Goal: Task Accomplishment & Management: Manage account settings

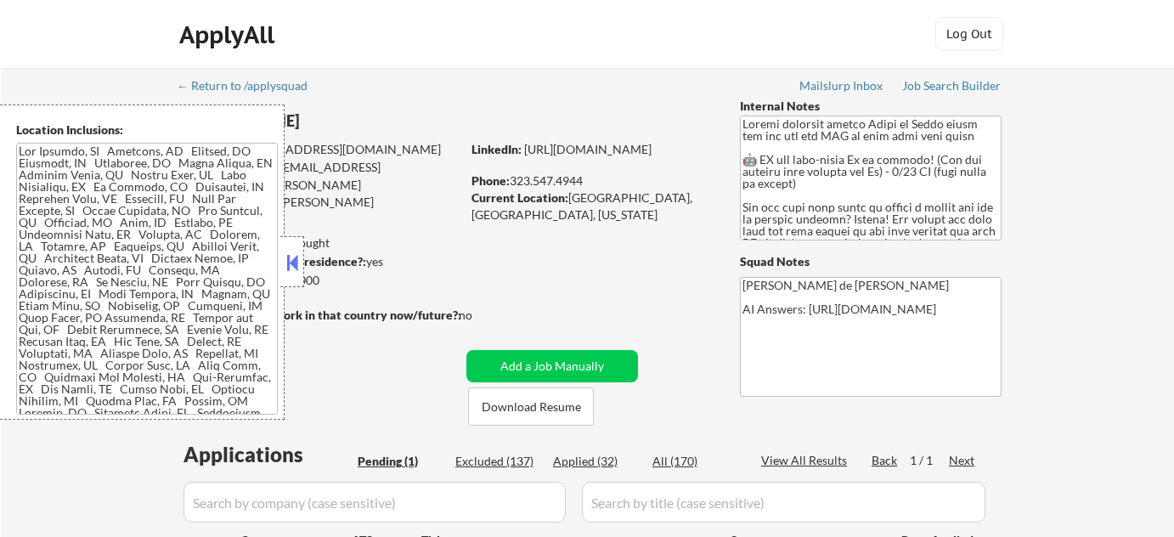
scroll to position [154, 0]
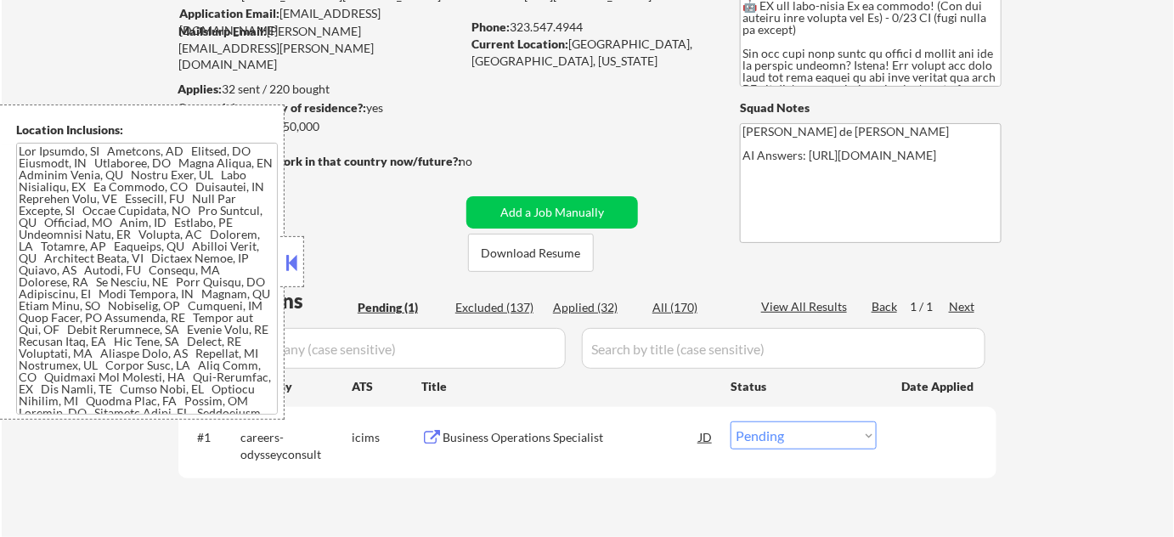
click at [290, 267] on button at bounding box center [292, 262] width 19 height 25
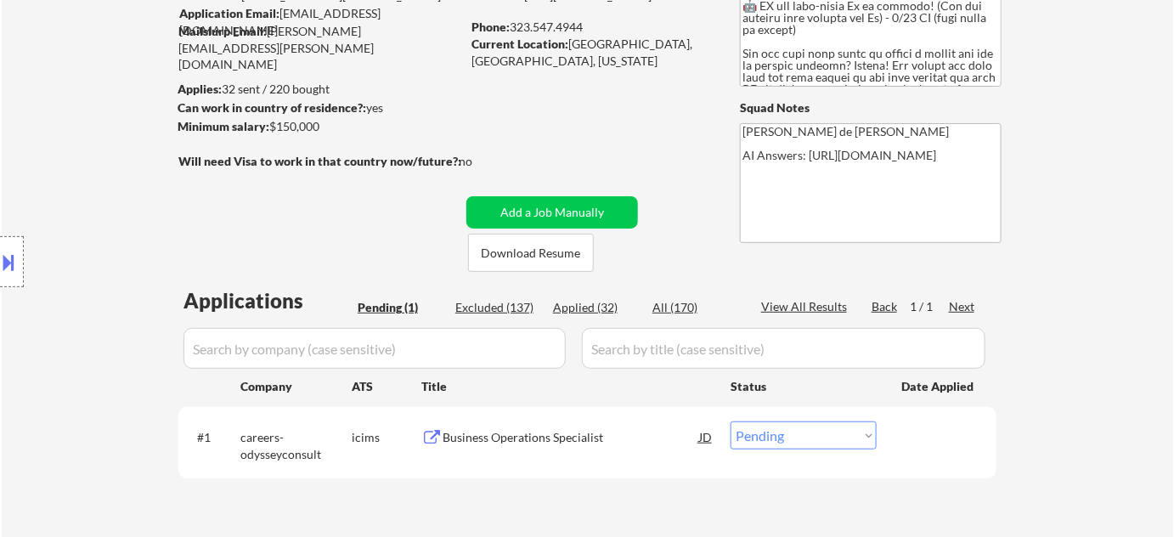
click at [550, 437] on div "Business Operations Specialist" at bounding box center [571, 437] width 257 height 17
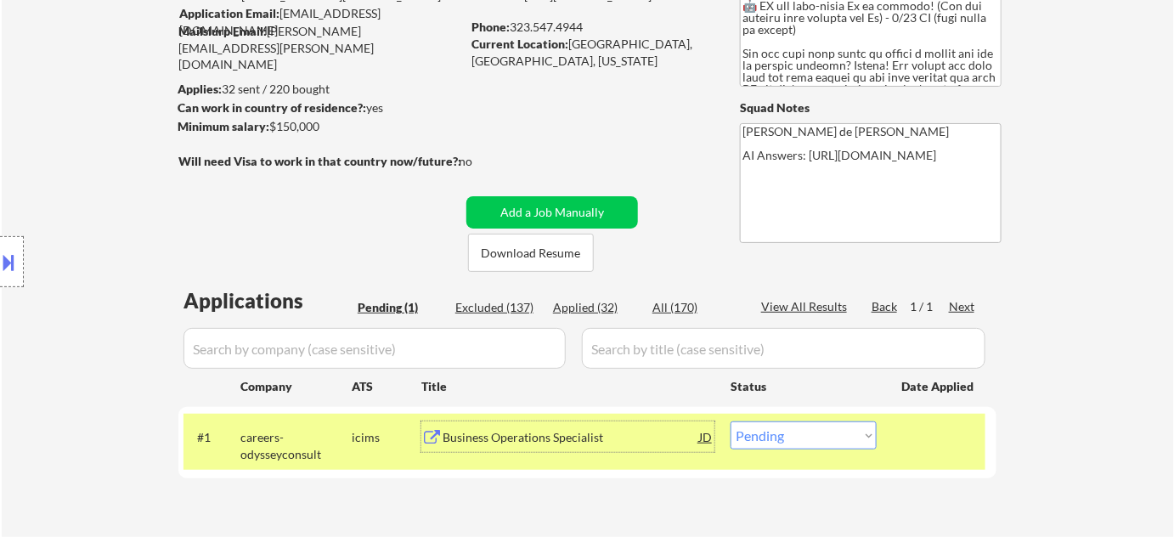
click at [780, 448] on select "Choose an option... Pending Applied Excluded (Questions) Excluded (Expired) Exc…" at bounding box center [803, 435] width 146 height 28
select select ""excluded__bad_match_""
click at [730, 421] on select "Choose an option... Pending Applied Excluded (Questions) Excluded (Expired) Exc…" at bounding box center [803, 435] width 146 height 28
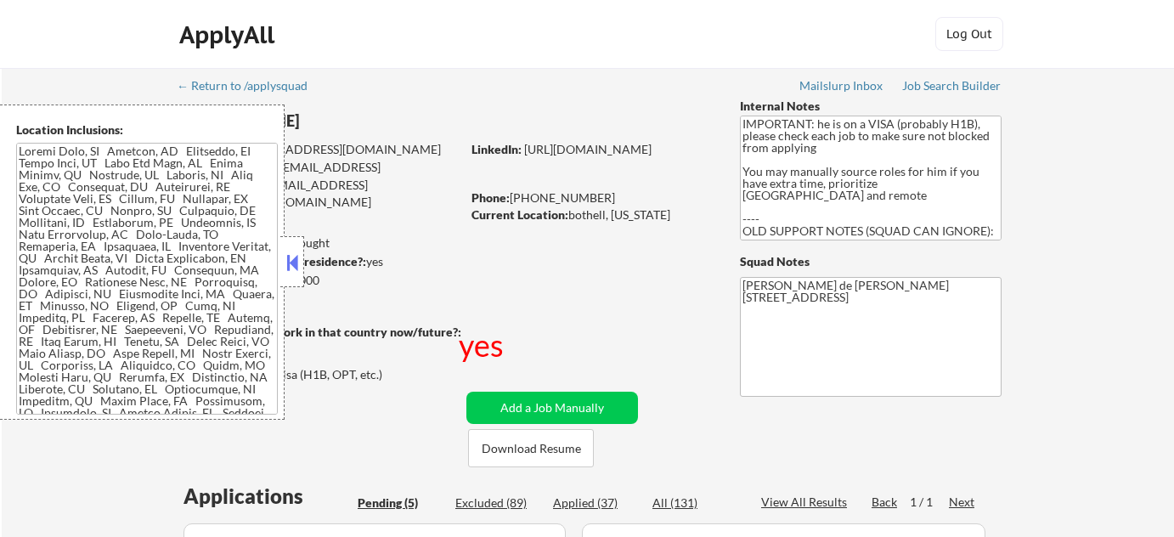
select select ""pending""
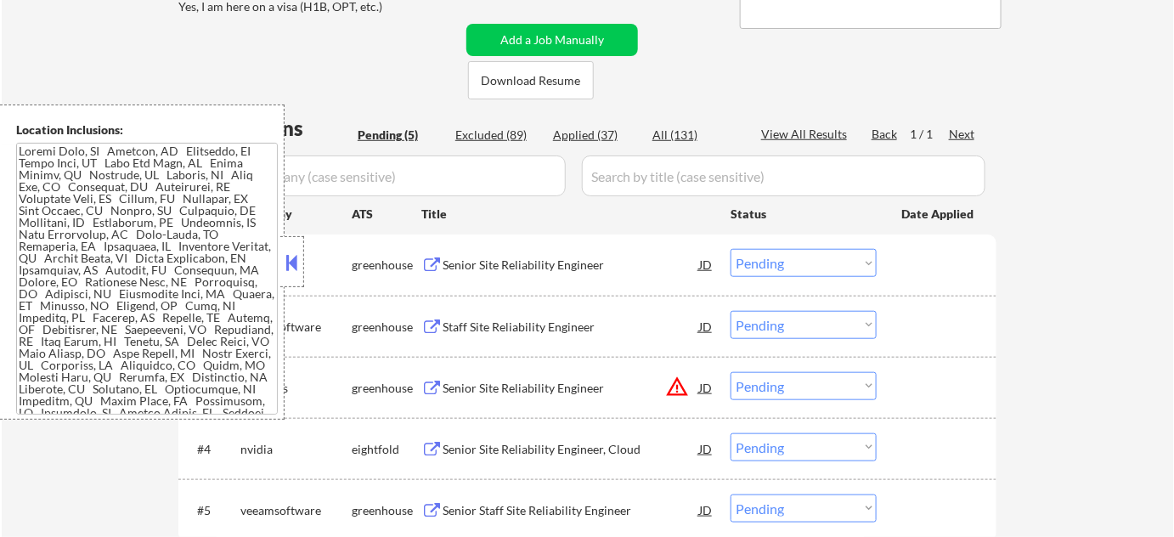
scroll to position [386, 0]
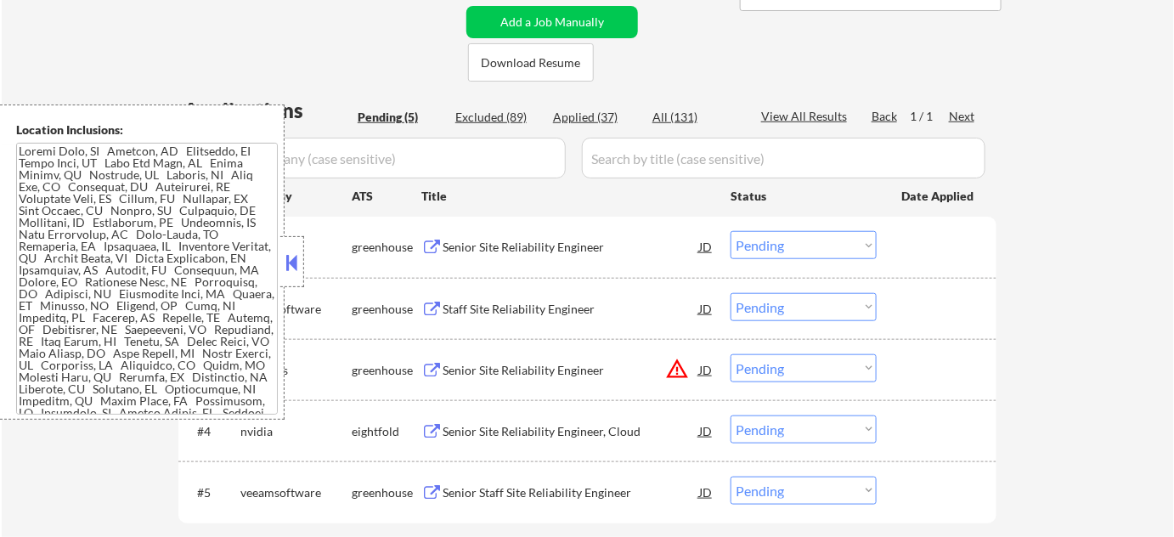
click at [299, 265] on button at bounding box center [292, 262] width 19 height 25
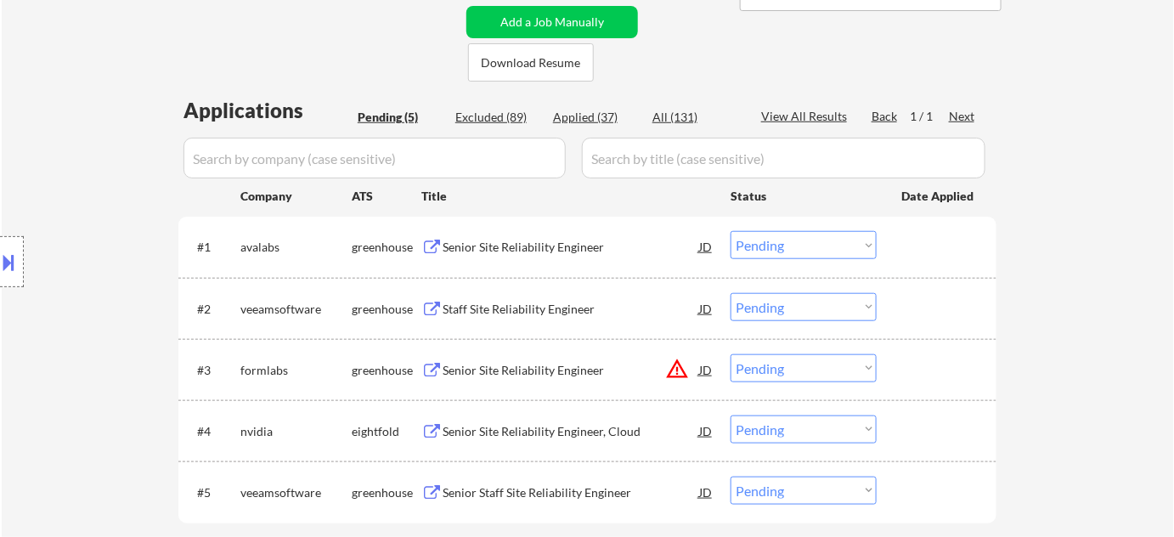
click at [507, 240] on div "Senior Site Reliability Engineer" at bounding box center [571, 247] width 257 height 17
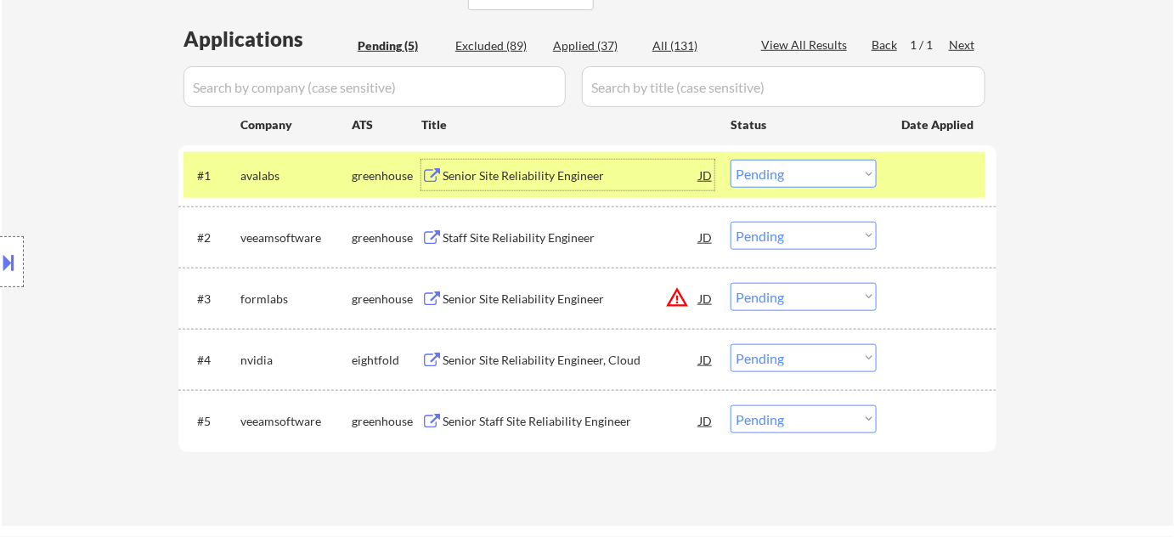
scroll to position [540, 0]
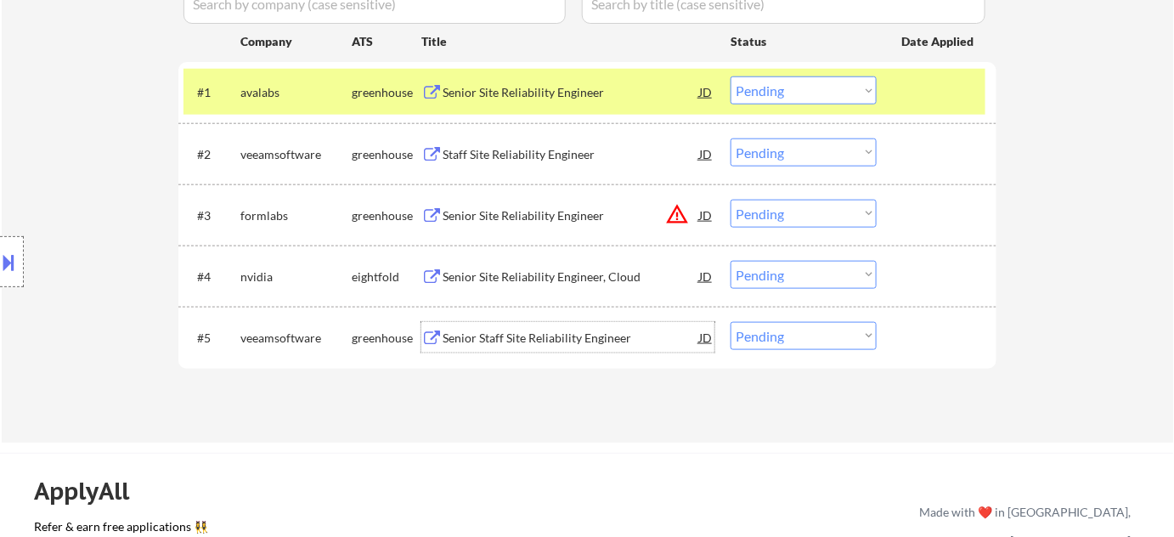
click at [545, 343] on div "Senior Staff Site Reliability Engineer" at bounding box center [571, 338] width 257 height 17
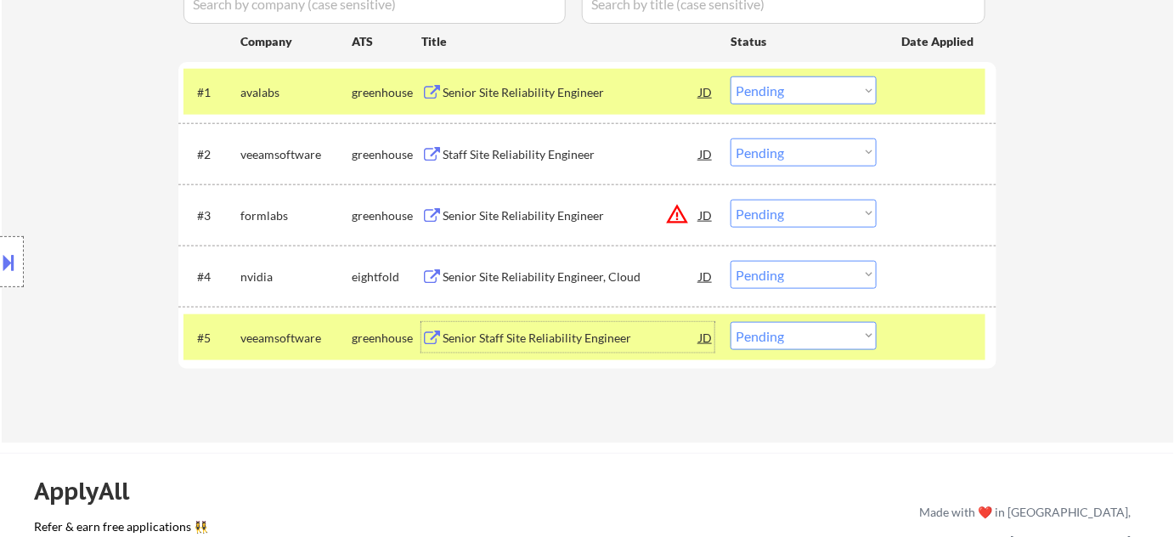
click at [673, 216] on button "warning_amber" at bounding box center [677, 214] width 24 height 24
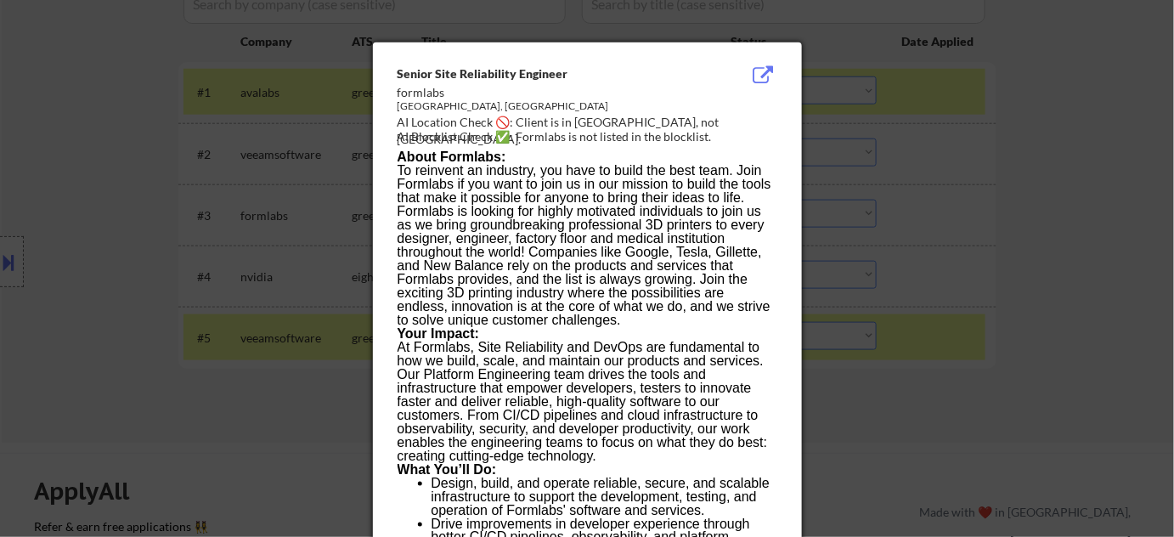
click at [0, 316] on div at bounding box center [587, 268] width 1174 height 537
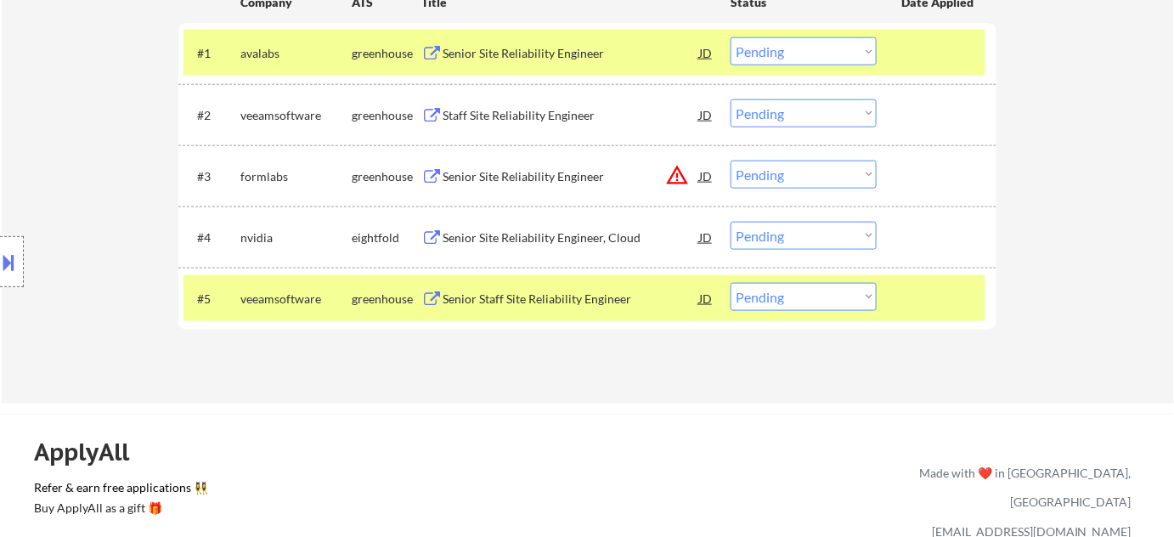
scroll to position [386, 0]
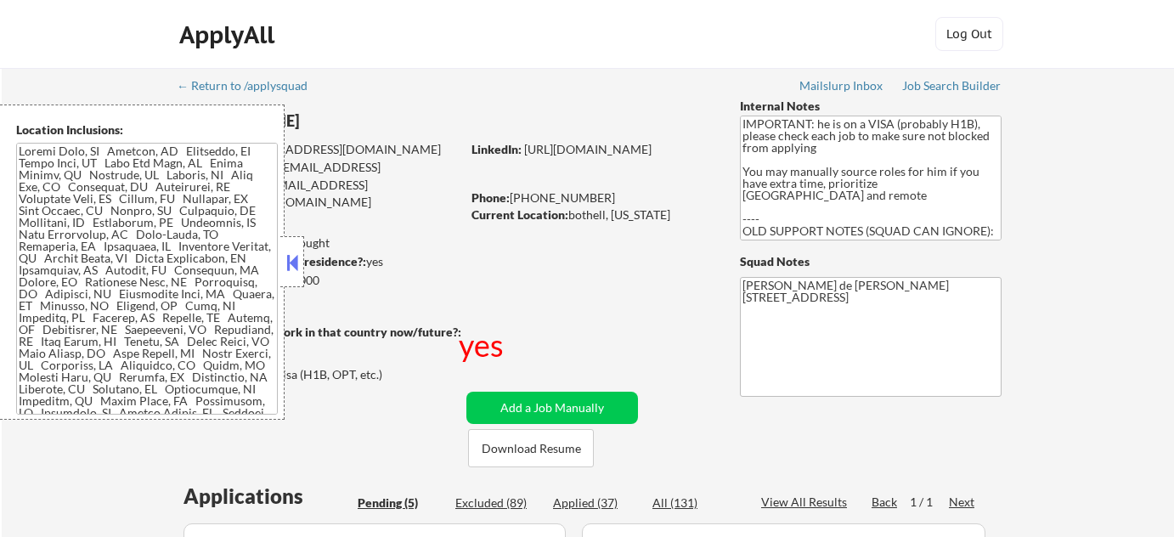
select select ""pending""
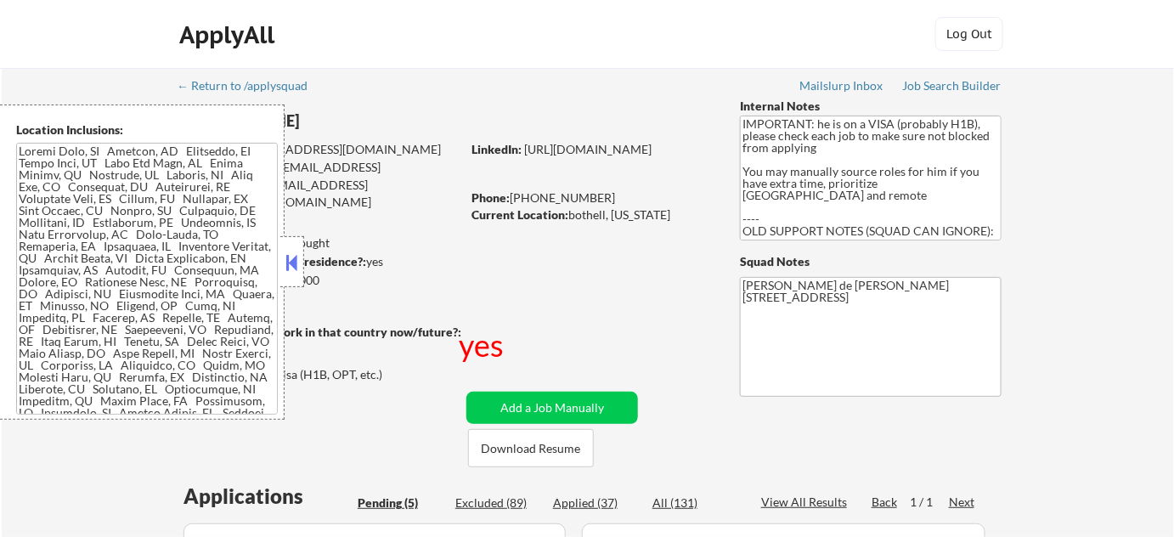
click at [293, 258] on button at bounding box center [292, 262] width 19 height 25
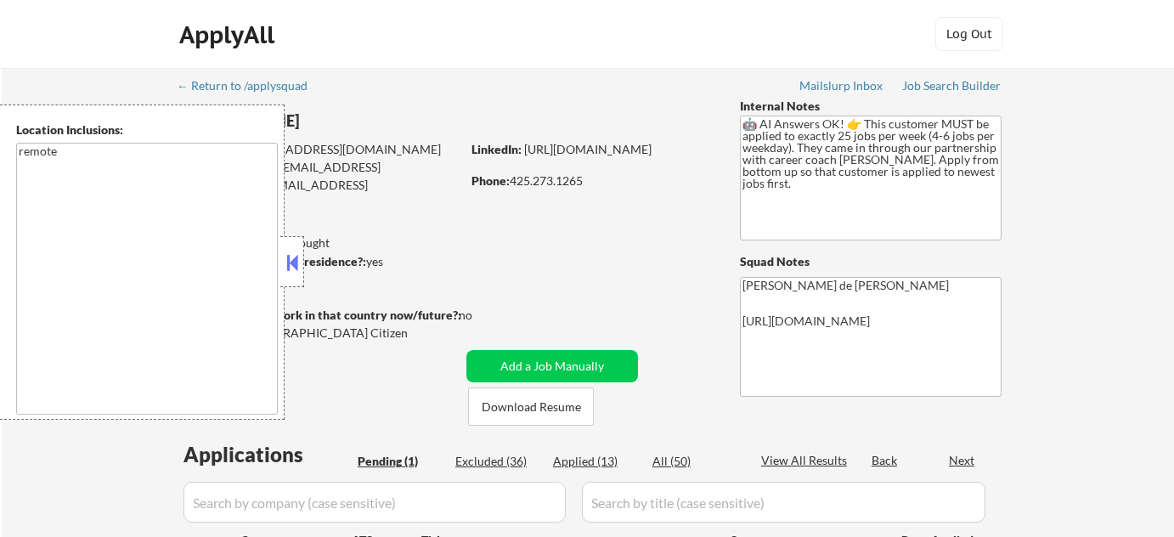
select select ""pending""
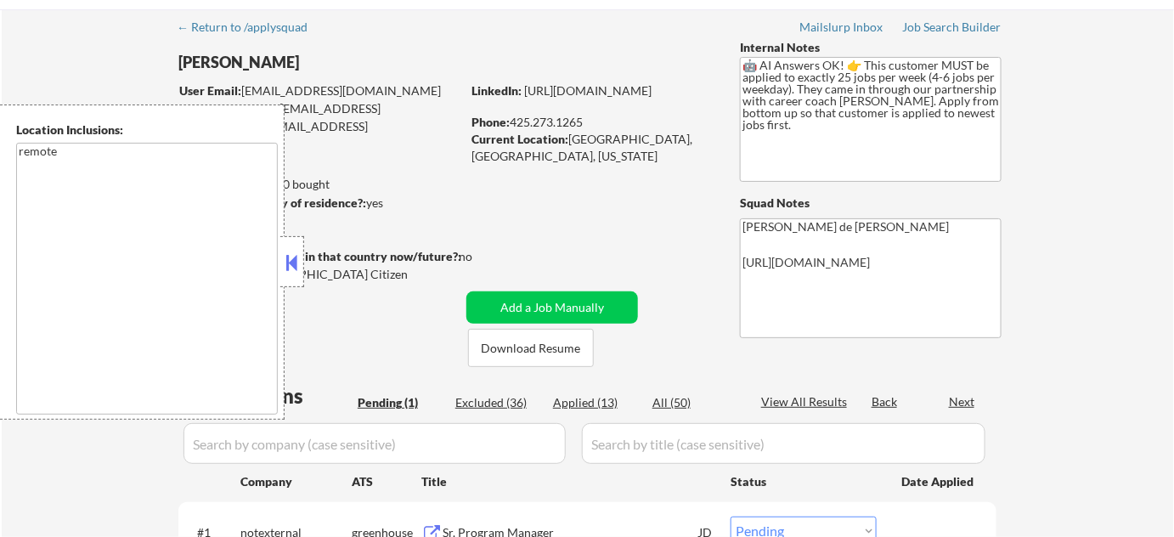
scroll to position [231, 0]
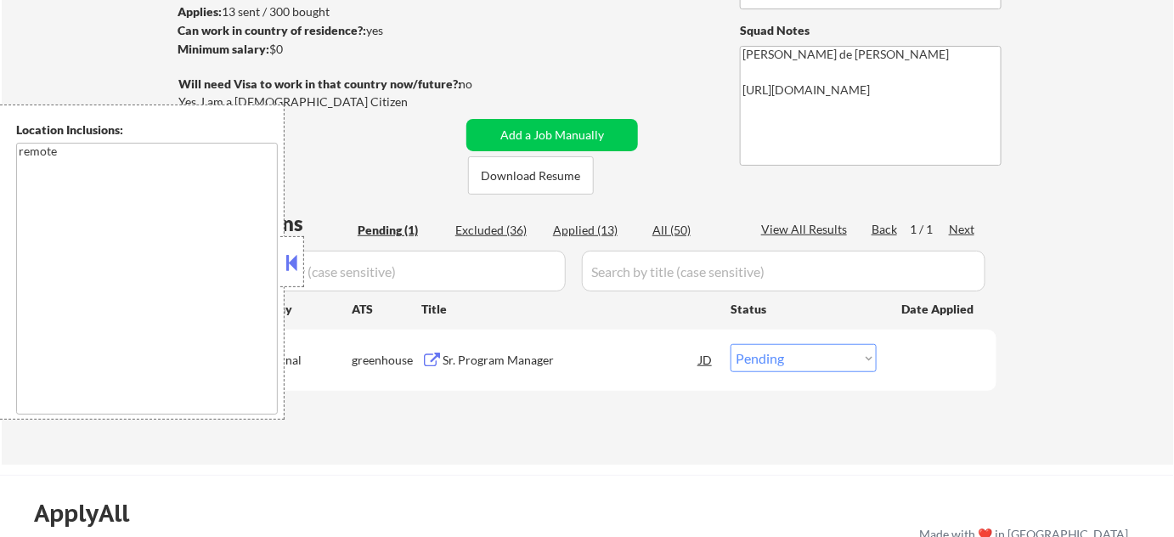
click at [288, 255] on button at bounding box center [292, 262] width 19 height 25
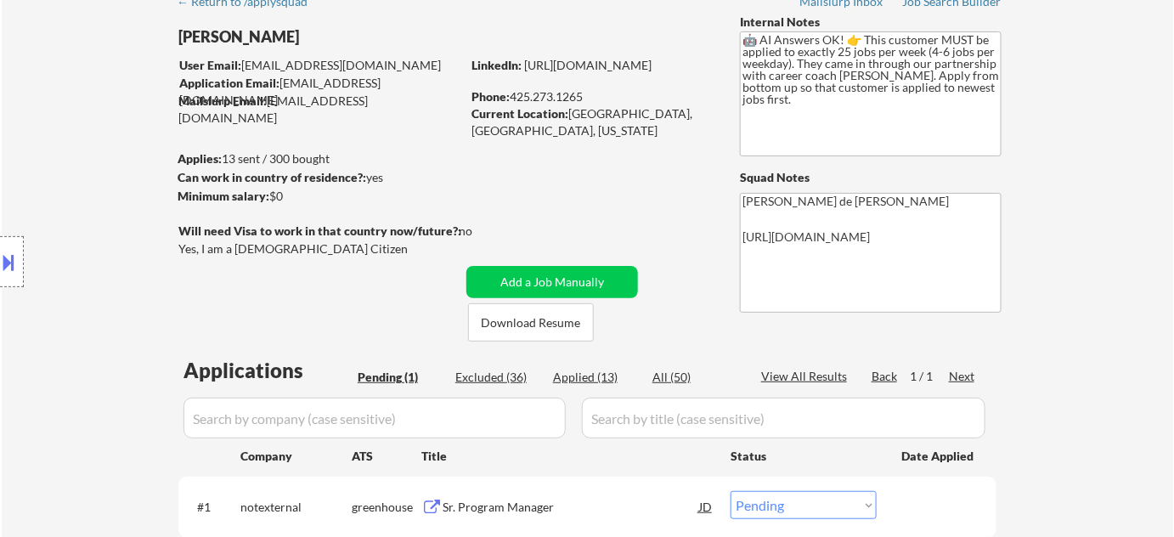
scroll to position [0, 0]
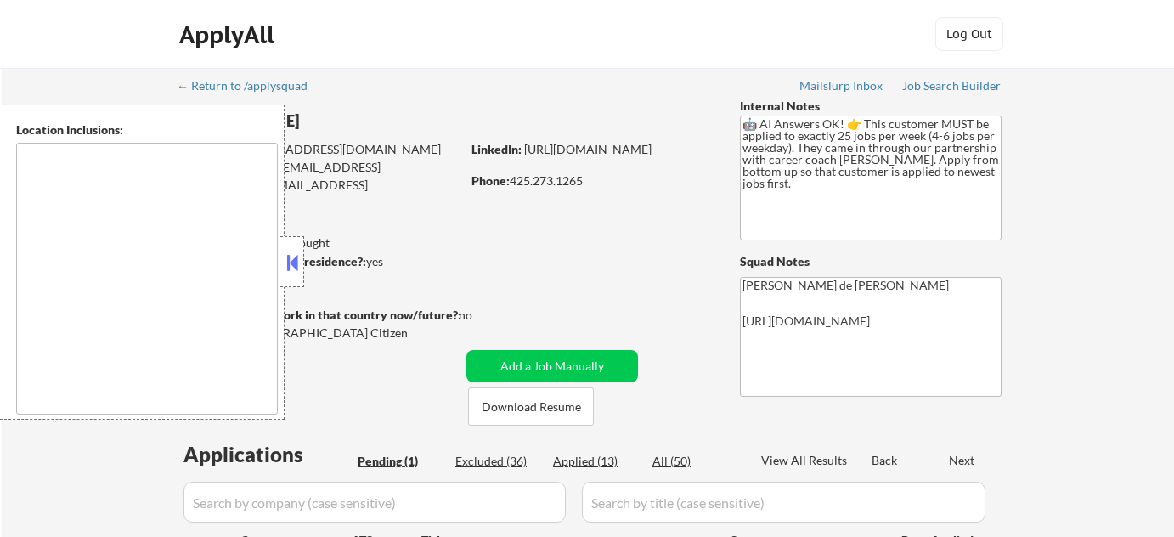
select select ""pending""
type textarea "remote"
click at [296, 257] on button at bounding box center [292, 262] width 19 height 25
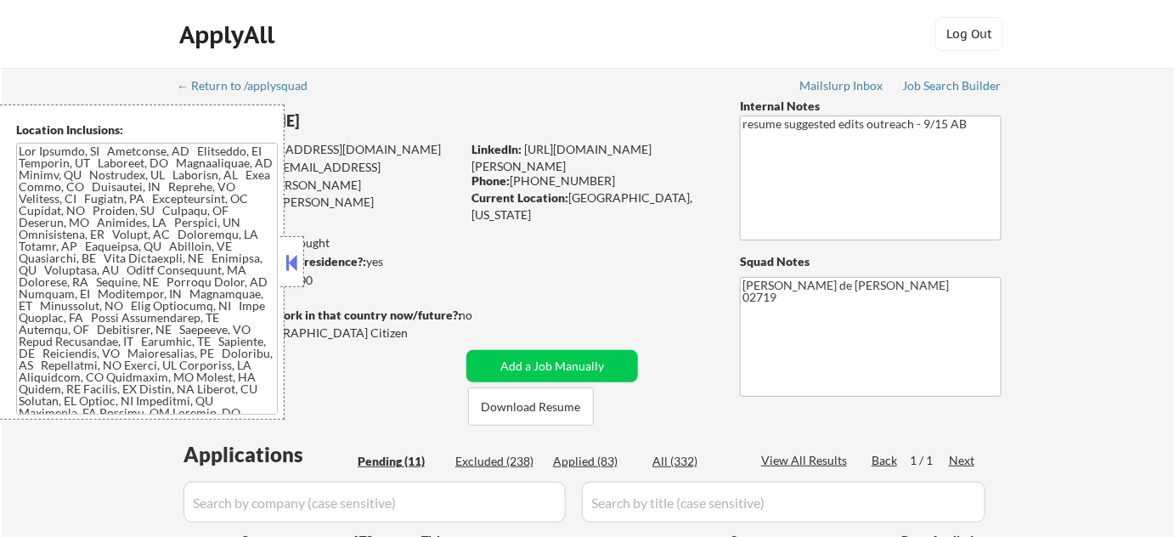
click at [296, 267] on button at bounding box center [292, 262] width 19 height 25
select select ""pending""
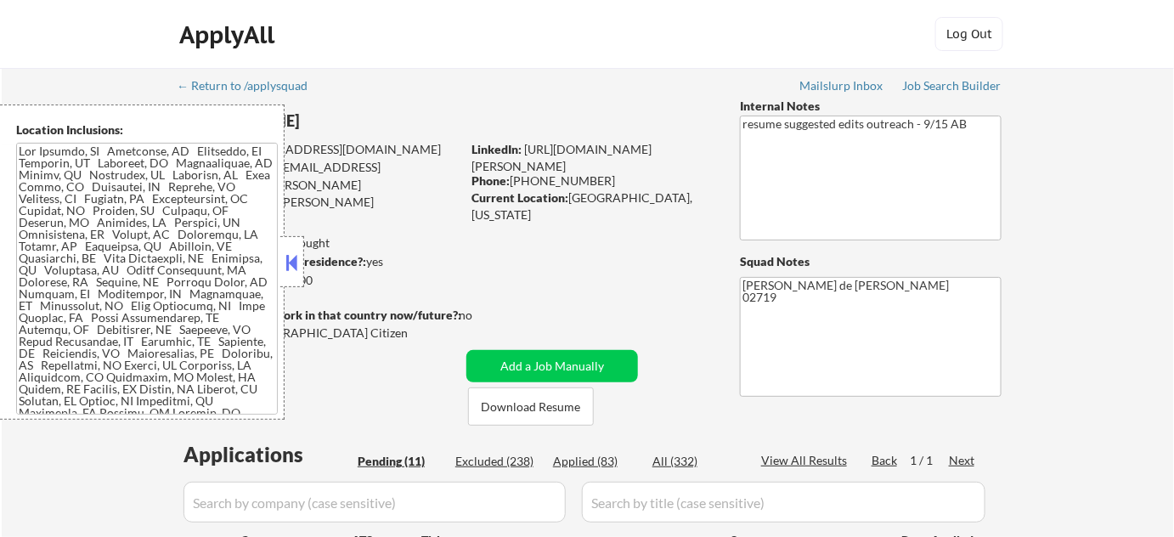
select select ""pending""
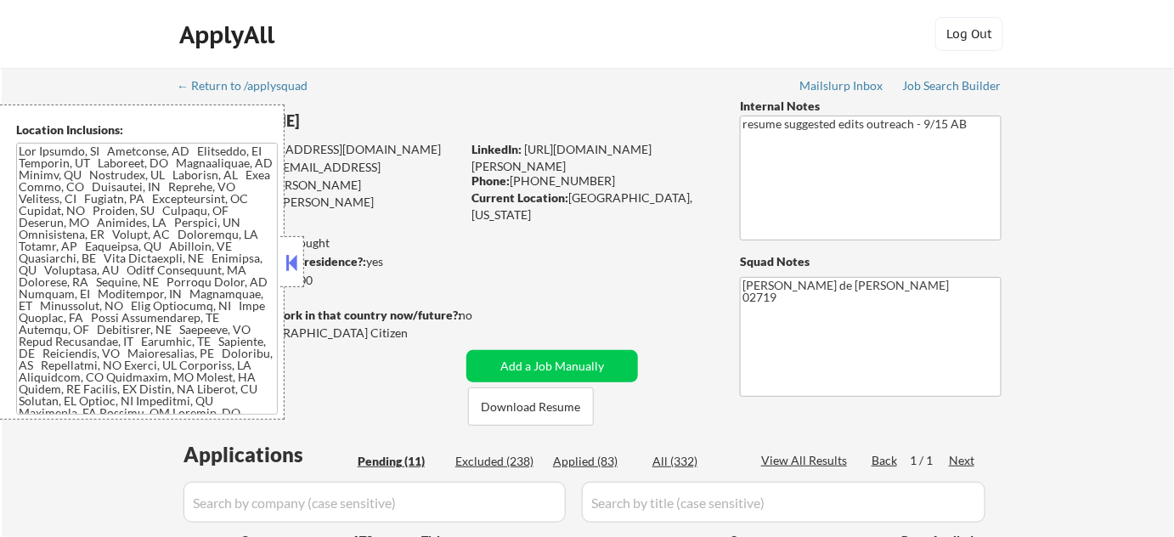
select select ""pending""
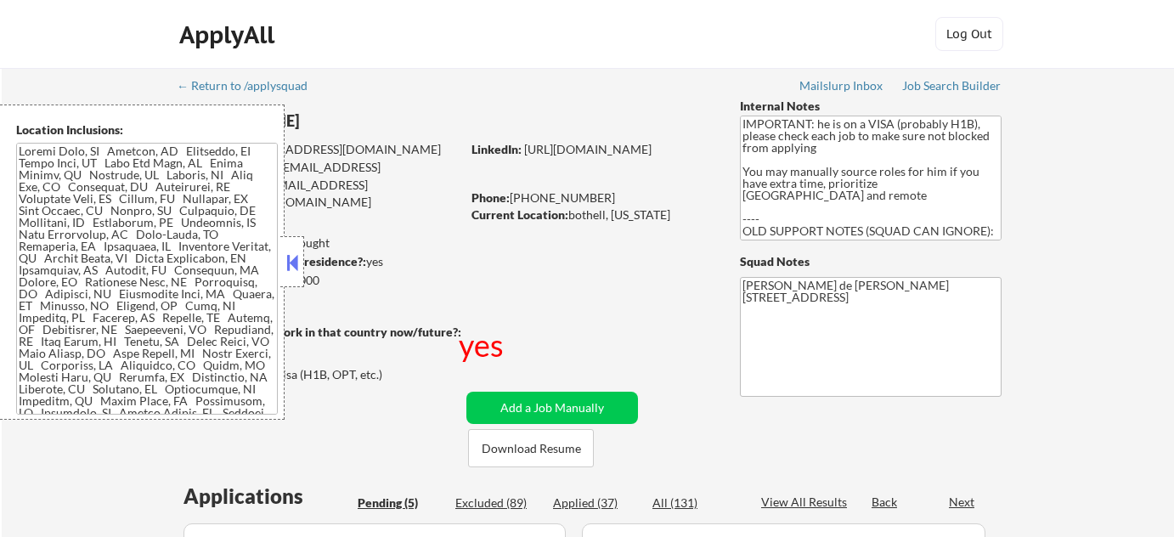
select select ""pending""
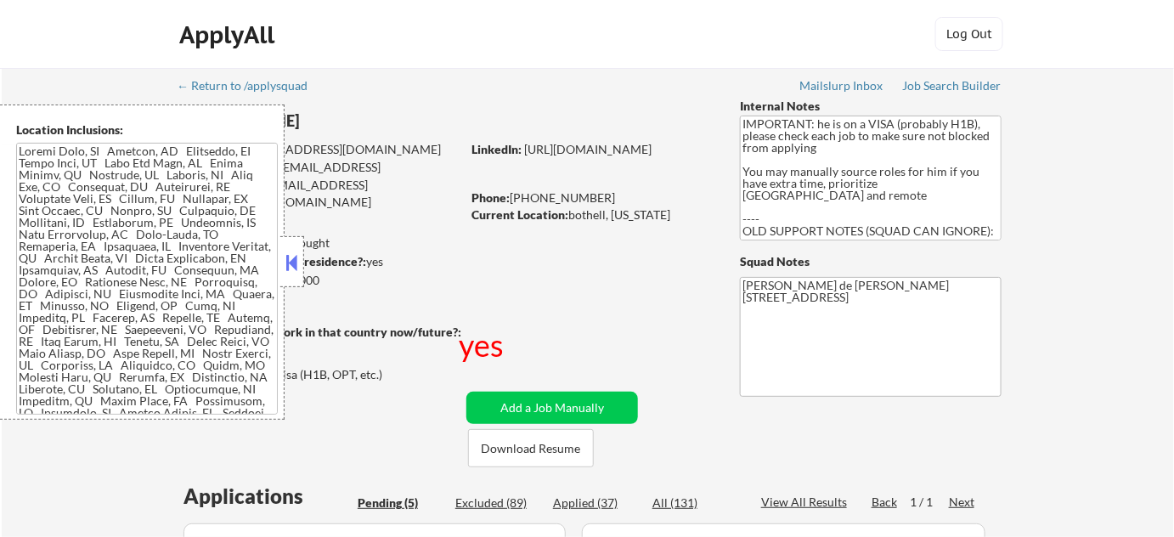
click at [299, 250] on button at bounding box center [292, 262] width 19 height 25
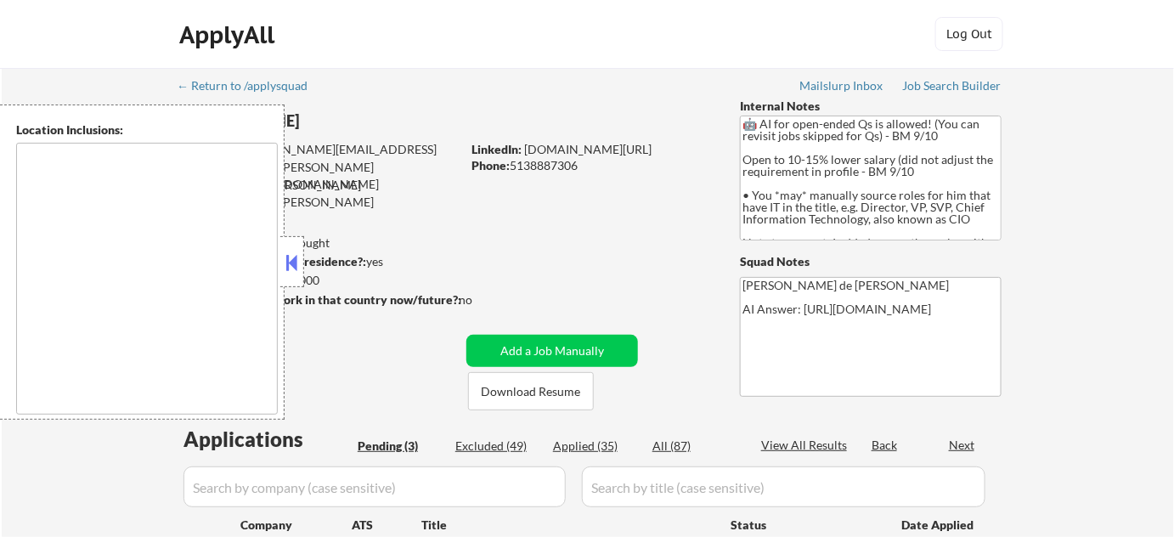
select select ""pending""
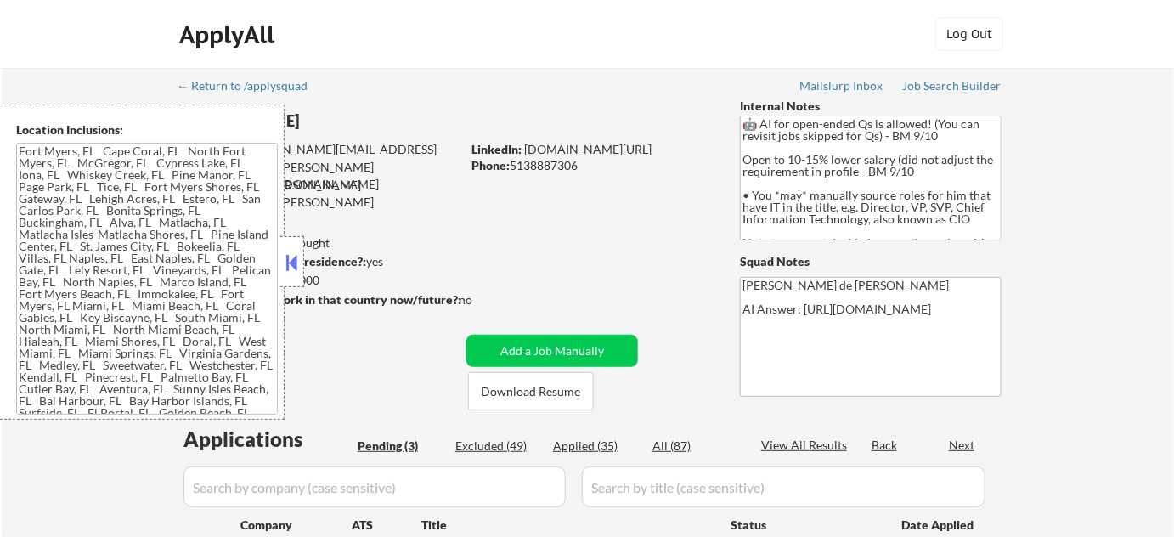
type textarea "[GEOGRAPHIC_DATA][PERSON_NAME], [GEOGRAPHIC_DATA] [GEOGRAPHIC_DATA], [GEOGRAPHI…"
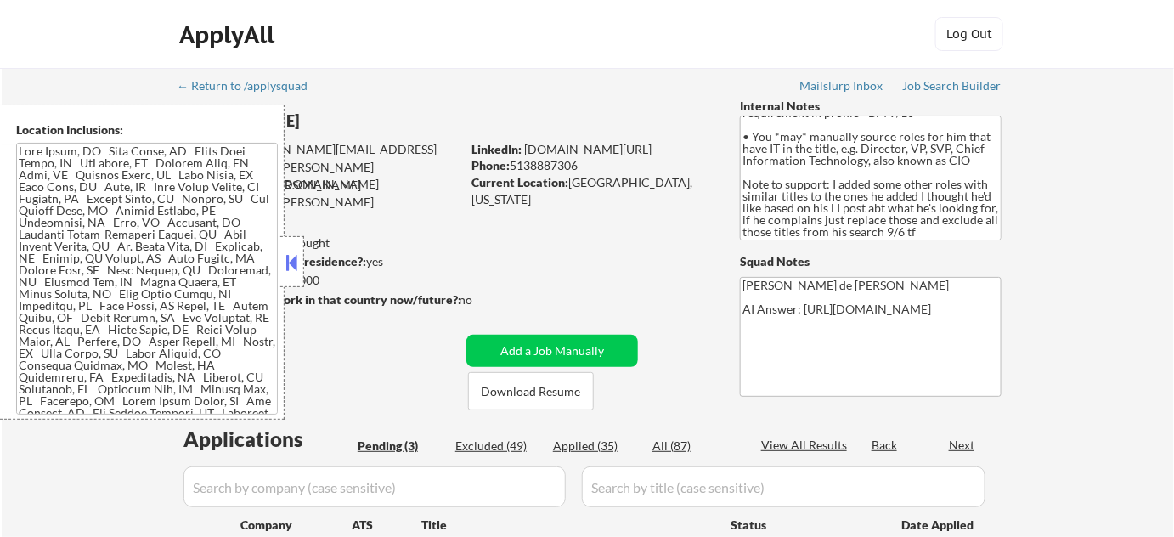
scroll to position [93, 0]
click at [284, 251] on button at bounding box center [292, 262] width 19 height 25
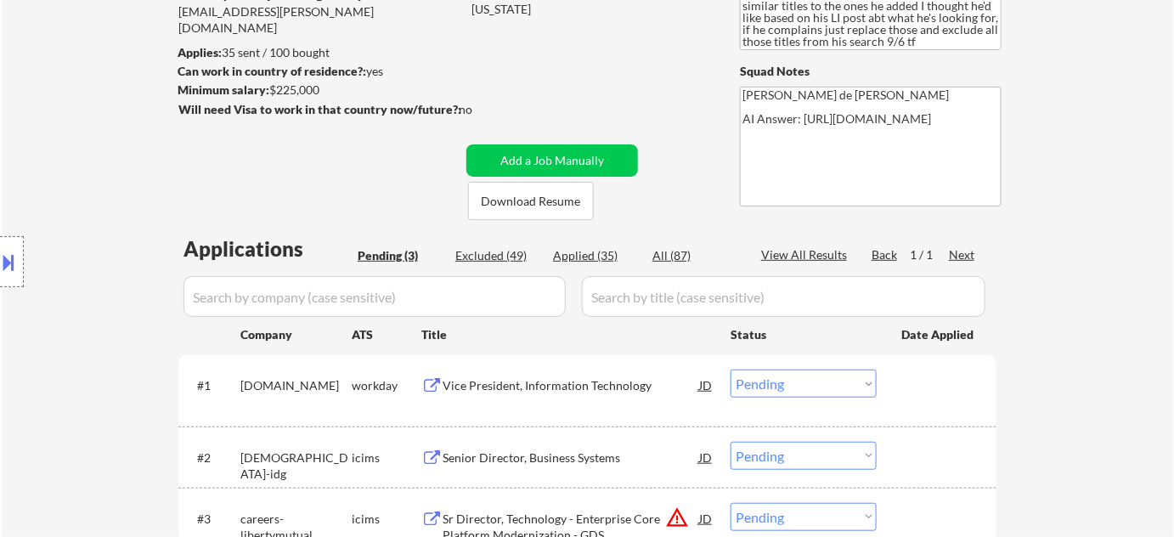
scroll to position [0, 0]
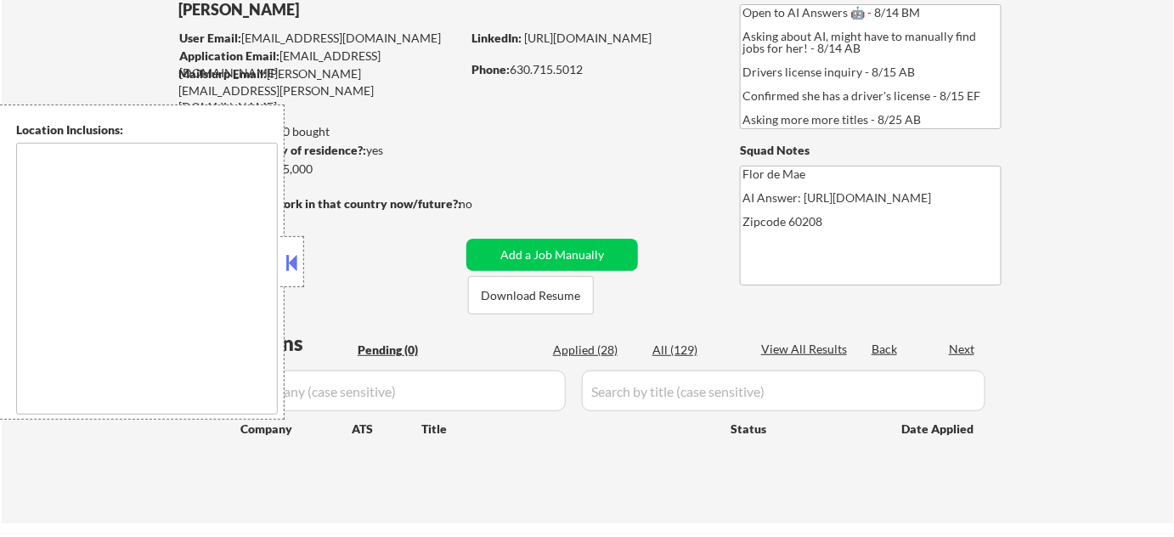
type textarea "Highland Park, IL Deerfield, IL Glencoe, IL Northbrook, IL Lake Forest, IL Bann…"
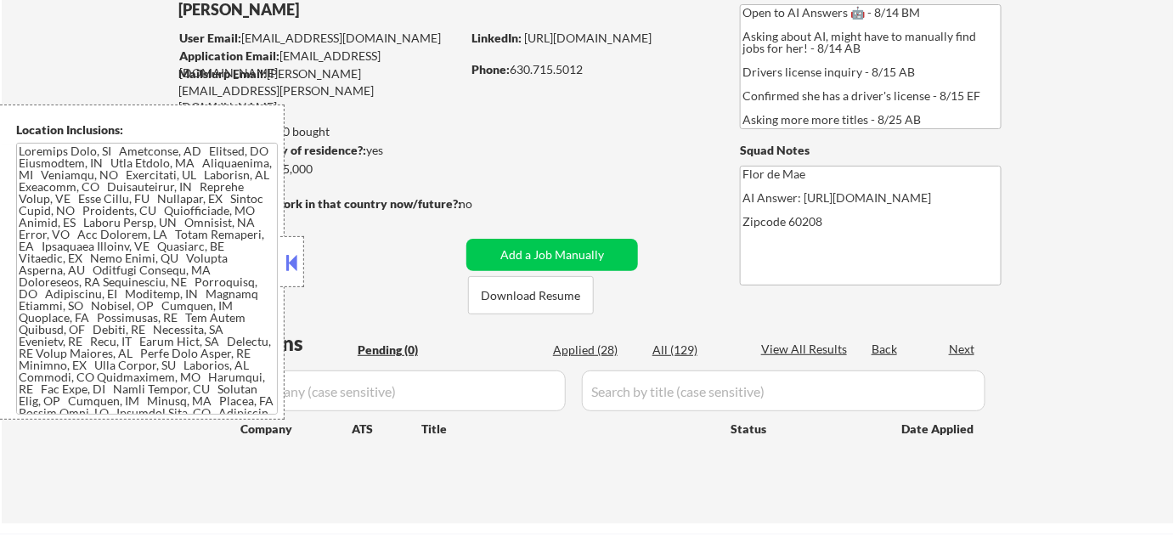
scroll to position [386, 0]
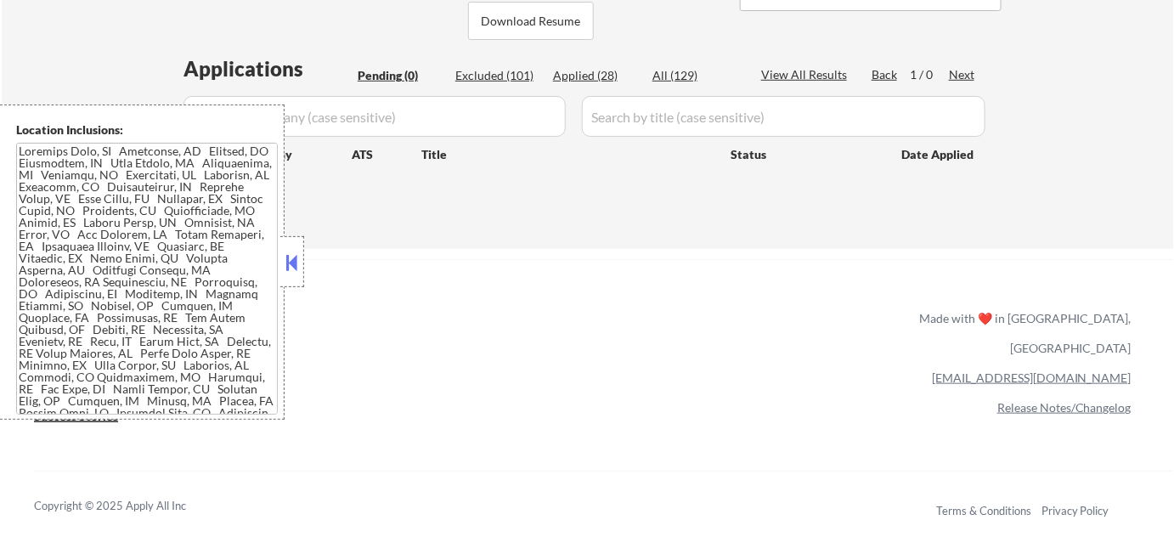
click at [296, 259] on button at bounding box center [292, 262] width 19 height 25
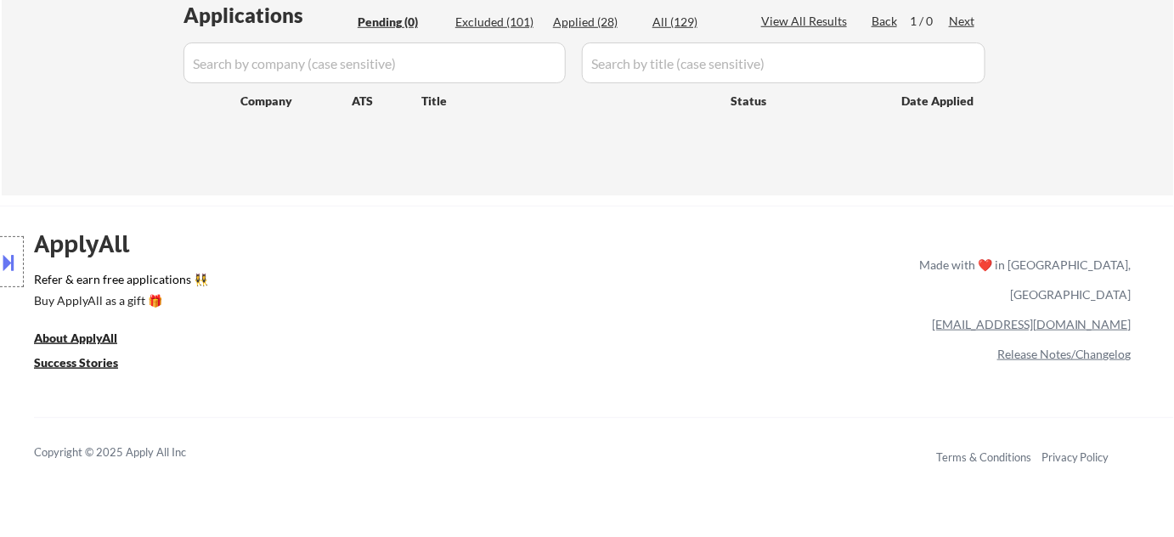
scroll to position [618, 0]
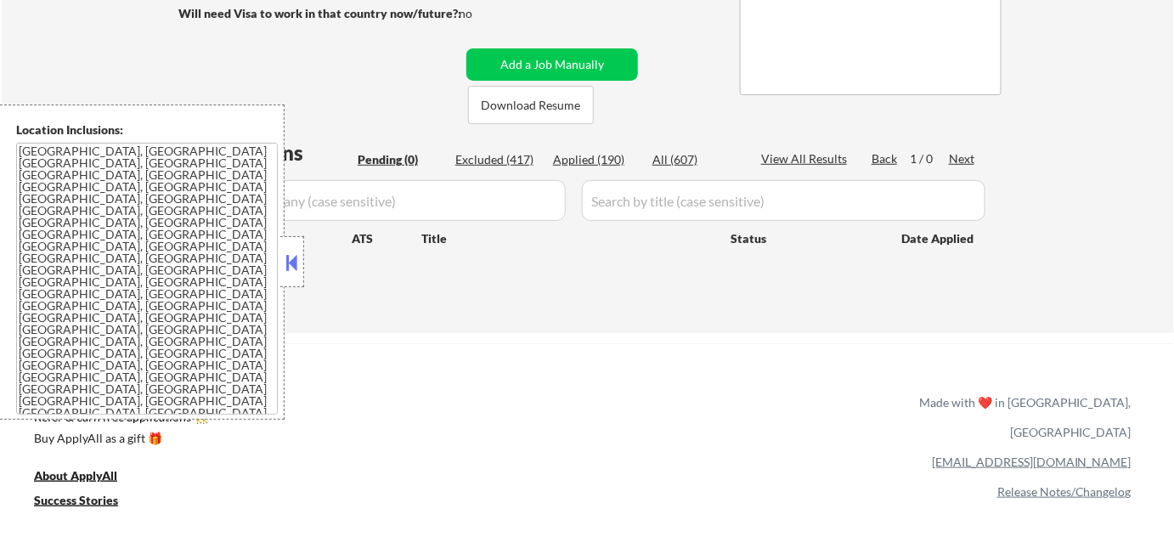
scroll to position [308, 0]
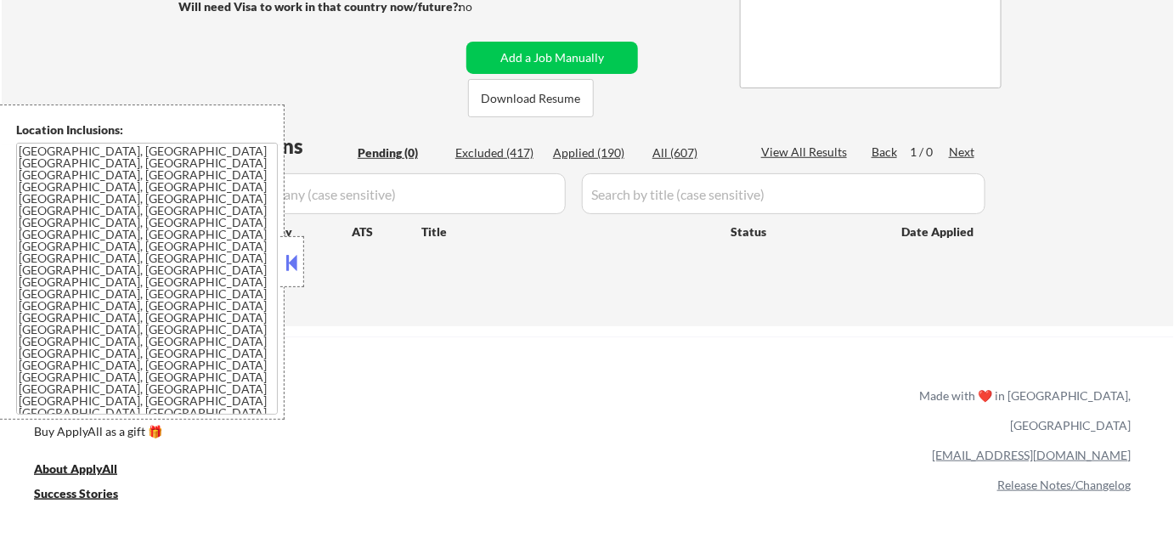
click at [296, 268] on button at bounding box center [292, 262] width 19 height 25
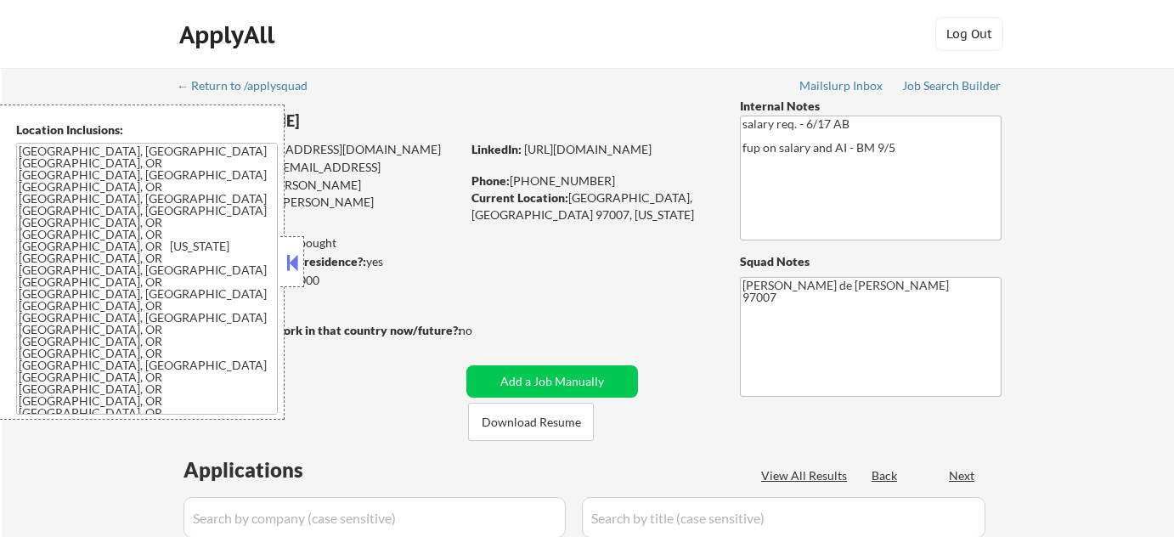
select select ""pending""
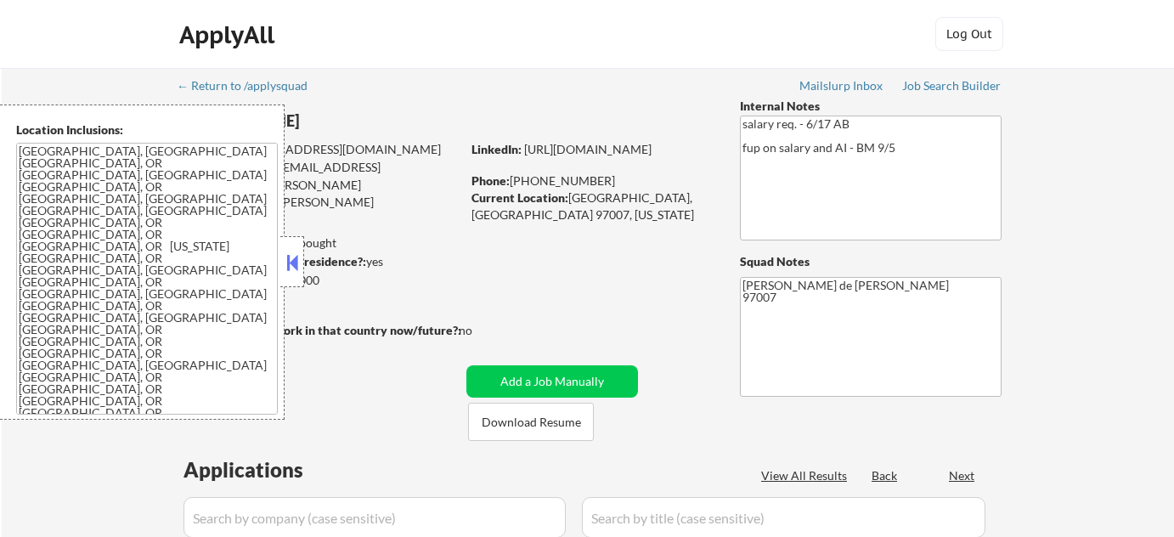
select select ""pending""
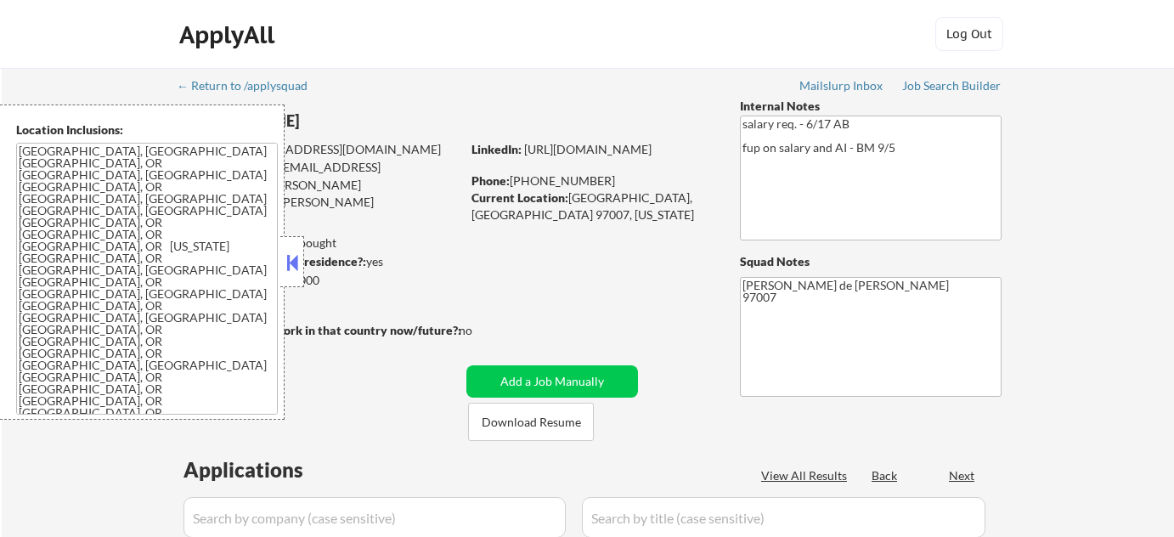
select select ""pending""
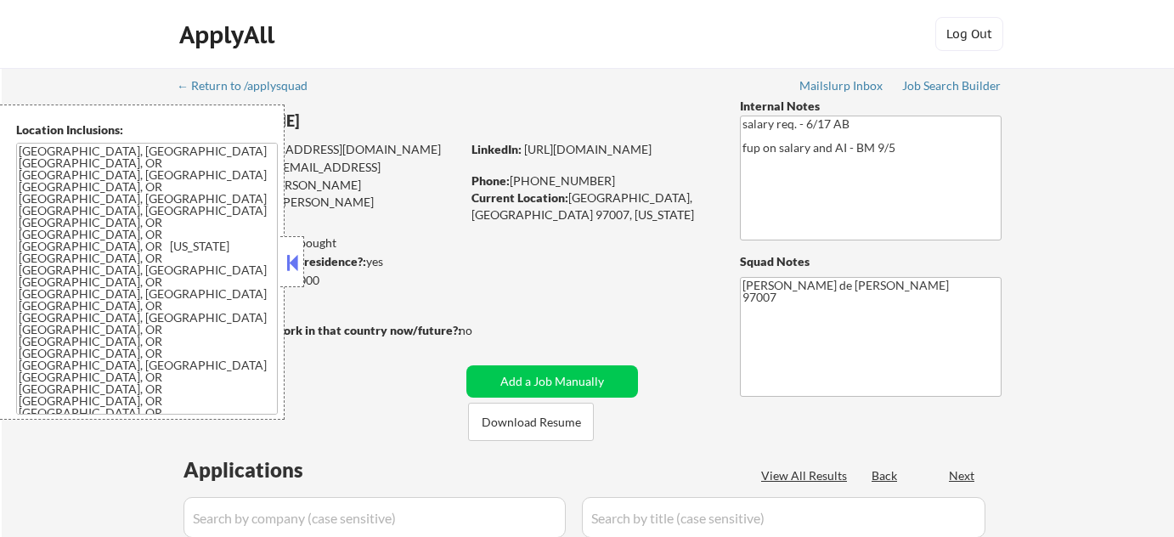
select select ""pending""
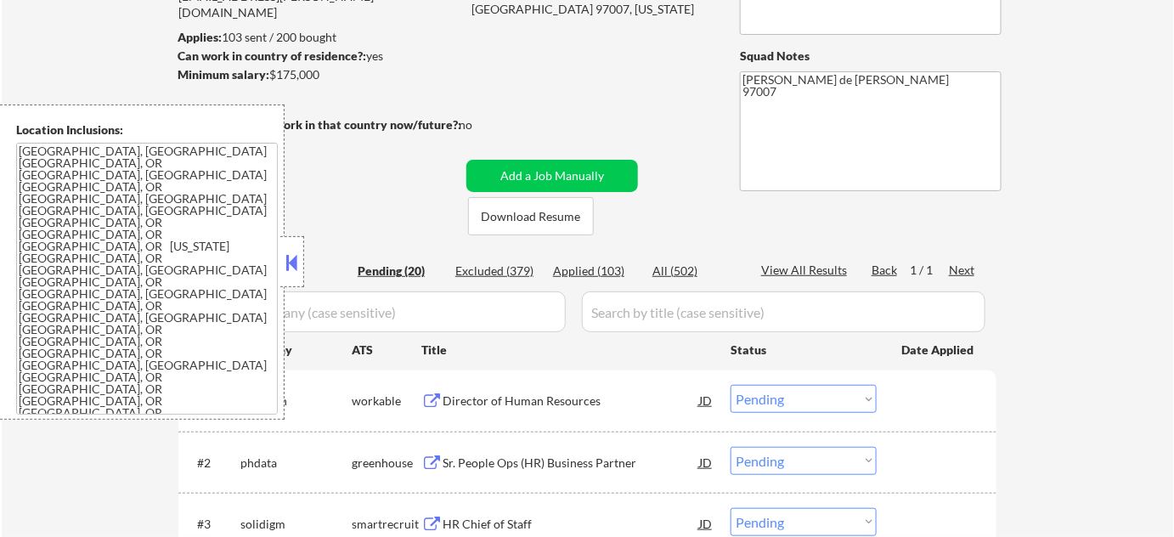
scroll to position [308, 0]
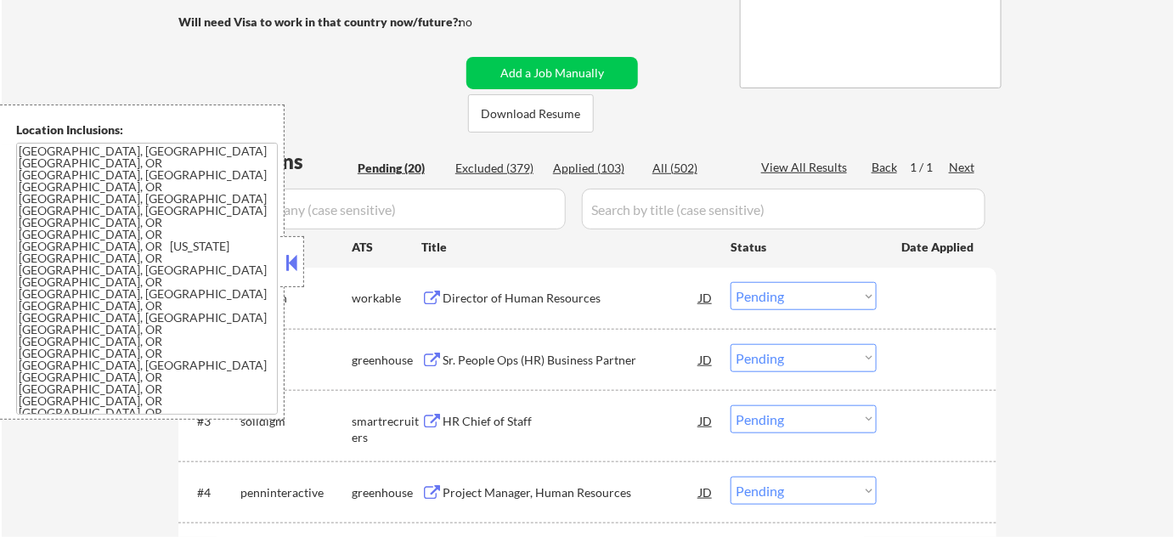
click at [290, 264] on button at bounding box center [292, 262] width 19 height 25
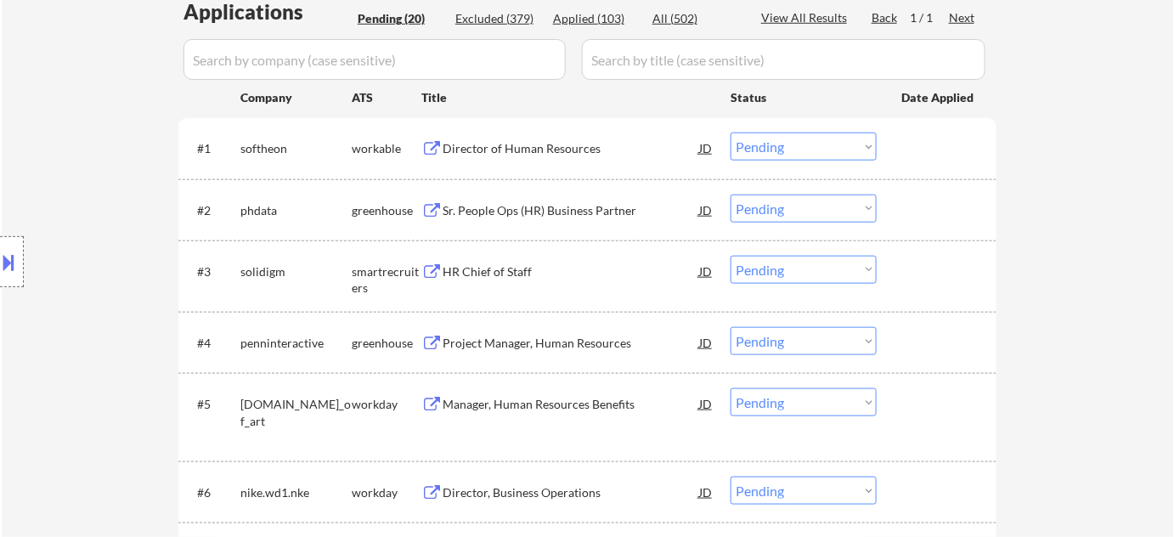
scroll to position [463, 0]
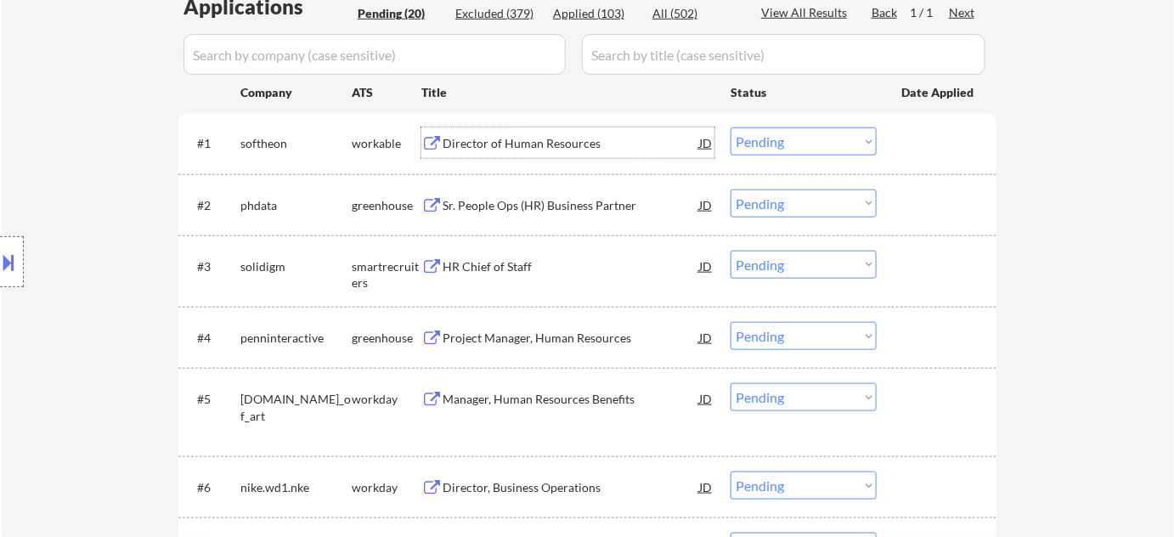
click at [511, 146] on div "Director of Human Resources" at bounding box center [571, 143] width 257 height 17
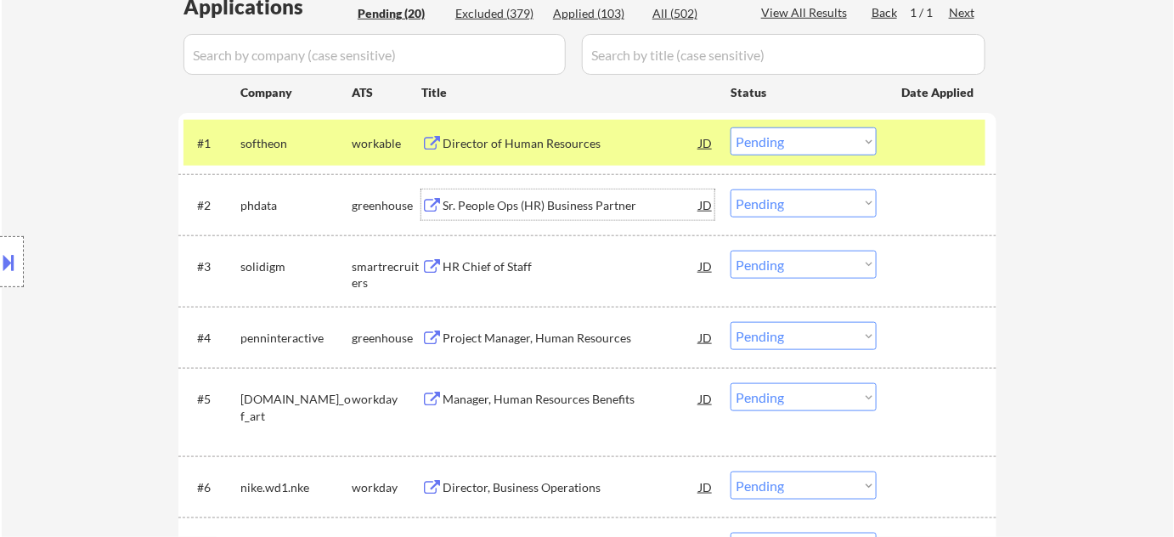
click at [553, 207] on div "Sr. People Ops (HR) Business Partner" at bounding box center [571, 205] width 257 height 17
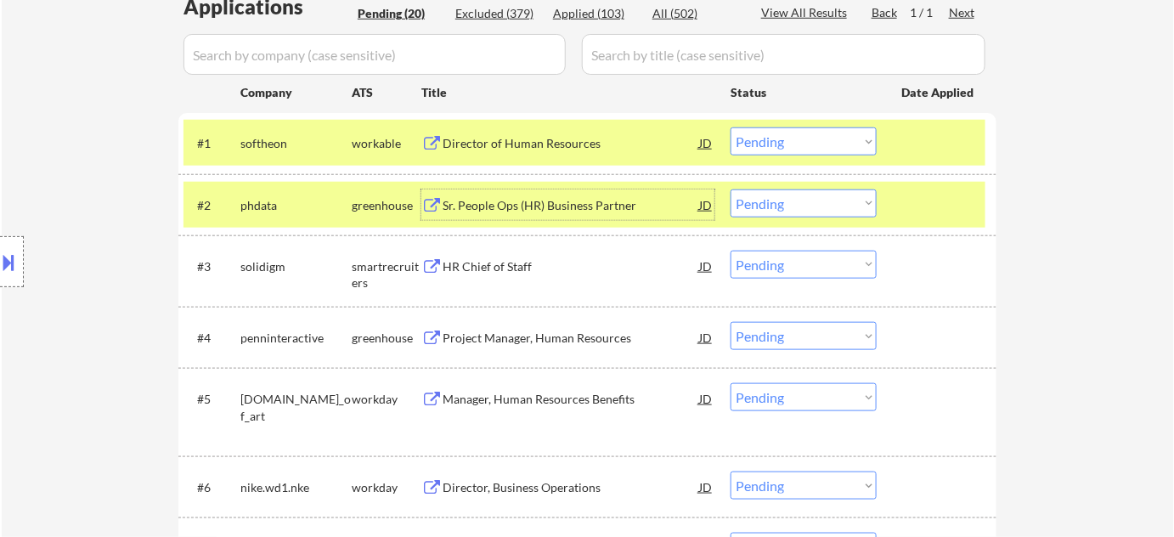
click at [498, 262] on div "HR Chief of Staff" at bounding box center [571, 266] width 257 height 17
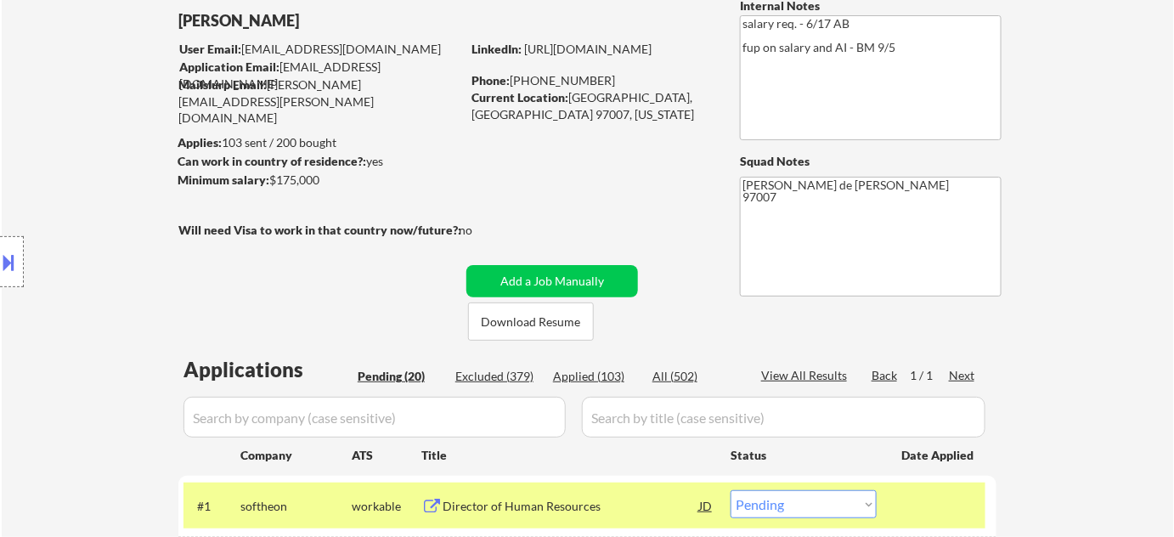
scroll to position [231, 0]
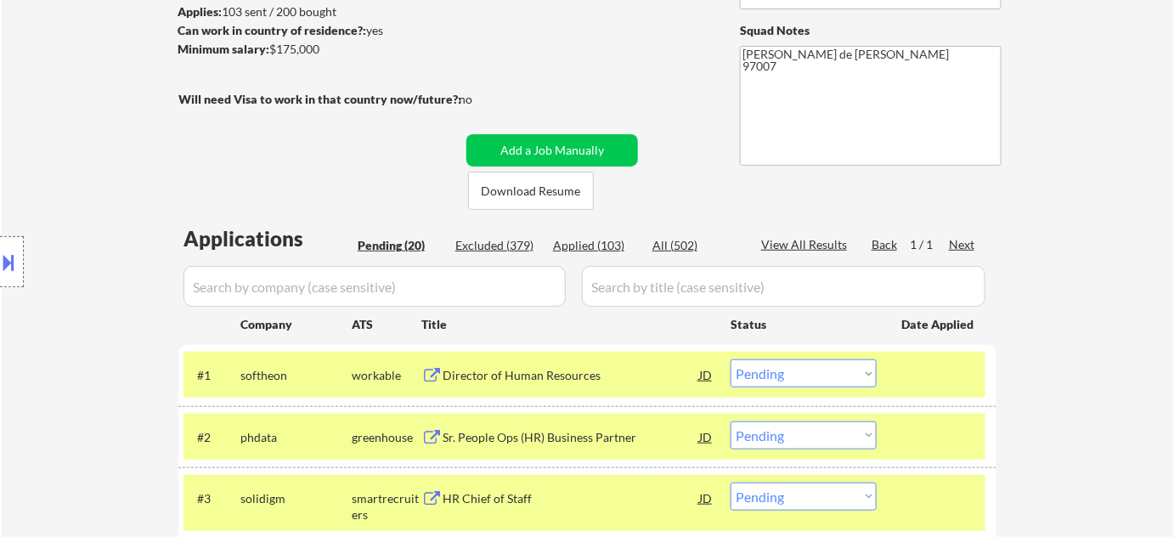
select select ""pending""
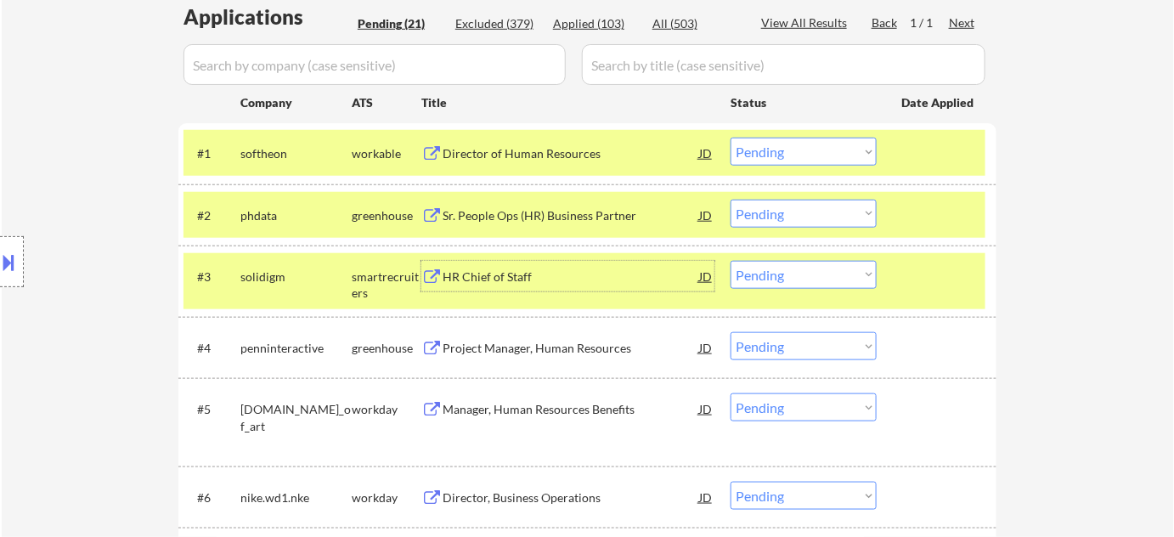
scroll to position [463, 0]
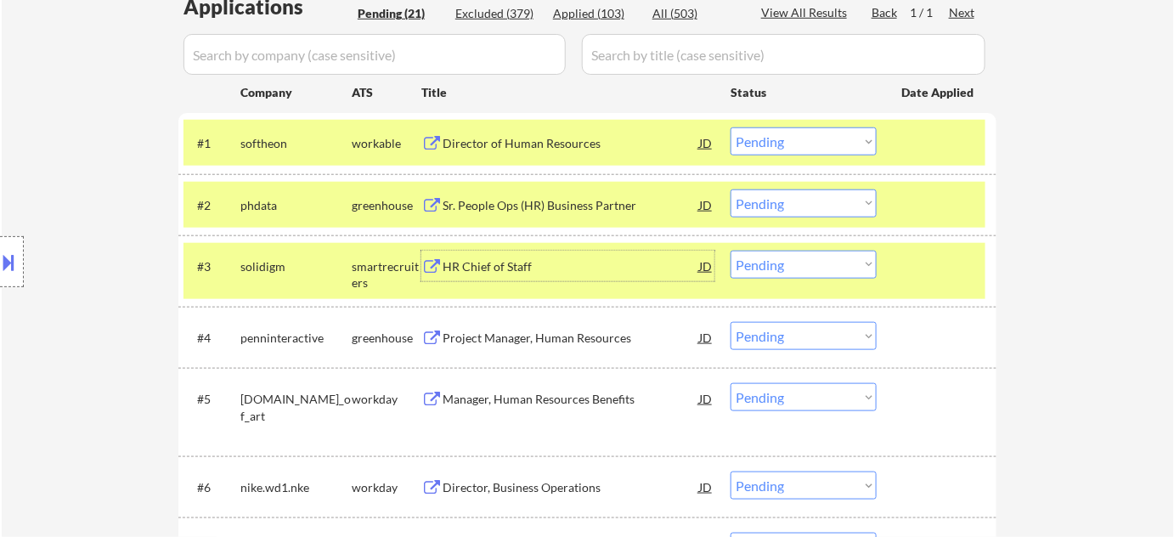
drag, startPoint x: 796, startPoint y: 200, endPoint x: 797, endPoint y: 211, distance: 11.1
click at [795, 200] on select "Choose an option... Pending Applied Excluded (Questions) Excluded (Expired) Exc…" at bounding box center [803, 203] width 146 height 28
click at [730, 189] on select "Choose an option... Pending Applied Excluded (Questions) Excluded (Expired) Exc…" at bounding box center [803, 203] width 146 height 28
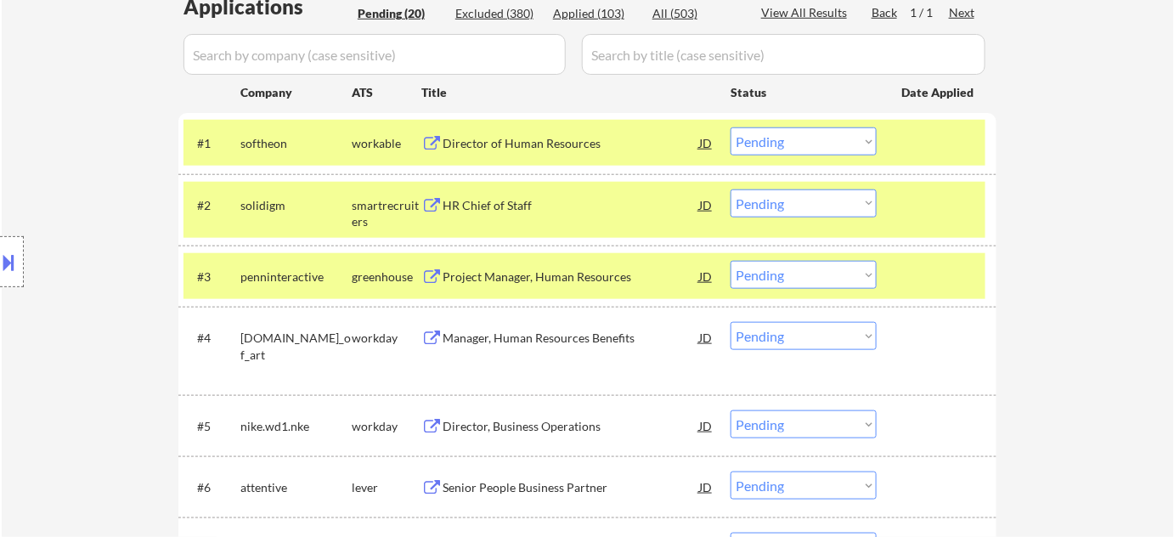
click at [759, 210] on select "Choose an option... Pending Applied Excluded (Questions) Excluded (Expired) Exc…" at bounding box center [803, 203] width 146 height 28
click at [730, 189] on select "Choose an option... Pending Applied Excluded (Questions) Excluded (Expired) Exc…" at bounding box center [803, 203] width 146 height 28
select select ""pending""
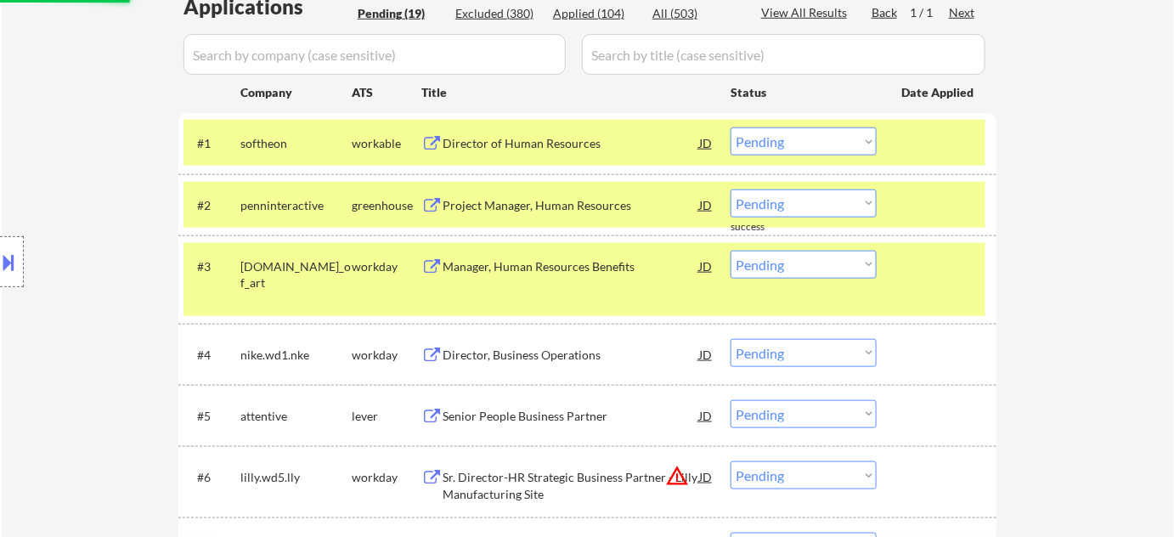
scroll to position [540, 0]
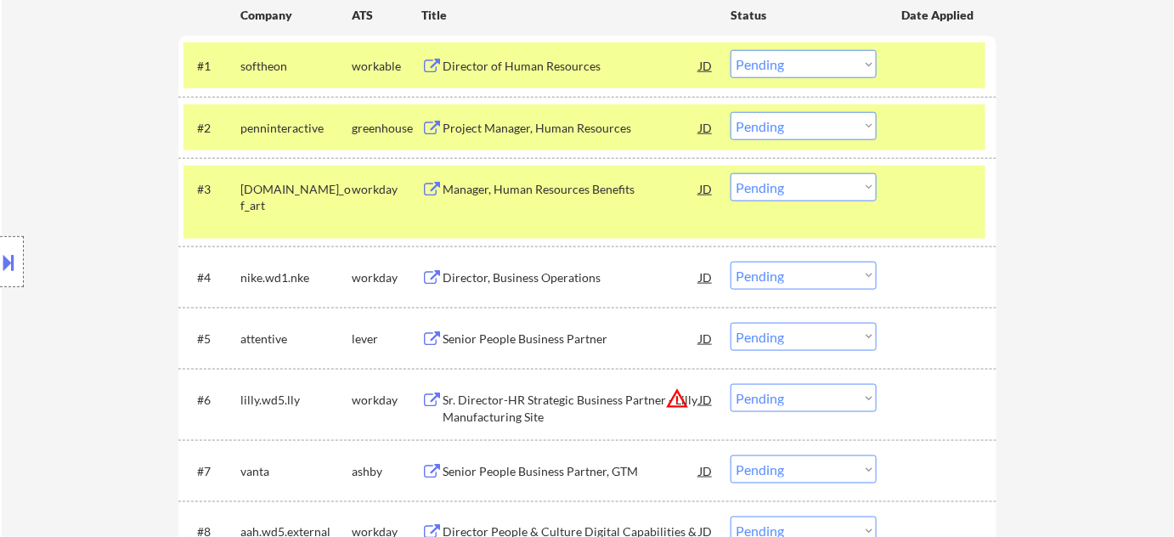
click at [780, 400] on select "Choose an option... Pending Applied Excluded (Questions) Excluded (Expired) Exc…" at bounding box center [803, 398] width 146 height 28
click at [730, 384] on select "Choose an option... Pending Applied Excluded (Questions) Excluded (Expired) Exc…" at bounding box center [803, 398] width 146 height 28
select select ""pending""
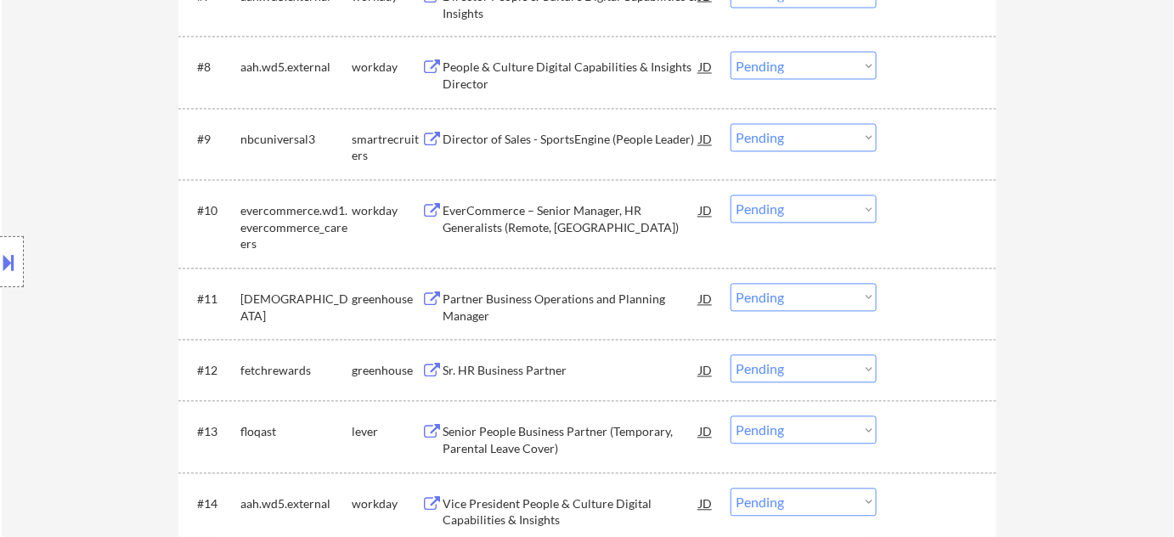
scroll to position [1080, 0]
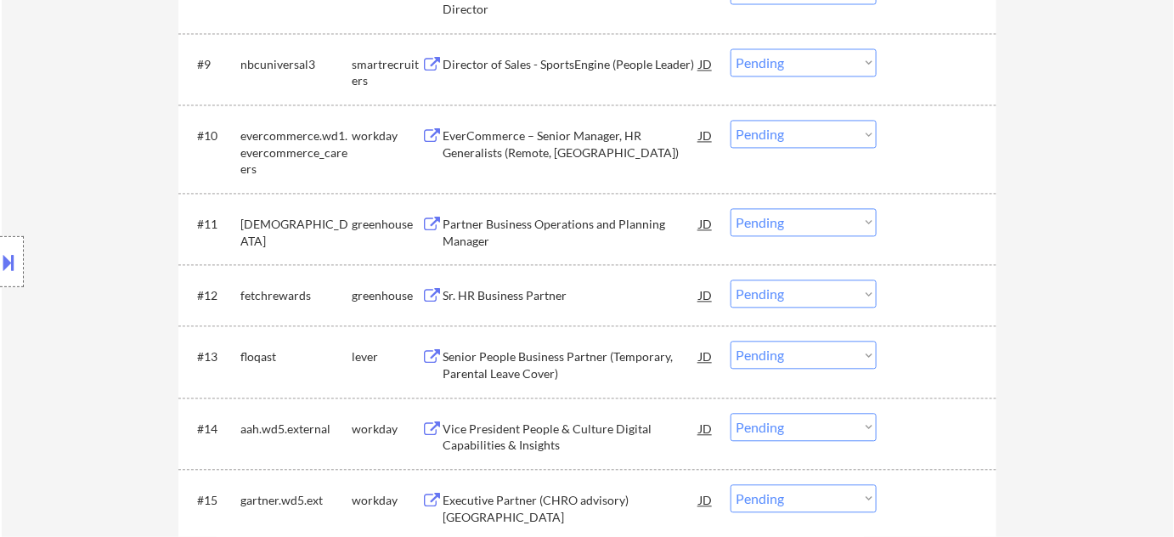
click at [530, 290] on div "Sr. HR Business Partner" at bounding box center [571, 295] width 257 height 17
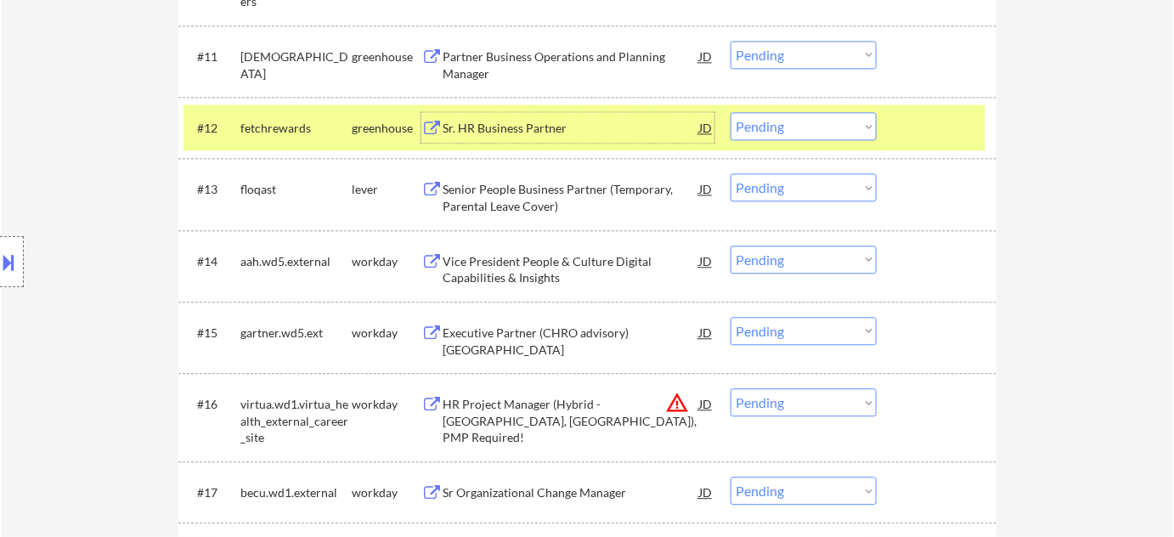
scroll to position [1312, 0]
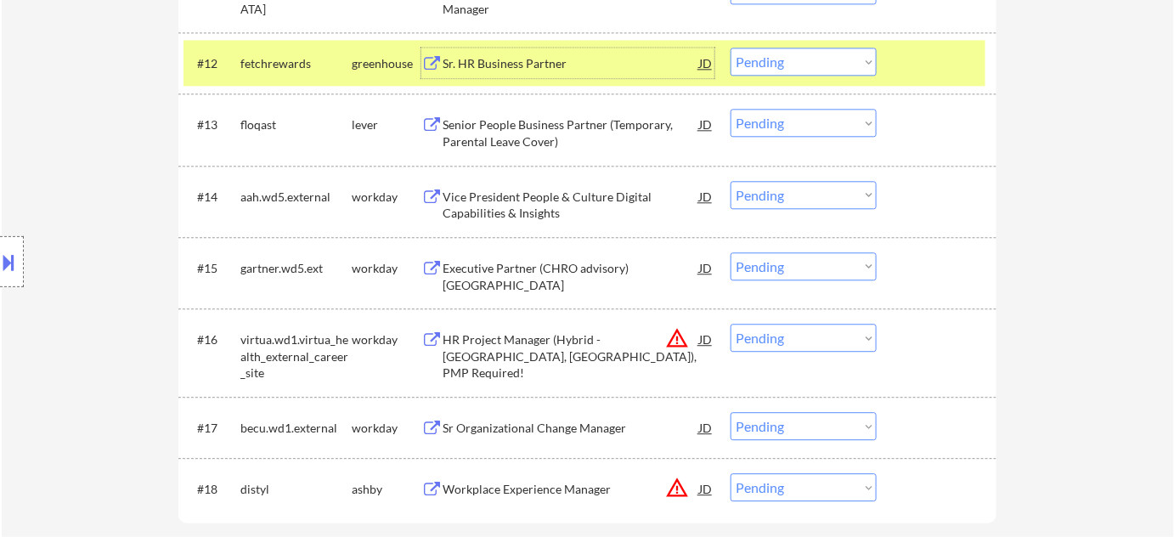
click at [796, 64] on select "Choose an option... Pending Applied Excluded (Questions) Excluded (Expired) Exc…" at bounding box center [803, 62] width 146 height 28
click at [730, 48] on select "Choose an option... Pending Applied Excluded (Questions) Excluded (Expired) Exc…" at bounding box center [803, 62] width 146 height 28
select select ""pending""
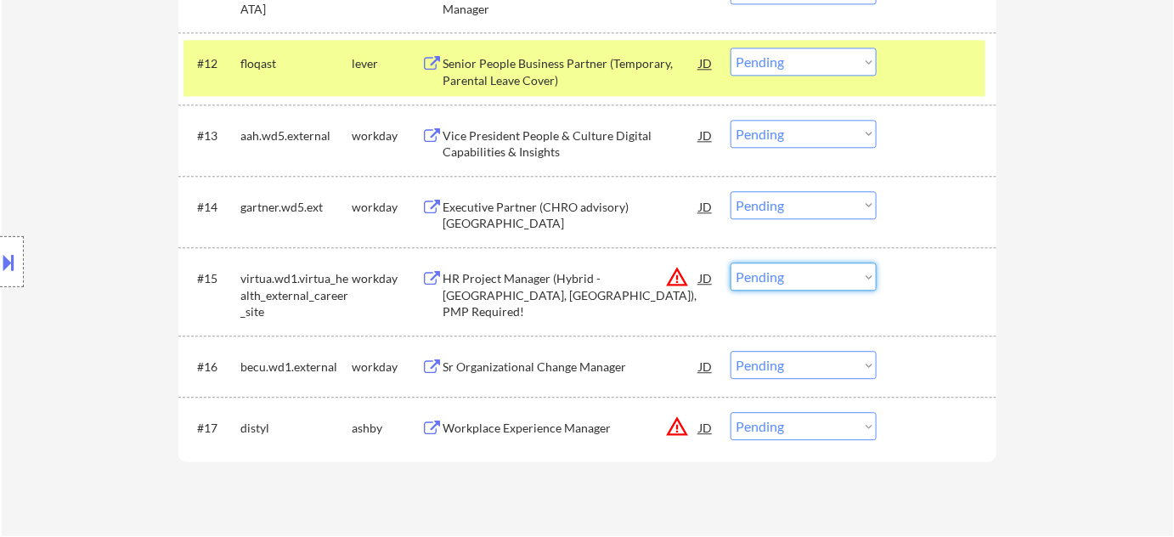
click at [829, 280] on select "Choose an option... Pending Applied Excluded (Questions) Excluded (Expired) Exc…" at bounding box center [803, 276] width 146 height 28
click at [730, 262] on select "Choose an option... Pending Applied Excluded (Questions) Excluded (Expired) Exc…" at bounding box center [803, 276] width 146 height 28
select select ""pending""
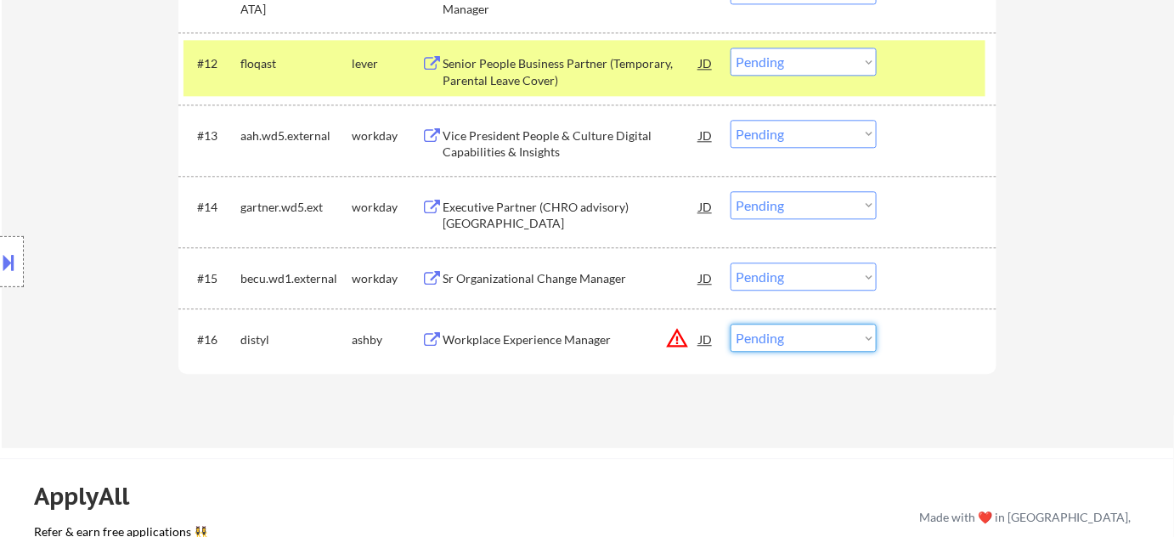
click at [790, 343] on select "Choose an option... Pending Applied Excluded (Questions) Excluded (Expired) Exc…" at bounding box center [803, 338] width 146 height 28
select select ""excluded__location_""
click at [730, 324] on select "Choose an option... Pending Applied Excluded (Questions) Excluded (Expired) Exc…" at bounding box center [803, 338] width 146 height 28
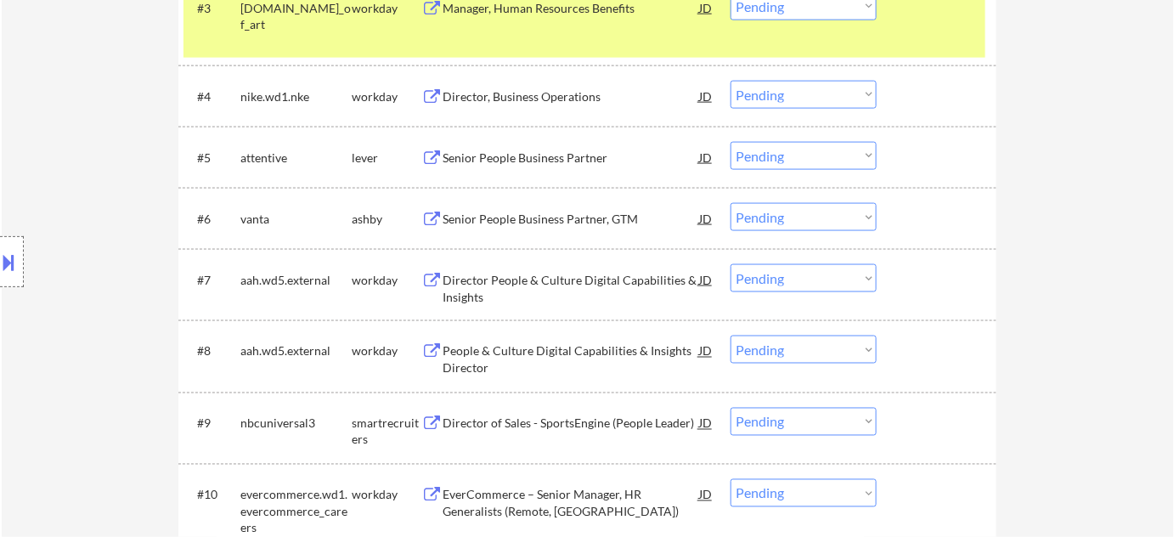
scroll to position [695, 0]
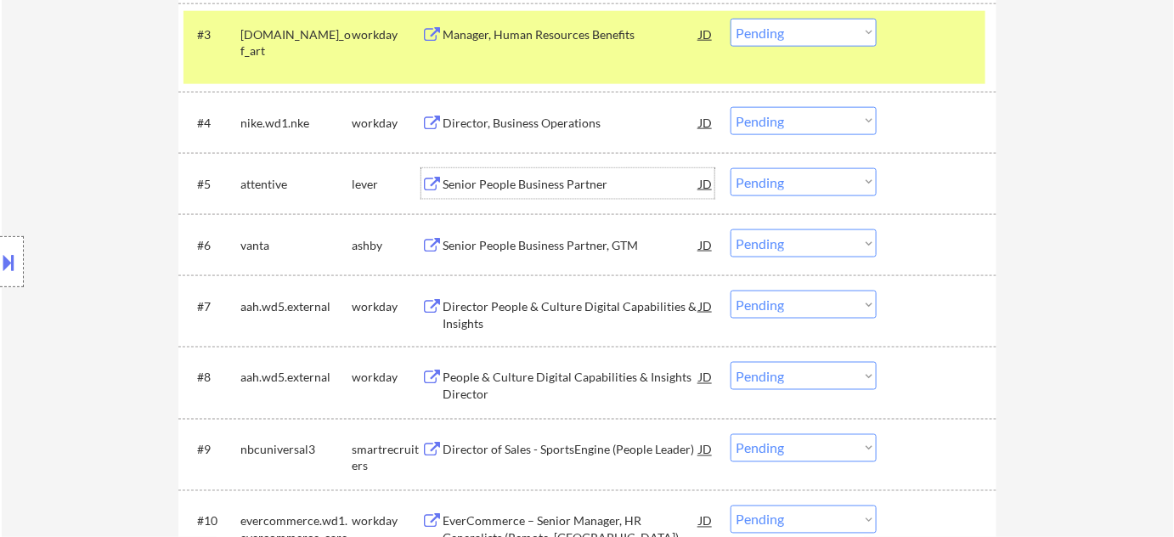
click at [552, 185] on div "Senior People Business Partner" at bounding box center [571, 184] width 257 height 17
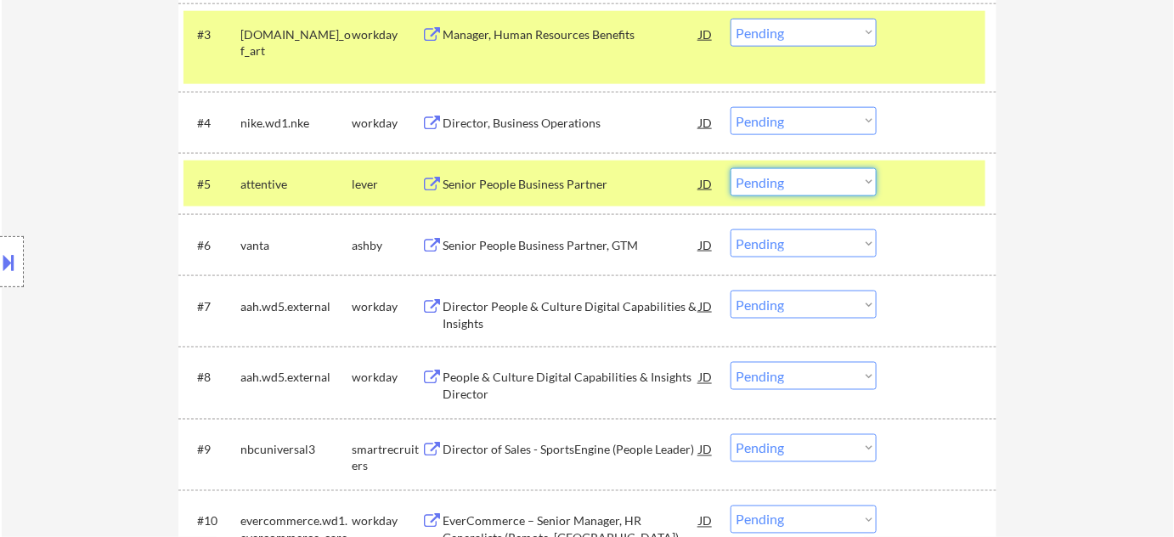
drag, startPoint x: 746, startPoint y: 189, endPoint x: 756, endPoint y: 193, distance: 10.7
click at [746, 189] on select "Choose an option... Pending Applied Excluded (Questions) Excluded (Expired) Exc…" at bounding box center [803, 182] width 146 height 28
click at [730, 168] on select "Choose an option... Pending Applied Excluded (Questions) Excluded (Expired) Exc…" at bounding box center [803, 182] width 146 height 28
select select ""pending""
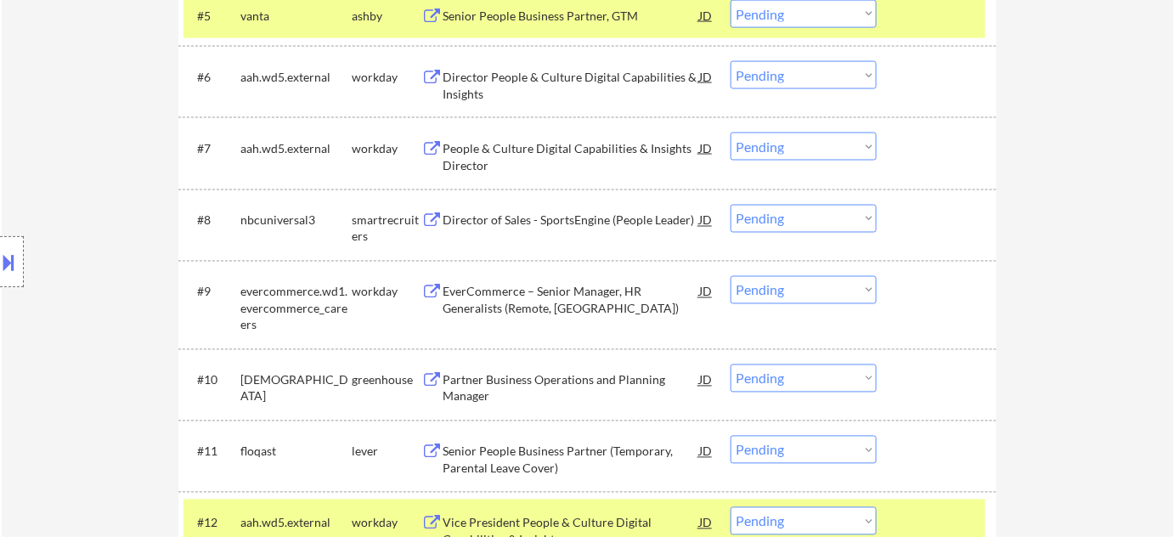
scroll to position [926, 0]
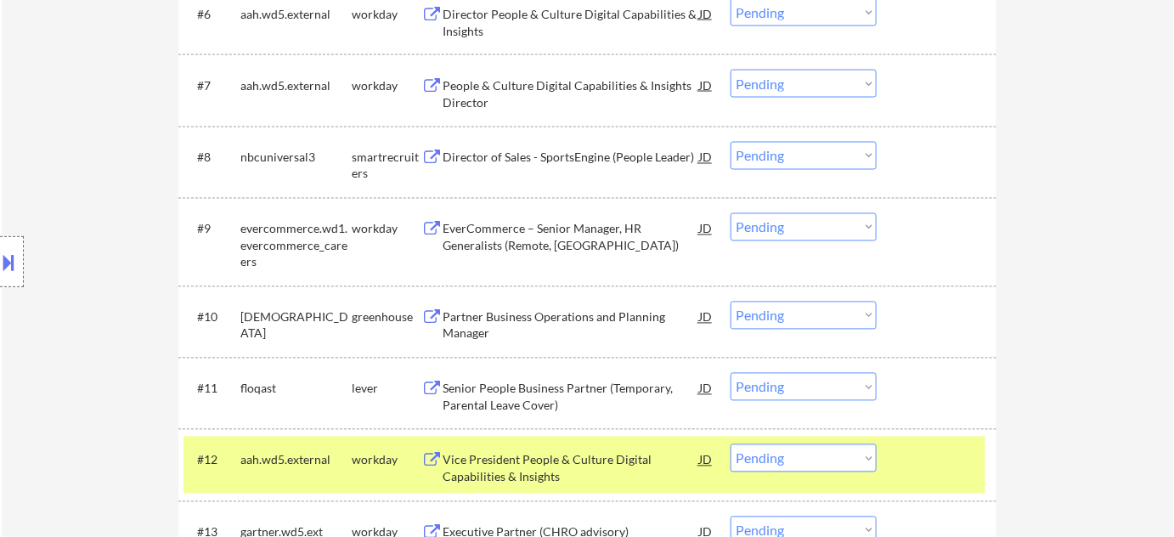
click at [572, 161] on div "Director of Sales - SportsEngine (People Leader)" at bounding box center [571, 157] width 257 height 17
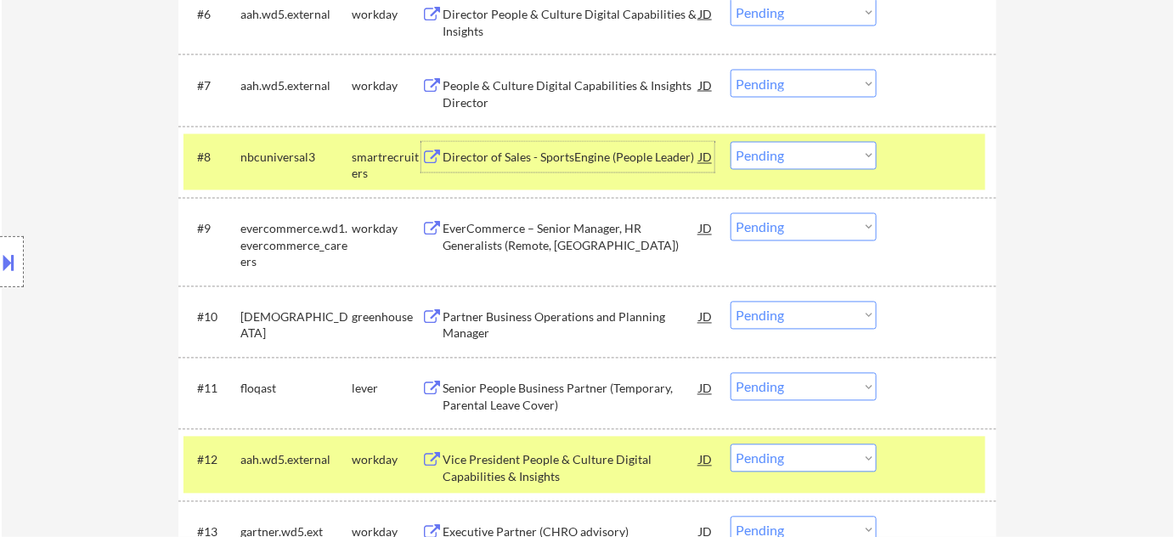
click at [804, 158] on select "Choose an option... Pending Applied Excluded (Questions) Excluded (Expired) Exc…" at bounding box center [803, 156] width 146 height 28
click at [730, 142] on select "Choose an option... Pending Applied Excluded (Questions) Excluded (Expired) Exc…" at bounding box center [803, 156] width 146 height 28
select select ""pending""
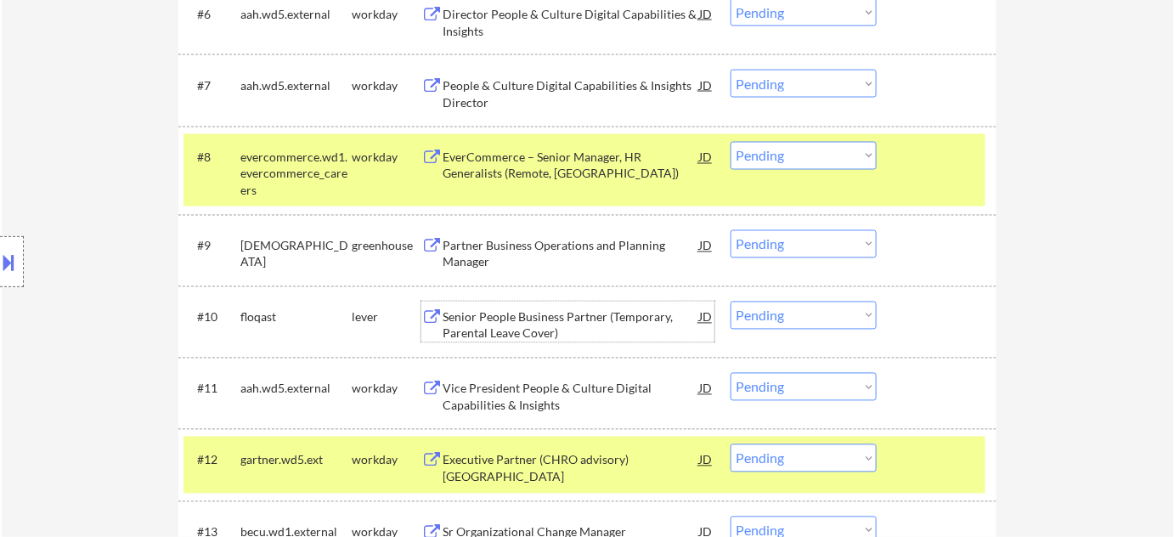
click at [539, 330] on div "Senior People Business Partner (Temporary, Parental Leave Cover)" at bounding box center [571, 325] width 257 height 33
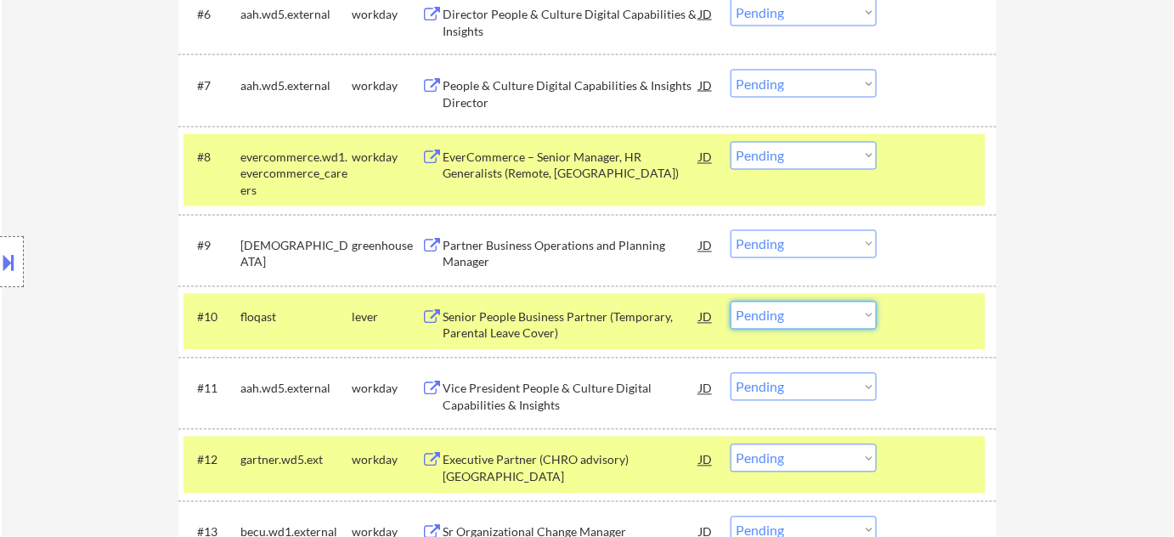
drag, startPoint x: 755, startPoint y: 300, endPoint x: 767, endPoint y: 320, distance: 23.6
click at [755, 302] on select "Choose an option... Pending Applied Excluded (Questions) Excluded (Expired) Exc…" at bounding box center [803, 316] width 146 height 28
click at [730, 302] on select "Choose an option... Pending Applied Excluded (Questions) Excluded (Expired) Exc…" at bounding box center [803, 316] width 146 height 28
select select ""pending""
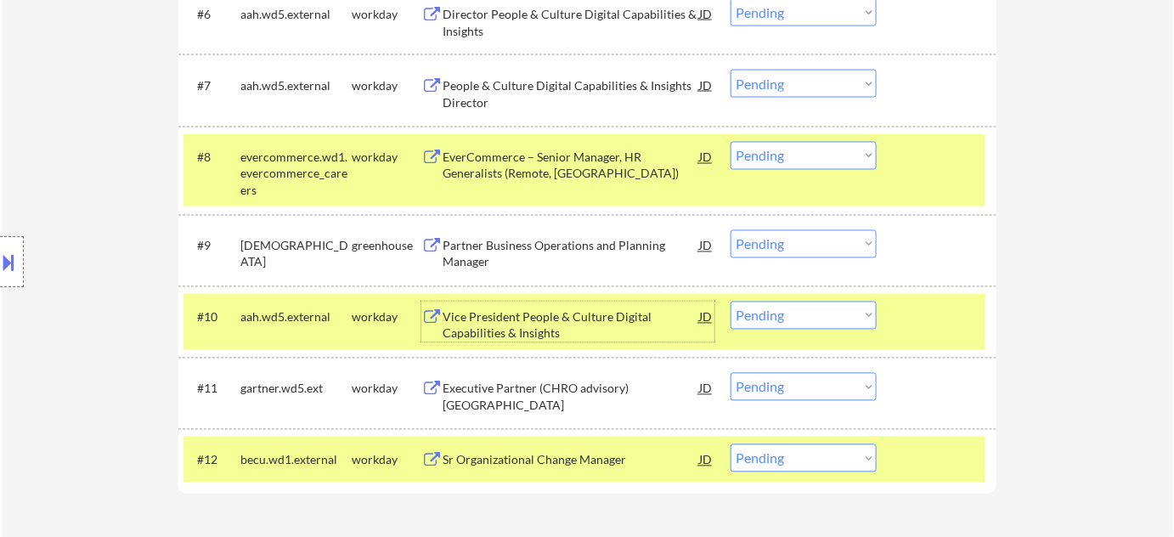
click at [523, 325] on div "Vice President People & Culture Digital Capabilities & Insights" at bounding box center [571, 325] width 257 height 33
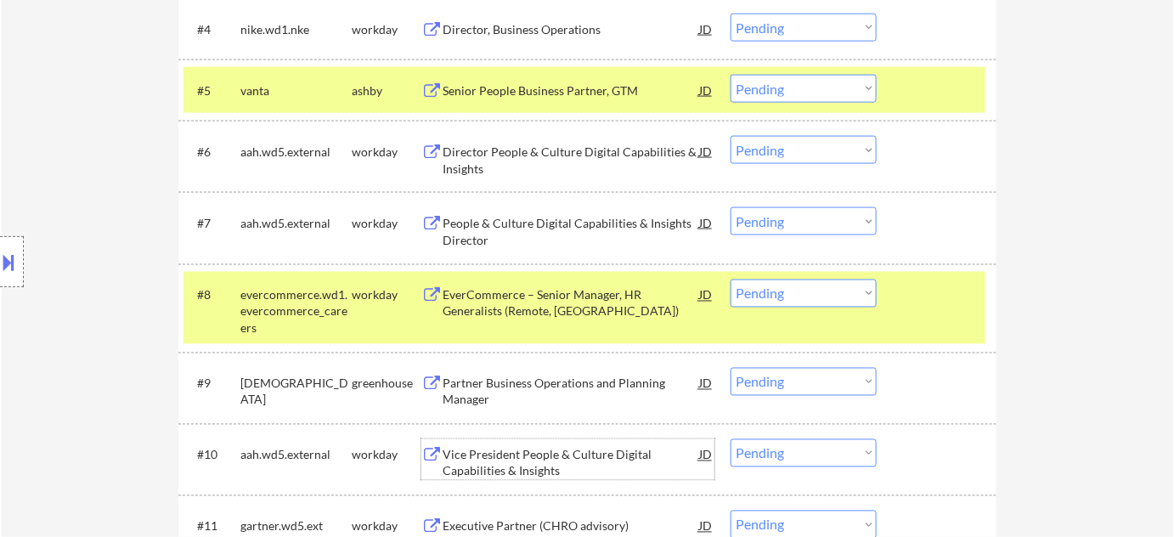
scroll to position [772, 0]
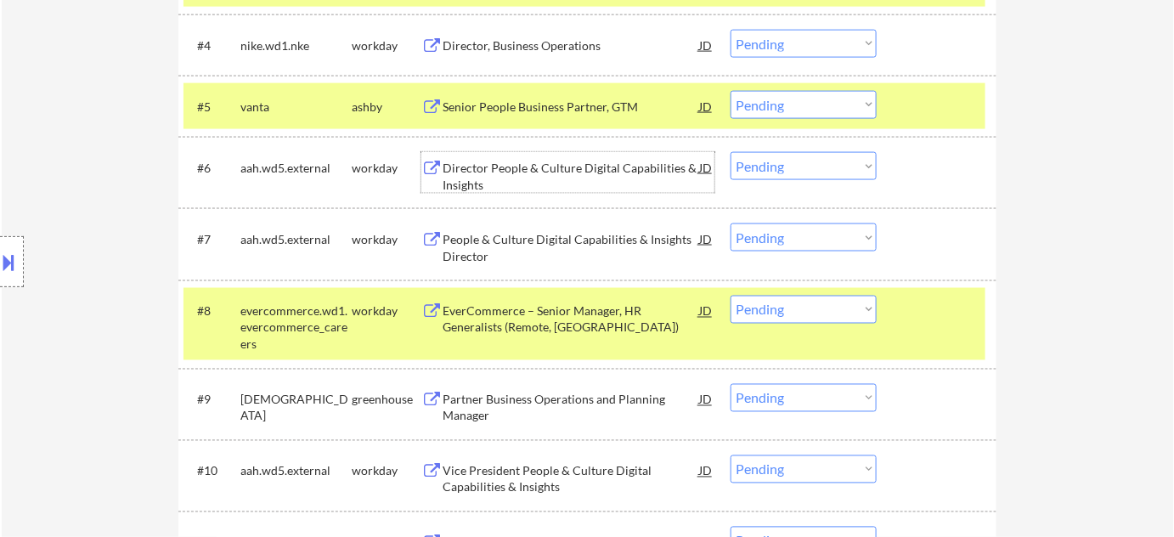
click at [460, 174] on div "Director People & Culture Digital Capabilities & Insights" at bounding box center [571, 176] width 257 height 33
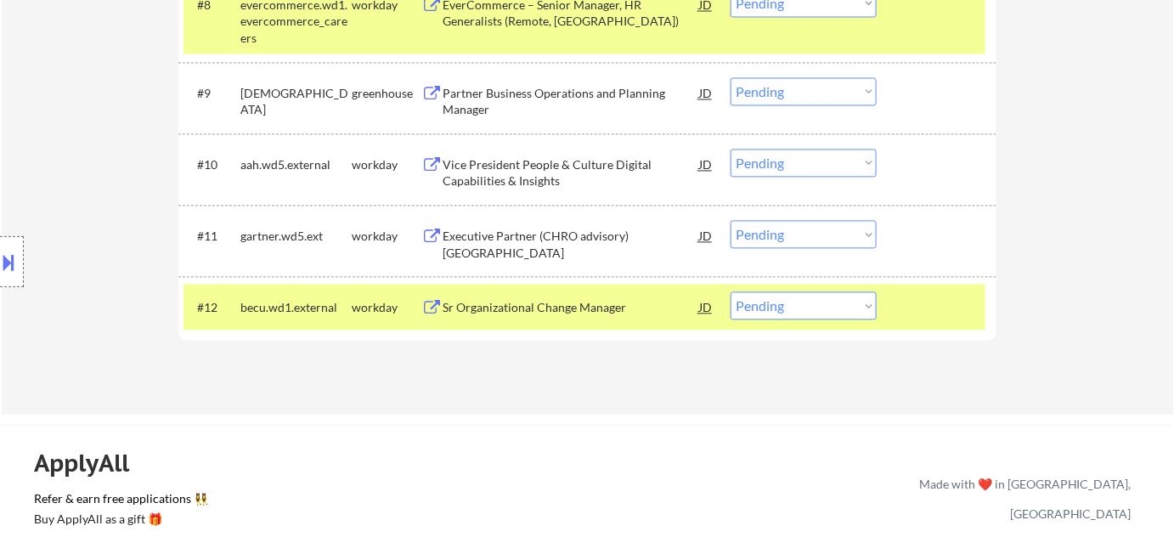
scroll to position [1158, 0]
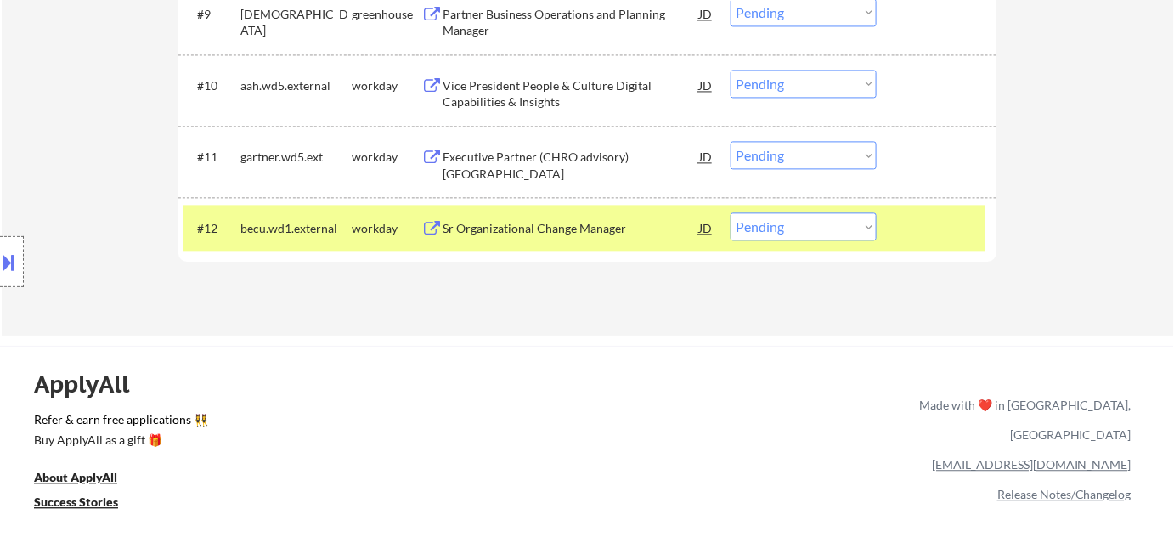
click at [567, 230] on div "Sr Organizational Change Manager" at bounding box center [571, 228] width 257 height 17
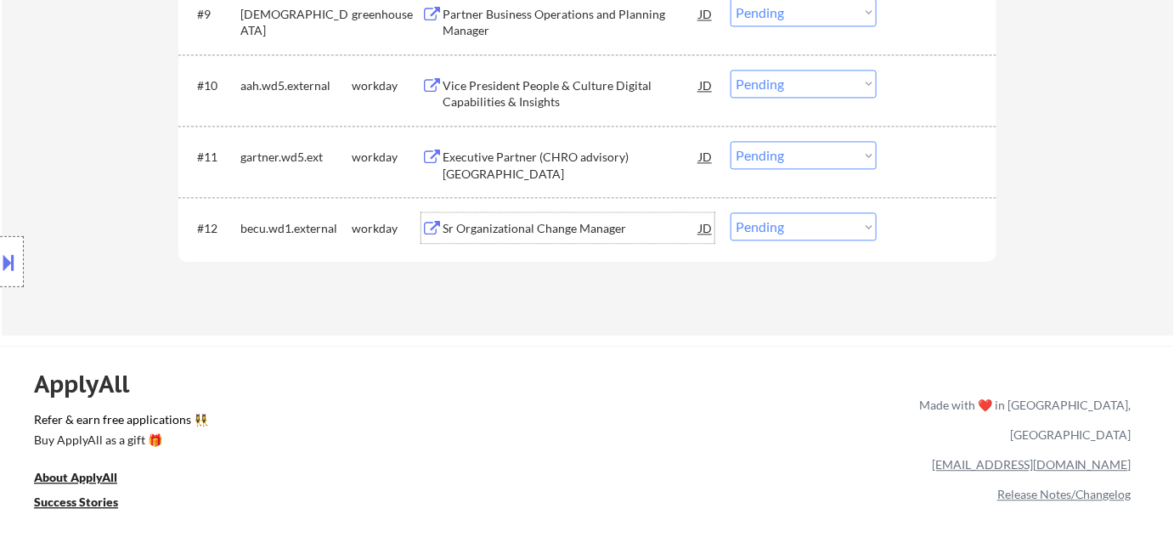
click at [790, 212] on select "Choose an option... Pending Applied Excluded (Questions) Excluded (Expired) Exc…" at bounding box center [803, 226] width 146 height 28
select select ""excluded__bad_match_""
click at [730, 212] on select "Choose an option... Pending Applied Excluded (Questions) Excluded (Expired) Exc…" at bounding box center [803, 226] width 146 height 28
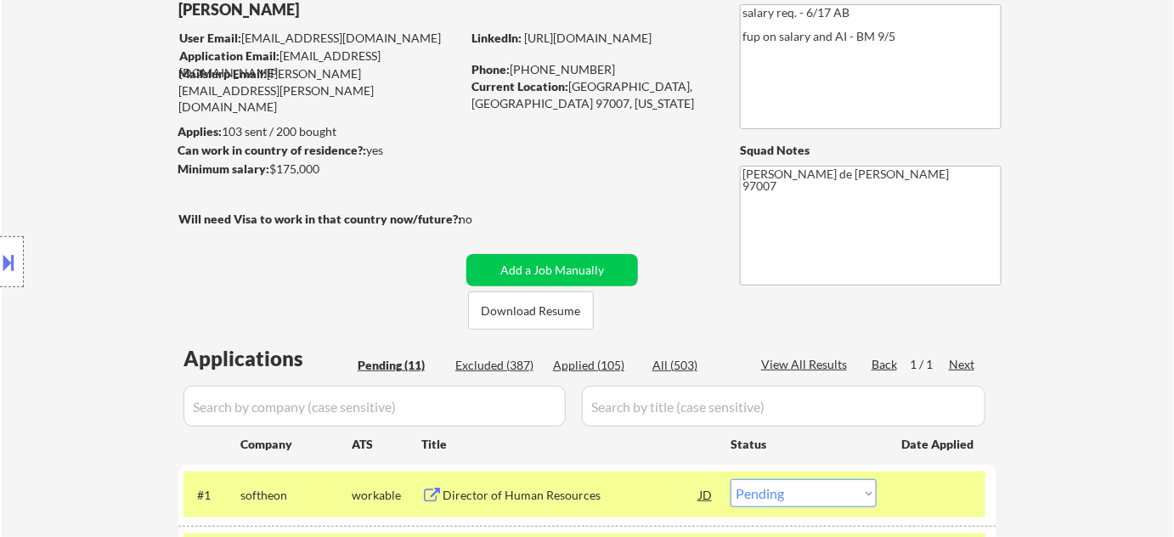
scroll to position [308, 0]
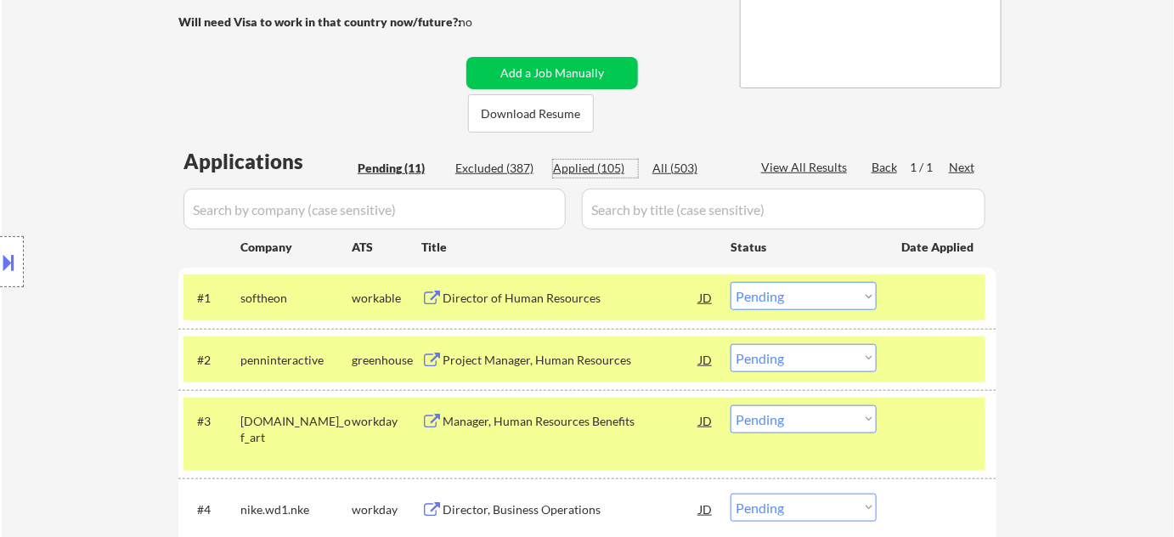
click at [586, 160] on div "Applied (105)" at bounding box center [595, 168] width 85 height 17
select select ""applied""
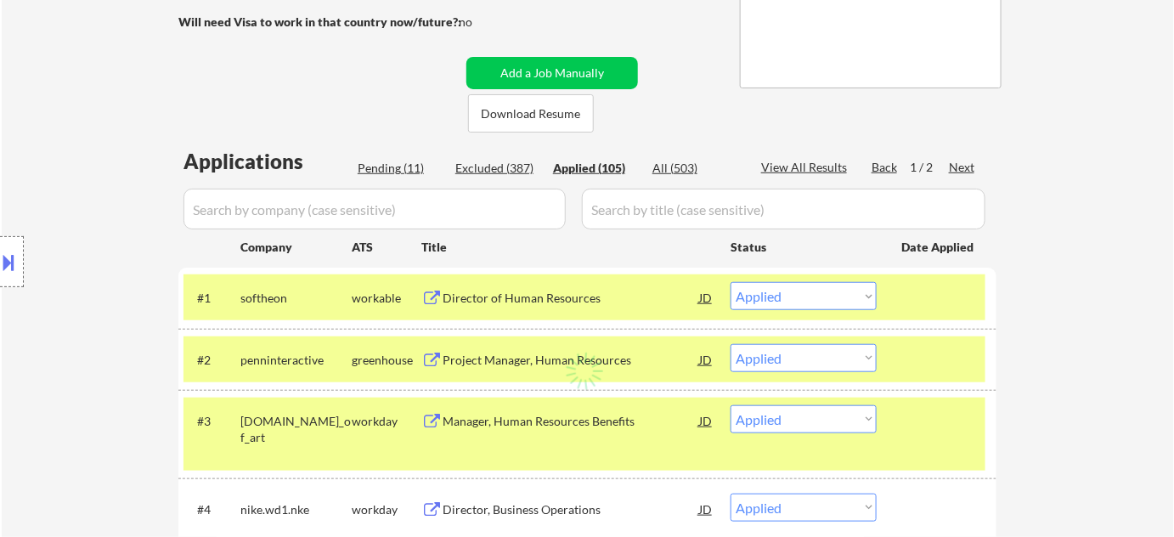
select select ""applied""
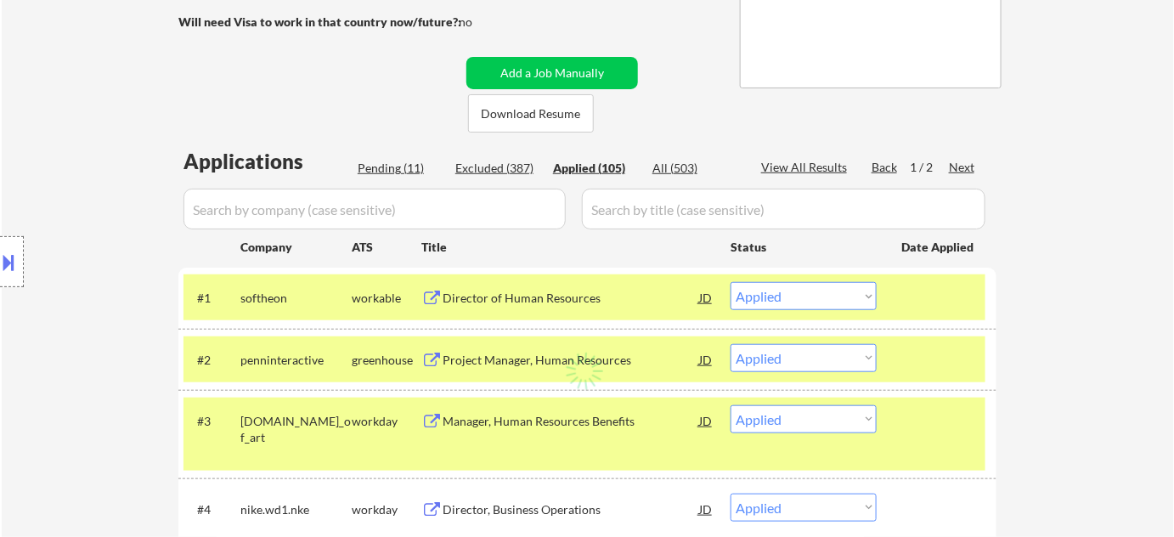
select select ""applied""
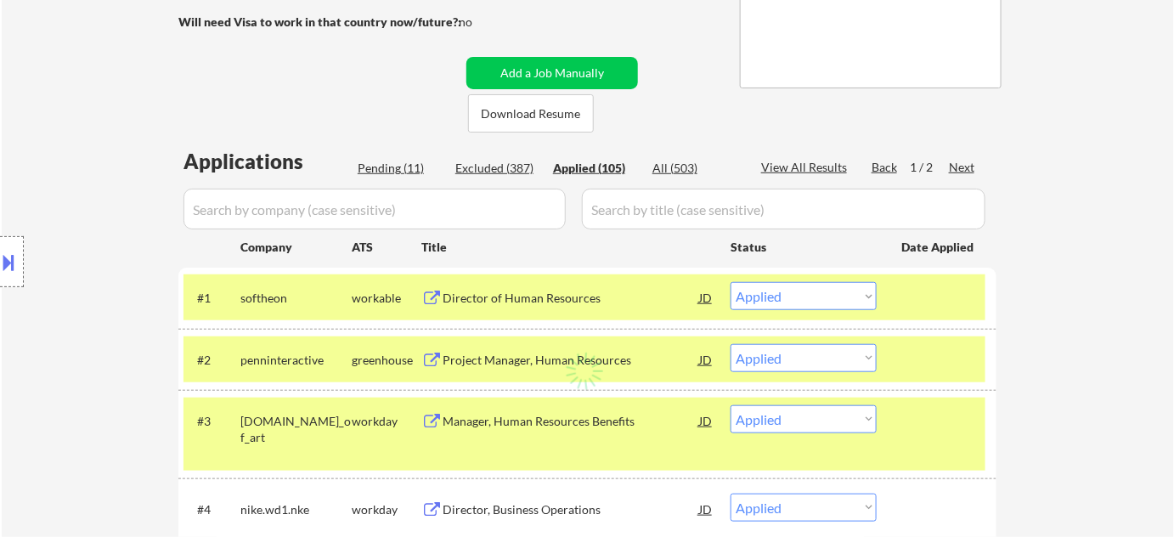
select select ""applied""
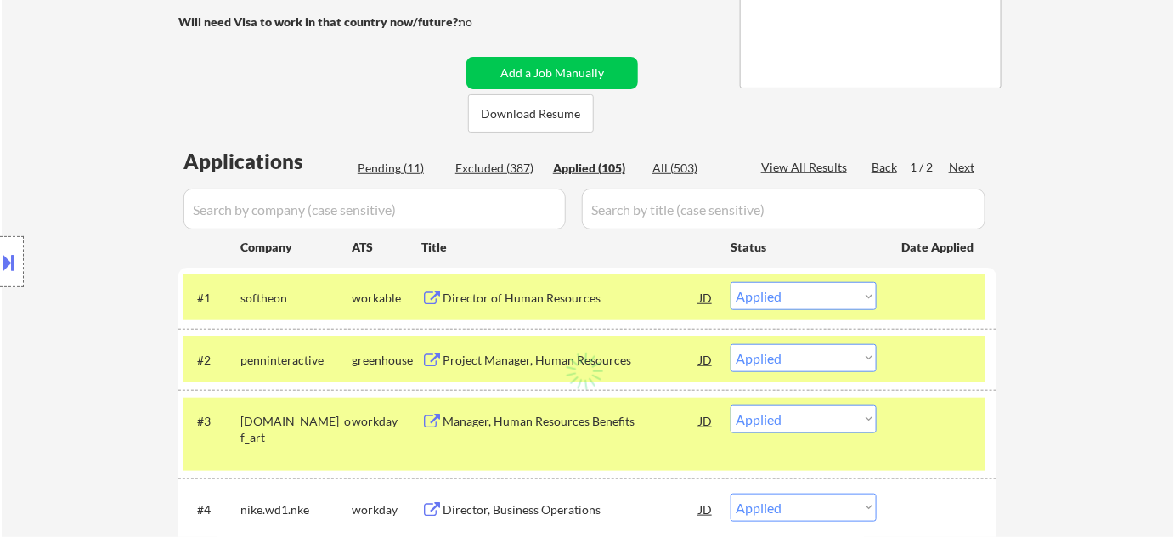
select select ""applied""
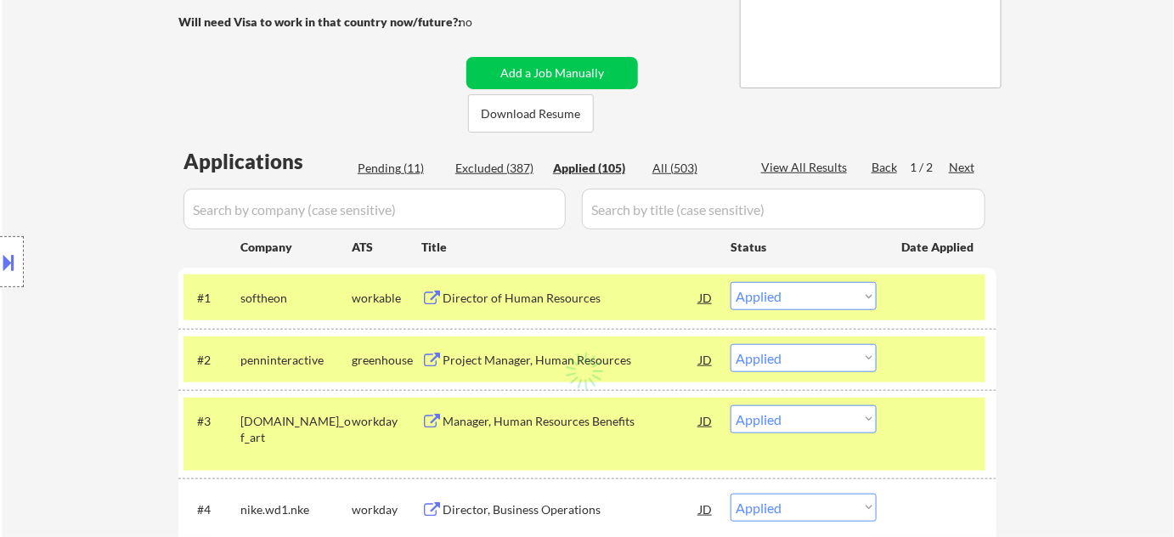
select select ""applied""
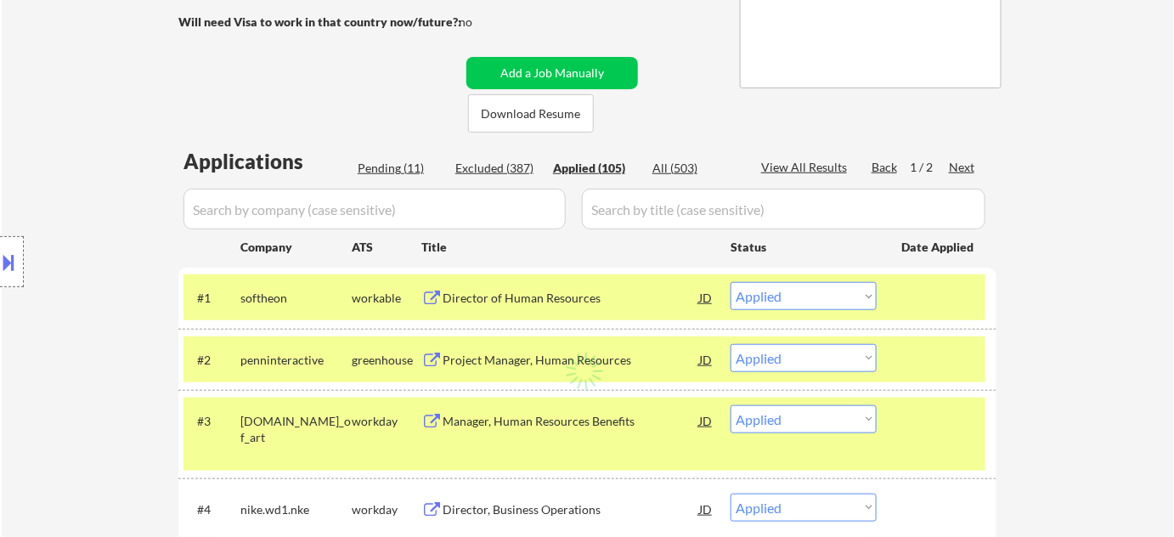
select select ""applied""
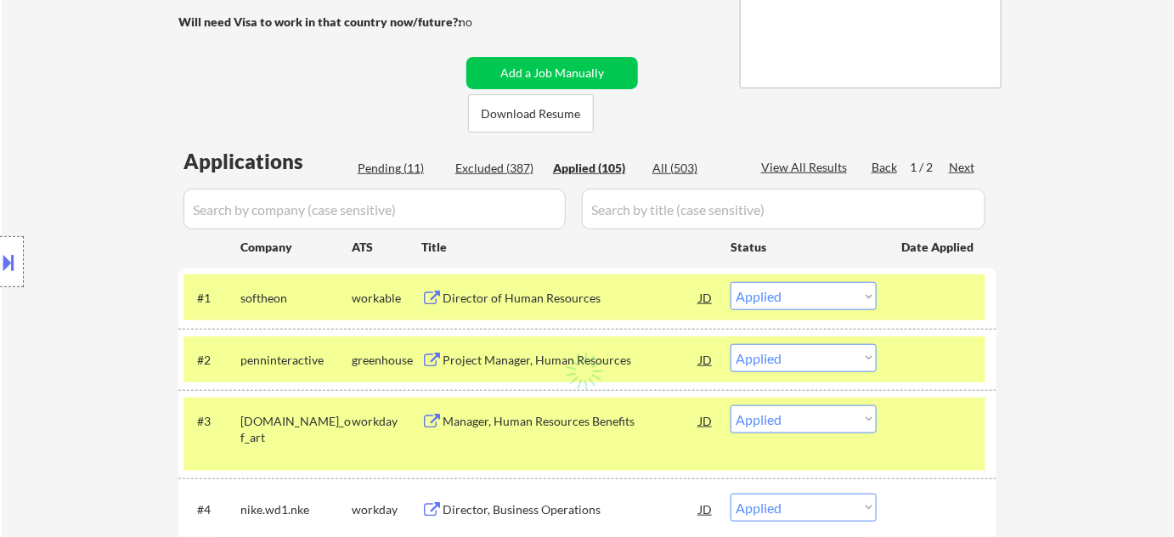
select select ""applied""
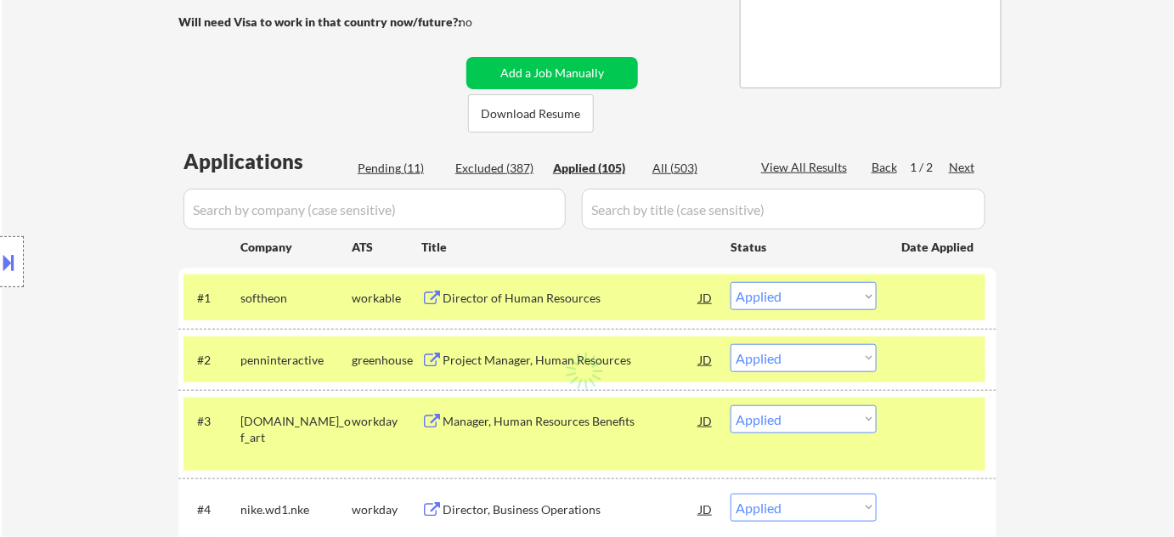
select select ""applied""
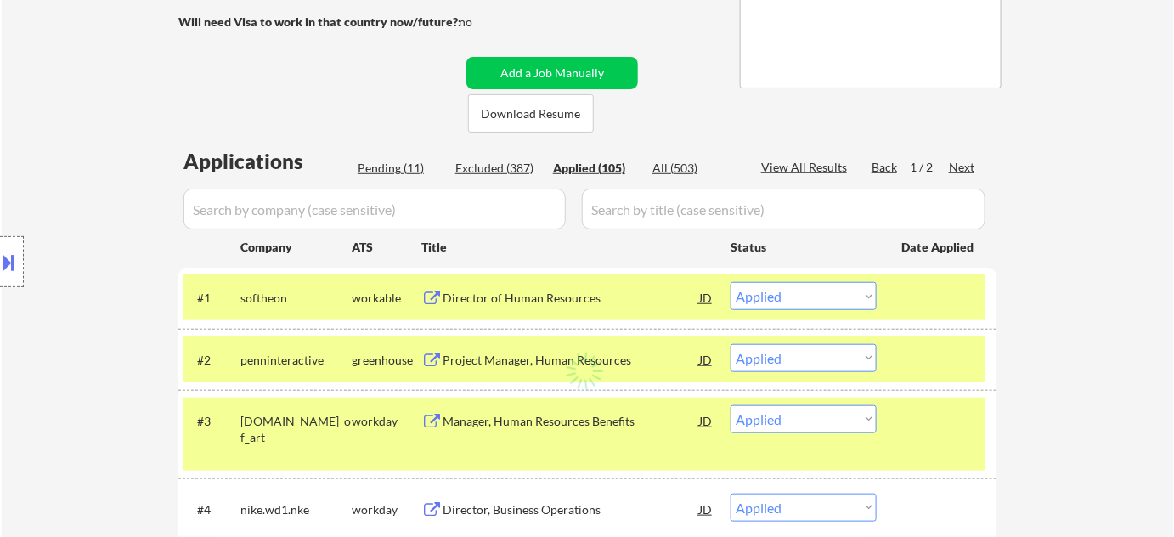
select select ""applied""
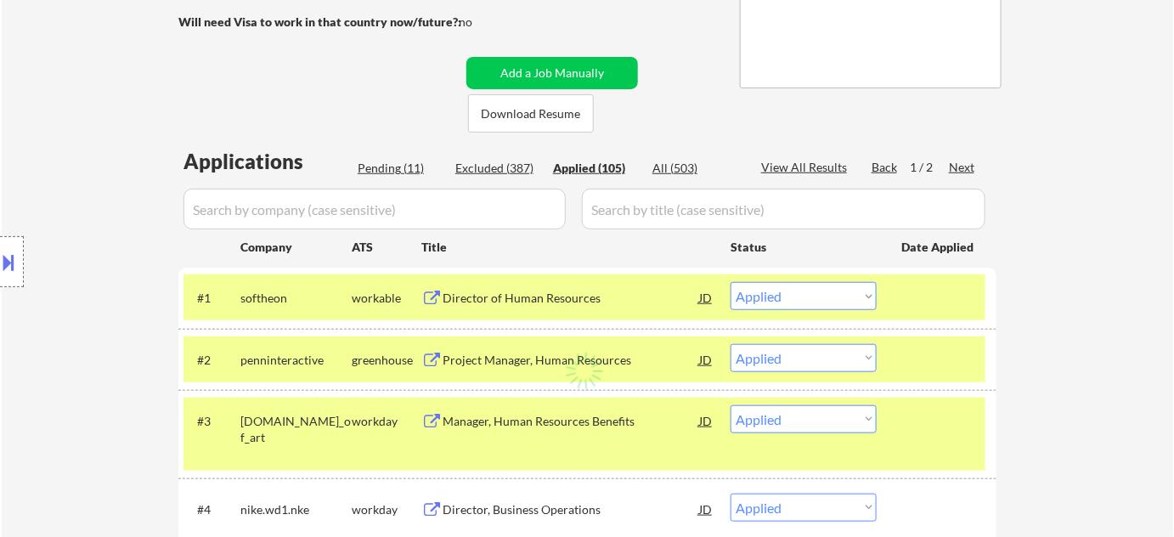
select select ""applied""
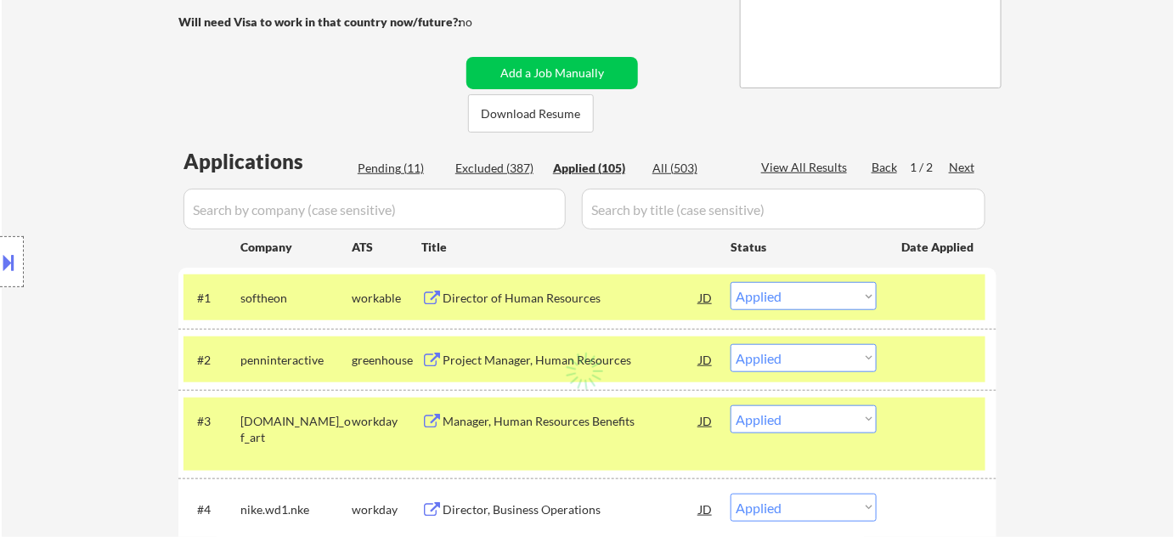
select select ""applied""
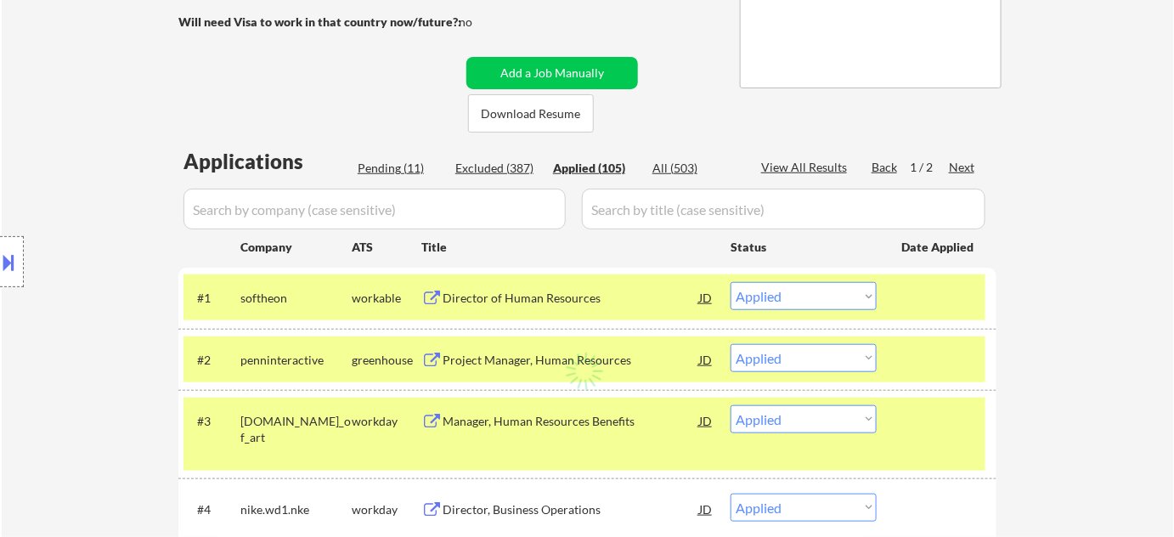
select select ""applied""
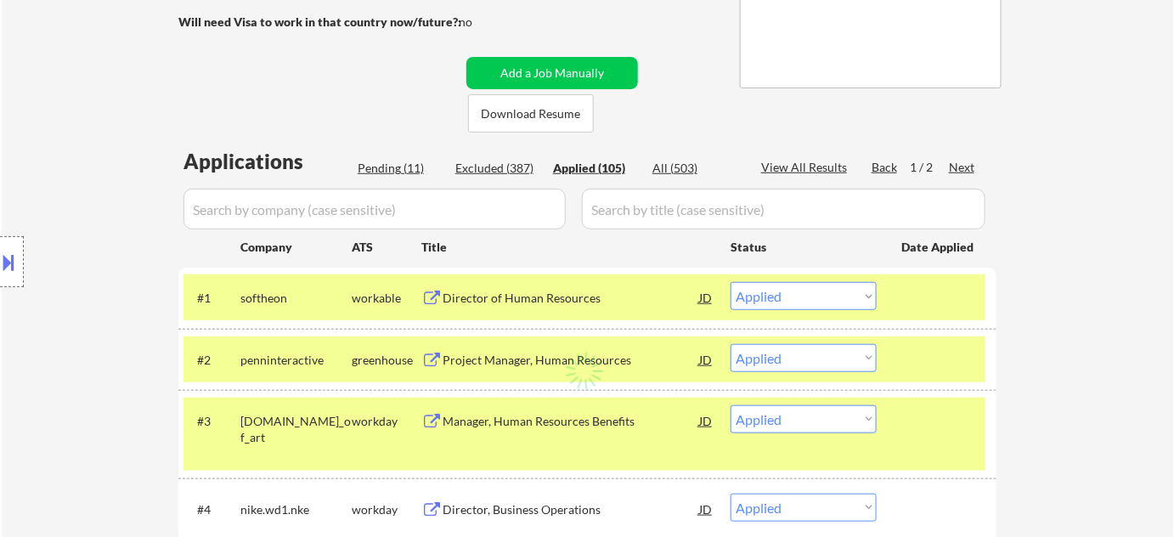
select select ""applied""
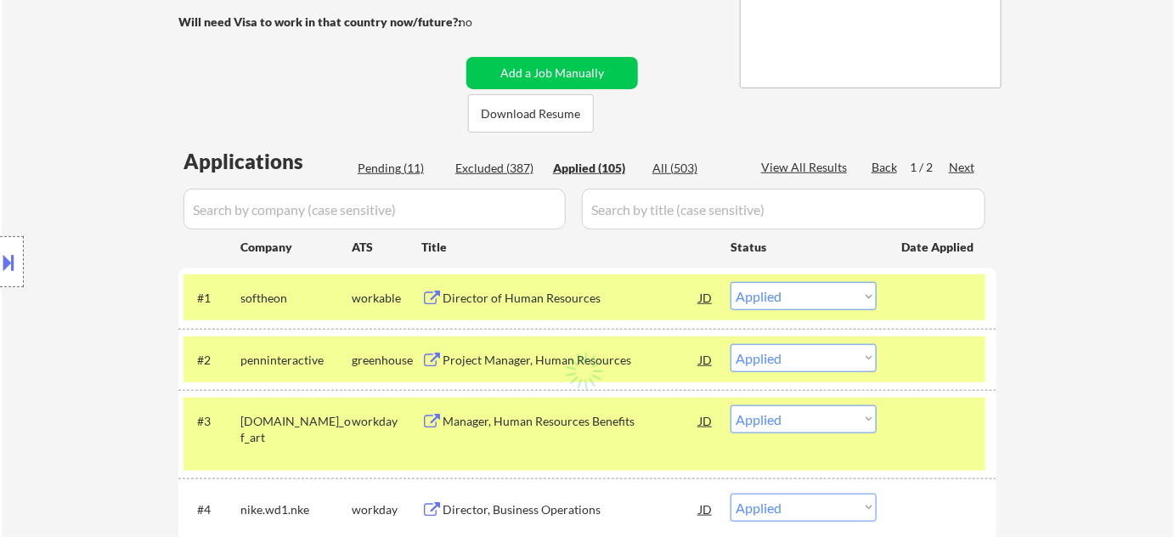
select select ""applied""
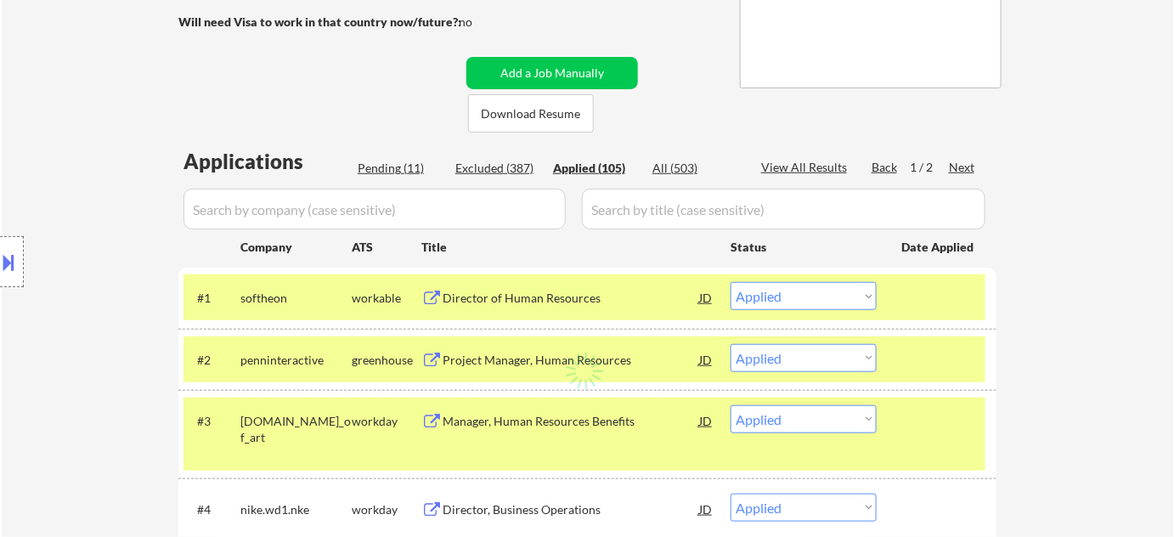
select select ""applied""
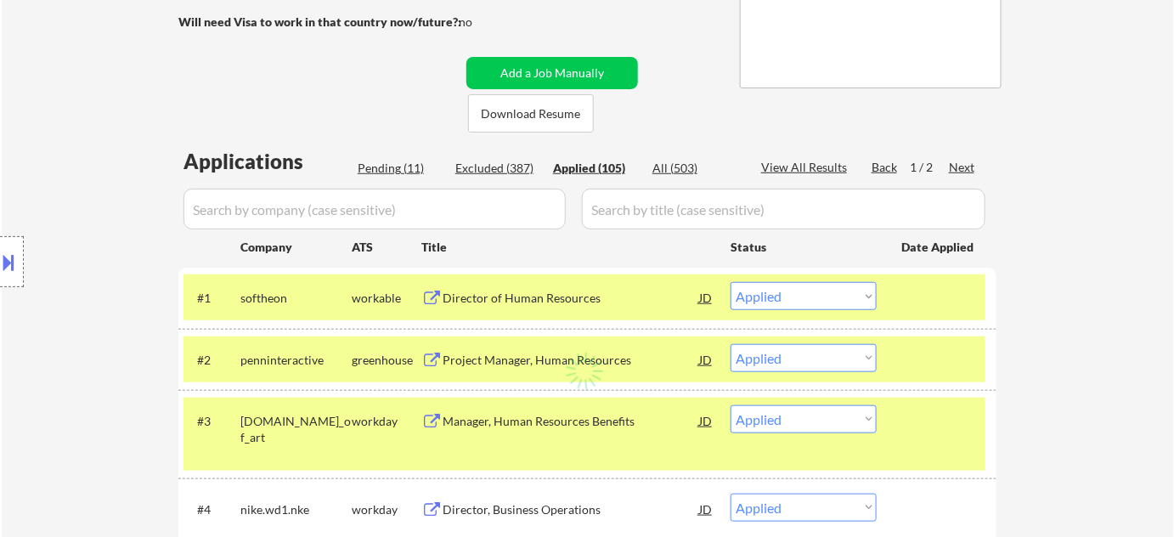
select select ""applied""
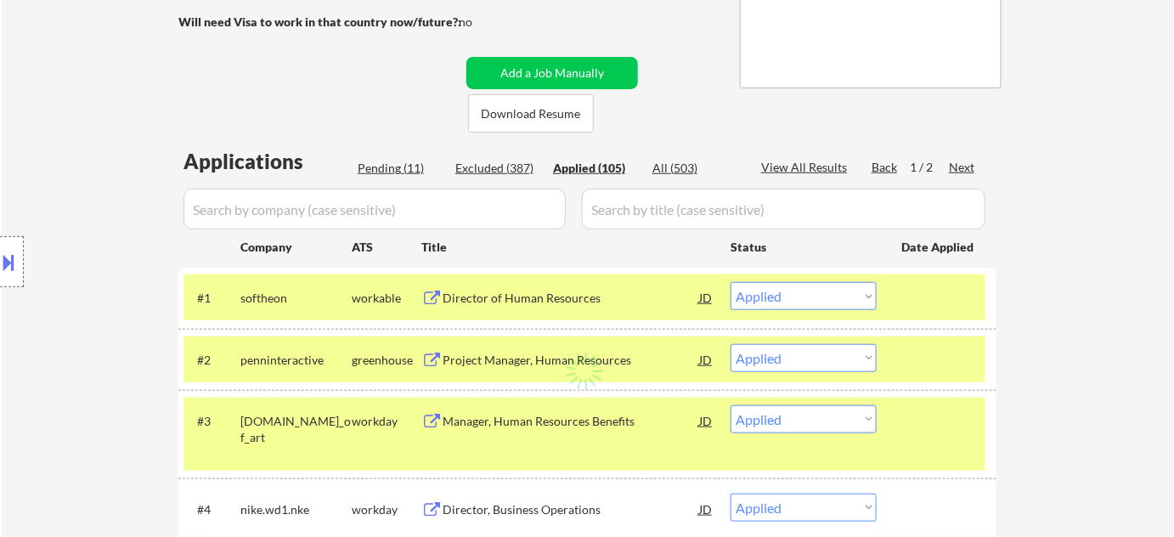
select select ""applied""
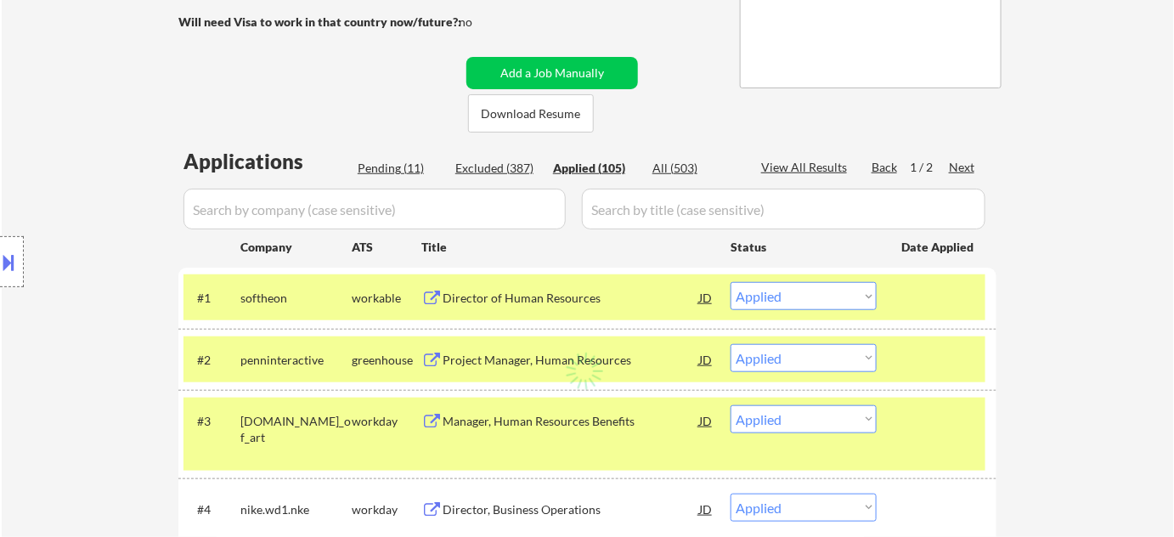
select select ""applied""
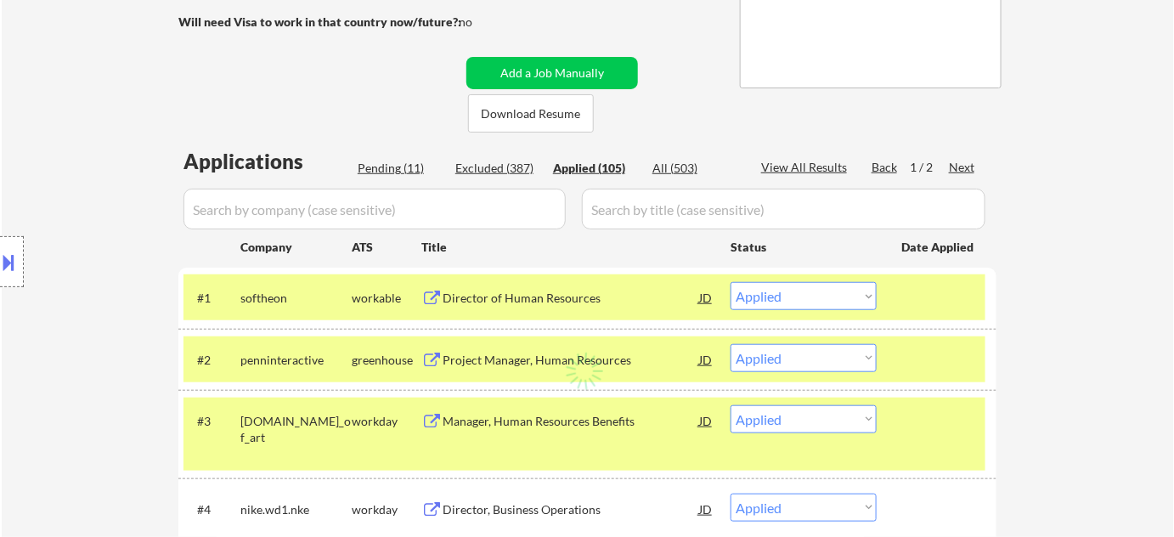
select select ""applied""
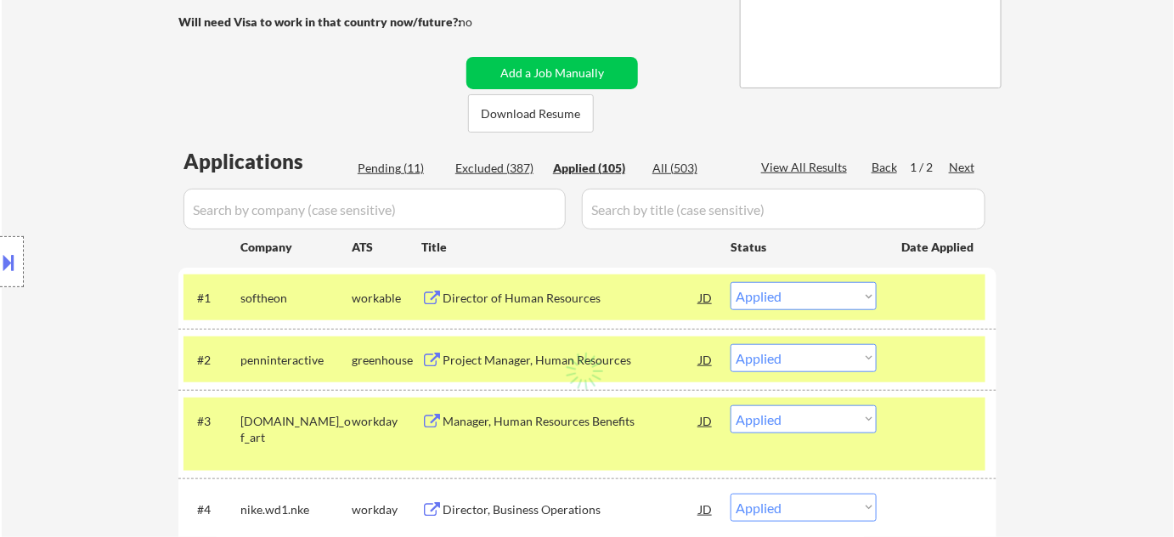
select select ""applied""
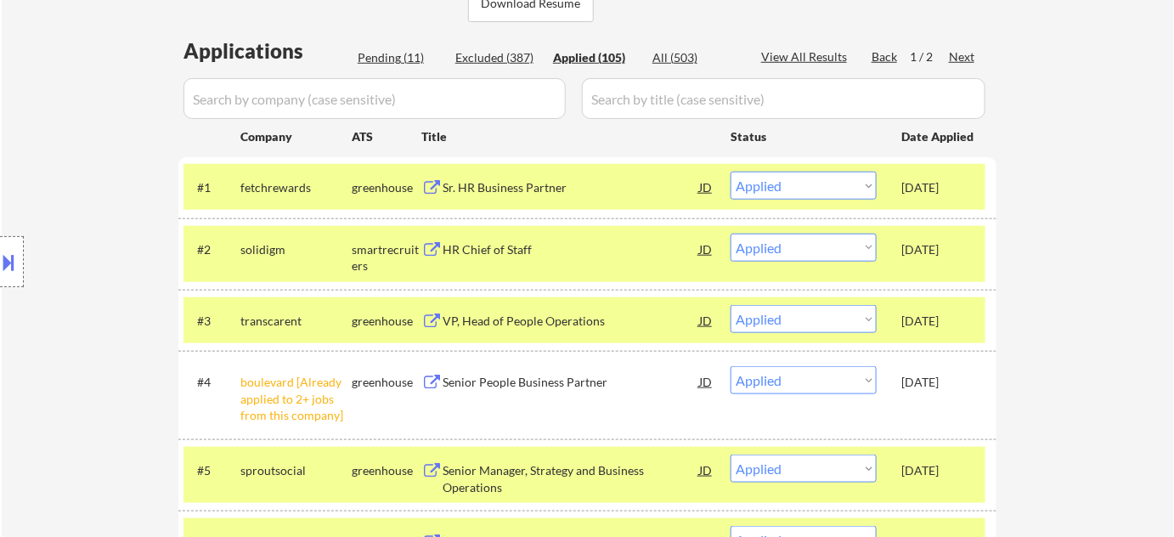
scroll to position [231, 0]
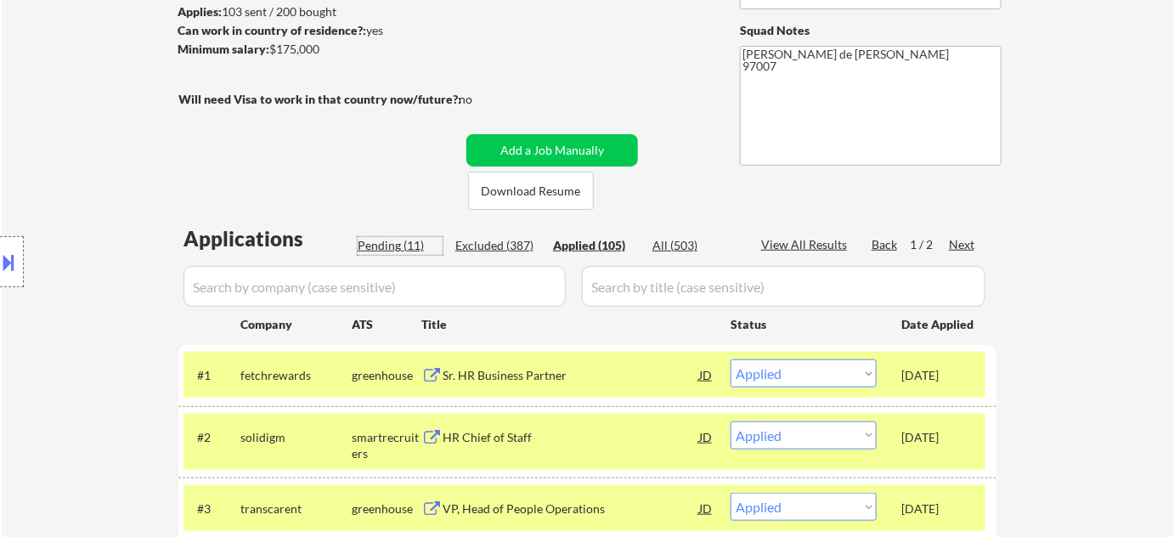
click at [396, 244] on div "Pending (11)" at bounding box center [400, 245] width 85 height 17
select select ""pending""
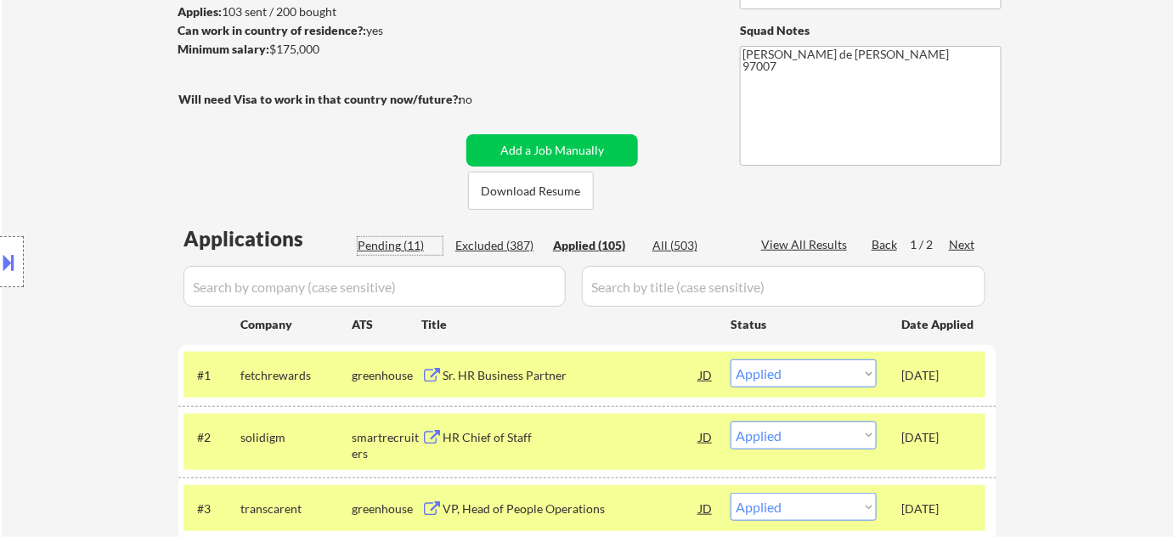
select select ""pending""
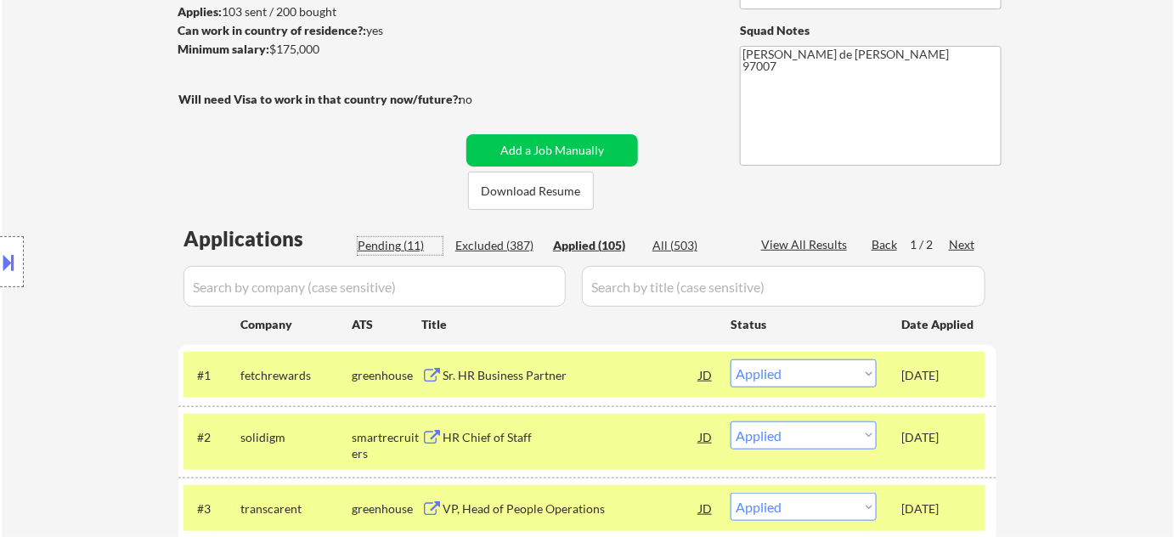
select select ""pending""
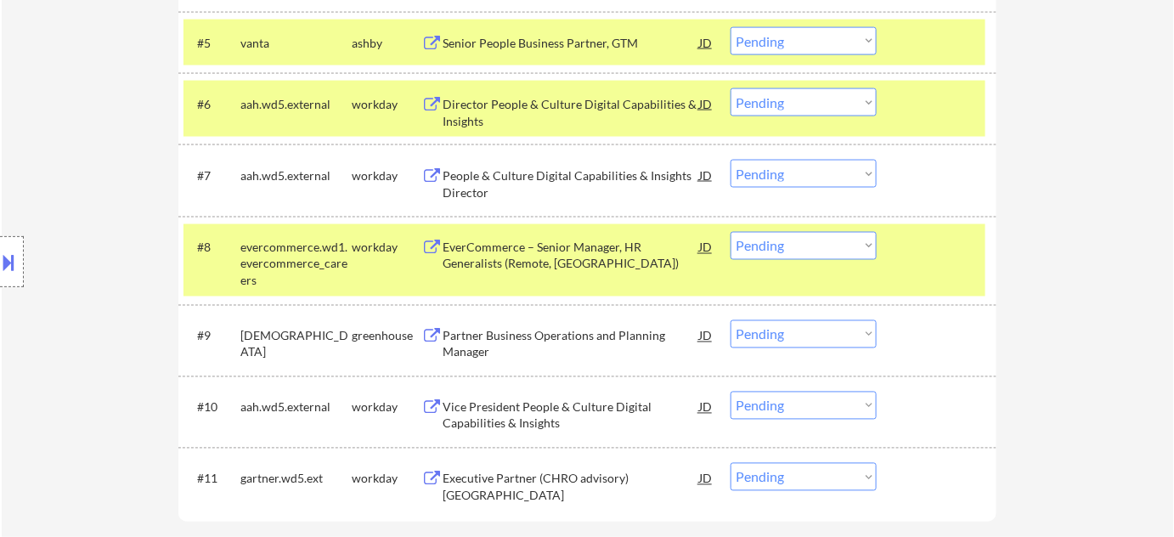
scroll to position [849, 0]
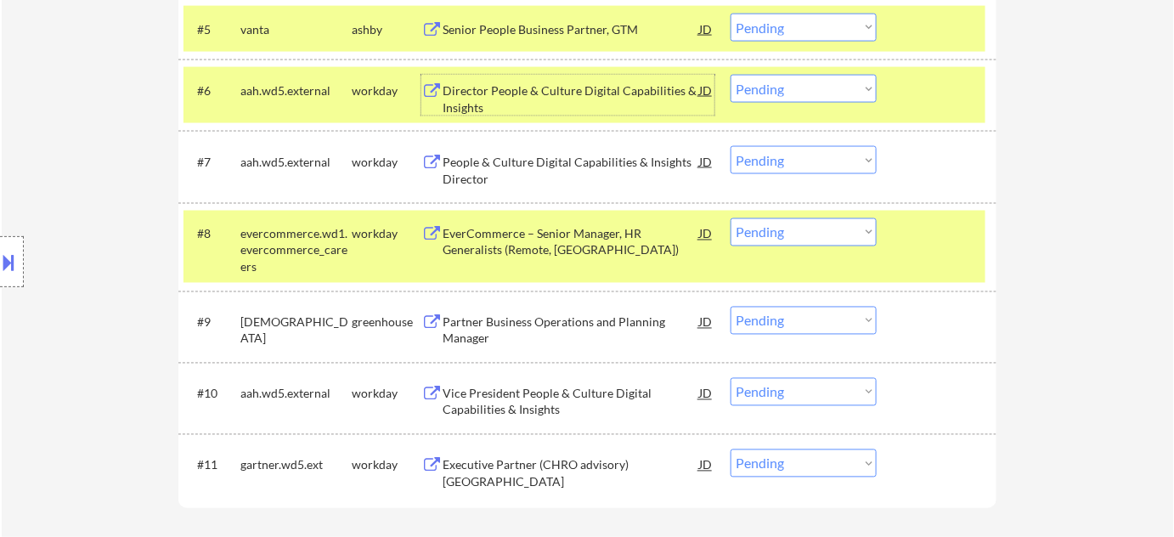
click at [469, 111] on div "Director People & Culture Digital Capabilities & Insights" at bounding box center [571, 98] width 257 height 33
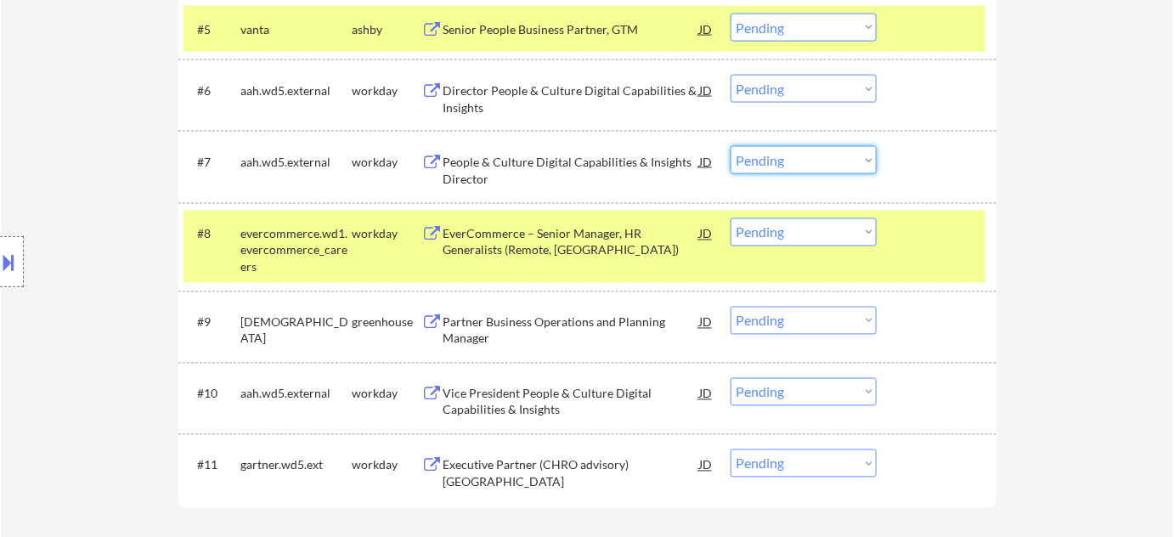
click at [817, 166] on select "Choose an option... Pending Applied Excluded (Questions) Excluded (Expired) Exc…" at bounding box center [803, 160] width 146 height 28
click at [730, 146] on select "Choose an option... Pending Applied Excluded (Questions) Excluded (Expired) Exc…" at bounding box center [803, 160] width 146 height 28
select select ""pending""
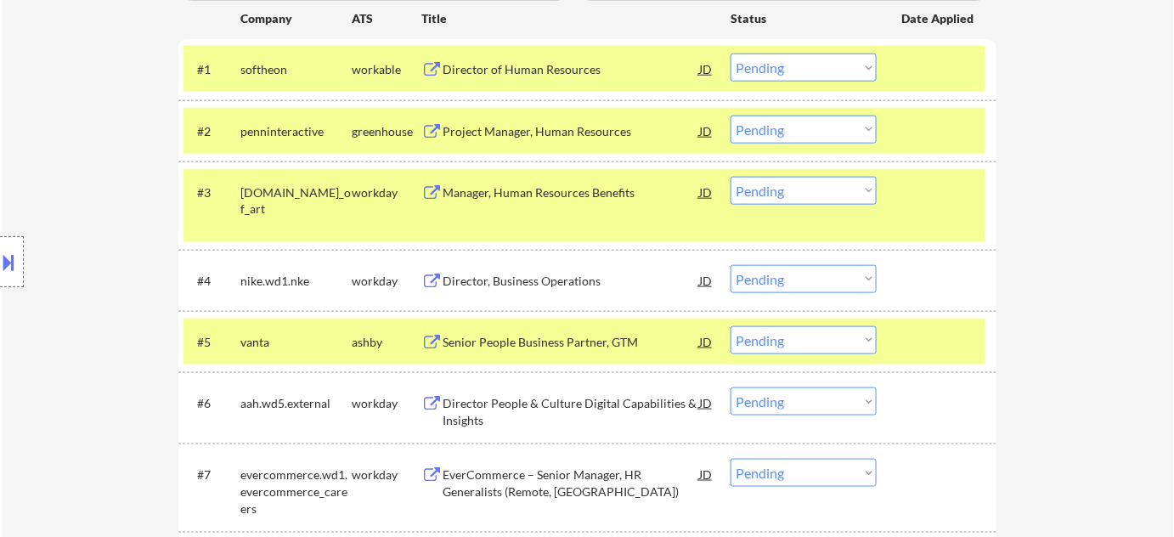
scroll to position [540, 0]
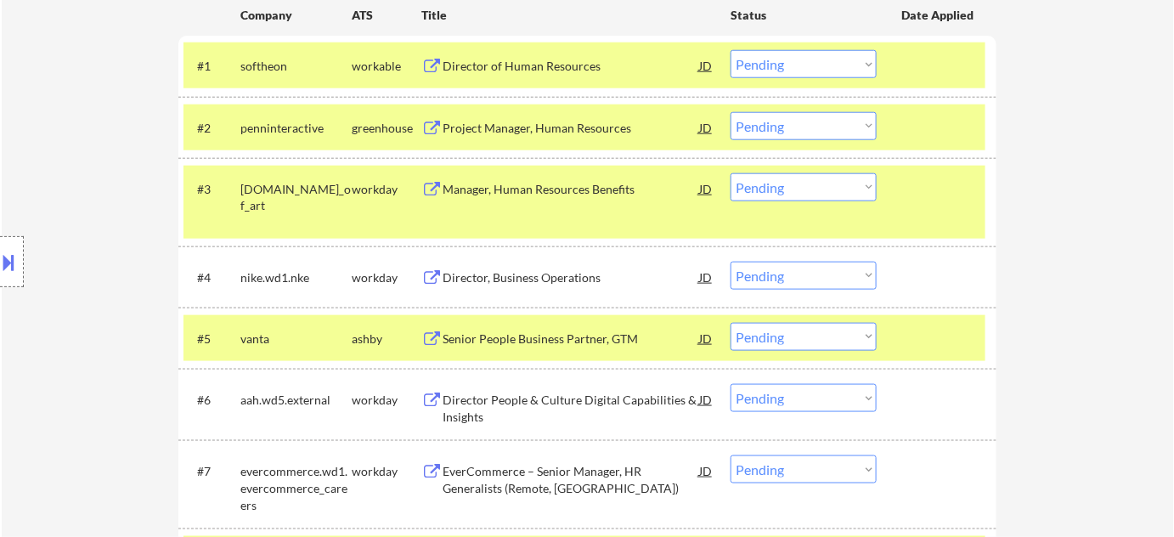
click at [804, 401] on select "Choose an option... Pending Applied Excluded (Questions) Excluded (Expired) Exc…" at bounding box center [803, 398] width 146 height 28
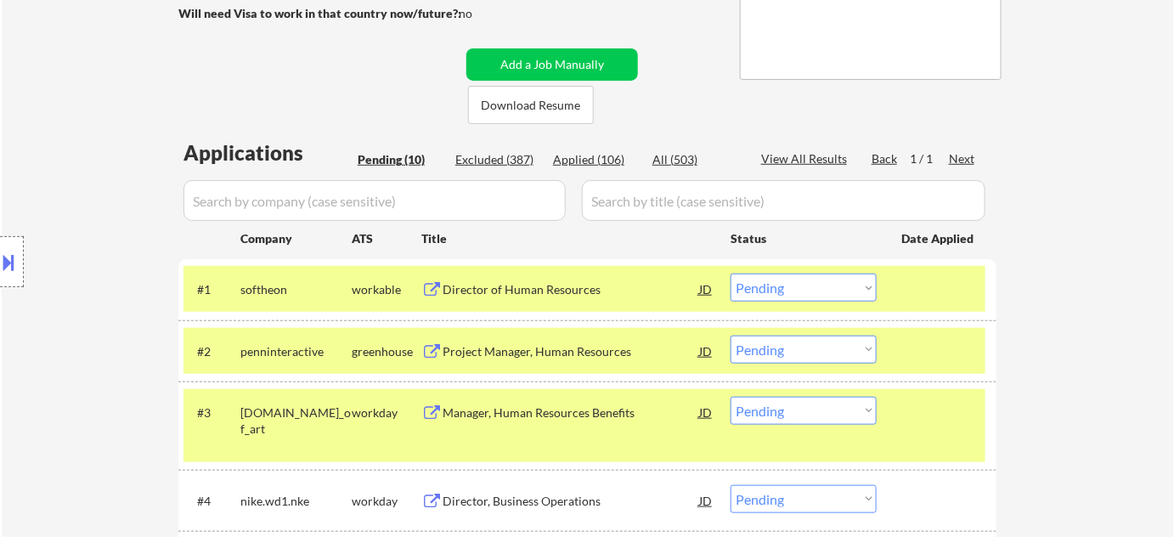
scroll to position [308, 0]
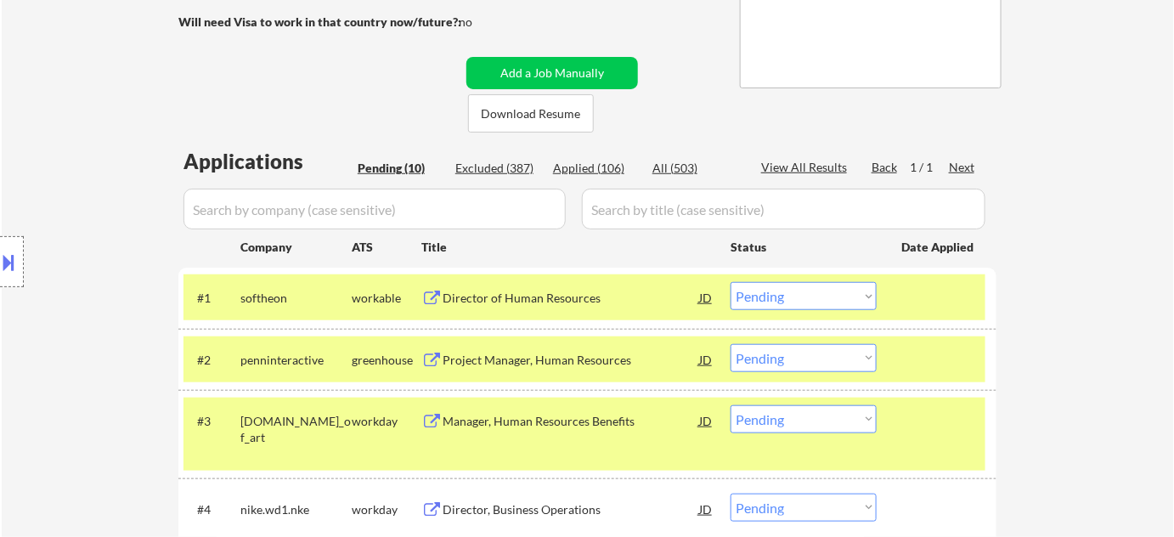
click at [607, 165] on div "Applied (106)" at bounding box center [595, 168] width 85 height 17
select select ""applied""
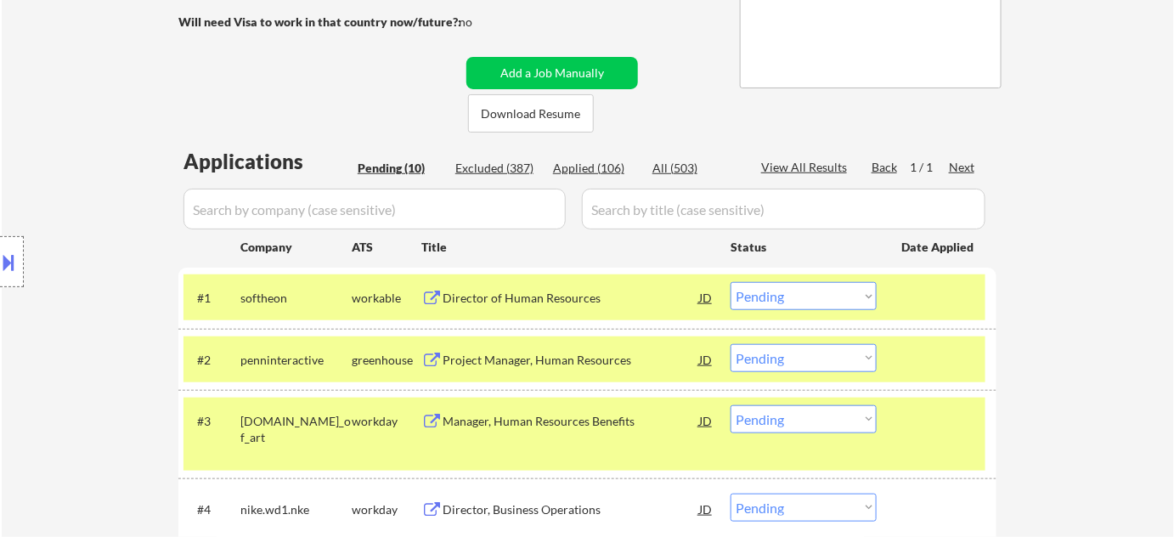
select select ""applied""
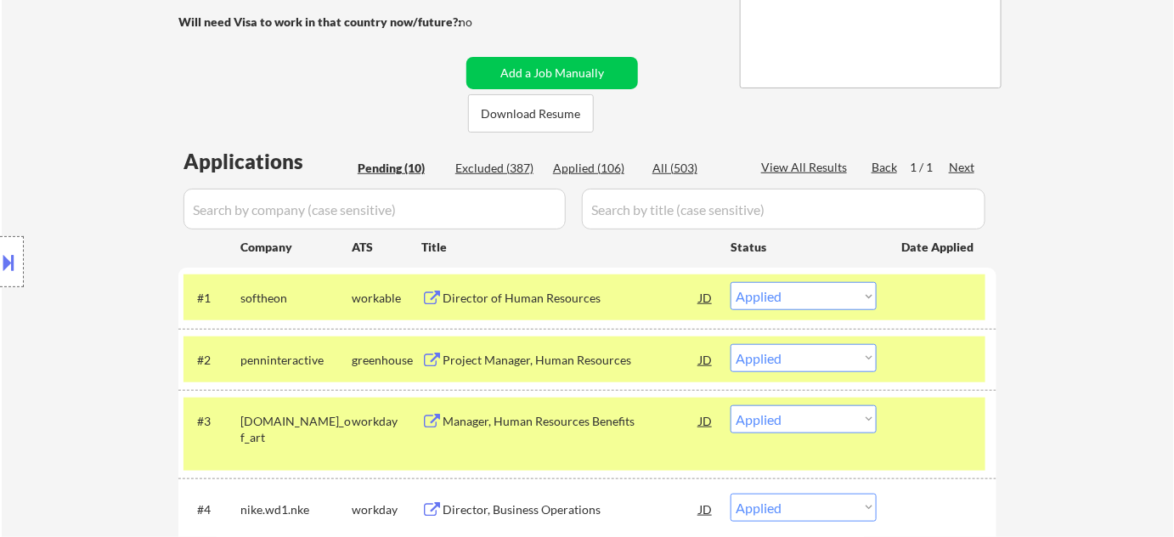
select select ""applied""
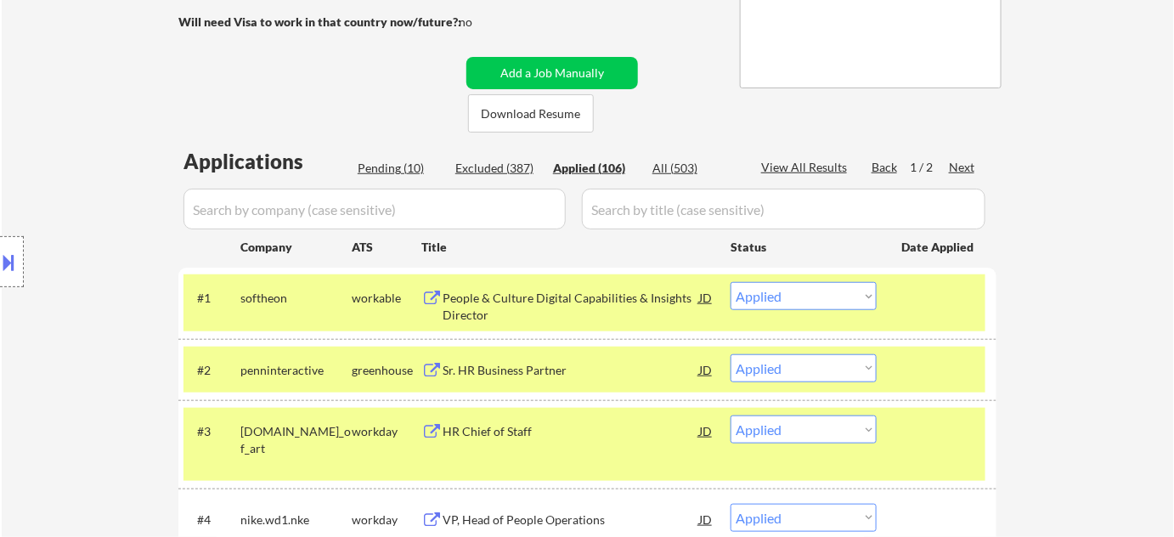
click at [792, 303] on select "Choose an option... Pending Applied Excluded (Questions) Excluded (Expired) Exc…" at bounding box center [803, 296] width 146 height 28
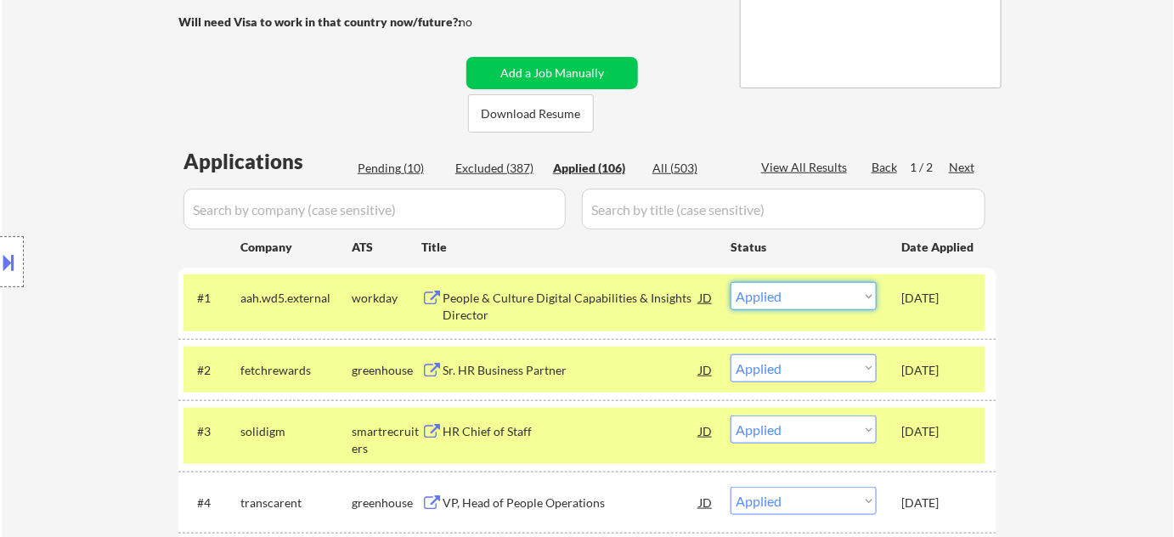
drag, startPoint x: 830, startPoint y: 293, endPoint x: 815, endPoint y: 307, distance: 20.4
click at [830, 292] on select "Choose an option... Pending Applied Excluded (Questions) Excluded (Expired) Exc…" at bounding box center [803, 296] width 146 height 28
click at [730, 282] on select "Choose an option... Pending Applied Excluded (Questions) Excluded (Expired) Exc…" at bounding box center [803, 296] width 146 height 28
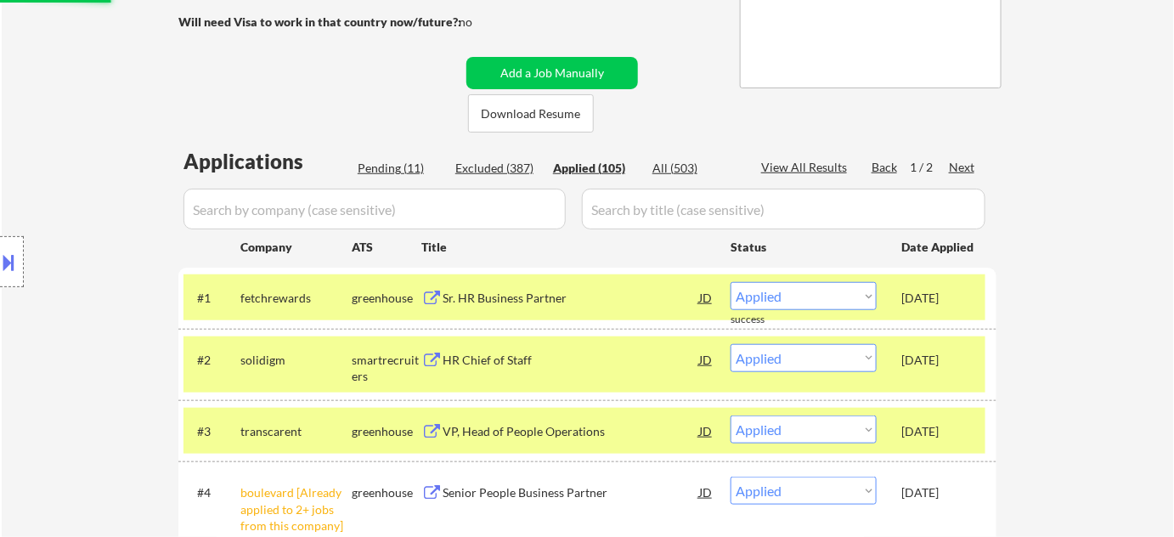
click at [401, 160] on div "Pending (11)" at bounding box center [400, 168] width 85 height 17
select select ""pending""
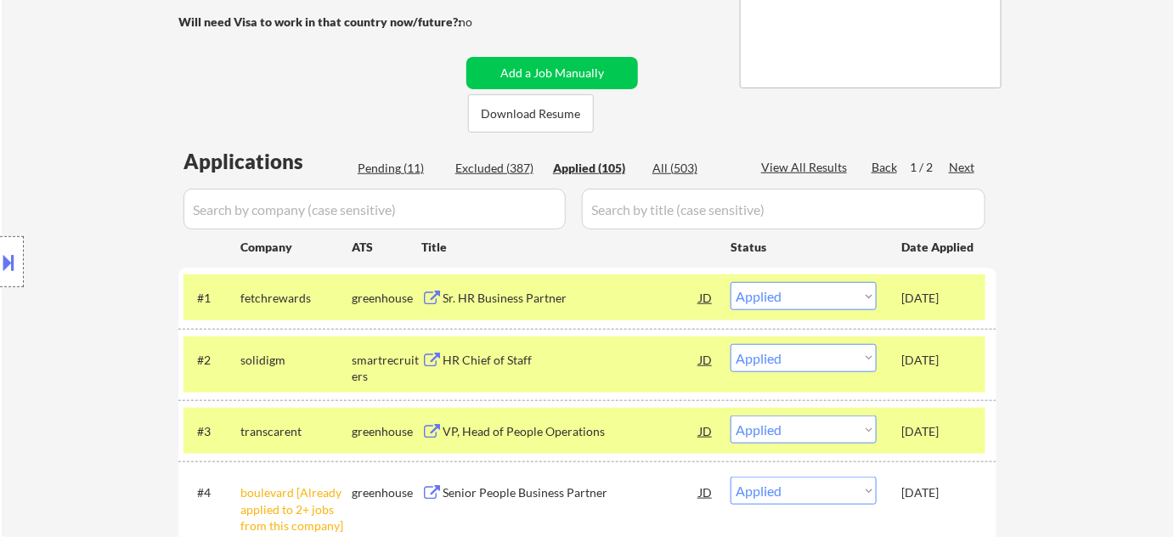
select select ""pending""
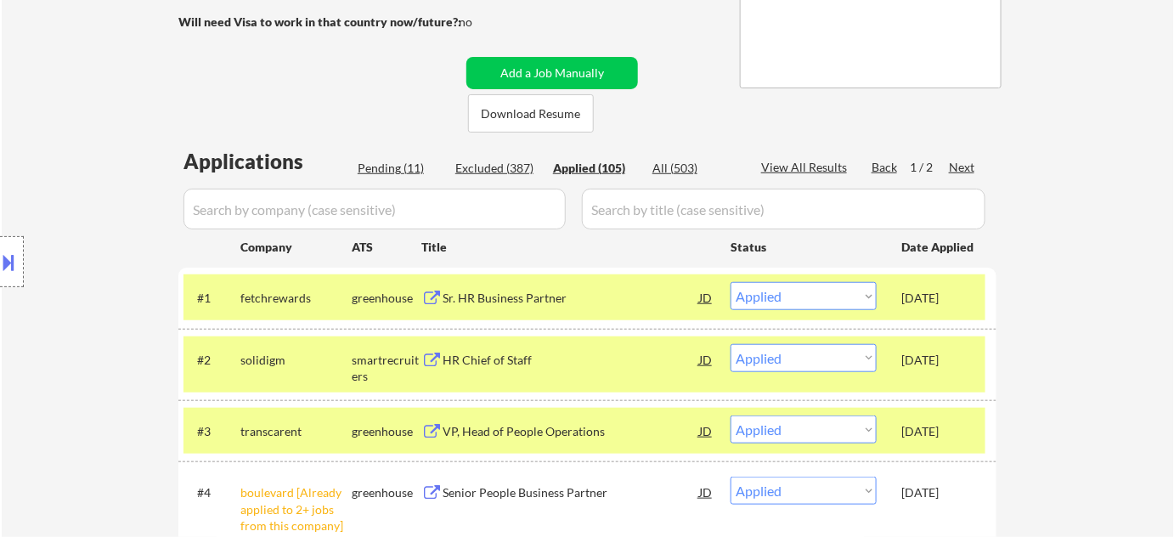
select select ""pending""
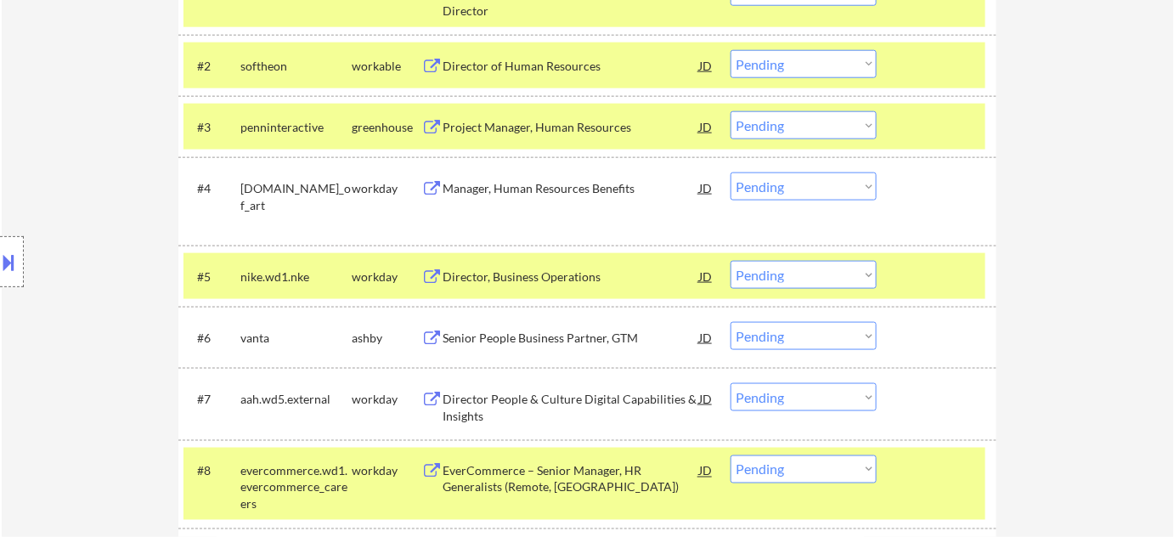
scroll to position [695, 0]
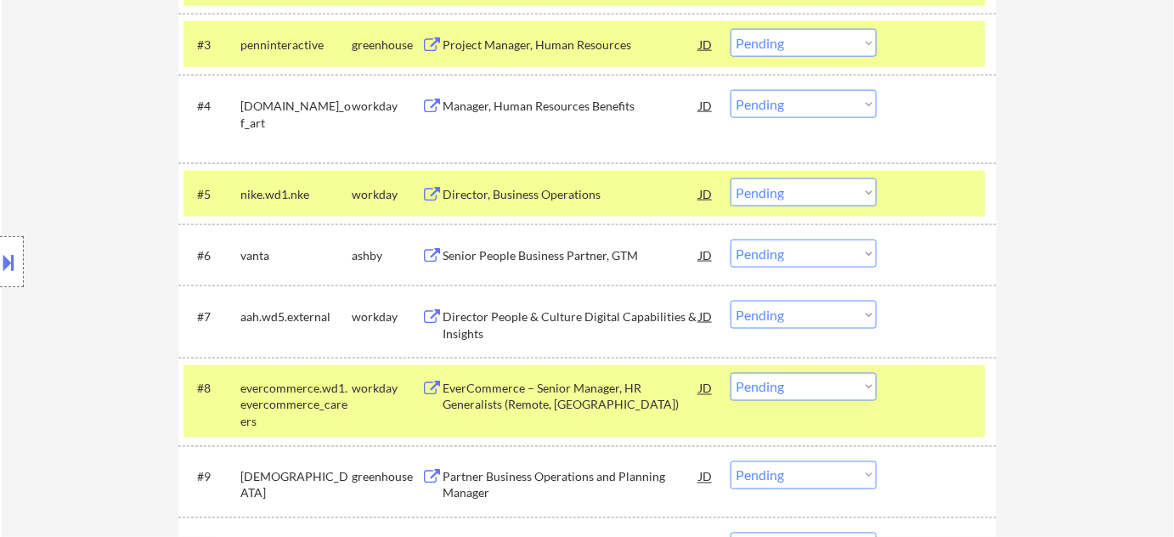
click at [804, 314] on select "Choose an option... Pending Applied Excluded (Questions) Excluded (Expired) Exc…" at bounding box center [803, 315] width 146 height 28
click at [730, 301] on select "Choose an option... Pending Applied Excluded (Questions) Excluded (Expired) Exc…" at bounding box center [803, 315] width 146 height 28
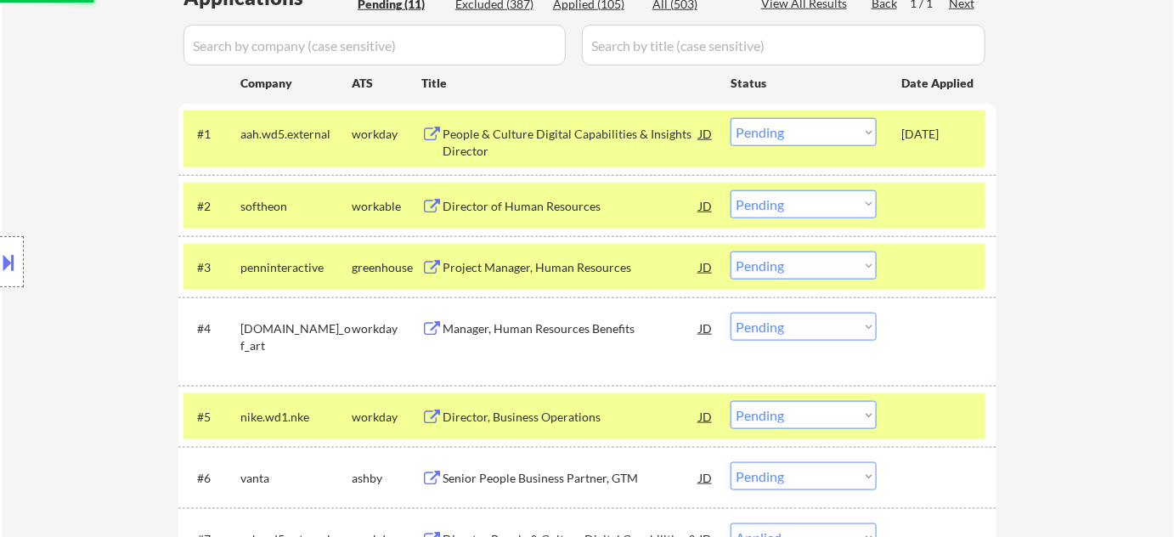
scroll to position [463, 0]
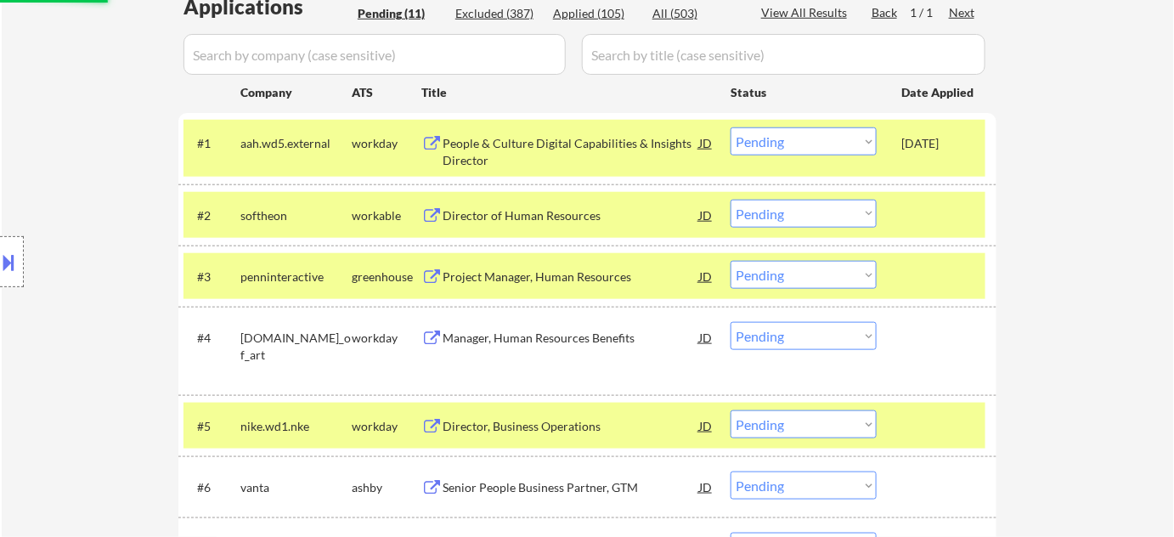
select select ""pending""
click at [797, 144] on select "Choose an option... Pending Applied Excluded (Questions) Excluded (Expired) Exc…" at bounding box center [803, 141] width 146 height 28
click at [730, 127] on select "Choose an option... Pending Applied Excluded (Questions) Excluded (Expired) Exc…" at bounding box center [803, 141] width 146 height 28
select select ""pending""
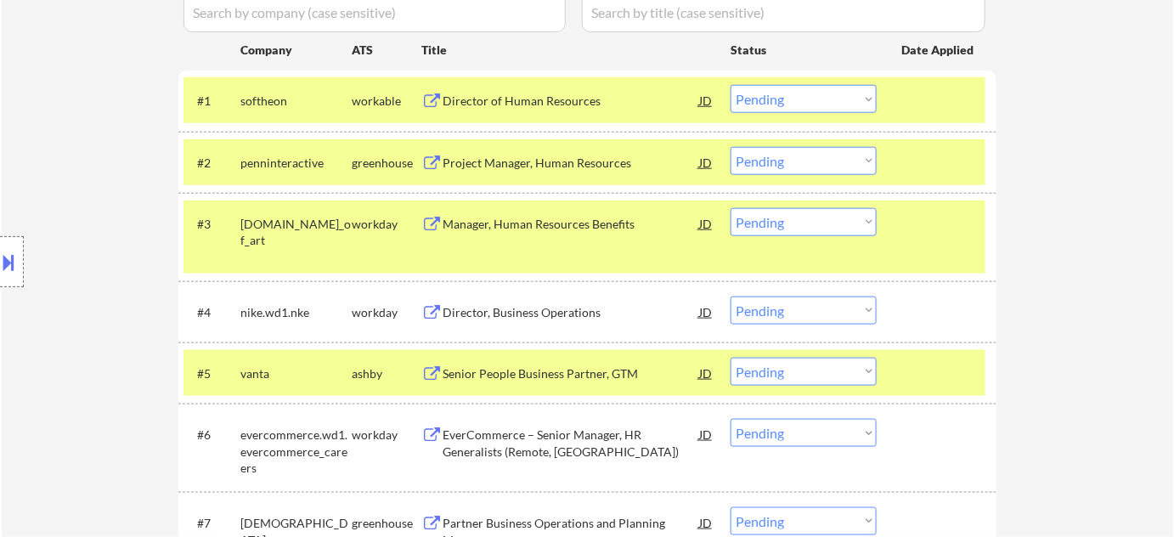
scroll to position [695, 0]
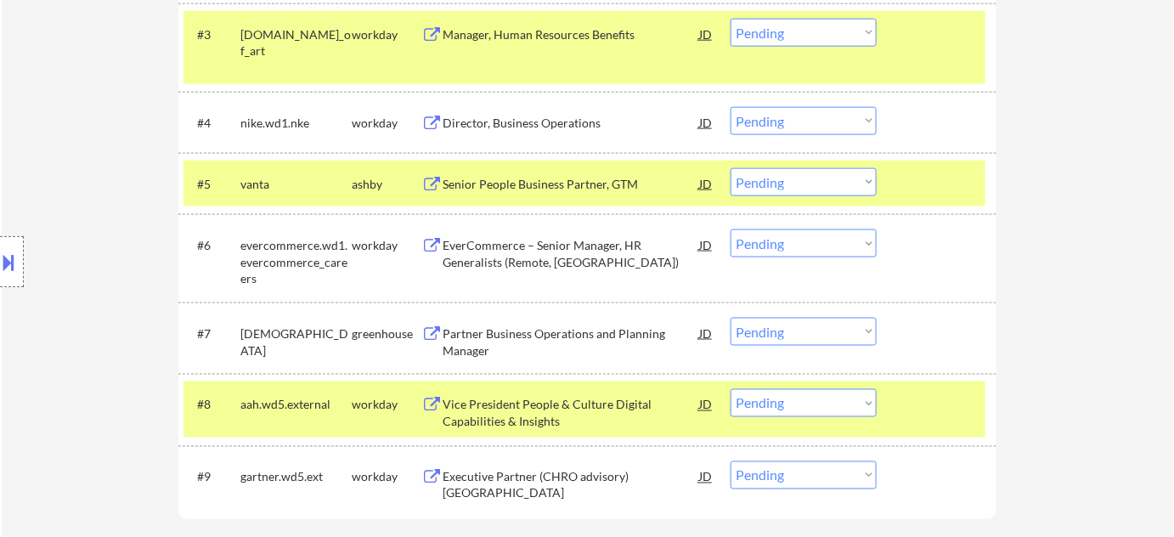
click at [516, 123] on div "Director, Business Operations" at bounding box center [571, 123] width 257 height 17
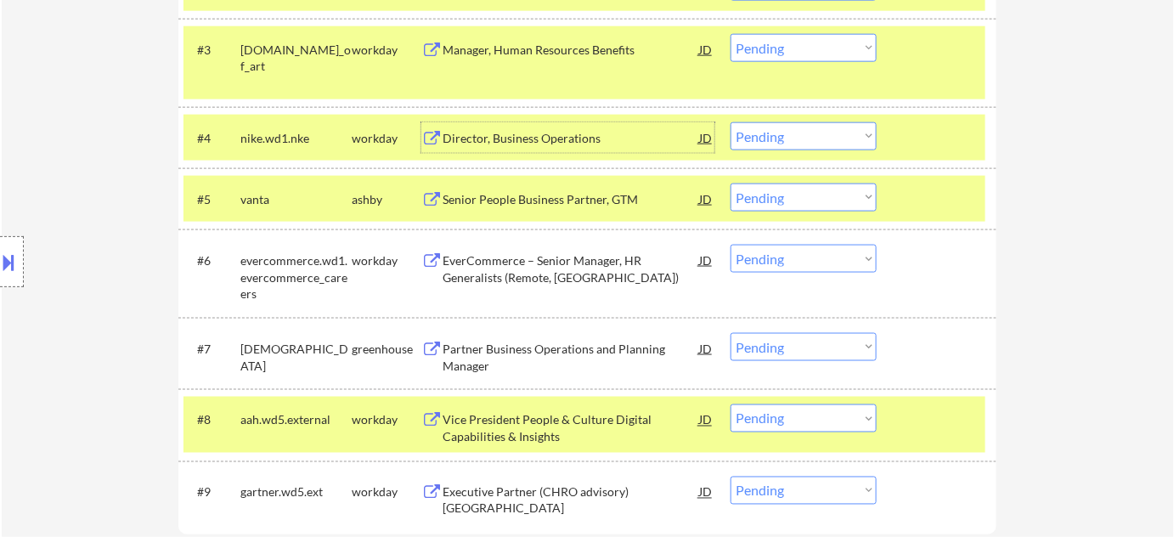
scroll to position [772, 0]
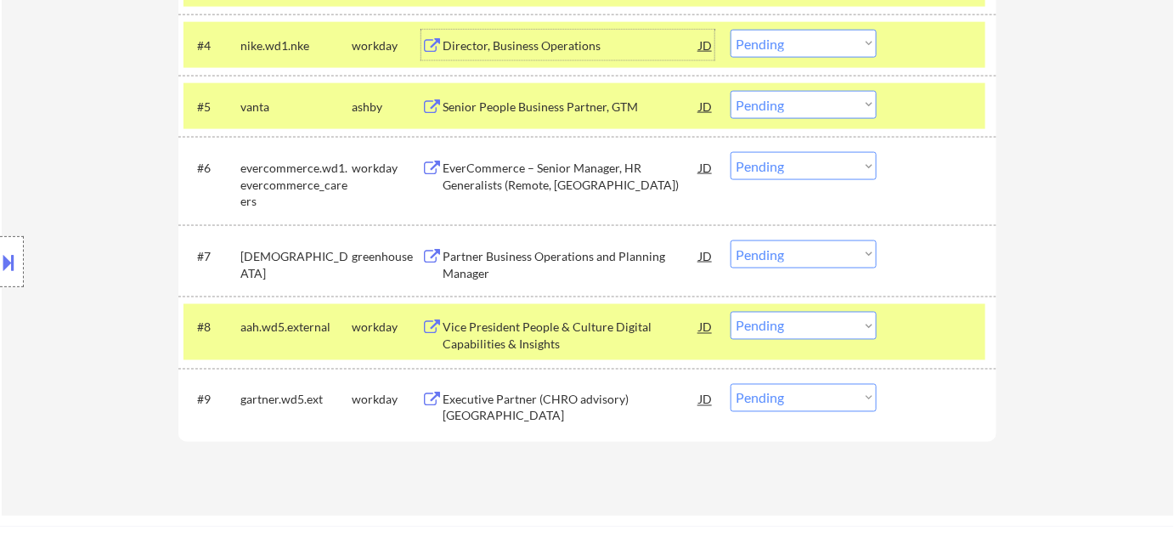
click at [488, 392] on div "Executive Partner (CHRO advisory) West Coast US" at bounding box center [571, 408] width 257 height 33
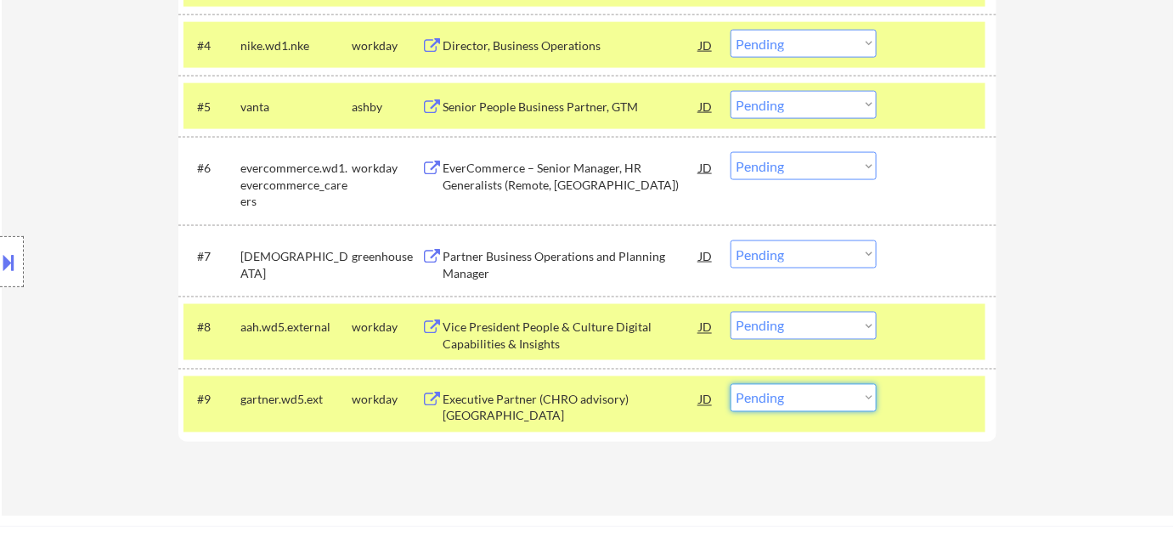
drag, startPoint x: 778, startPoint y: 393, endPoint x: 781, endPoint y: 385, distance: 9.1
click at [778, 393] on select "Choose an option... Pending Applied Excluded (Questions) Excluded (Expired) Exc…" at bounding box center [803, 398] width 146 height 28
select select ""excluded__expired_""
click at [730, 384] on select "Choose an option... Pending Applied Excluded (Questions) Excluded (Expired) Exc…" at bounding box center [803, 398] width 146 height 28
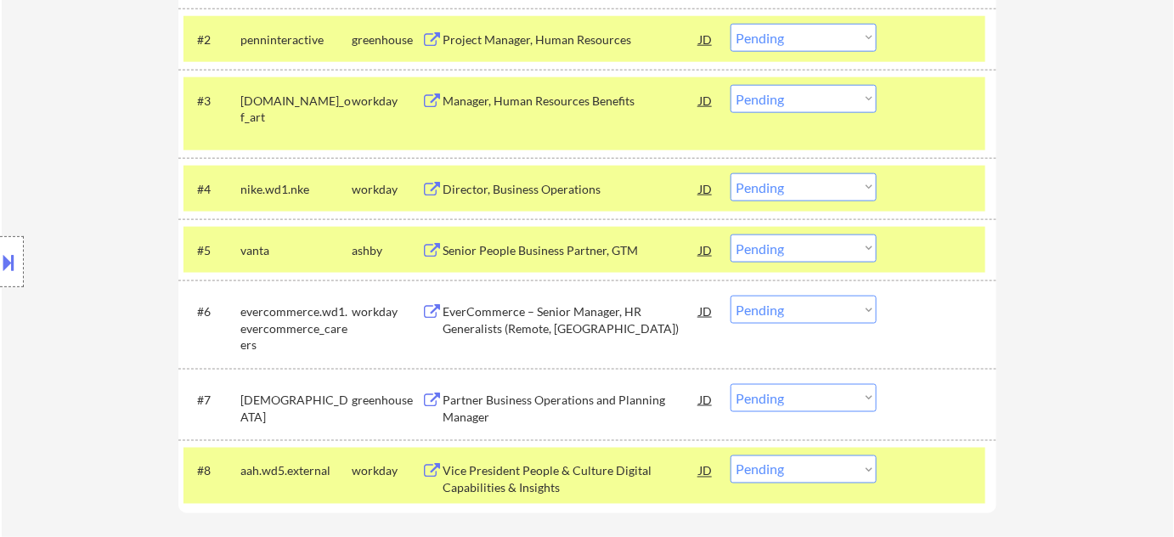
scroll to position [540, 0]
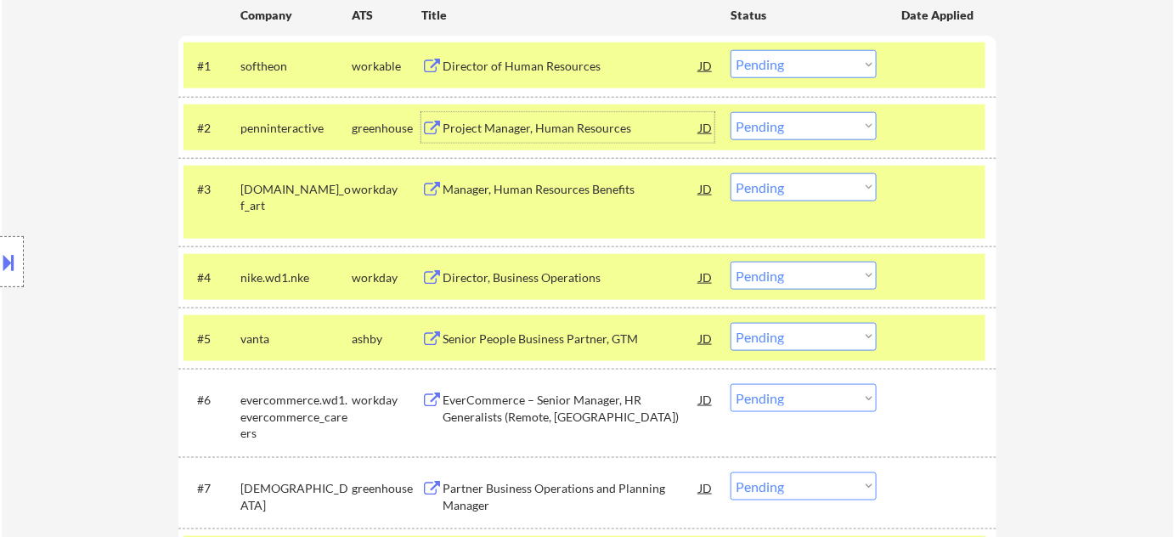
click at [533, 126] on div "Project Manager, Human Resources" at bounding box center [571, 128] width 257 height 17
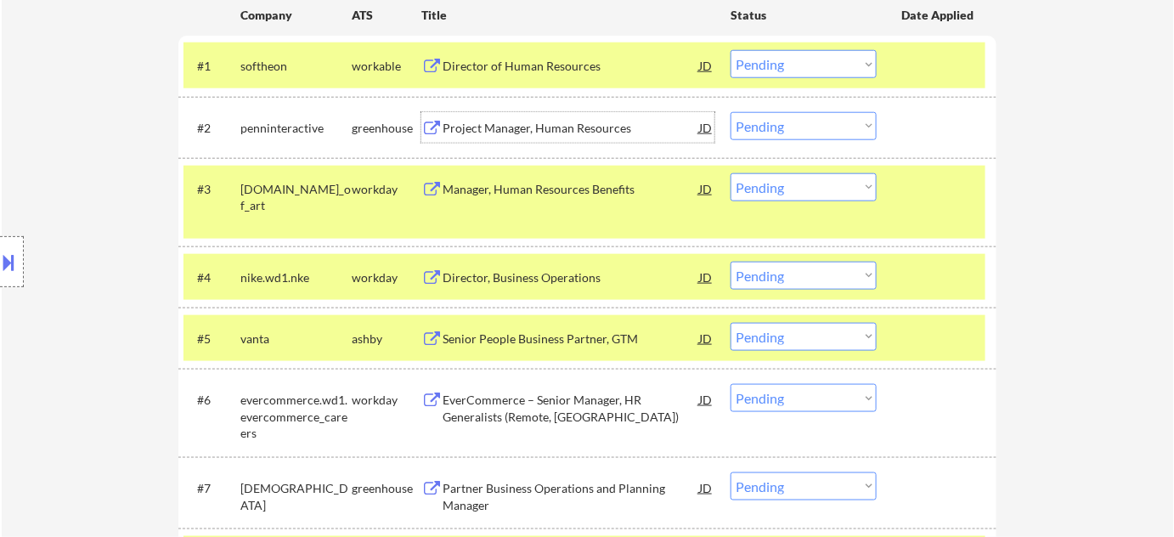
click at [800, 124] on select "Choose an option... Pending Applied Excluded (Questions) Excluded (Expired) Exc…" at bounding box center [803, 126] width 146 height 28
click at [730, 112] on select "Choose an option... Pending Applied Excluded (Questions) Excluded (Expired) Exc…" at bounding box center [803, 126] width 146 height 28
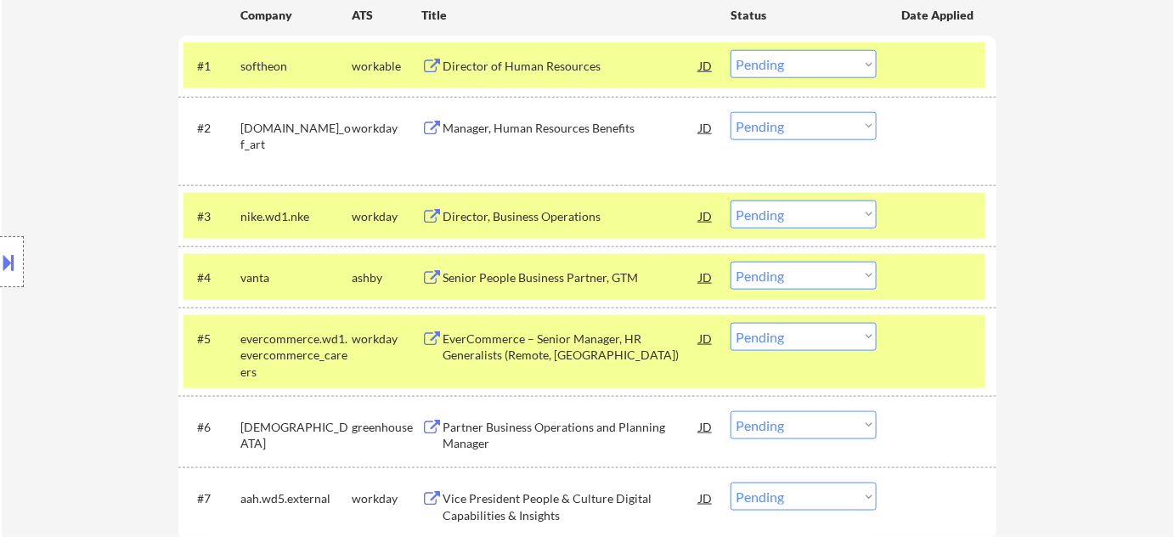
click at [538, 126] on div "Manager, Human Resources Benefits" at bounding box center [571, 128] width 257 height 17
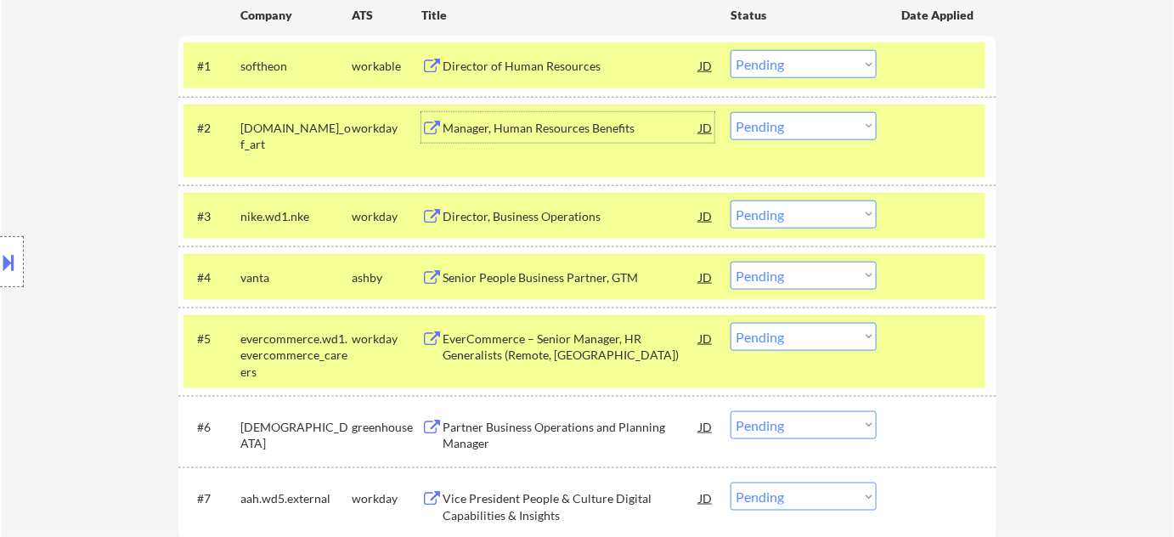
click at [797, 131] on select "Choose an option... Pending Applied Excluded (Questions) Excluded (Expired) Exc…" at bounding box center [803, 126] width 146 height 28
click at [730, 112] on select "Choose an option... Pending Applied Excluded (Questions) Excluded (Expired) Exc…" at bounding box center [803, 126] width 146 height 28
select select ""pending""
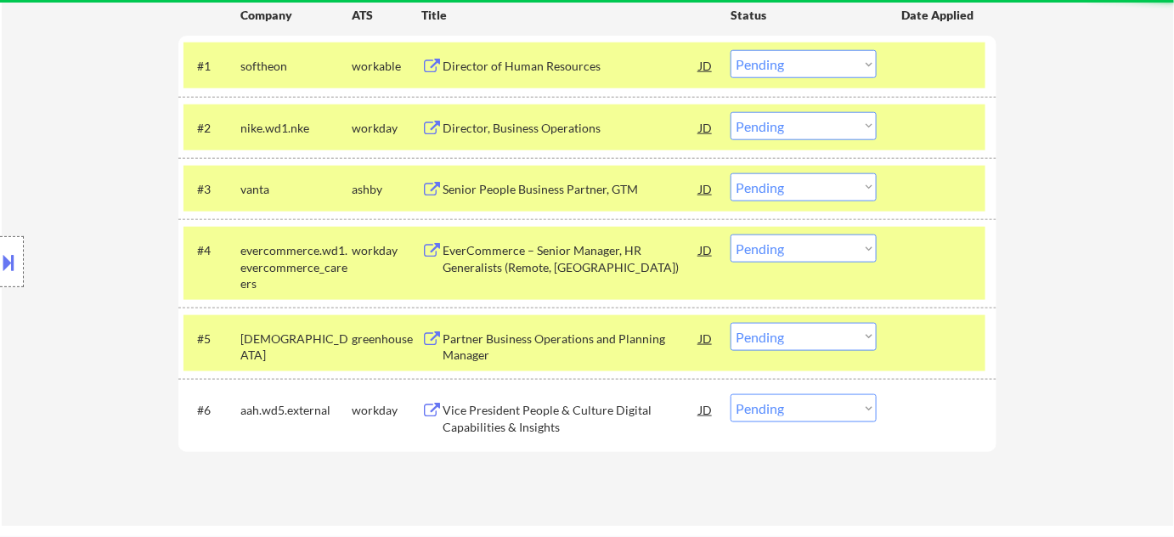
click at [578, 176] on div "Senior People Business Partner, GTM" at bounding box center [571, 188] width 257 height 31
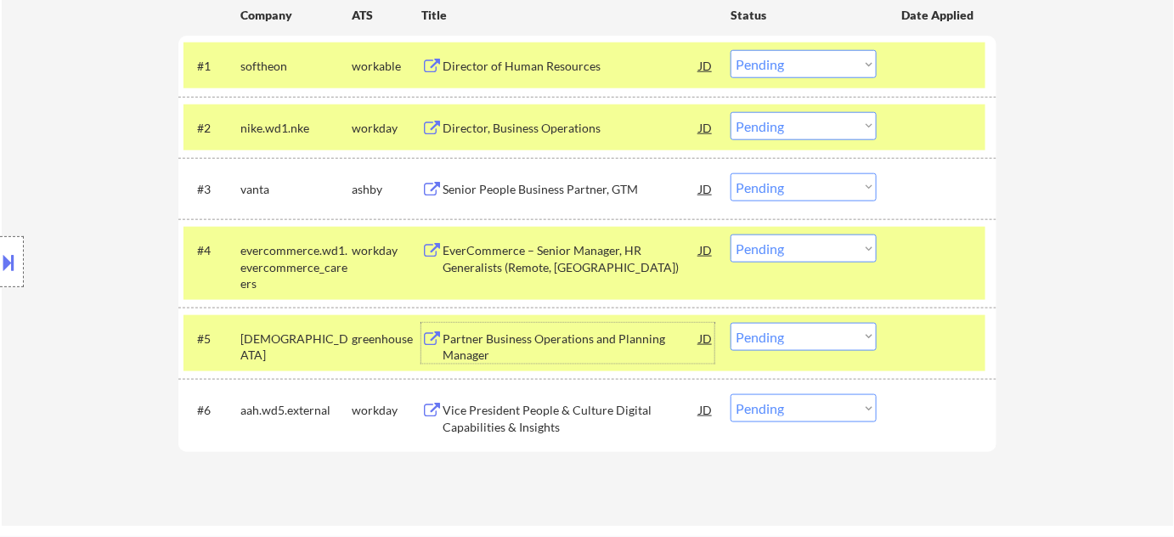
click at [492, 341] on div "Partner Business Operations and Planning Manager" at bounding box center [571, 346] width 257 height 33
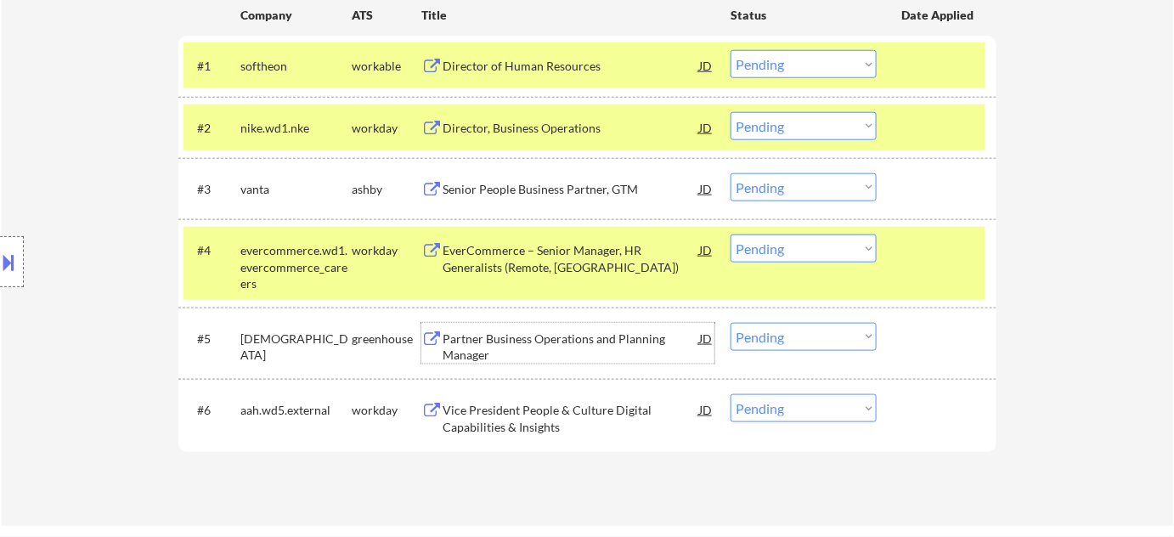
click at [775, 336] on select "Choose an option... Pending Applied Excluded (Questions) Excluded (Expired) Exc…" at bounding box center [803, 337] width 146 height 28
click at [730, 323] on select "Choose an option... Pending Applied Excluded (Questions) Excluded (Expired) Exc…" at bounding box center [803, 337] width 146 height 28
select select ""pending""
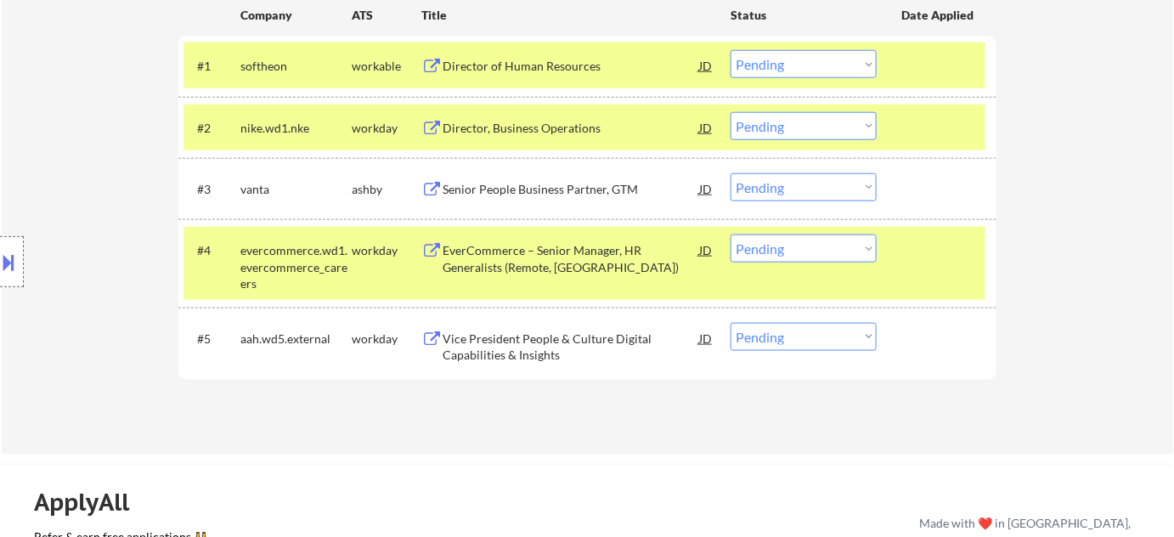
click at [547, 128] on div "Director, Business Operations" at bounding box center [571, 128] width 257 height 17
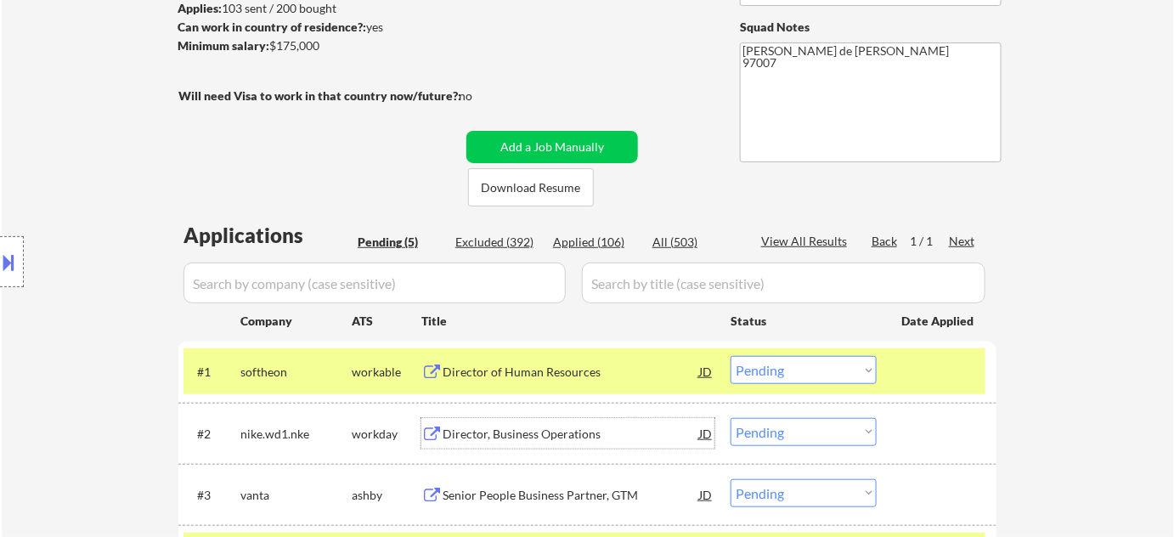
scroll to position [154, 0]
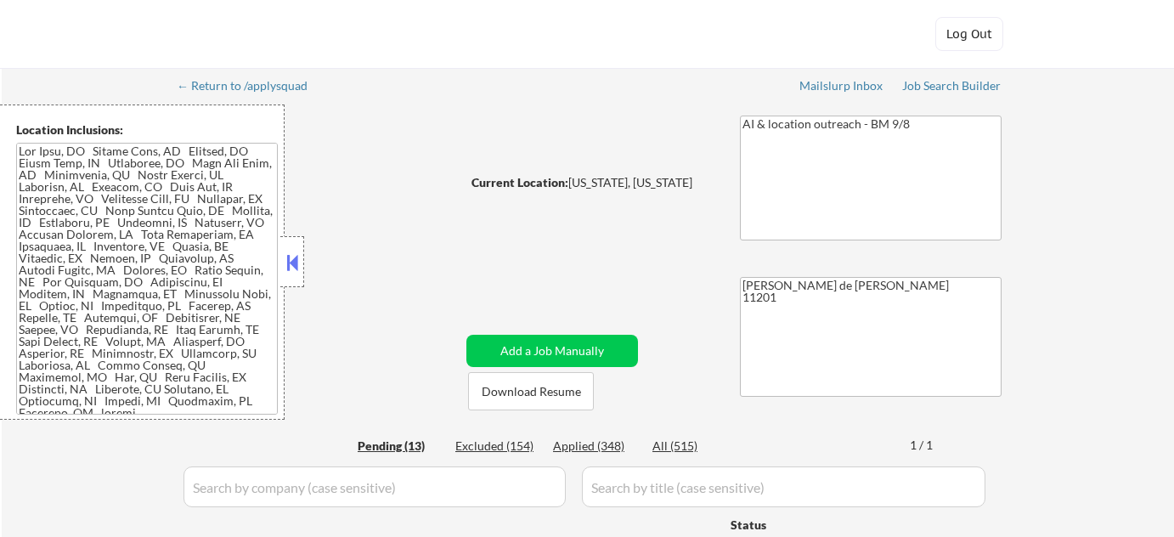
select select ""pending""
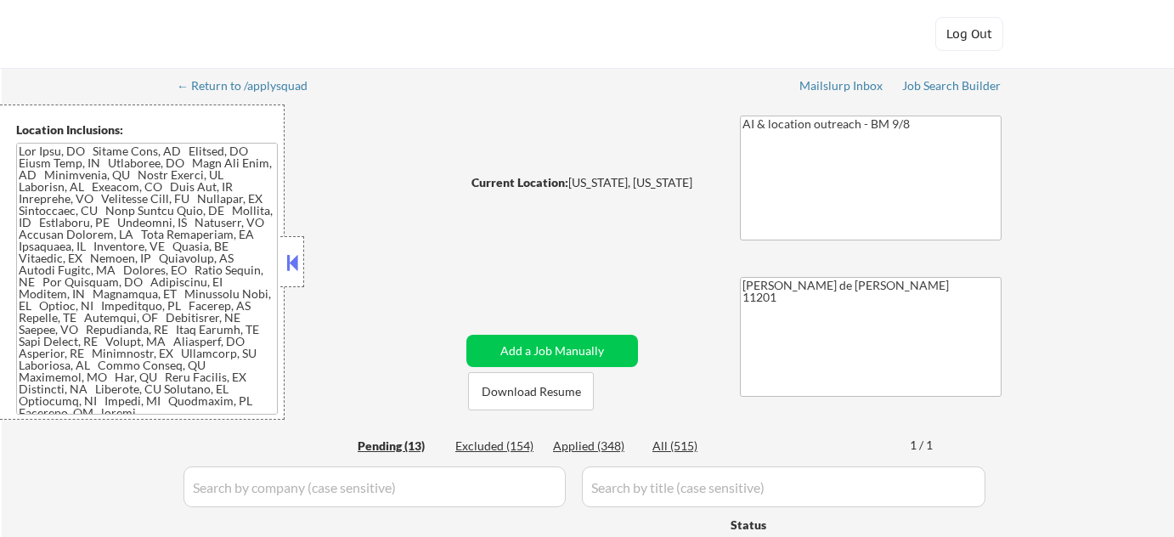
select select ""pending""
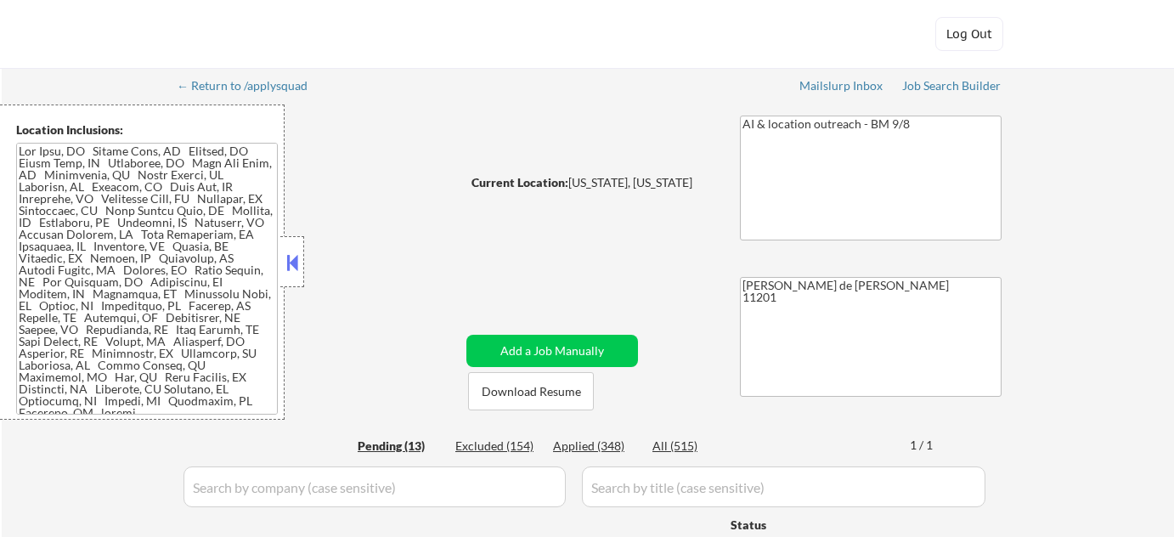
select select ""pending""
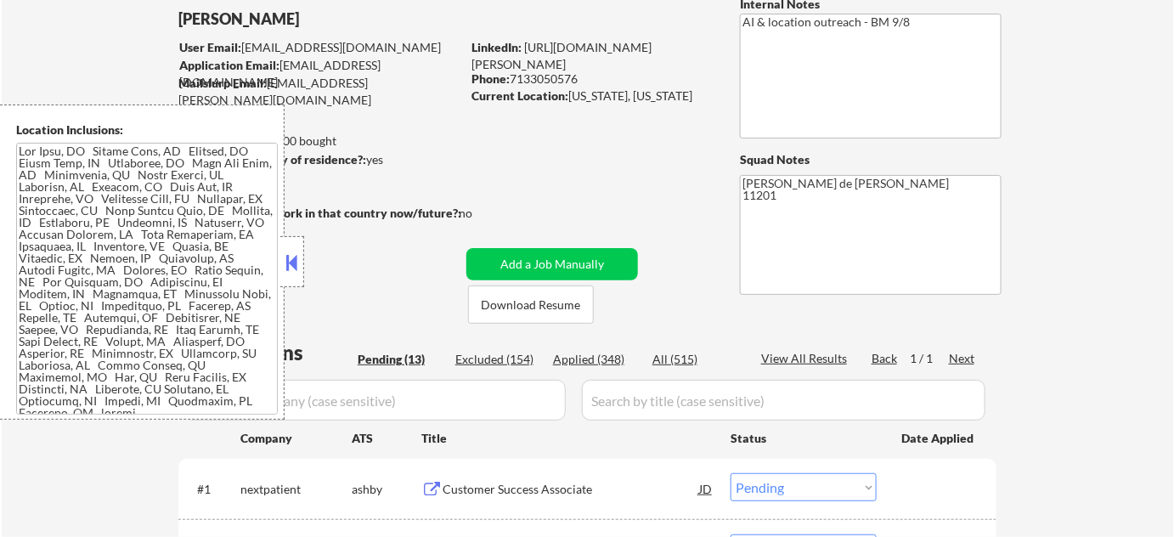
scroll to position [154, 0]
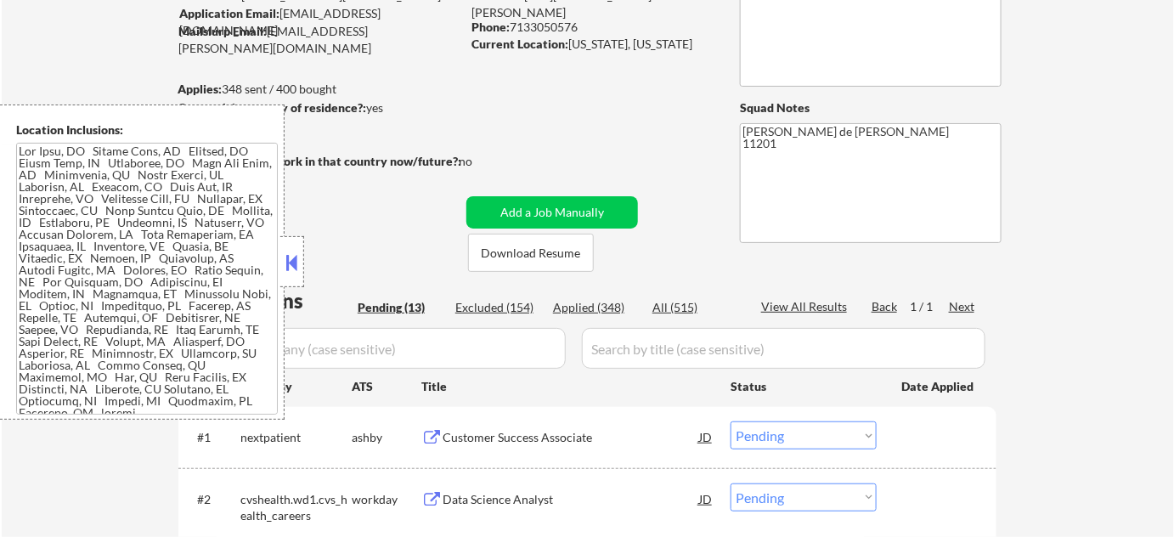
click at [294, 252] on button at bounding box center [292, 262] width 19 height 25
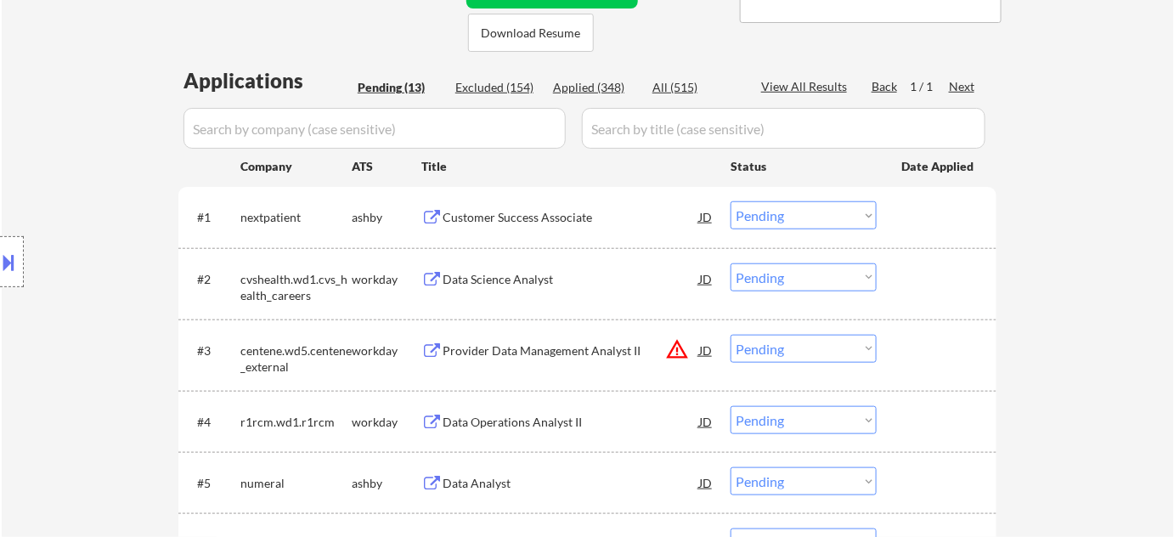
scroll to position [386, 0]
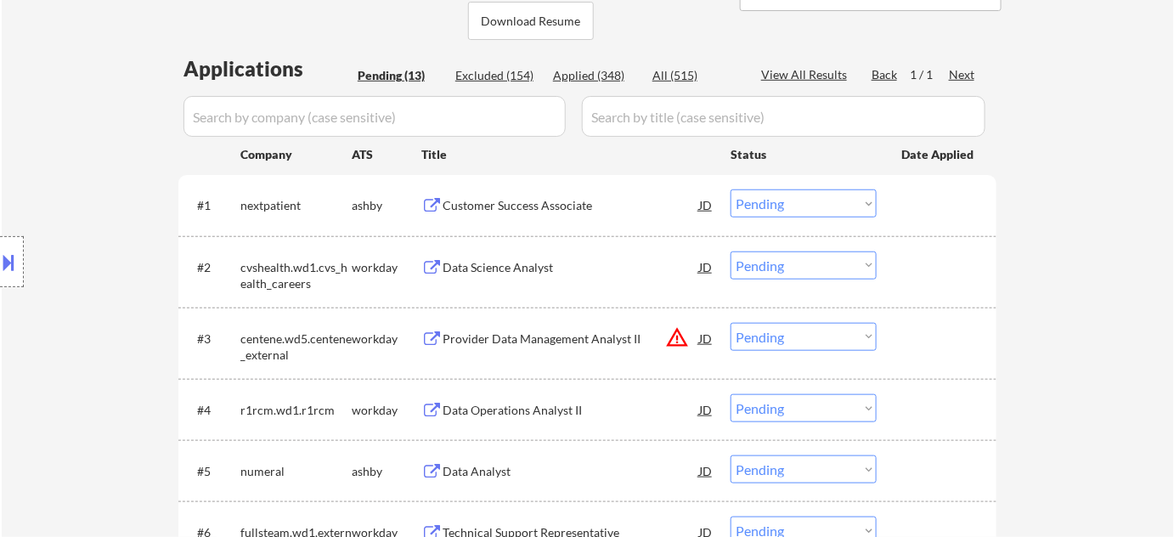
click at [792, 341] on select "Choose an option... Pending Applied Excluded (Questions) Excluded (Expired) Exc…" at bounding box center [803, 337] width 146 height 28
click at [730, 323] on select "Choose an option... Pending Applied Excluded (Questions) Excluded (Expired) Exc…" at bounding box center [803, 337] width 146 height 28
select select ""pending""
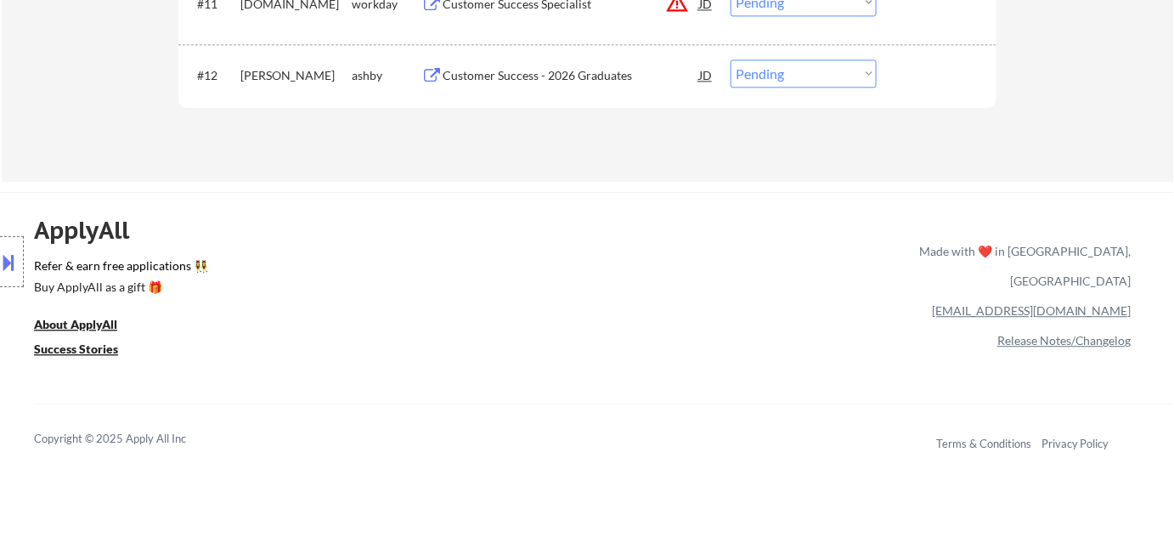
scroll to position [1080, 0]
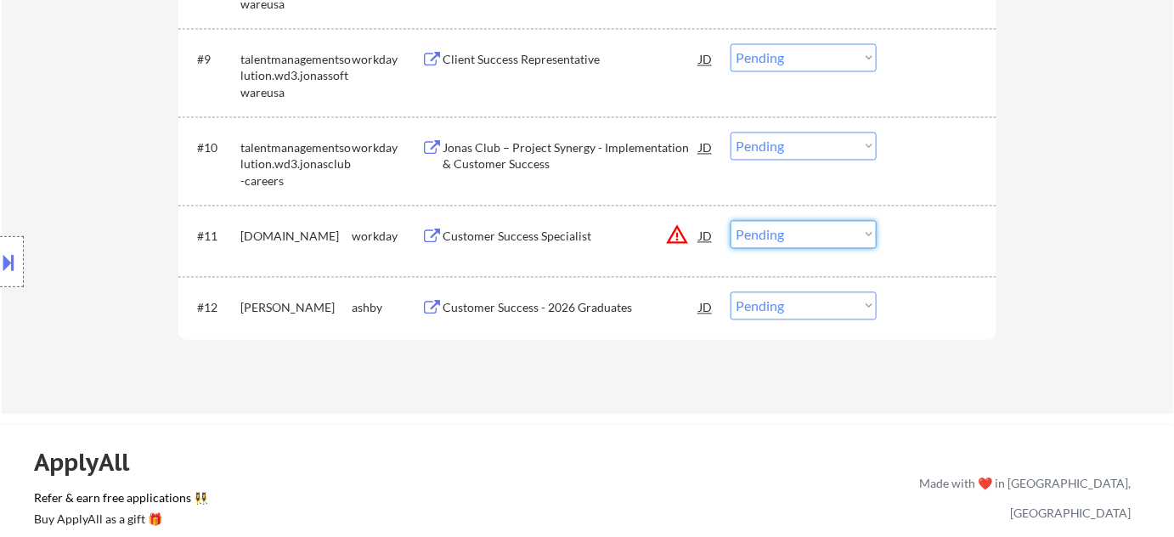
click at [817, 234] on select "Choose an option... Pending Applied Excluded (Questions) Excluded (Expired) Exc…" at bounding box center [803, 234] width 146 height 28
click at [730, 220] on select "Choose an option... Pending Applied Excluded (Questions) Excluded (Expired) Exc…" at bounding box center [803, 234] width 146 height 28
select select ""pending""
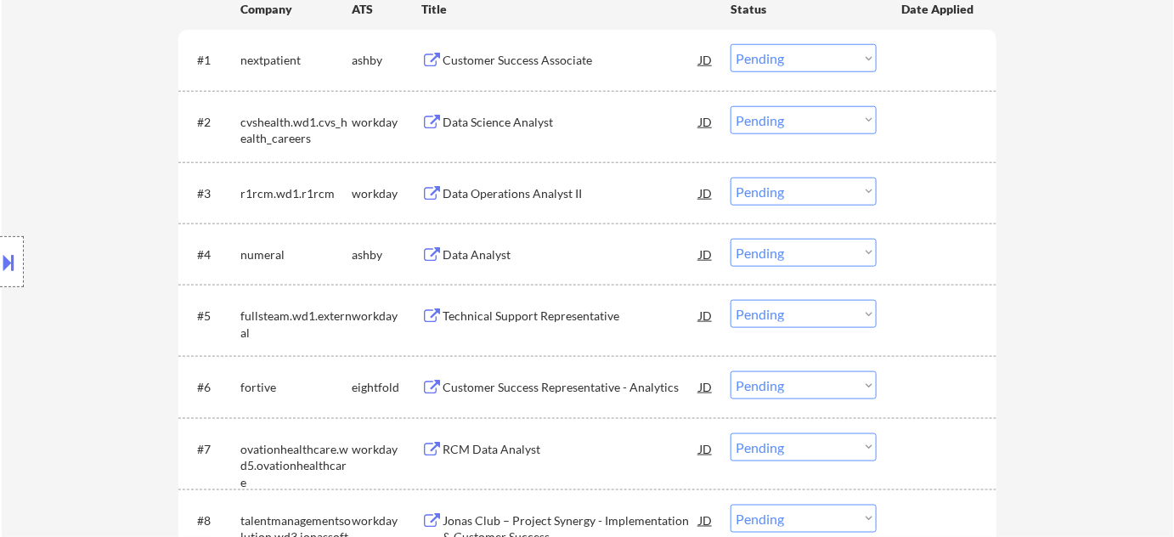
scroll to position [540, 0]
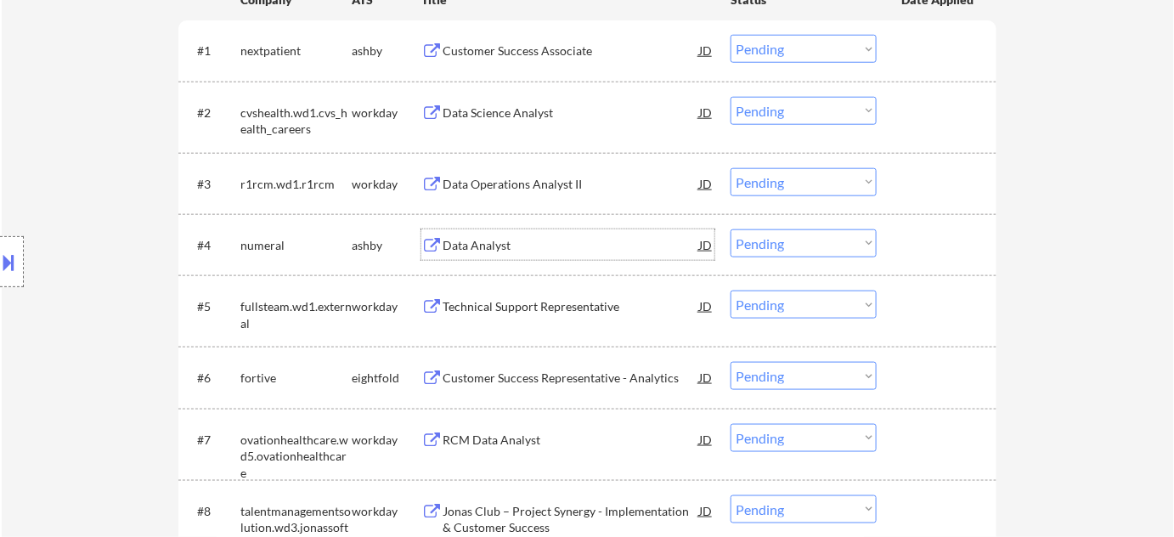
click at [478, 251] on div "Data Analyst" at bounding box center [571, 245] width 257 height 17
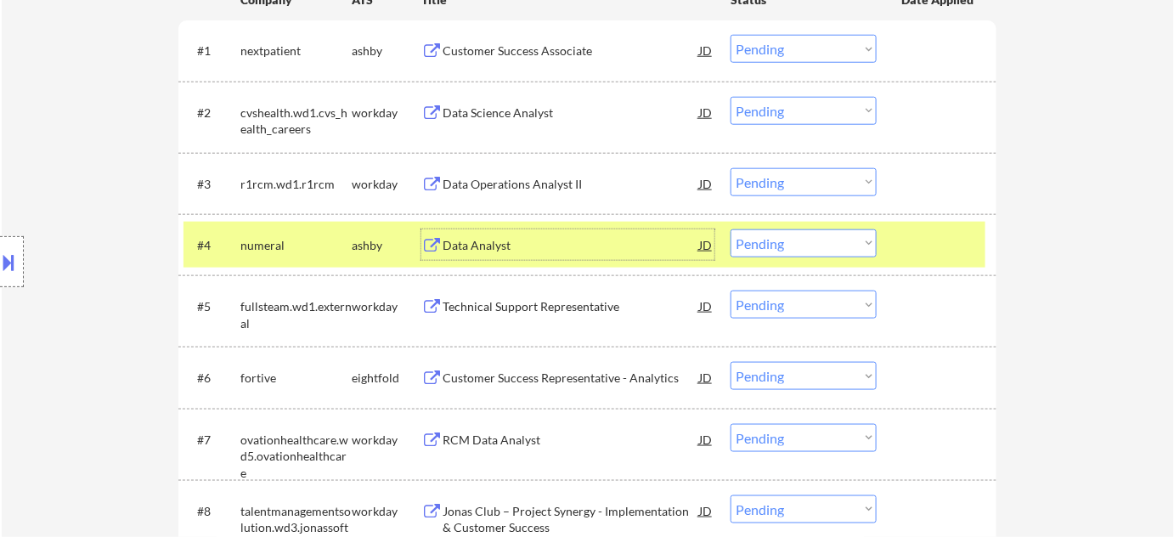
click at [516, 48] on div "Customer Success Associate" at bounding box center [571, 50] width 257 height 17
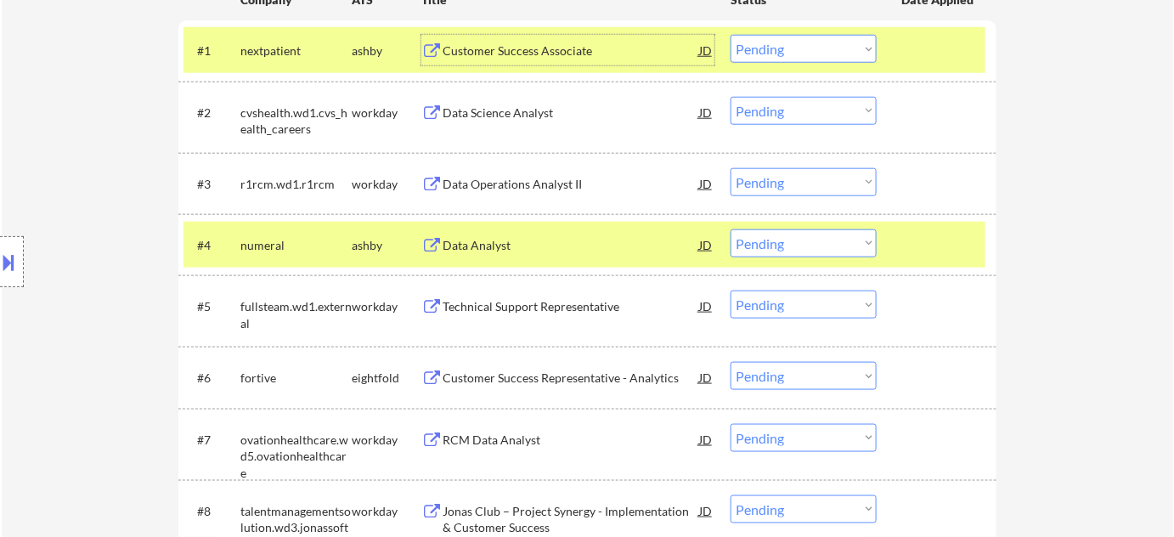
click at [787, 250] on select "Choose an option... Pending Applied Excluded (Questions) Excluded (Expired) Exc…" at bounding box center [803, 243] width 146 height 28
click at [730, 229] on select "Choose an option... Pending Applied Excluded (Questions) Excluded (Expired) Exc…" at bounding box center [803, 243] width 146 height 28
select select ""pending""
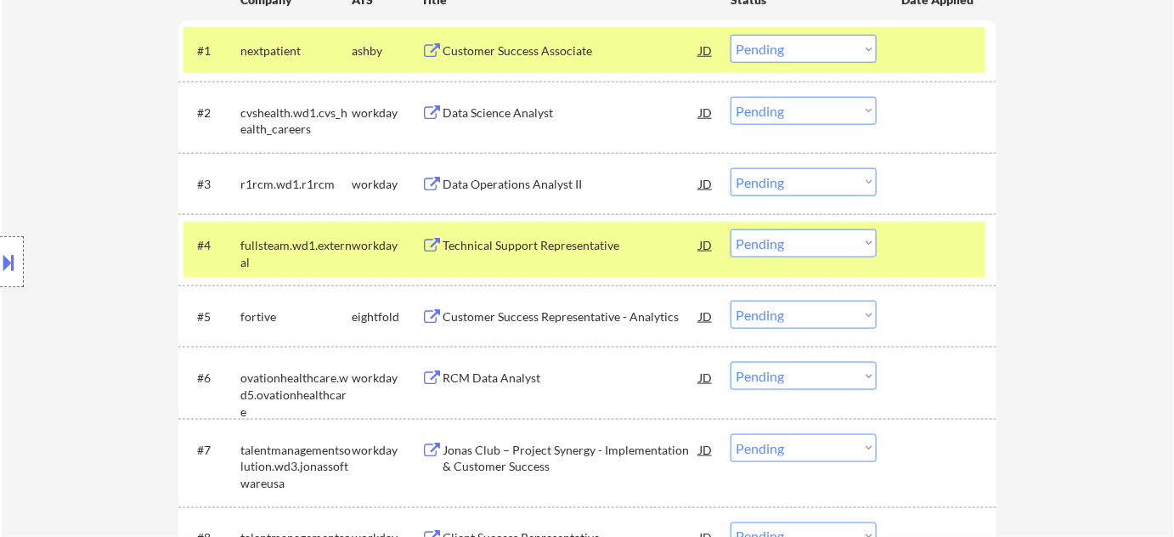
click at [793, 60] on select "Choose an option... Pending Applied Excluded (Questions) Excluded (Expired) Exc…" at bounding box center [803, 49] width 146 height 28
click at [730, 35] on select "Choose an option... Pending Applied Excluded (Questions) Excluded (Expired) Exc…" at bounding box center [803, 49] width 146 height 28
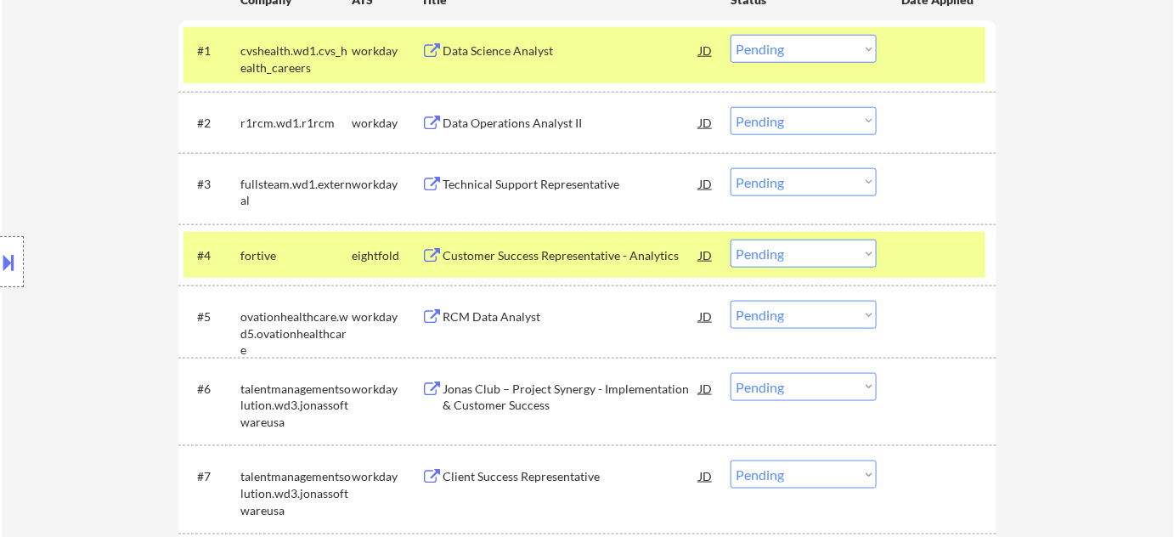
click at [503, 59] on div "Data Science Analyst" at bounding box center [571, 50] width 257 height 31
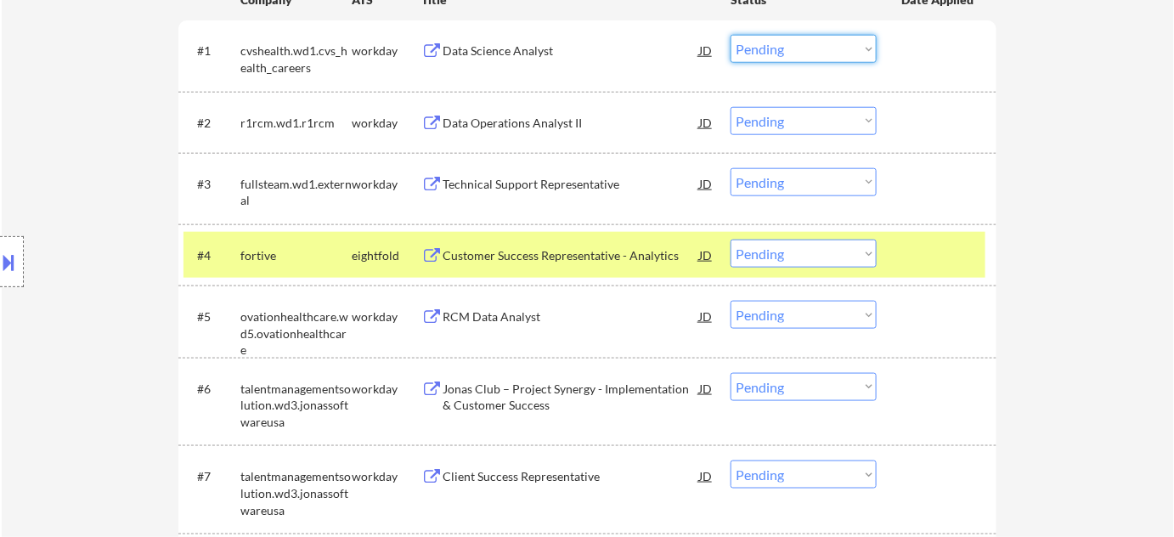
click at [777, 49] on select "Choose an option... Pending Applied Excluded (Questions) Excluded (Expired) Exc…" at bounding box center [803, 49] width 146 height 28
click at [730, 35] on select "Choose an option... Pending Applied Excluded (Questions) Excluded (Expired) Exc…" at bounding box center [803, 49] width 146 height 28
select select ""pending""
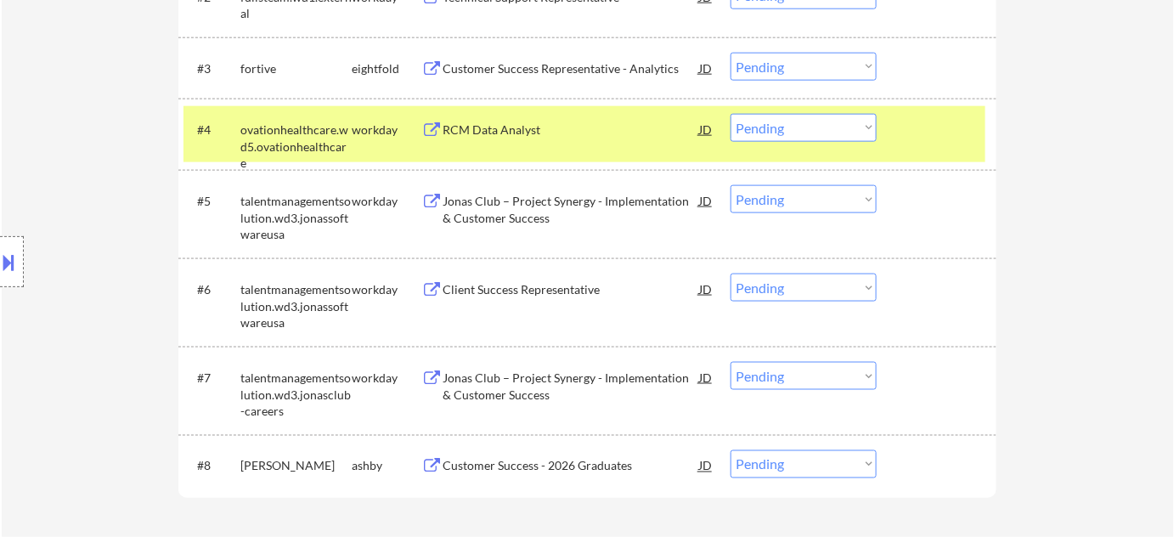
scroll to position [695, 0]
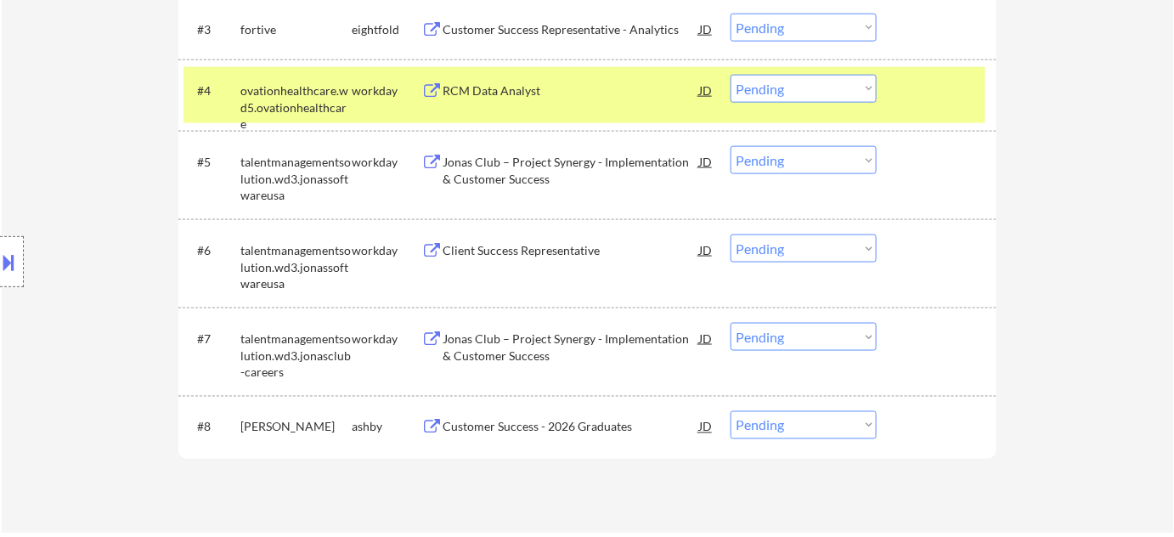
click at [548, 419] on div "Customer Success - 2026 Graduates" at bounding box center [571, 427] width 257 height 17
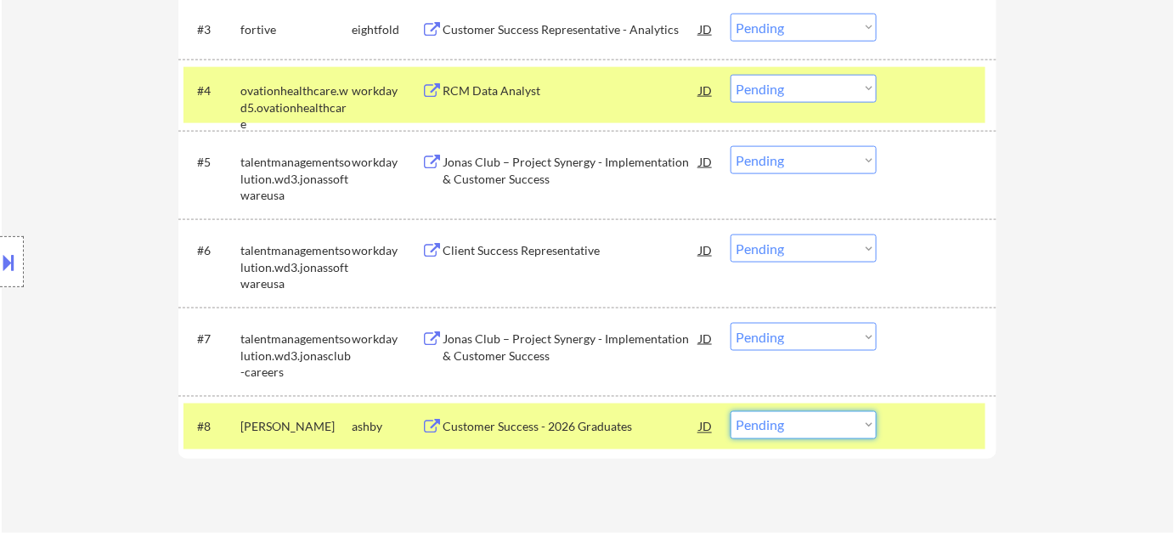
drag, startPoint x: 776, startPoint y: 432, endPoint x: 779, endPoint y: 424, distance: 8.9
click at [776, 432] on select "Choose an option... Pending Applied Excluded (Questions) Excluded (Expired) Exc…" at bounding box center [803, 425] width 146 height 28
select select ""excluded__bad_match_""
click at [730, 411] on select "Choose an option... Pending Applied Excluded (Questions) Excluded (Expired) Exc…" at bounding box center [803, 425] width 146 height 28
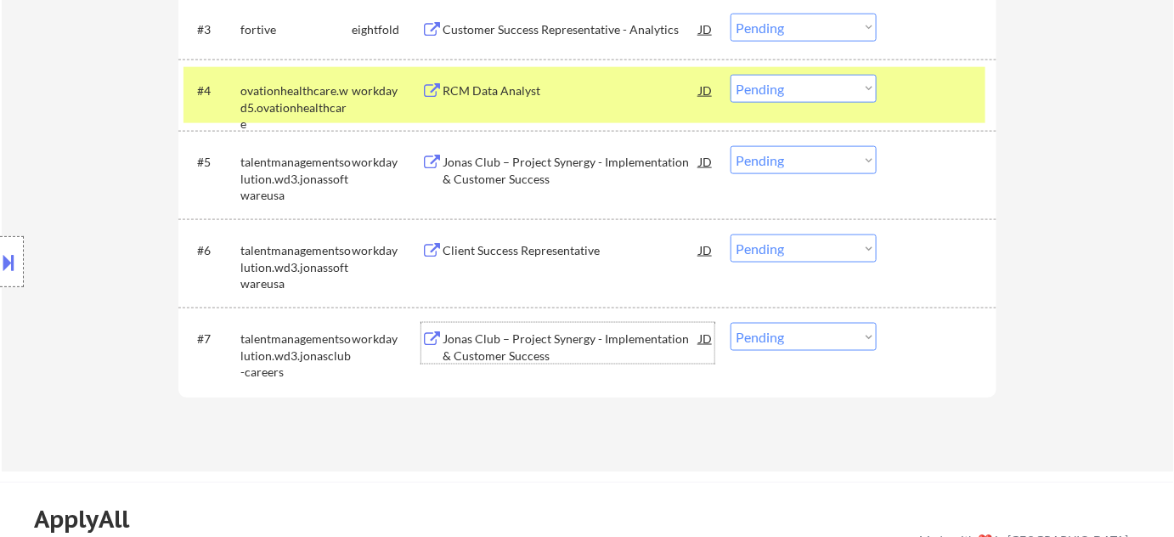
click at [514, 347] on div "Jonas Club – Project Synergy - Implementation & Customer Success" at bounding box center [571, 346] width 257 height 33
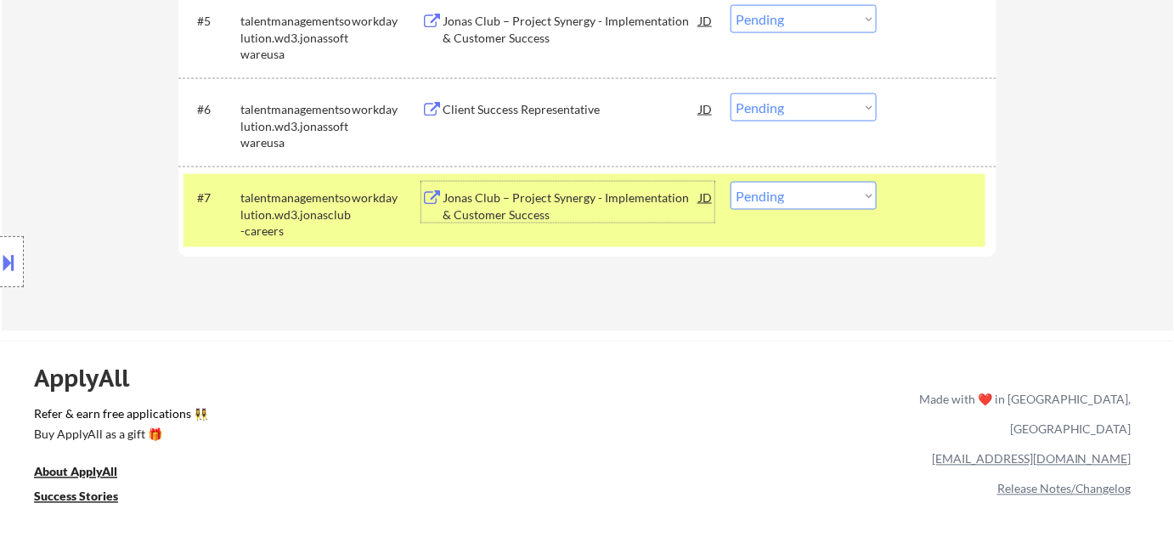
scroll to position [849, 0]
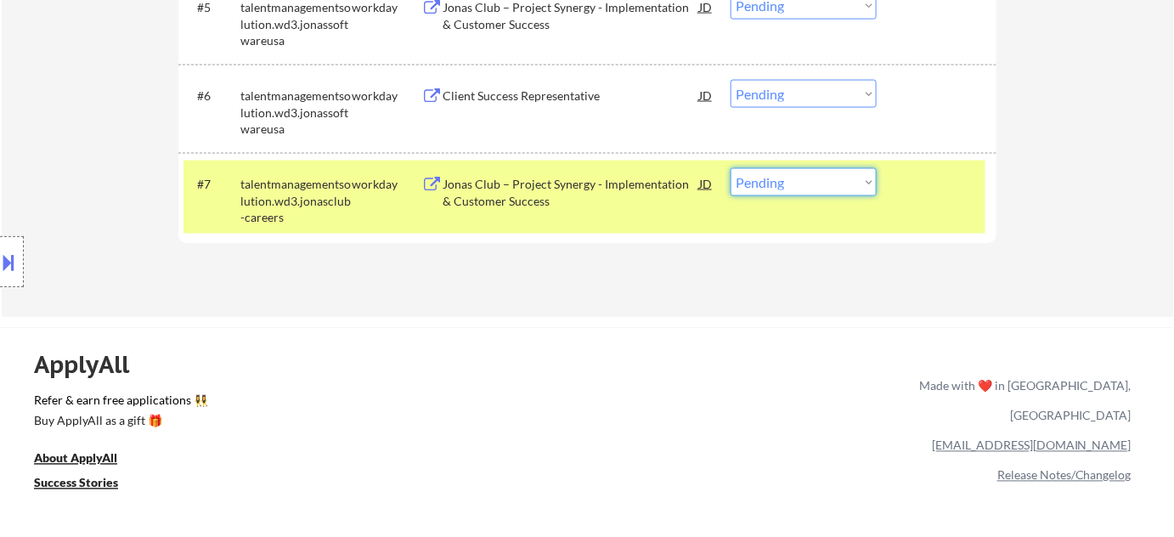
drag, startPoint x: 815, startPoint y: 169, endPoint x: 812, endPoint y: 185, distance: 16.3
click at [815, 169] on select "Choose an option... Pending Applied Excluded (Questions) Excluded (Expired) Exc…" at bounding box center [803, 182] width 146 height 28
select select ""applied""
click at [730, 168] on select "Choose an option... Pending Applied Excluded (Questions) Excluded (Expired) Exc…" at bounding box center [803, 182] width 146 height 28
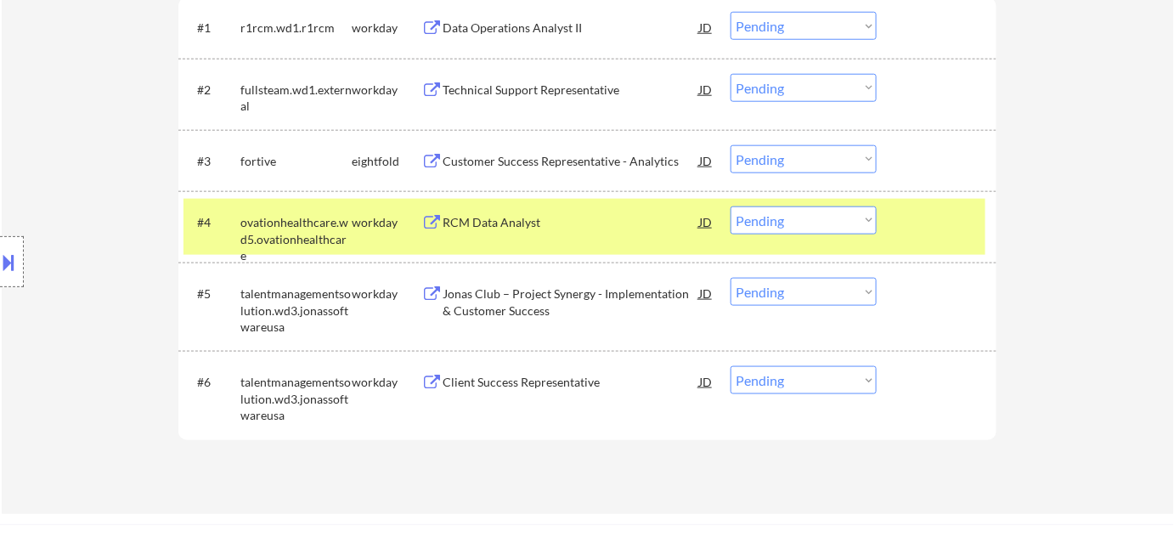
scroll to position [540, 0]
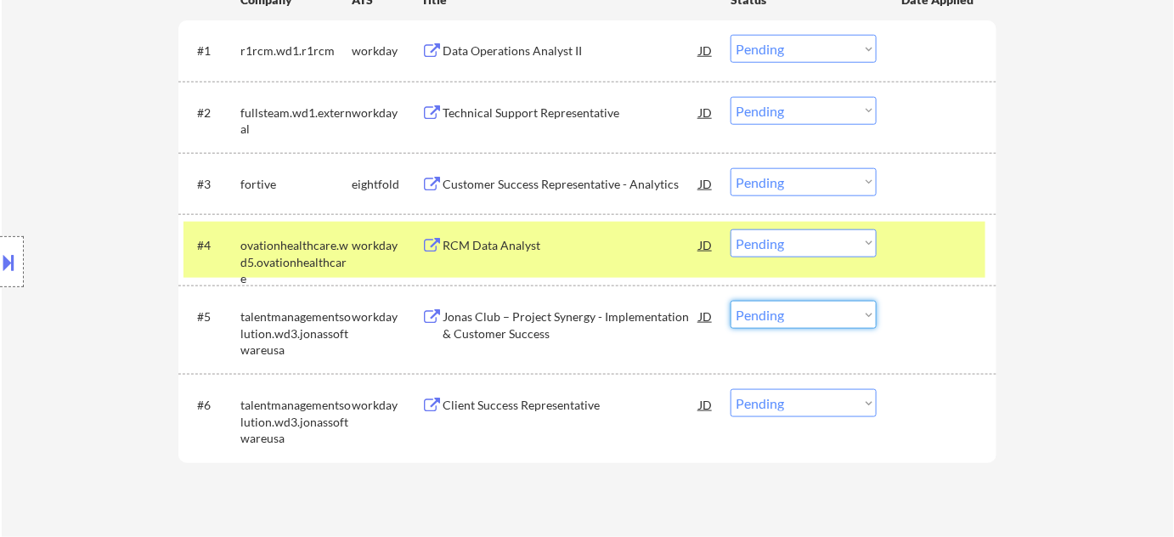
click at [824, 321] on select "Choose an option... Pending Applied Excluded (Questions) Excluded (Expired) Exc…" at bounding box center [803, 315] width 146 height 28
click at [730, 301] on select "Choose an option... Pending Applied Excluded (Questions) Excluded (Expired) Exc…" at bounding box center [803, 315] width 146 height 28
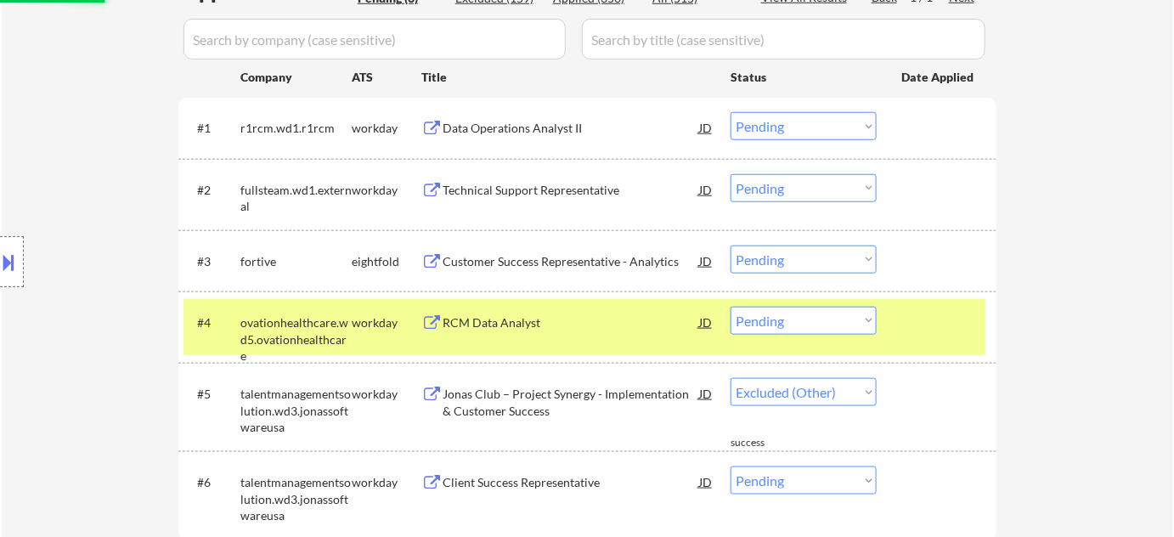
select select ""pending""
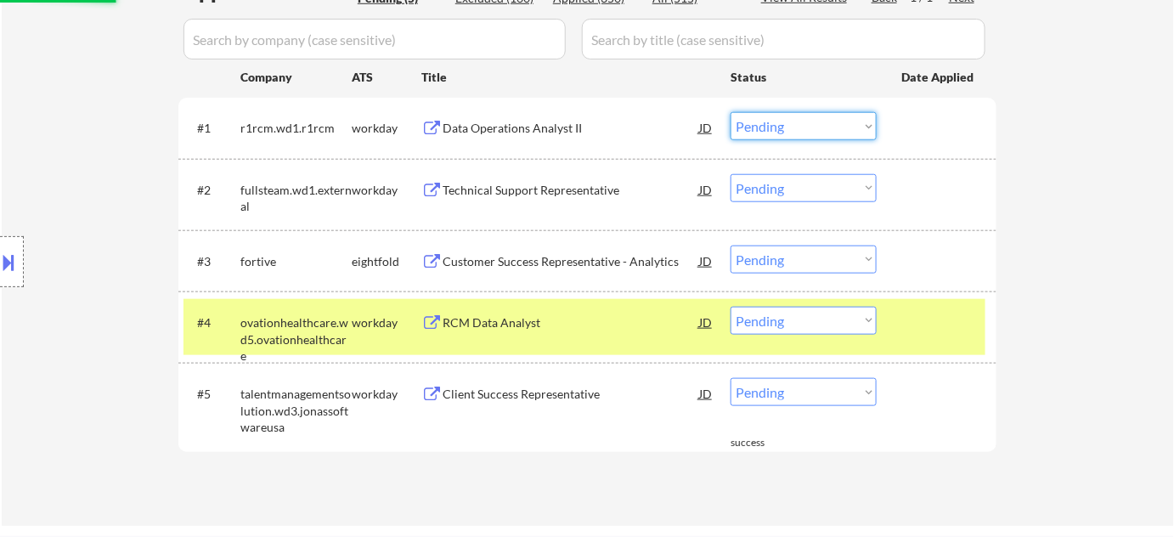
click at [783, 128] on select "Choose an option... Pending Applied Excluded (Questions) Excluded (Expired) Exc…" at bounding box center [803, 126] width 146 height 28
click at [730, 112] on select "Choose an option... Pending Applied Excluded (Questions) Excluded (Expired) Exc…" at bounding box center [803, 126] width 146 height 28
select select ""pending""
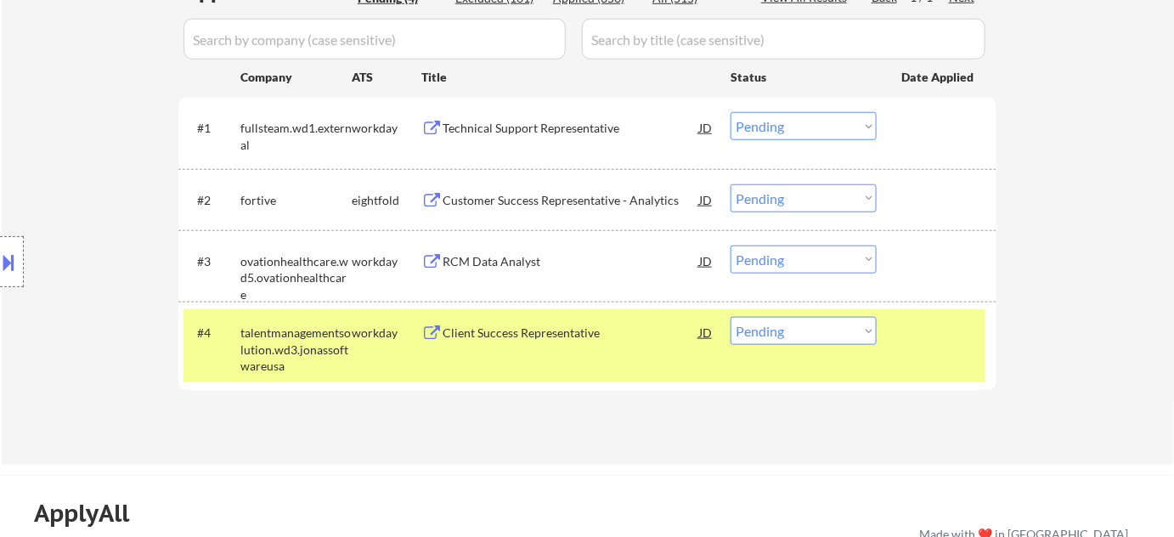
click at [526, 128] on div "Technical Support Representative" at bounding box center [571, 128] width 257 height 17
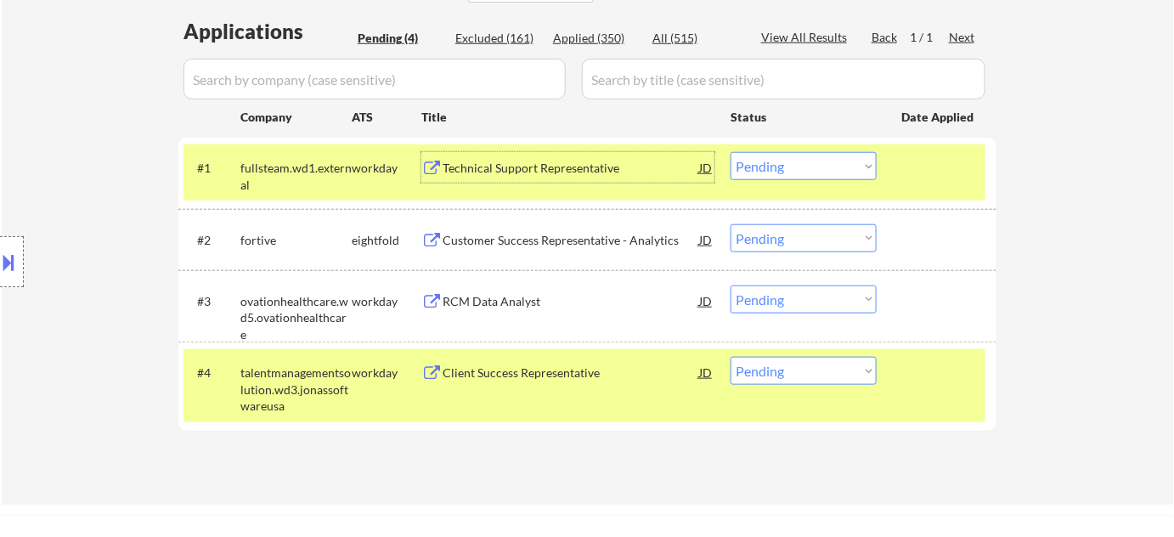
scroll to position [308, 0]
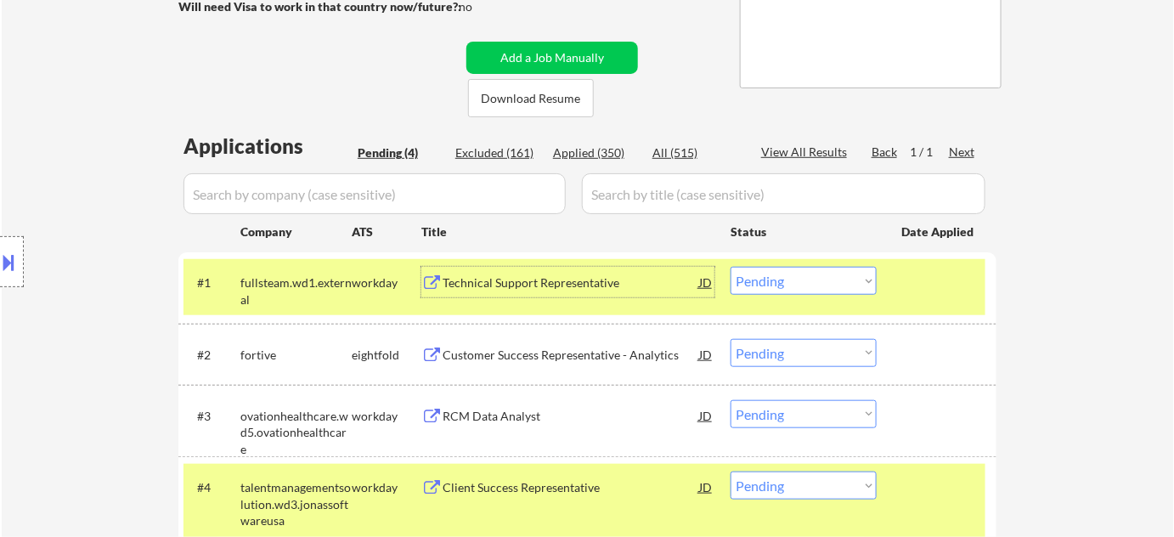
click at [589, 153] on div "Applied (350)" at bounding box center [595, 152] width 85 height 17
select select ""applied""
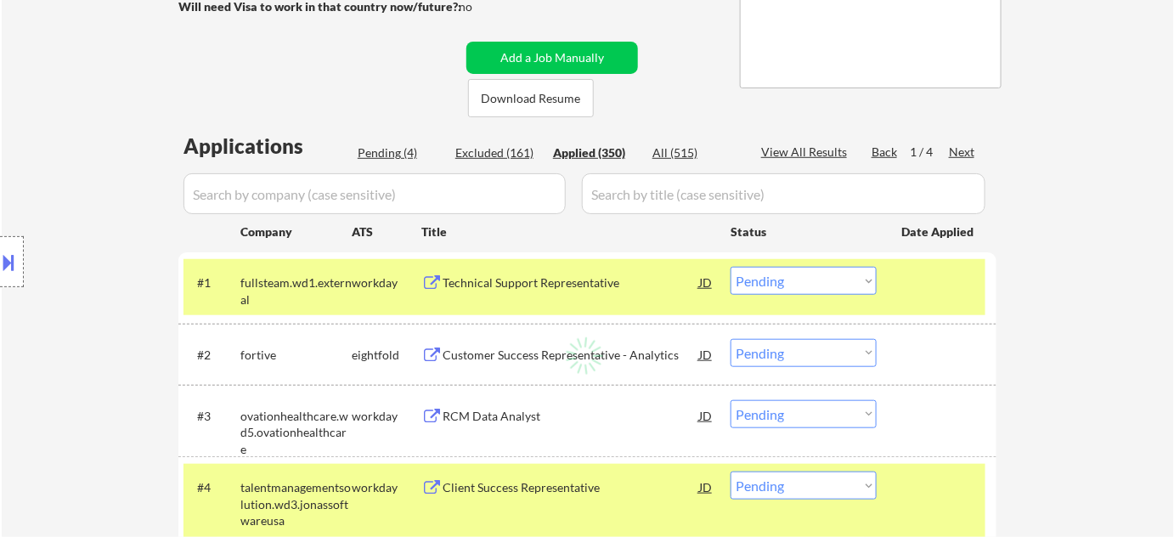
select select ""applied""
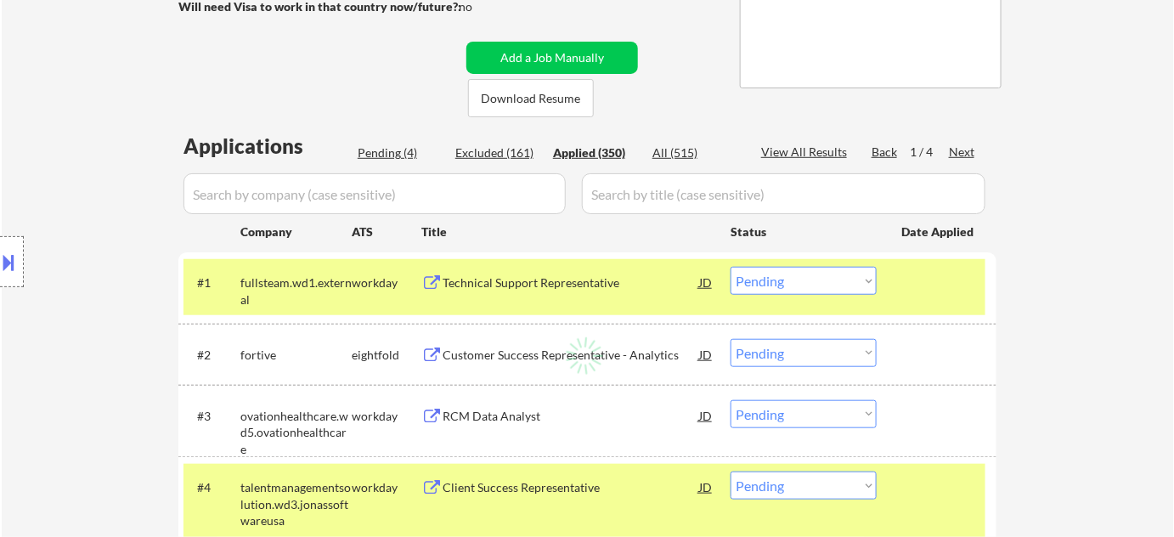
select select ""applied""
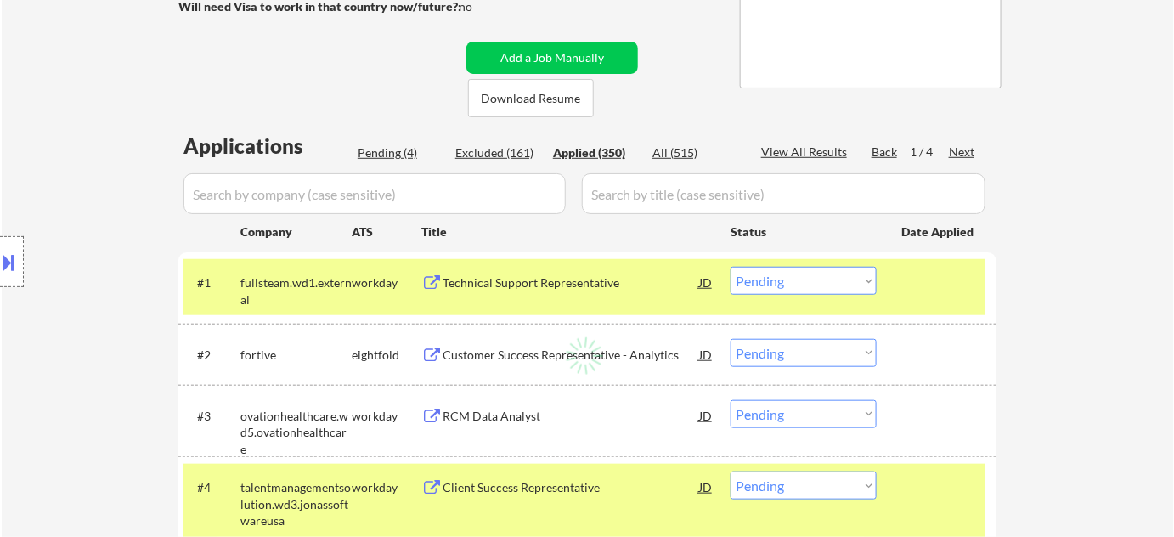
select select ""applied""
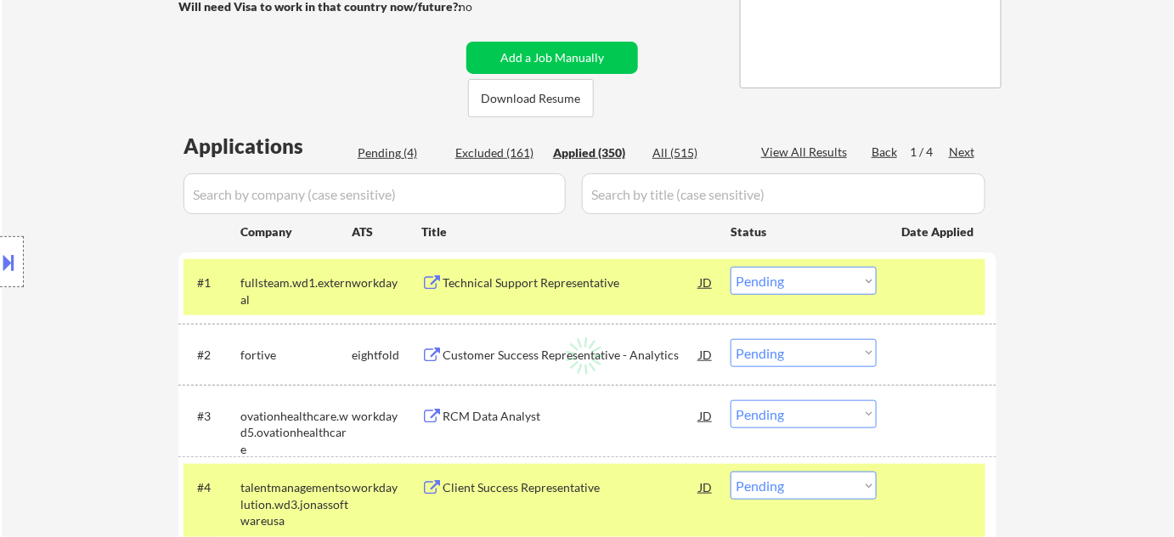
select select ""applied""
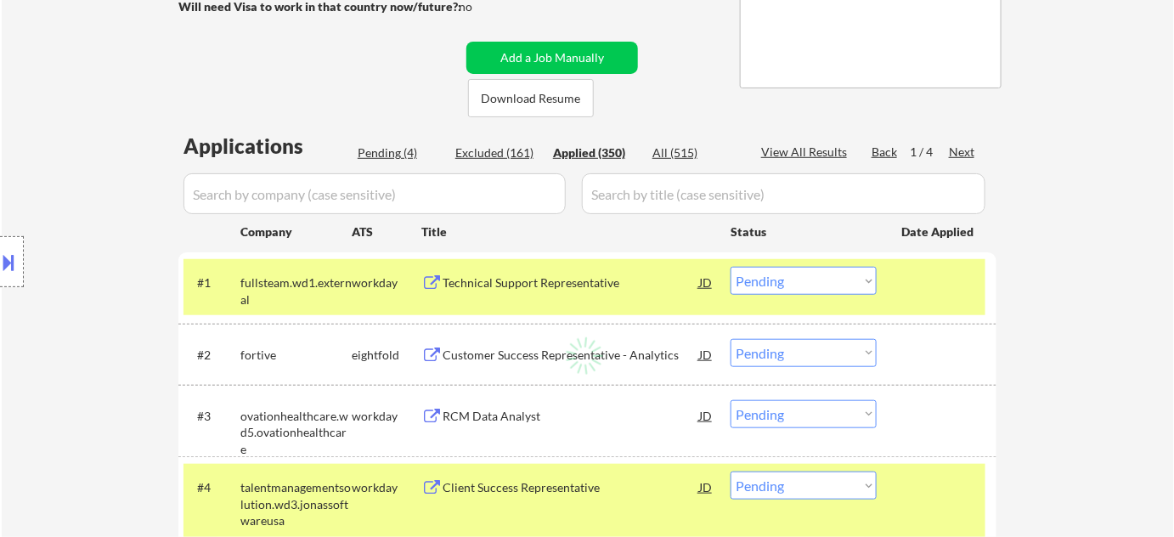
select select ""applied""
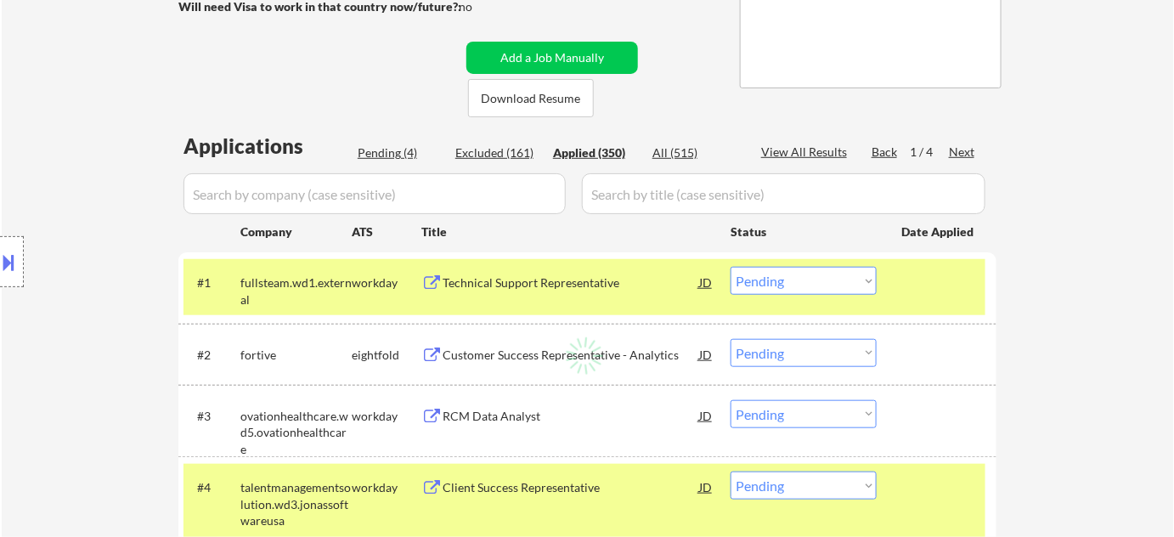
select select ""applied""
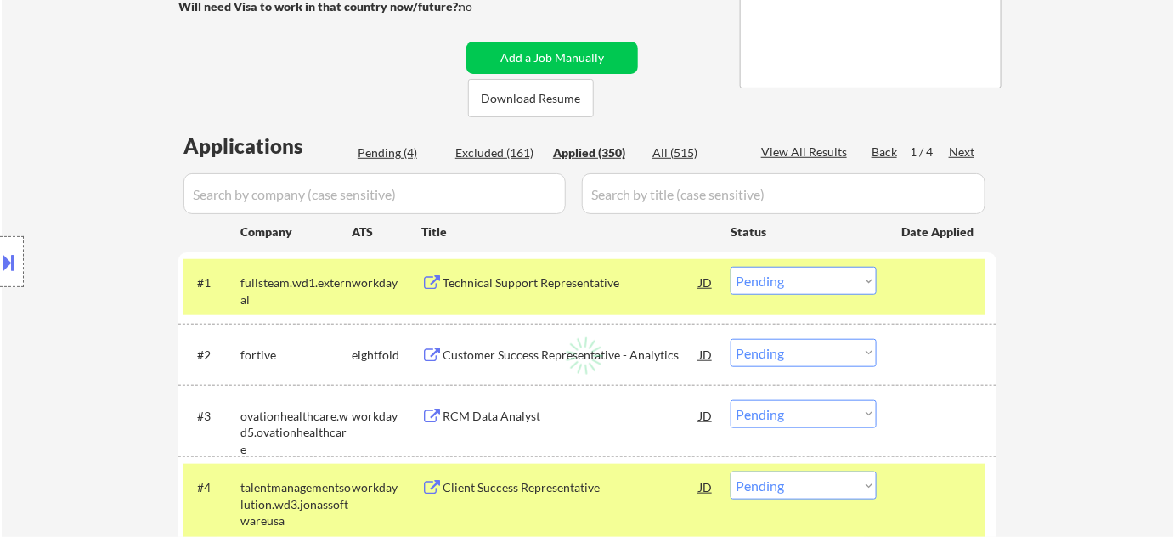
select select ""applied""
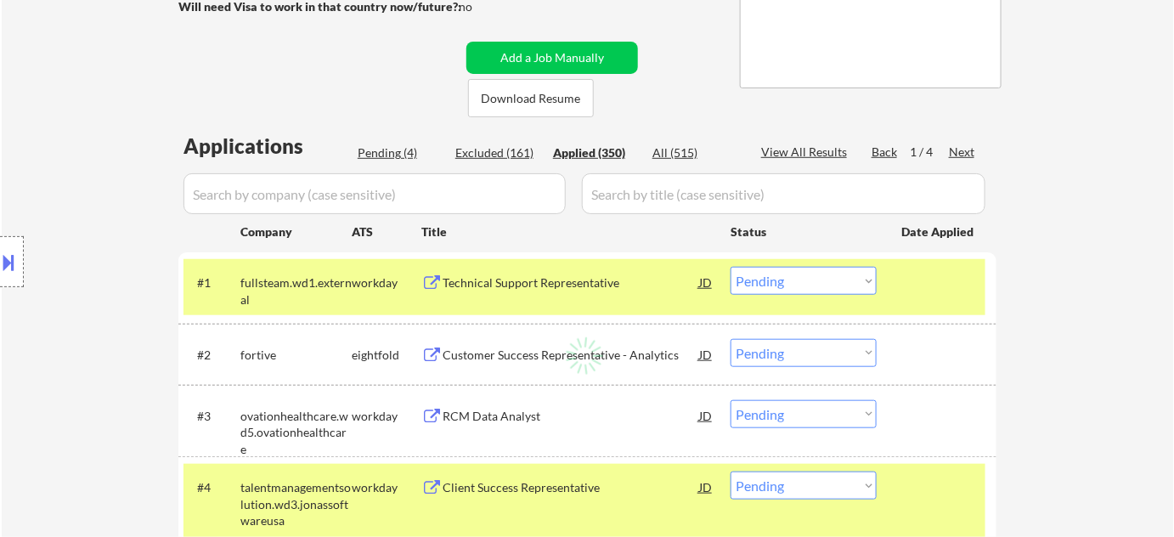
select select ""applied""
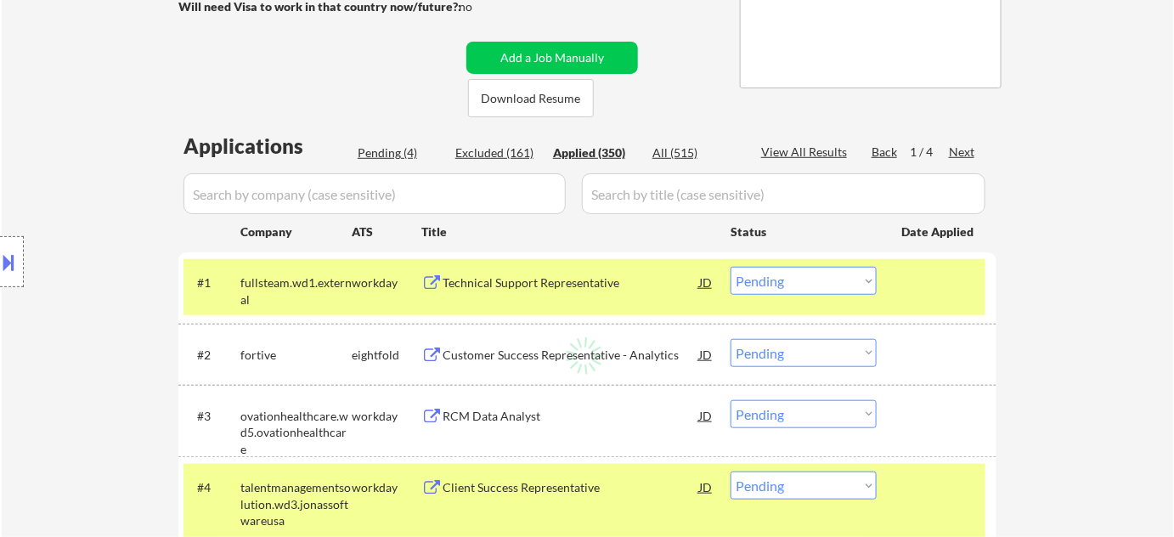
select select ""applied""
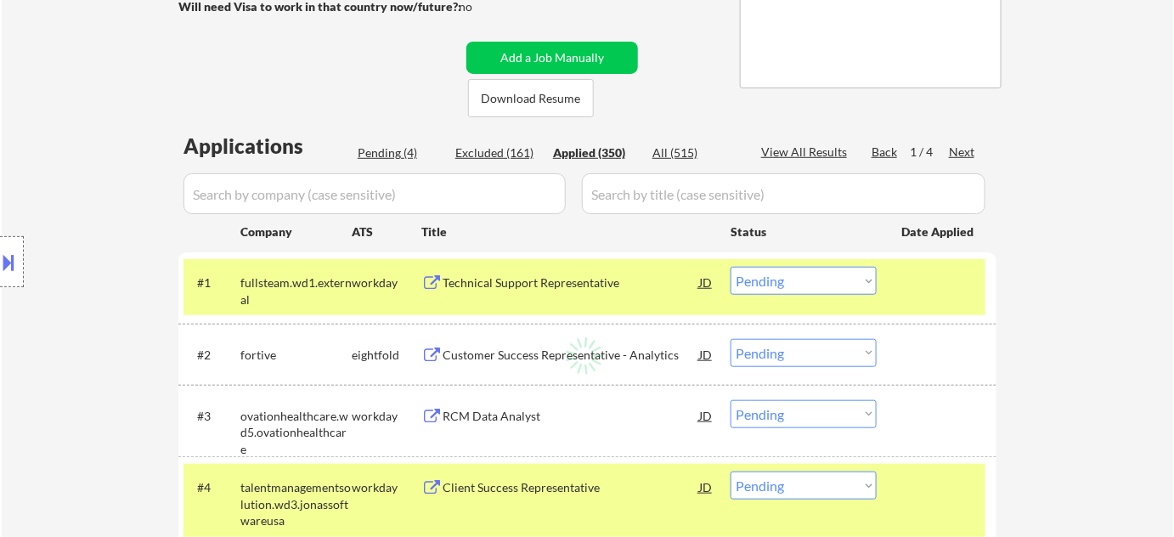
select select ""applied""
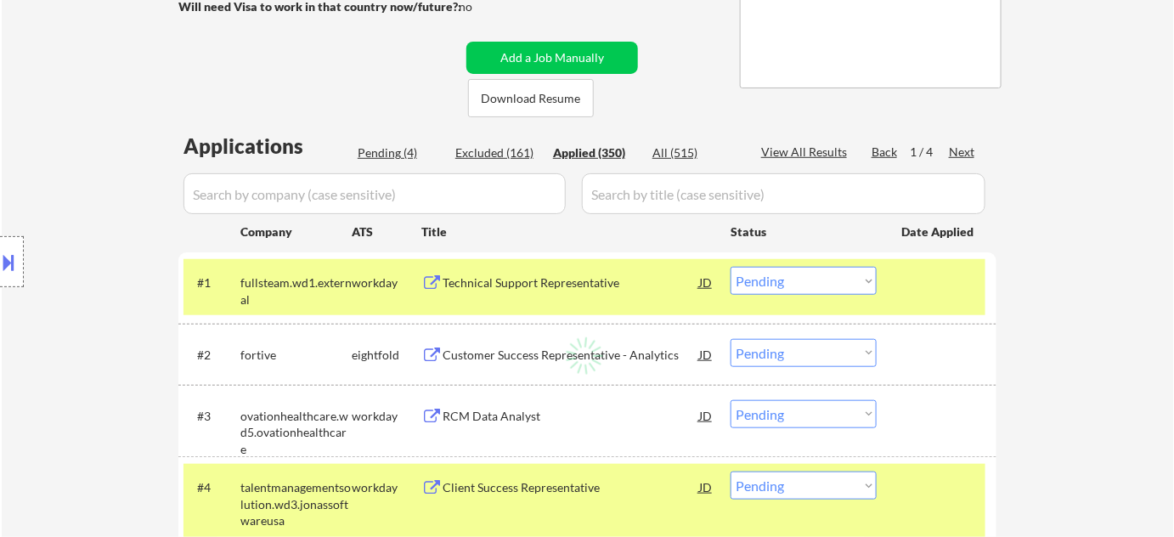
select select ""applied""
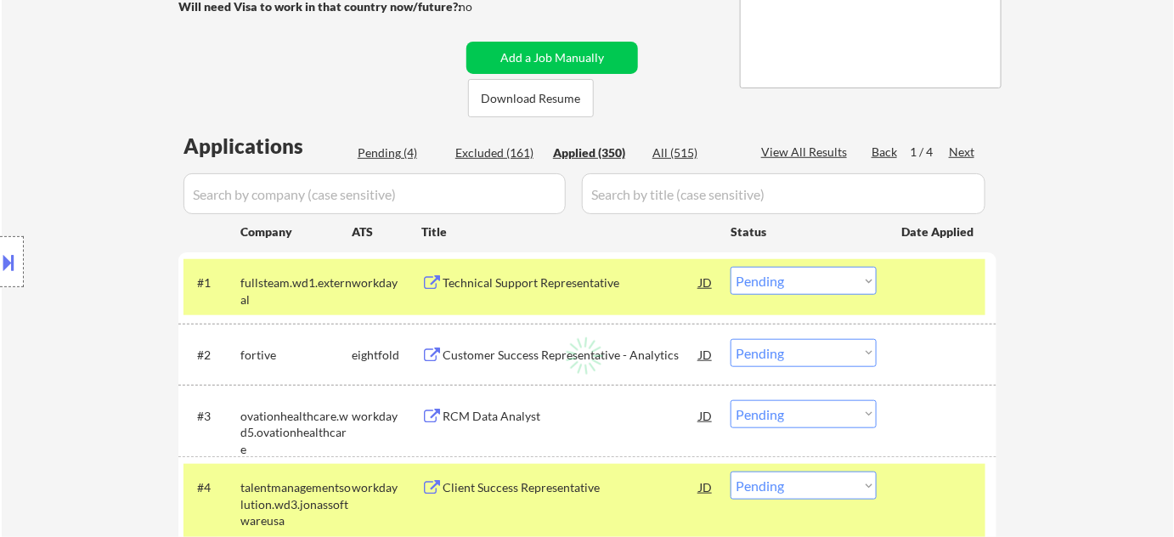
select select ""applied""
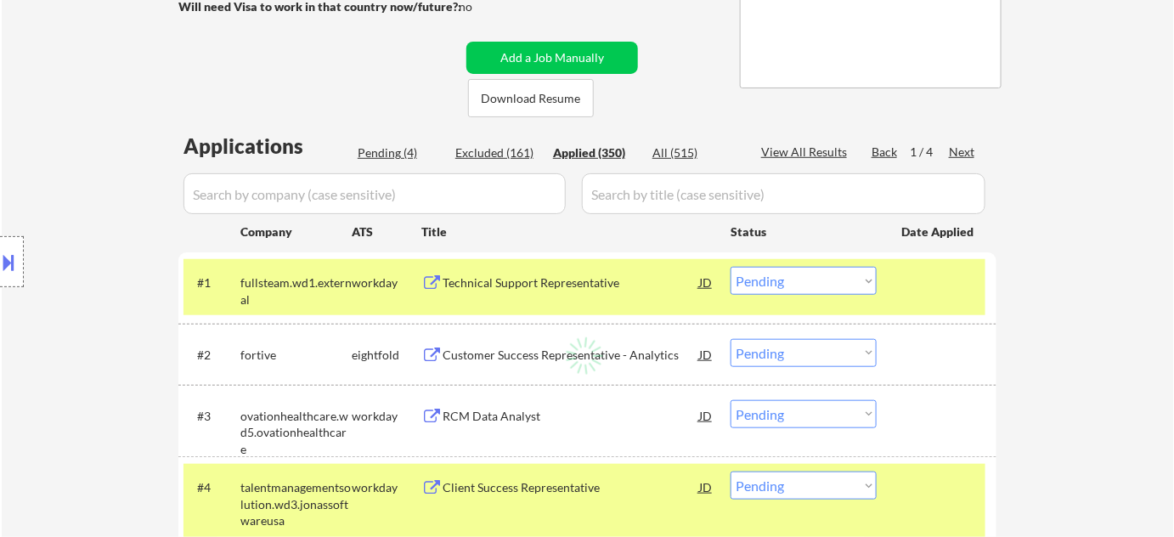
select select ""applied""
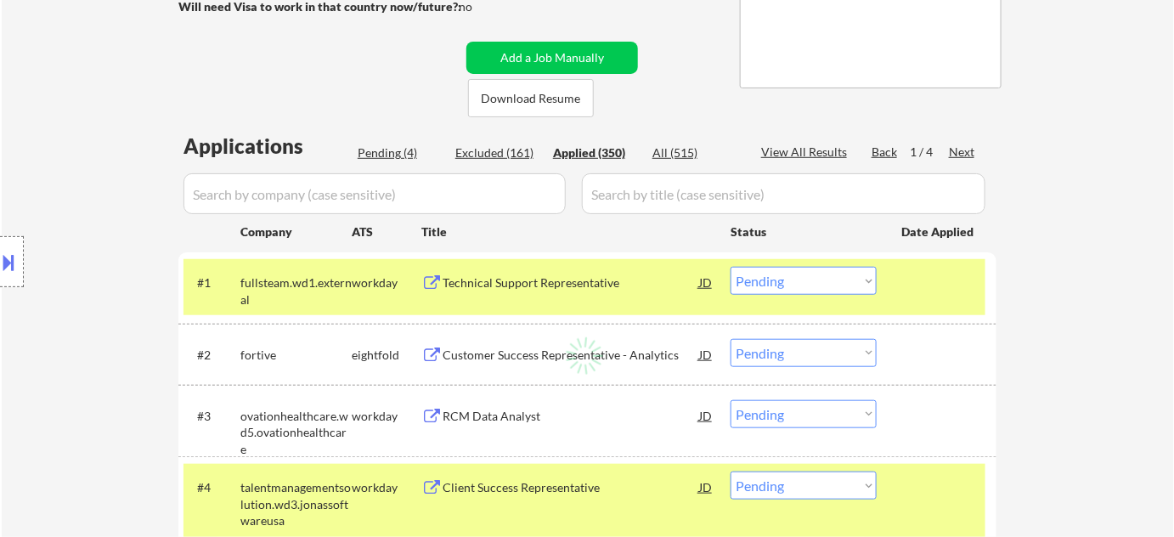
select select ""applied""
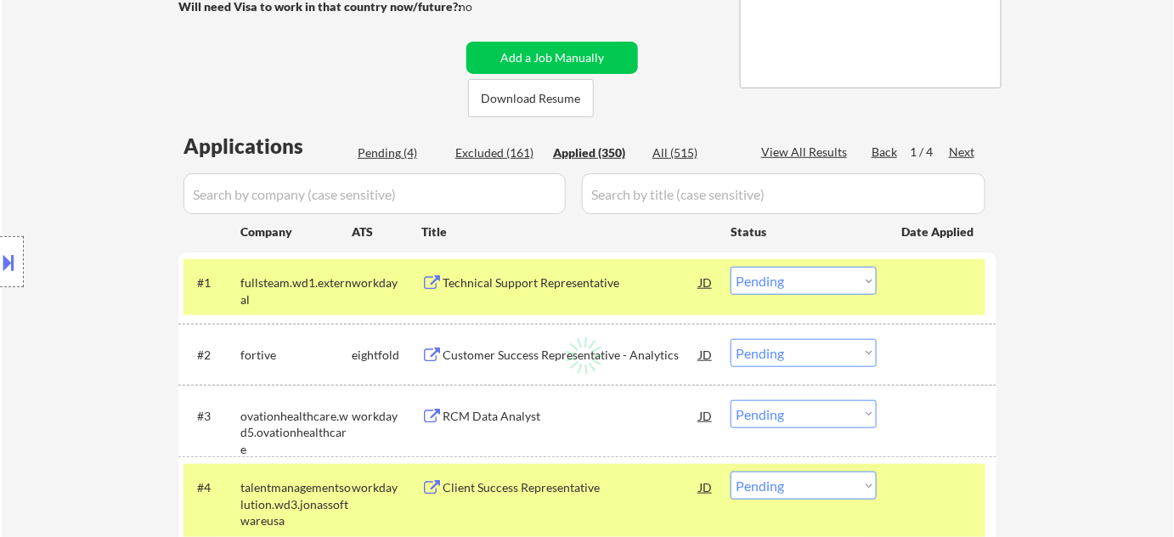
select select ""applied""
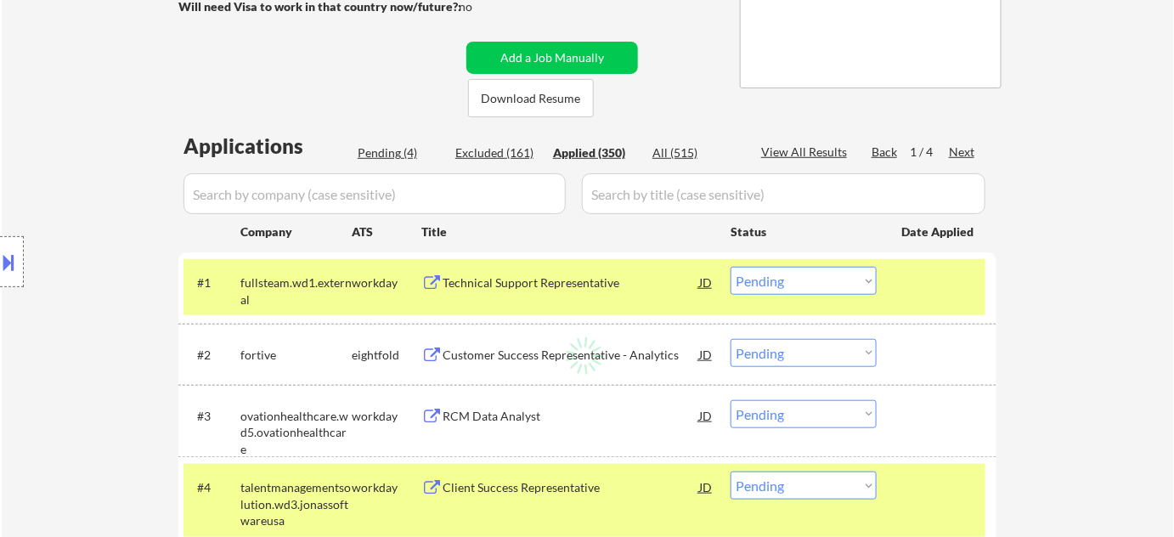
select select ""applied""
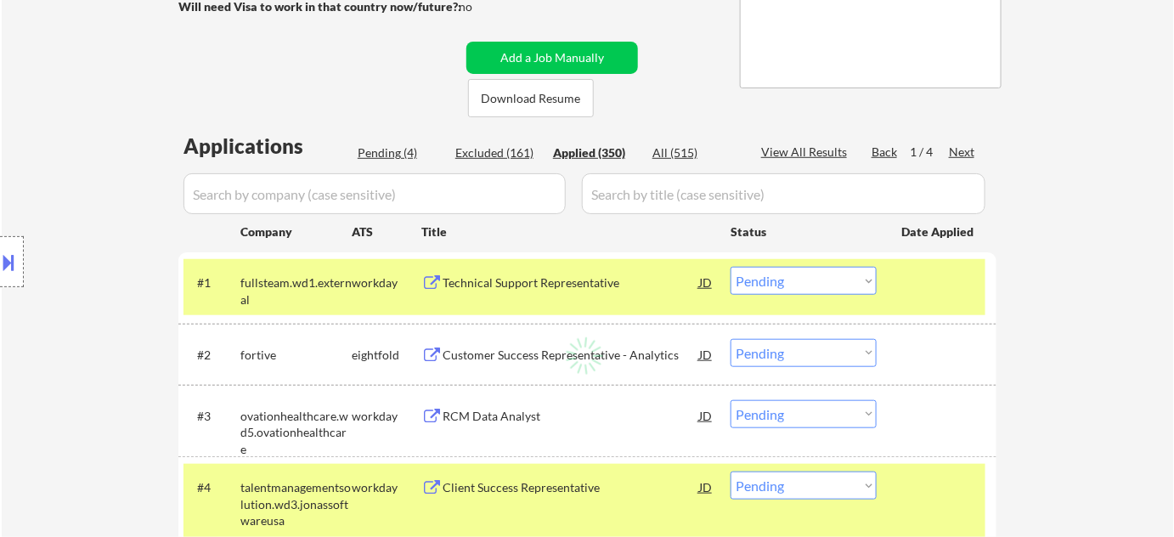
select select ""applied""
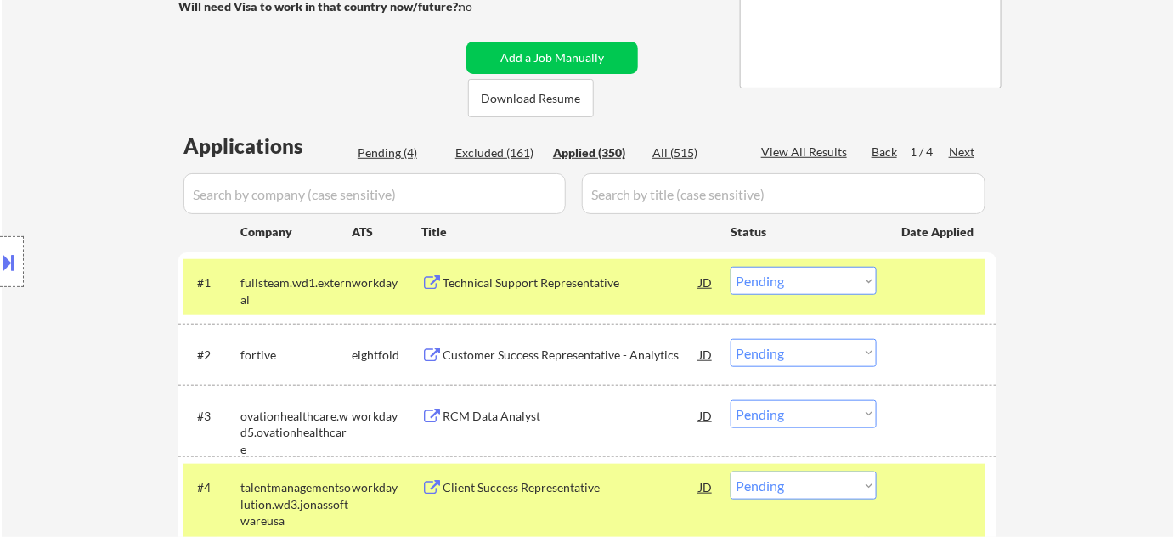
select select ""applied""
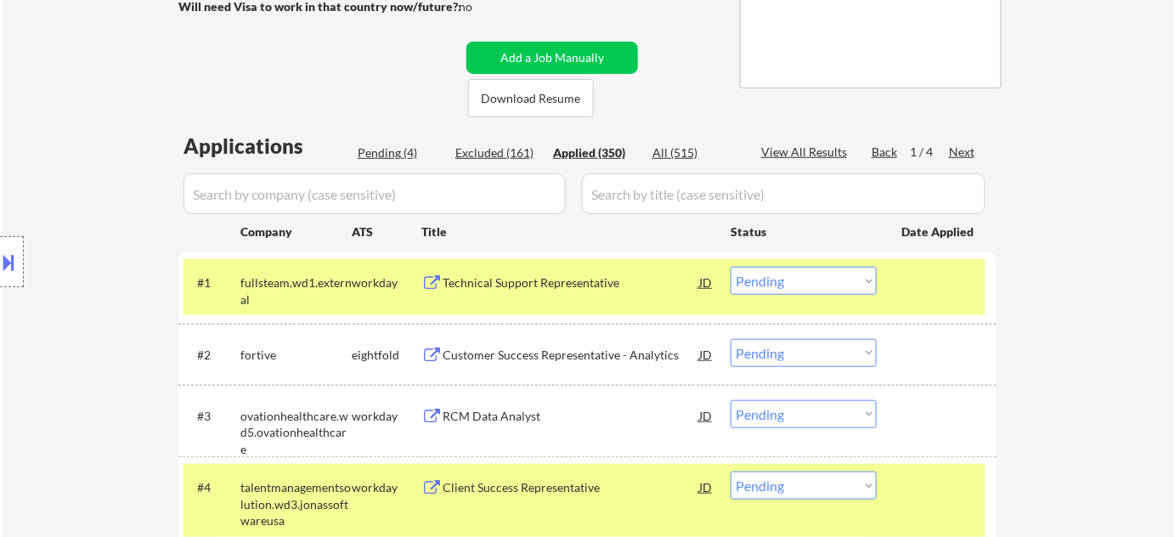
select select ""applied""
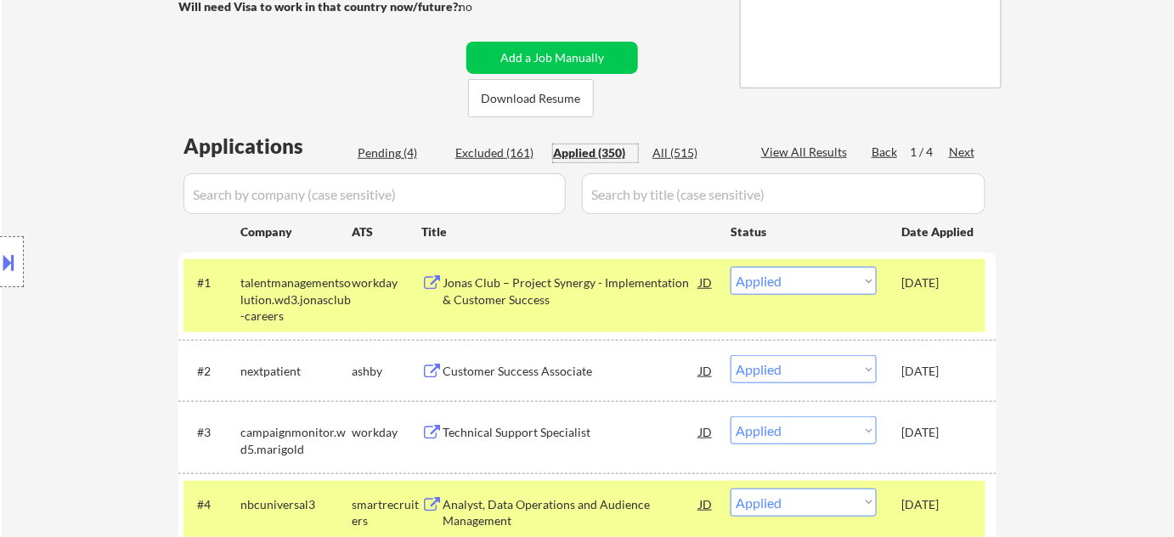
click at [407, 151] on div "Pending (4)" at bounding box center [400, 152] width 85 height 17
select select ""pending""
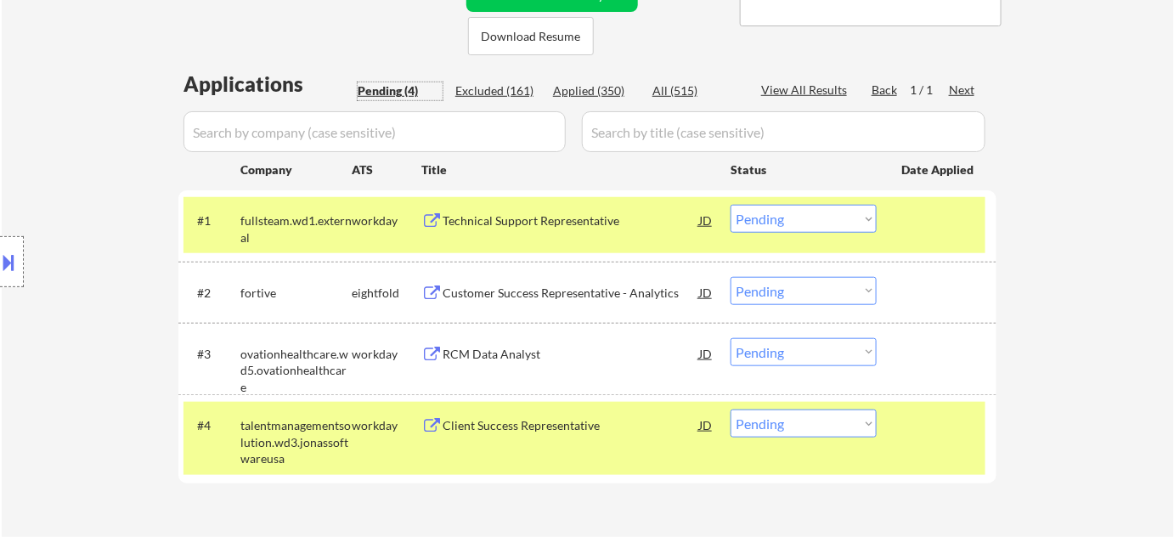
scroll to position [463, 0]
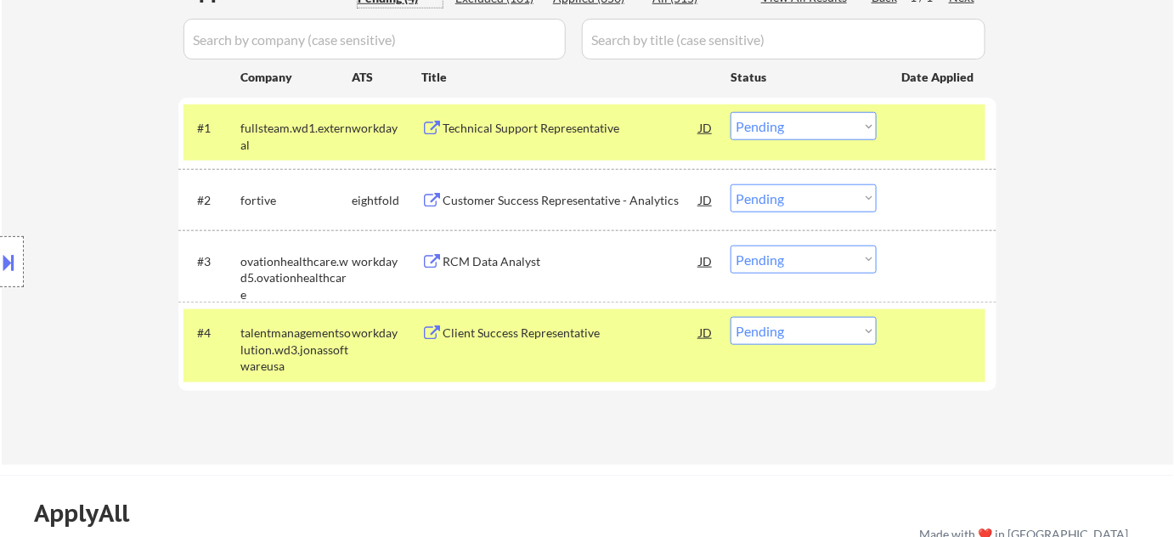
click at [786, 129] on select "Choose an option... Pending Applied Excluded (Questions) Excluded (Expired) Exc…" at bounding box center [803, 126] width 146 height 28
click at [730, 112] on select "Choose an option... Pending Applied Excluded (Questions) Excluded (Expired) Exc…" at bounding box center [803, 126] width 146 height 28
select select ""pending""
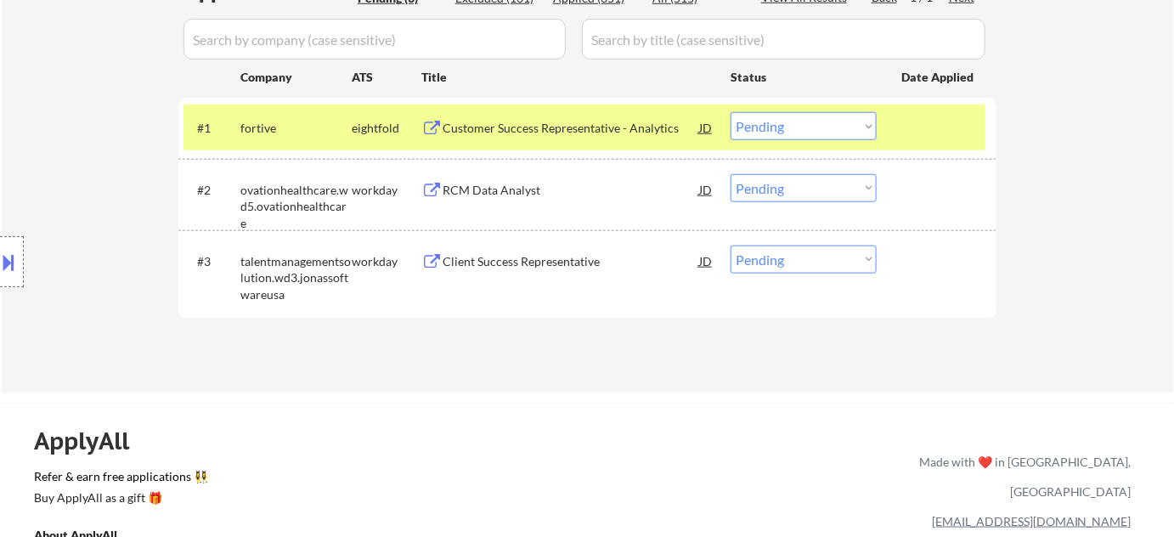
click at [498, 189] on div "RCM Data Analyst" at bounding box center [571, 190] width 257 height 17
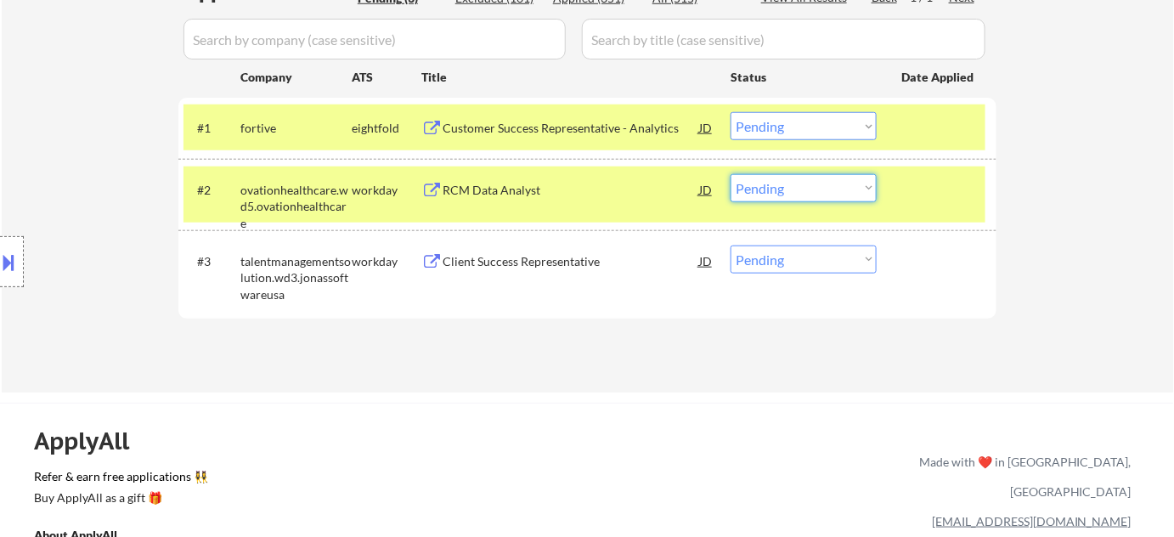
click at [809, 194] on select "Choose an option... Pending Applied Excluded (Questions) Excluded (Expired) Exc…" at bounding box center [803, 188] width 146 height 28
click at [730, 174] on select "Choose an option... Pending Applied Excluded (Questions) Excluded (Expired) Exc…" at bounding box center [803, 188] width 146 height 28
select select ""pending""
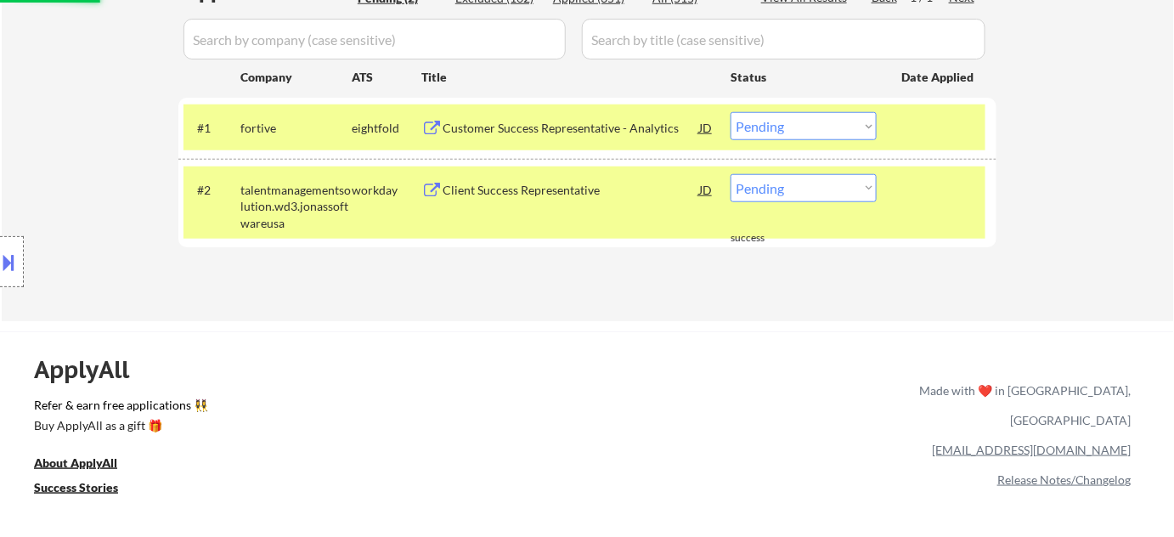
click at [507, 126] on div "Customer Success Representative - Analytics" at bounding box center [571, 128] width 257 height 17
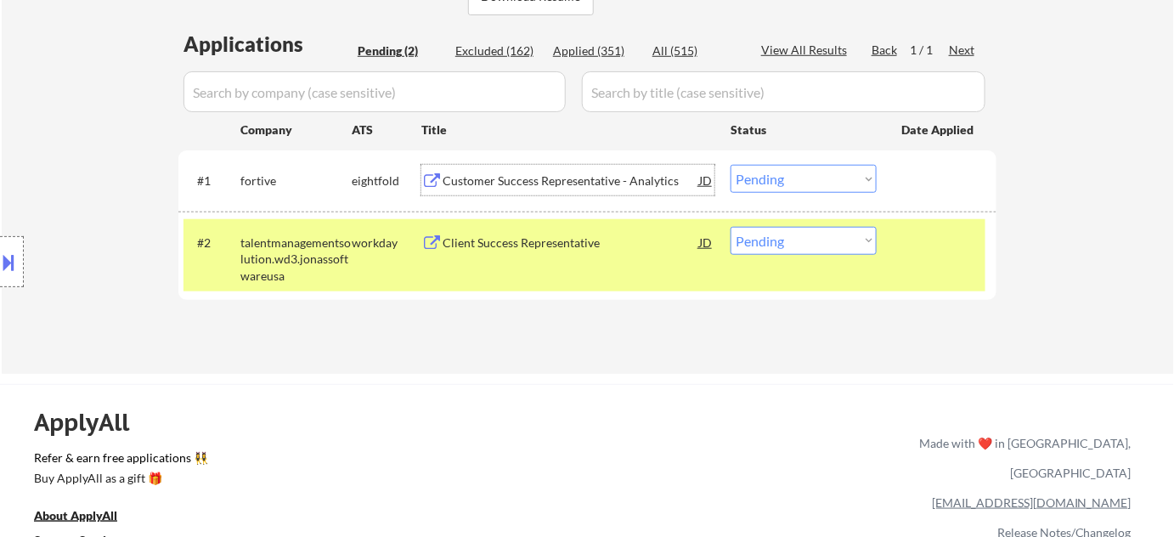
scroll to position [386, 0]
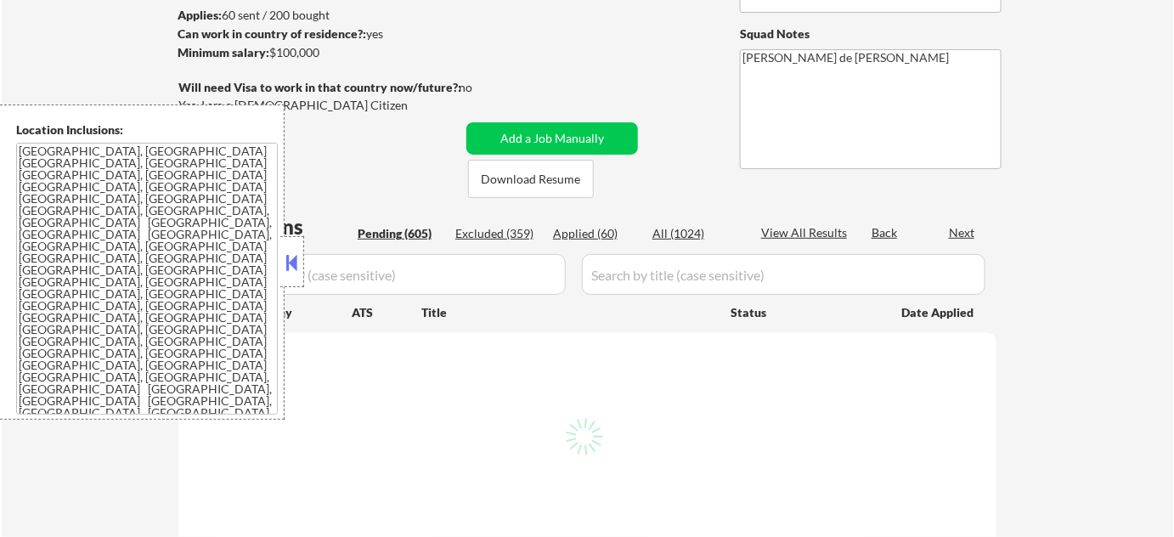
scroll to position [231, 0]
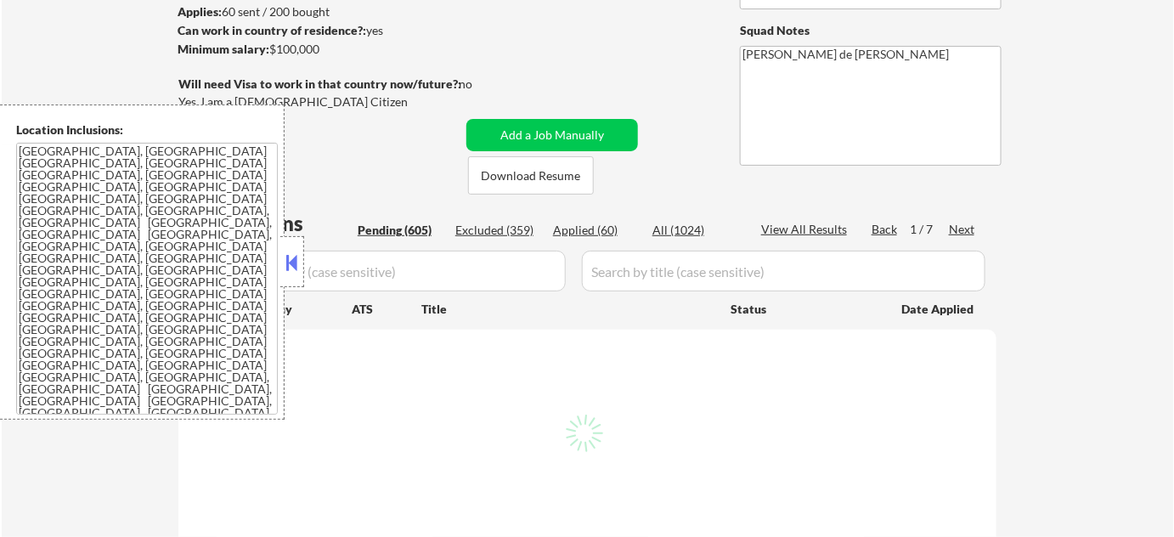
select select ""pending""
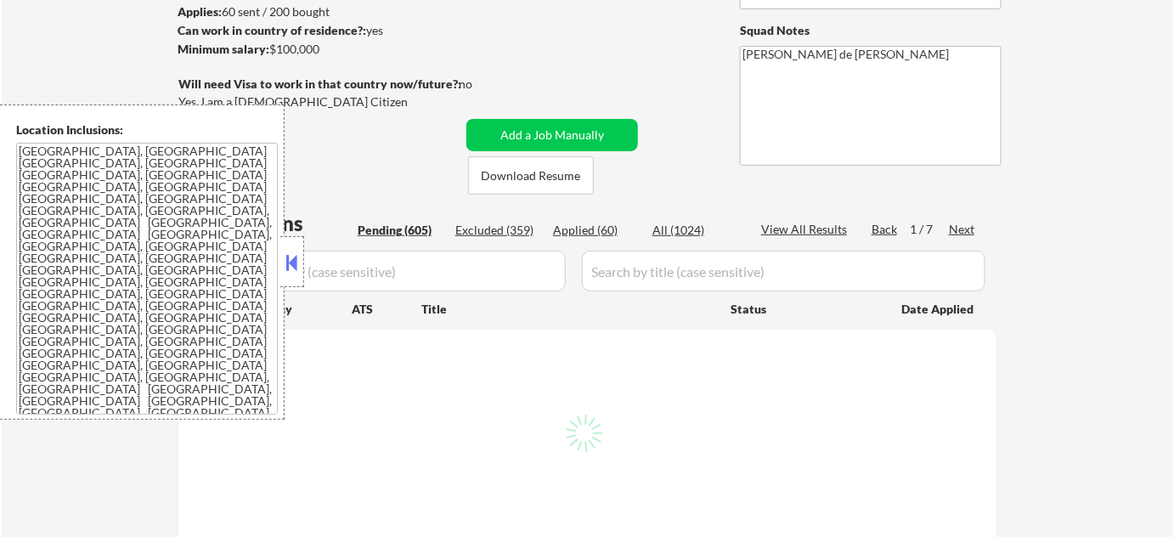
select select ""pending""
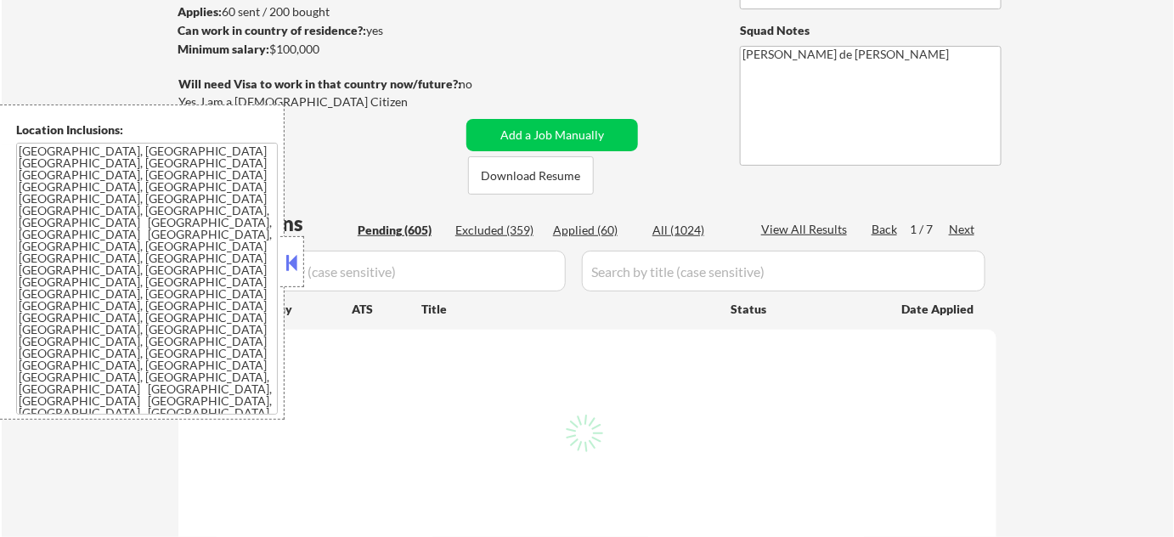
select select ""pending""
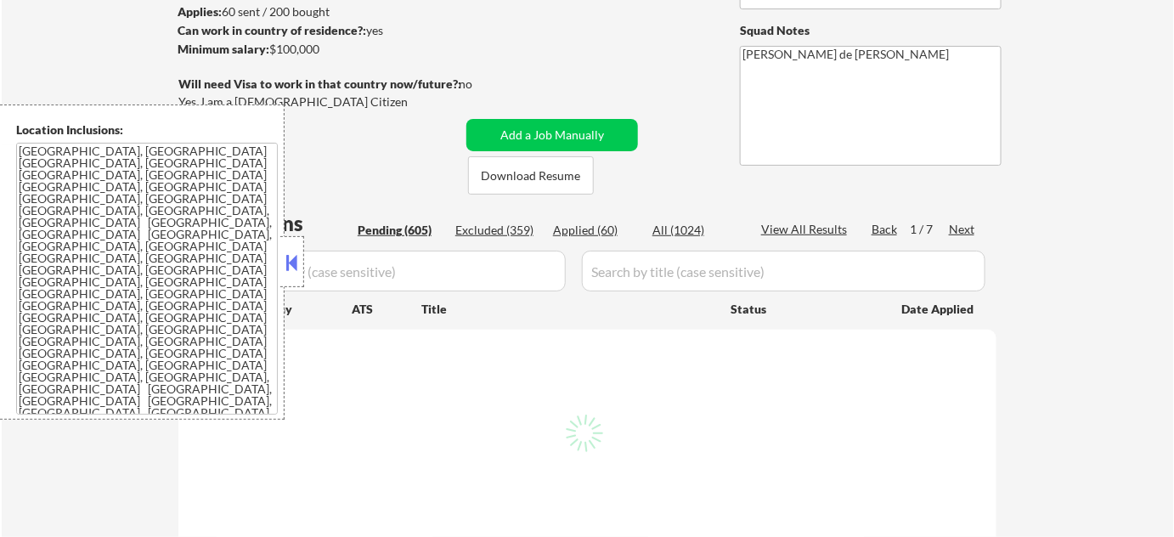
select select ""pending""
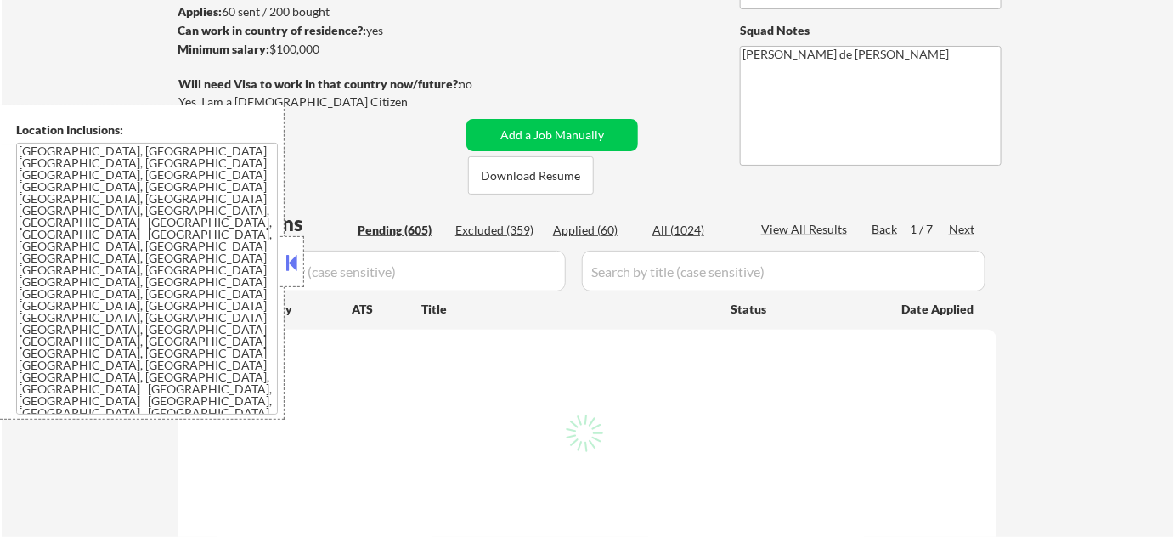
select select ""pending""
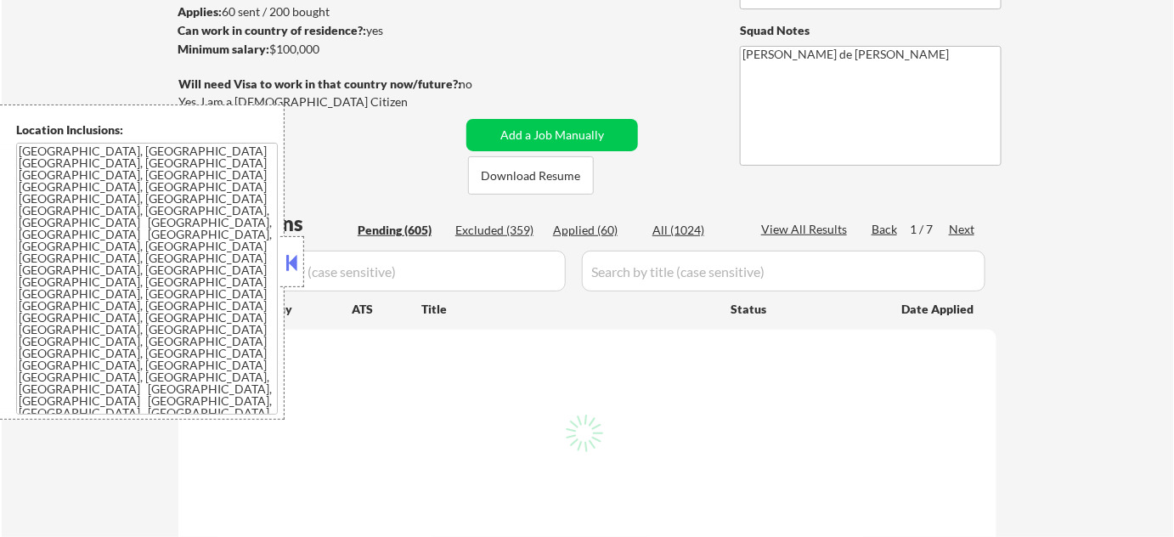
select select ""pending""
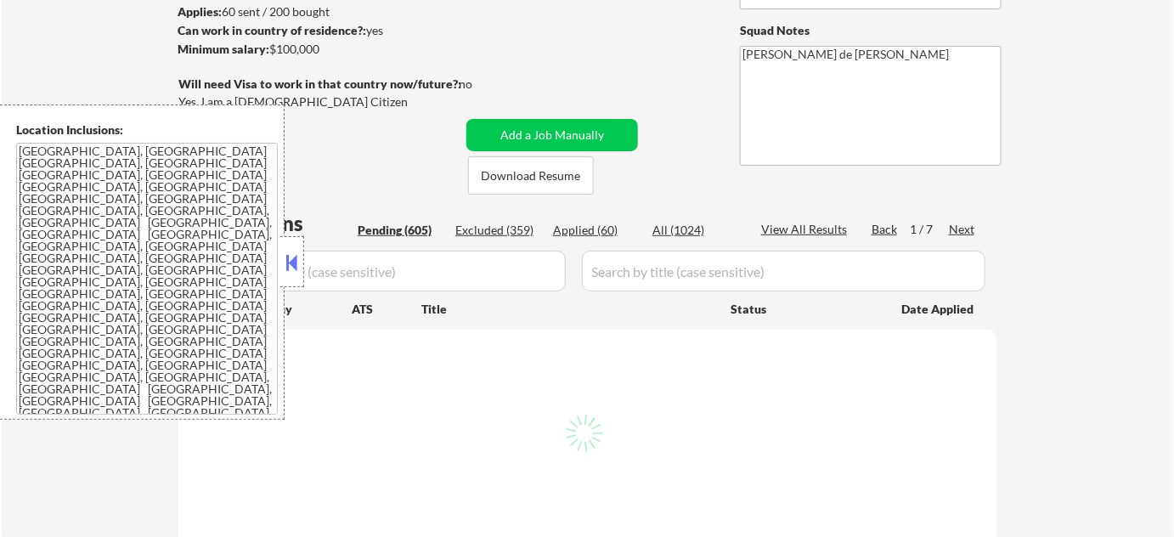
select select ""pending""
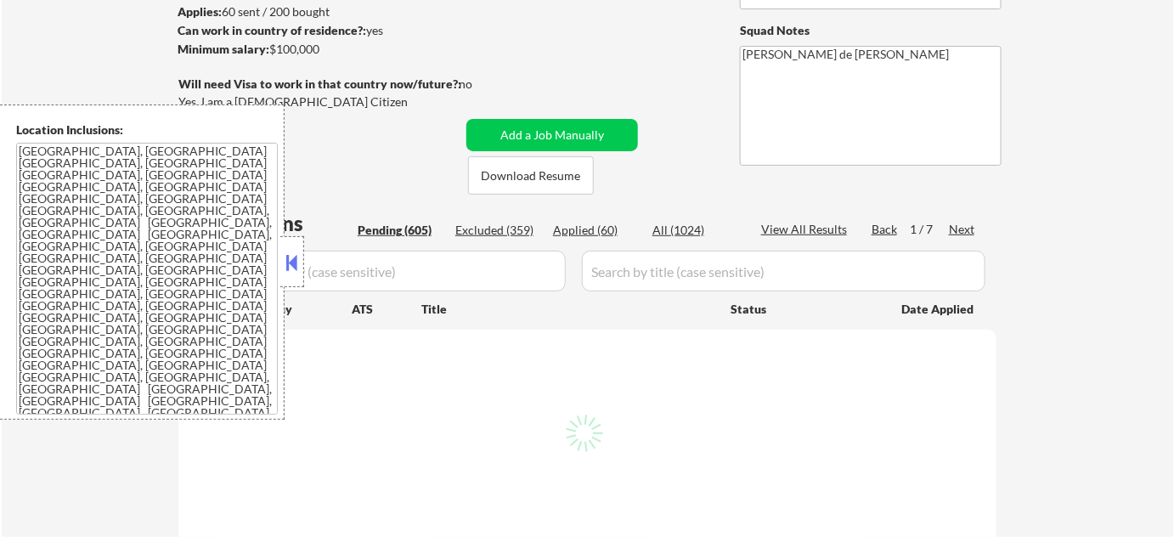
select select ""pending""
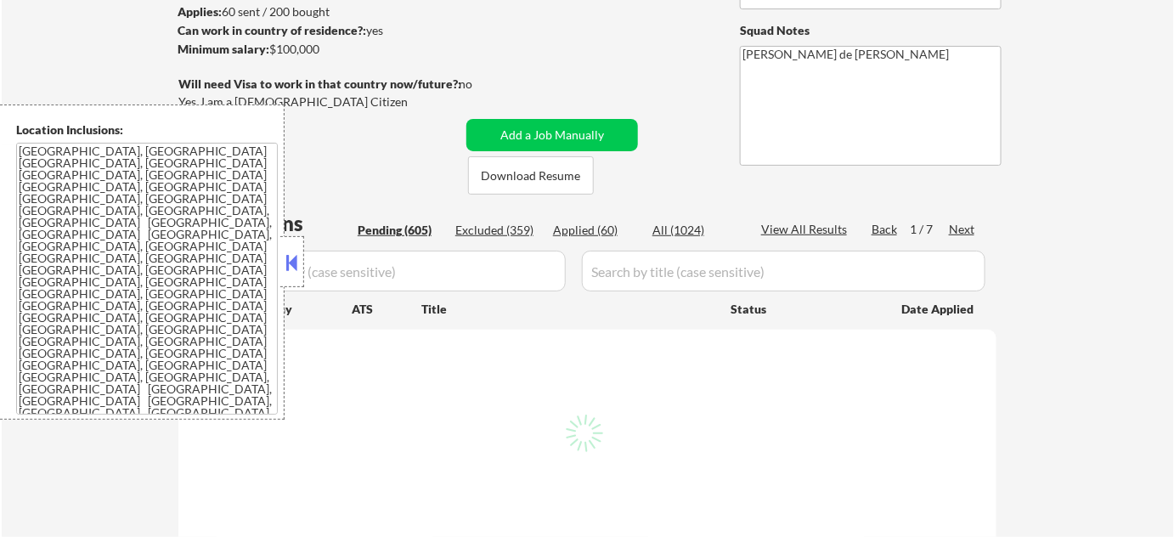
select select ""pending""
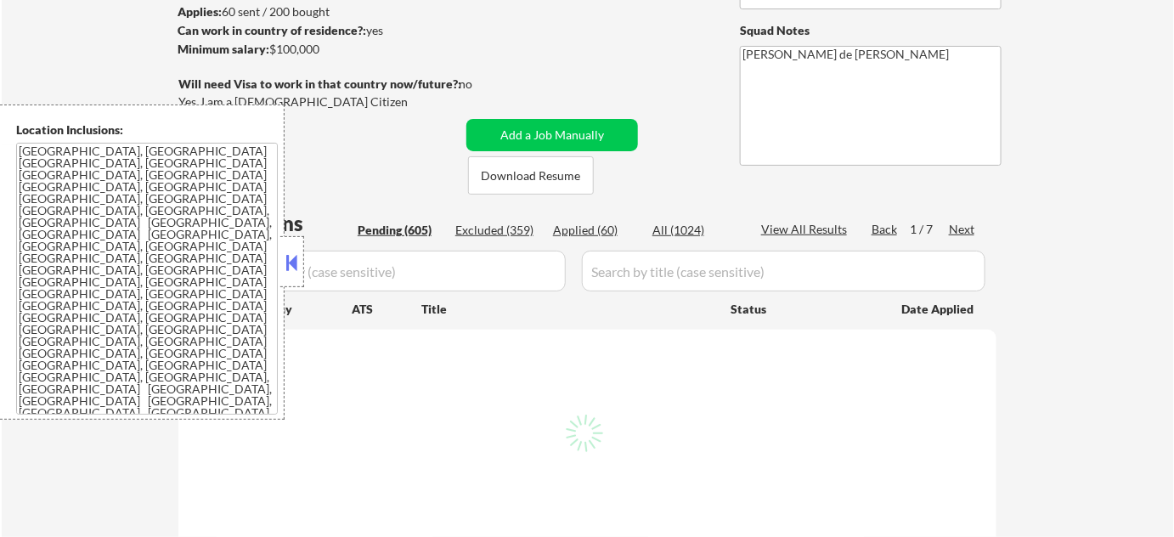
select select ""pending""
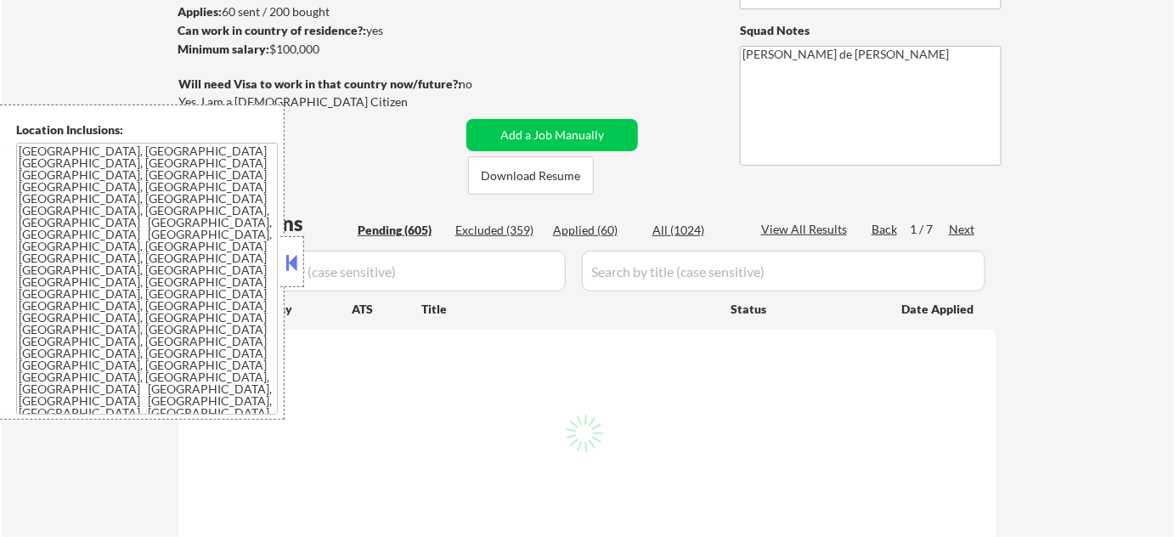
select select ""pending""
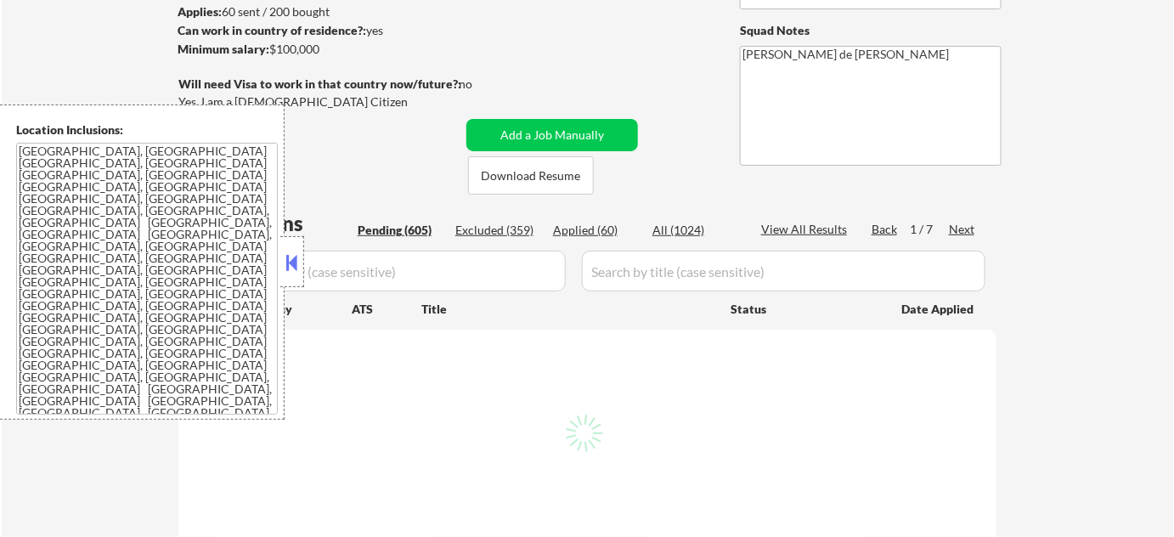
select select ""pending""
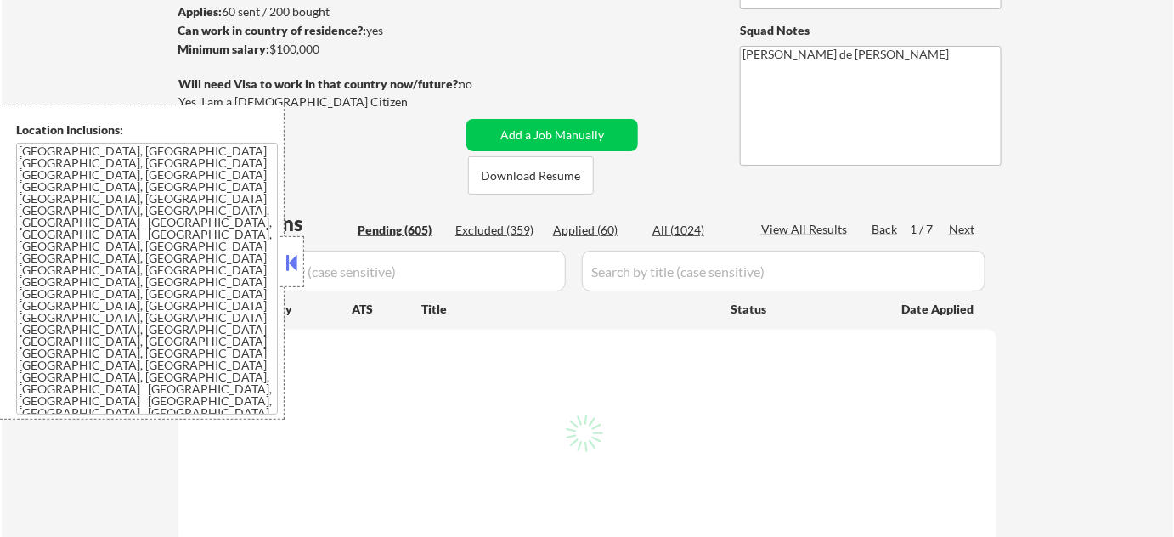
select select ""pending""
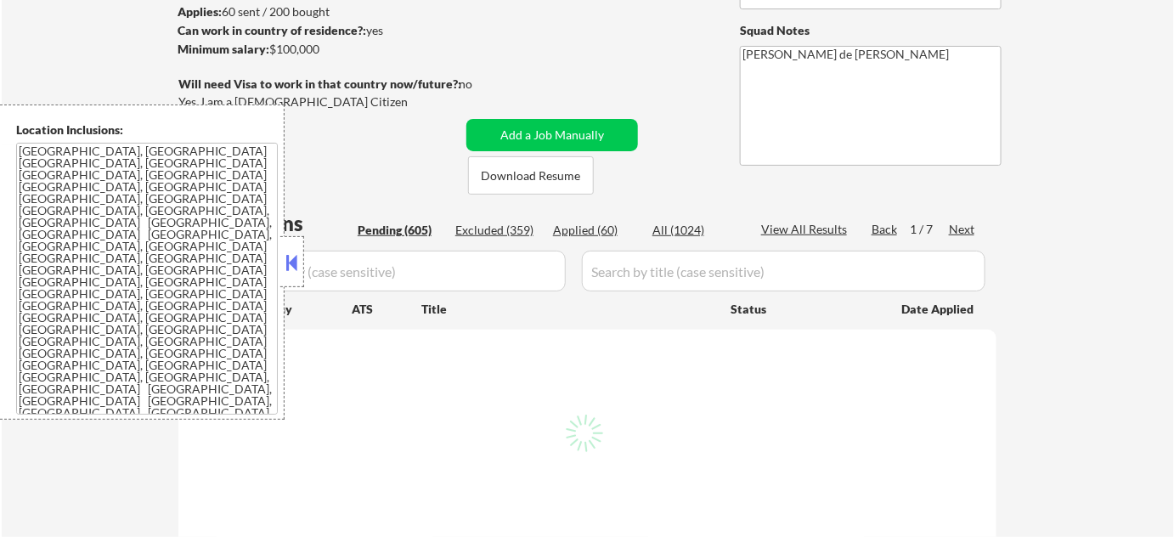
select select ""pending""
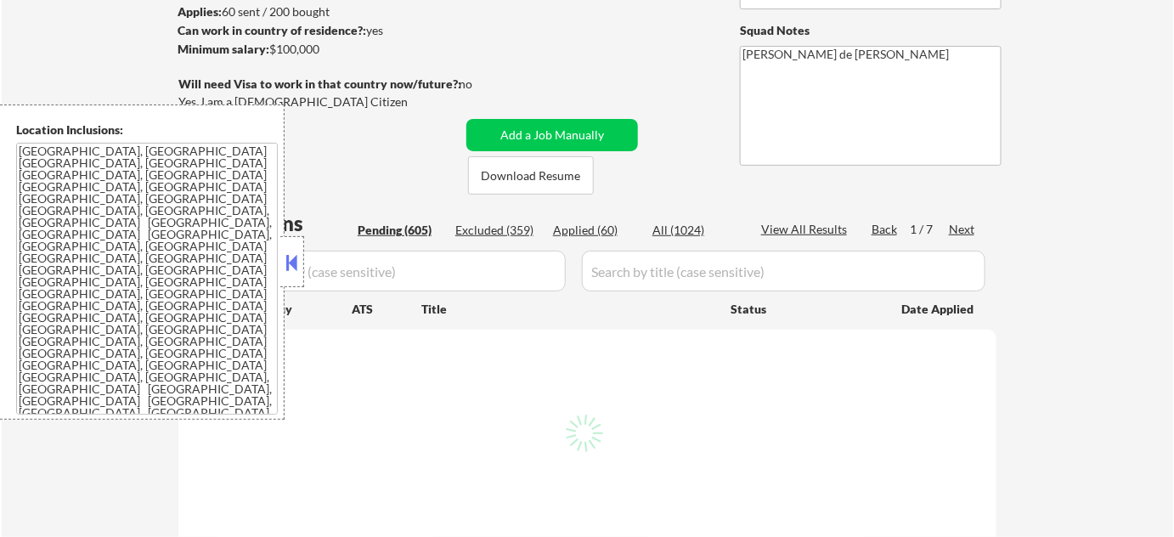
select select ""pending""
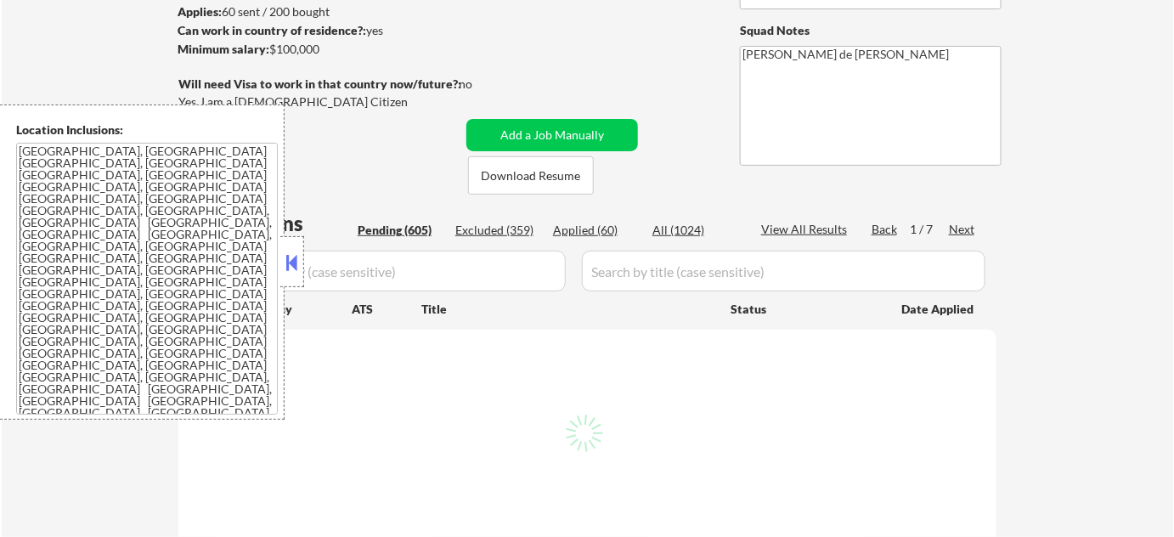
select select ""pending""
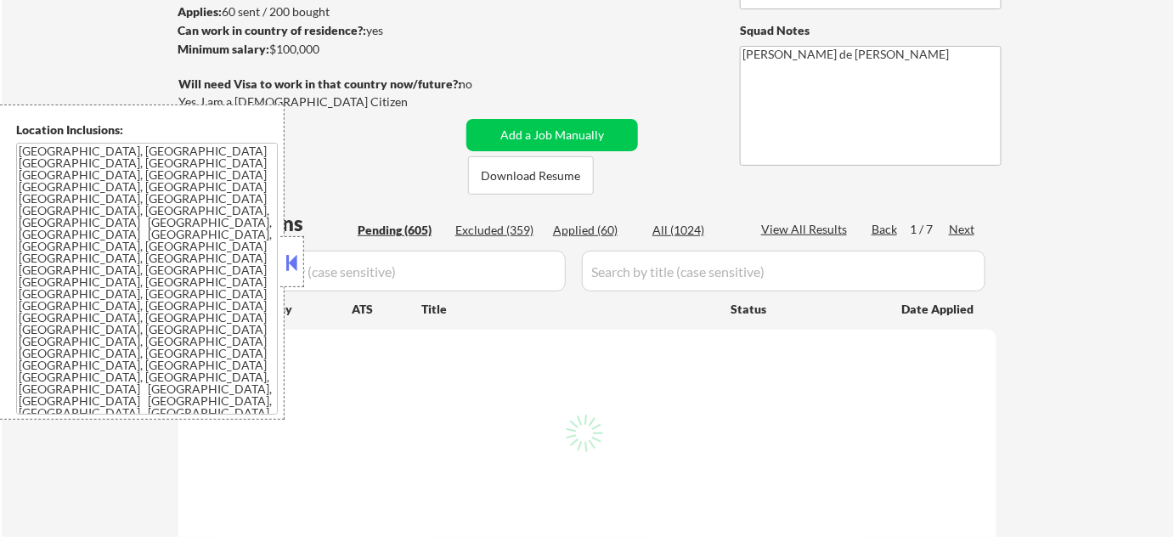
select select ""pending""
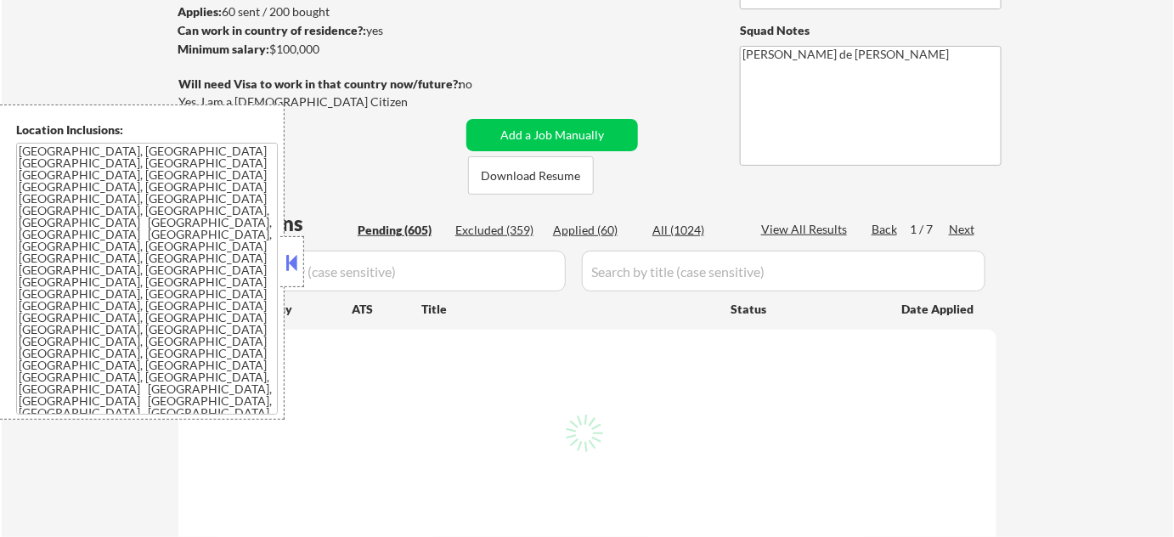
select select ""pending""
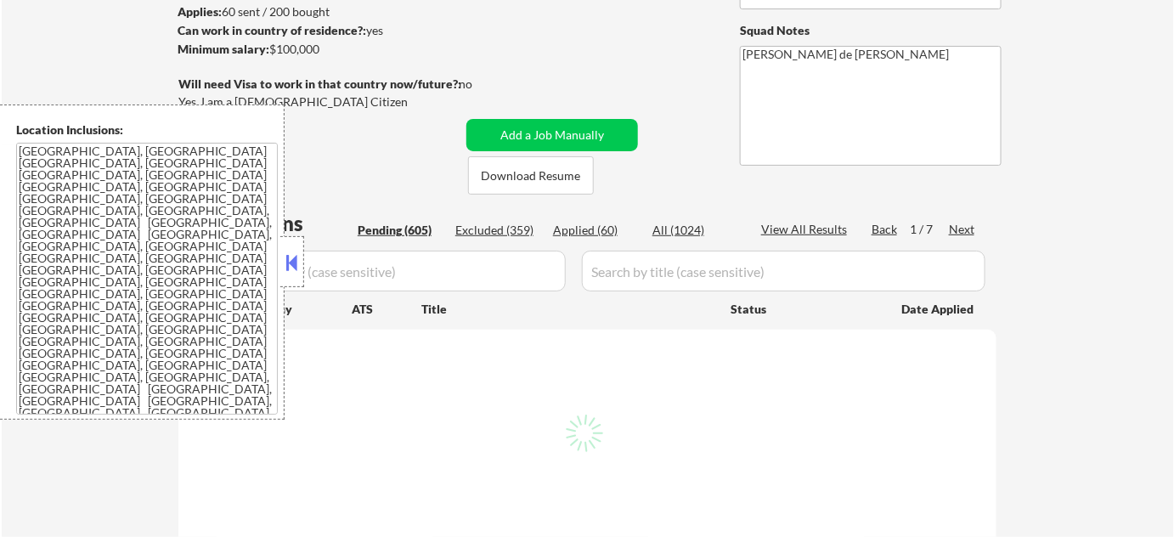
select select ""pending""
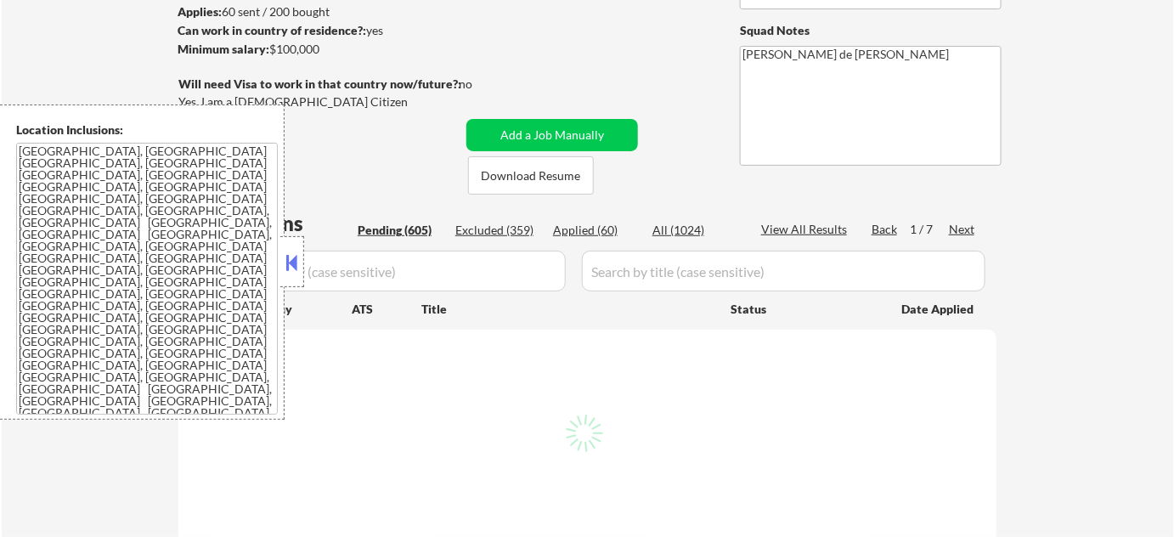
select select ""pending""
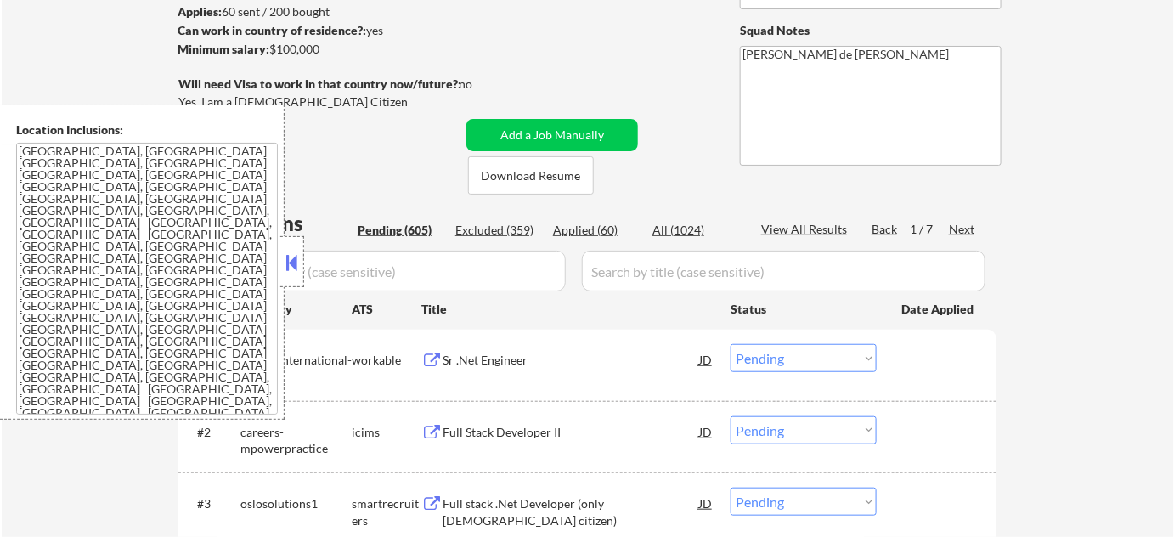
click at [296, 267] on button at bounding box center [292, 262] width 19 height 25
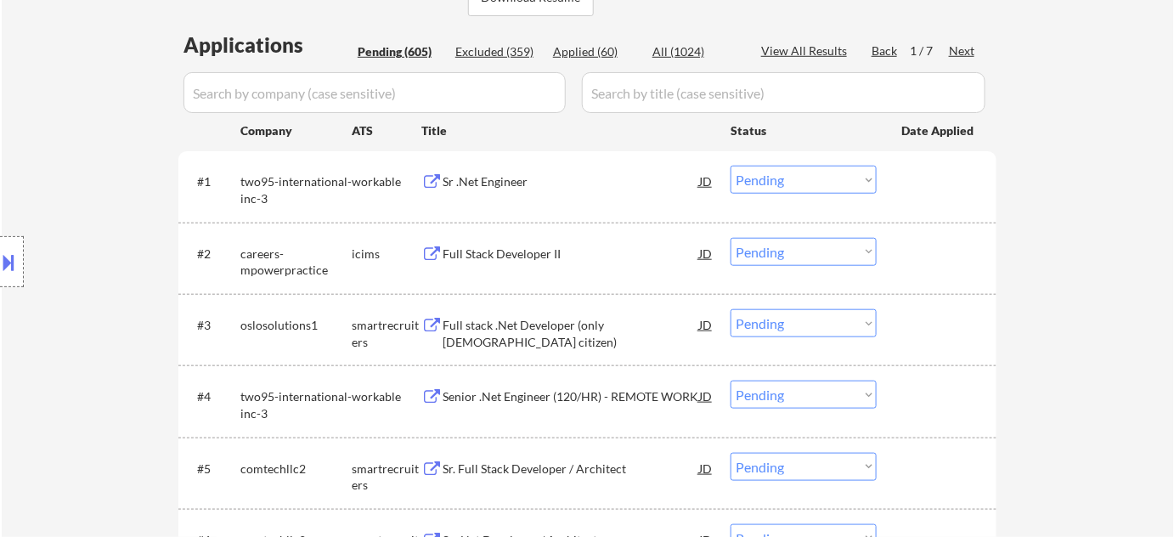
scroll to position [540, 0]
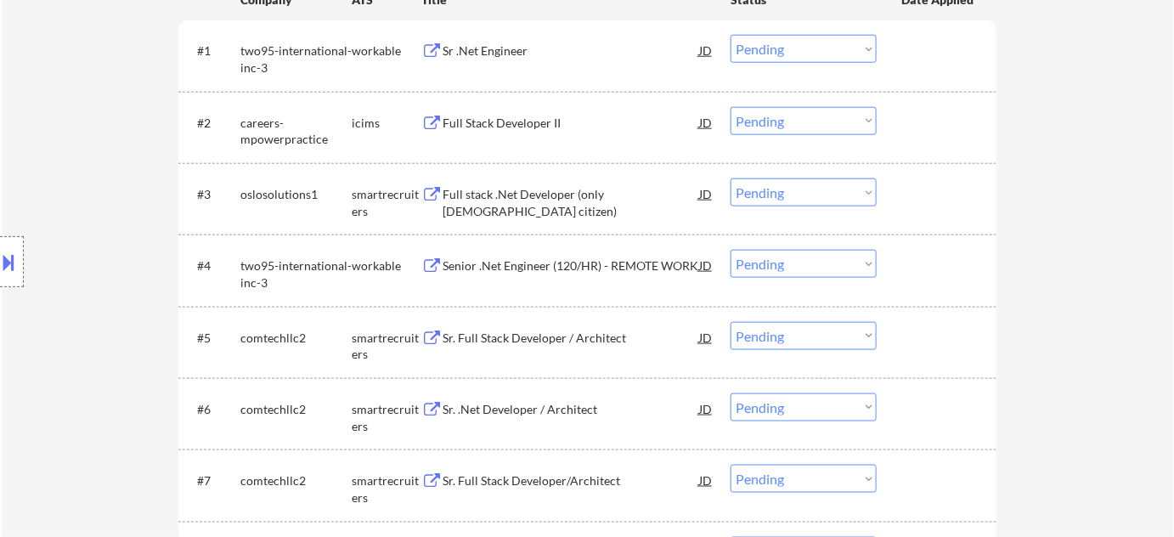
click at [523, 262] on div "Senior .Net Engineer (120/HR) - REMOTE WORK" at bounding box center [571, 265] width 257 height 17
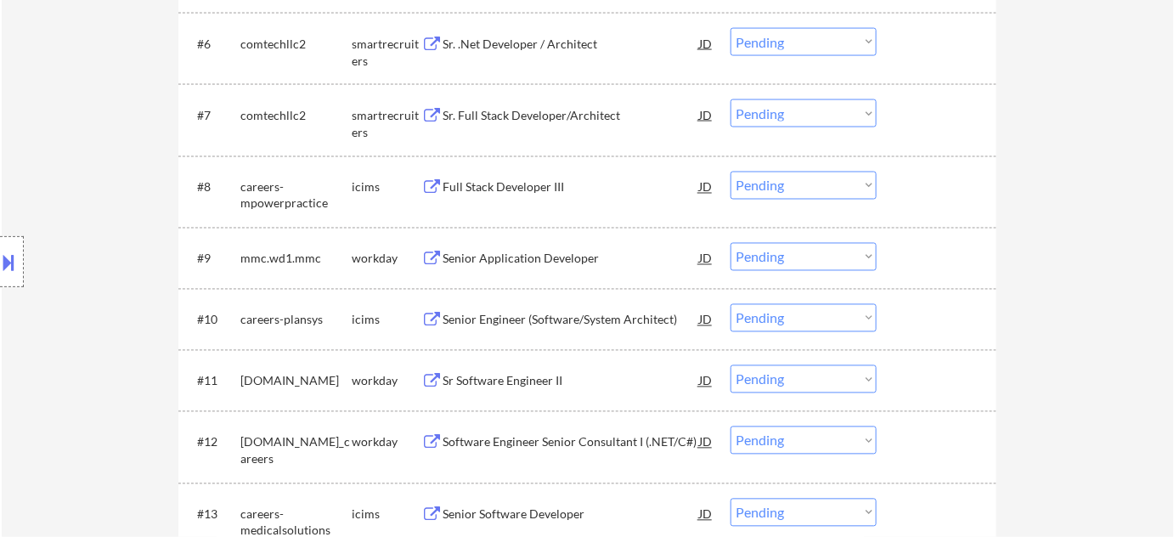
scroll to position [926, 0]
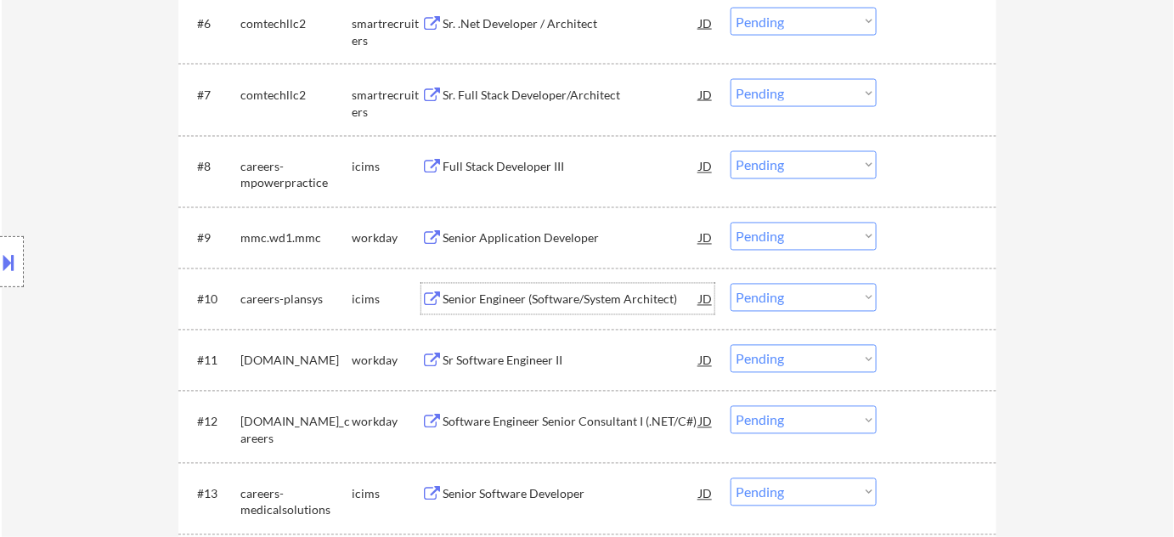
click at [543, 305] on div "Senior Engineer (Software/System Architect)" at bounding box center [571, 299] width 257 height 17
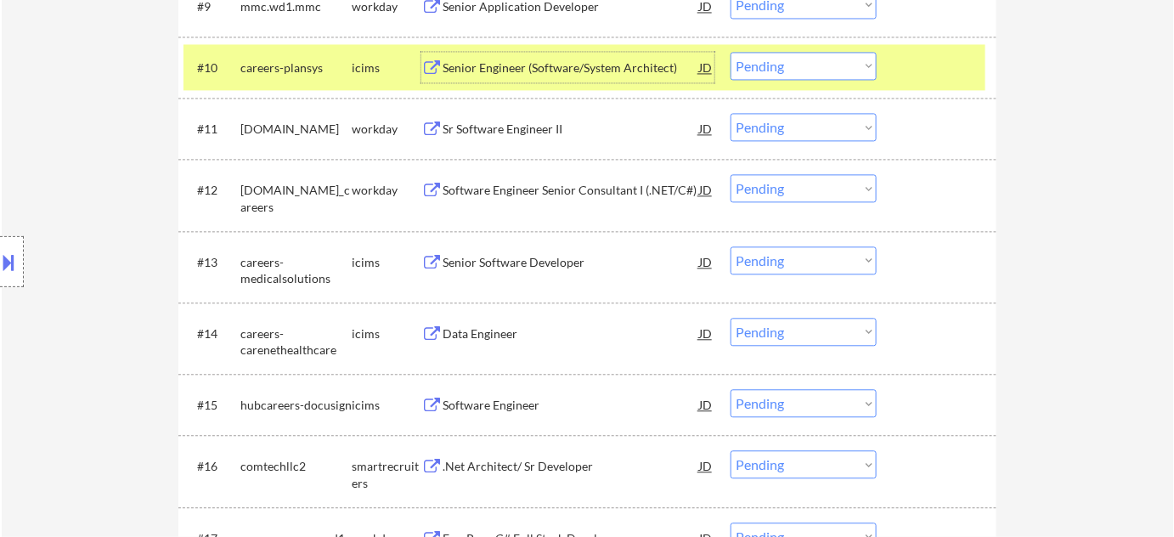
scroll to position [1235, 0]
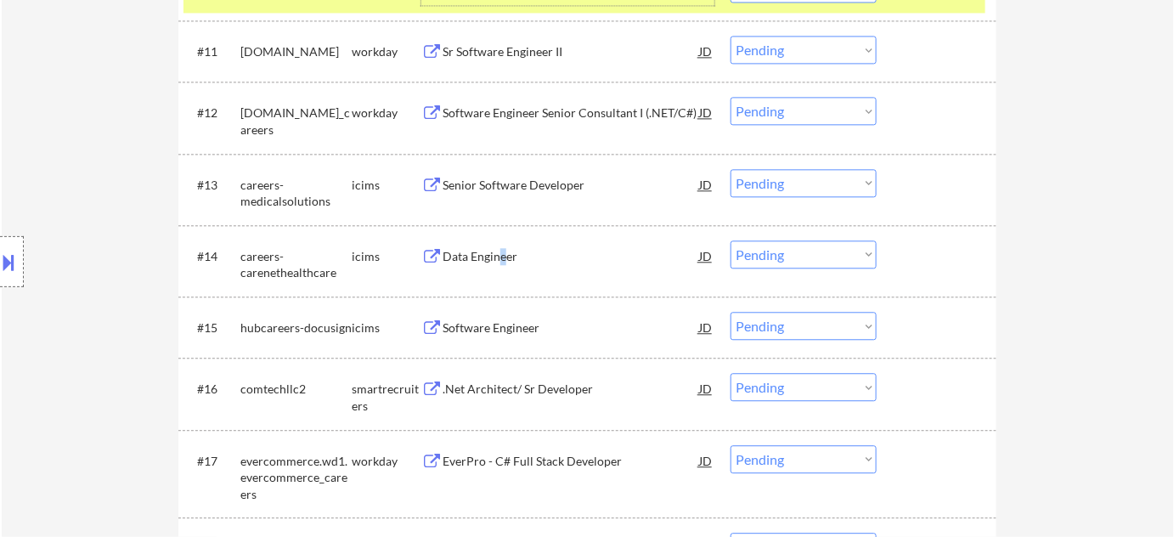
click at [502, 257] on div "Data Engineer" at bounding box center [571, 256] width 257 height 17
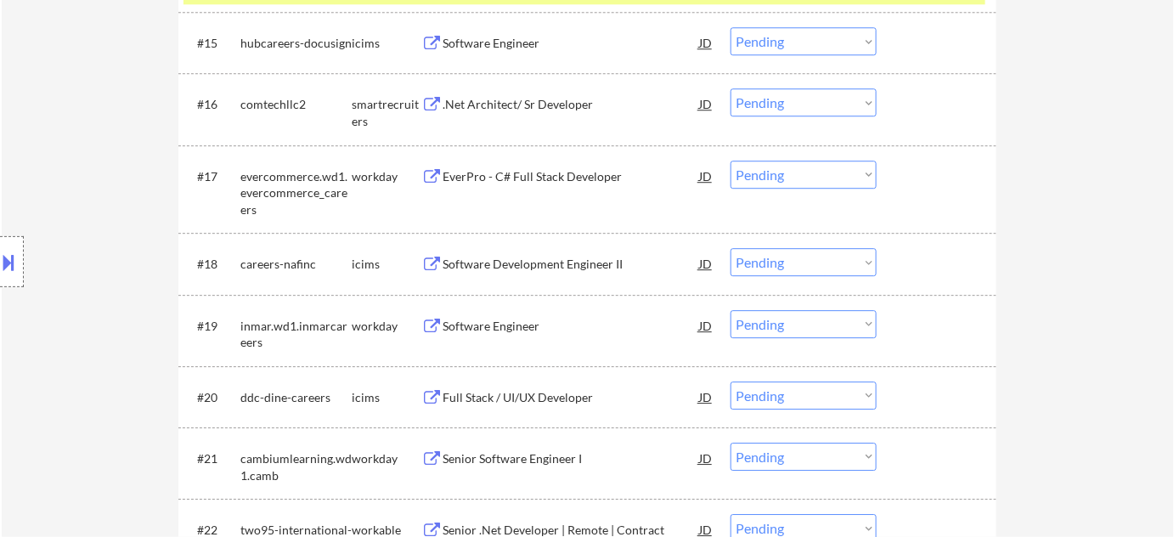
scroll to position [1544, 0]
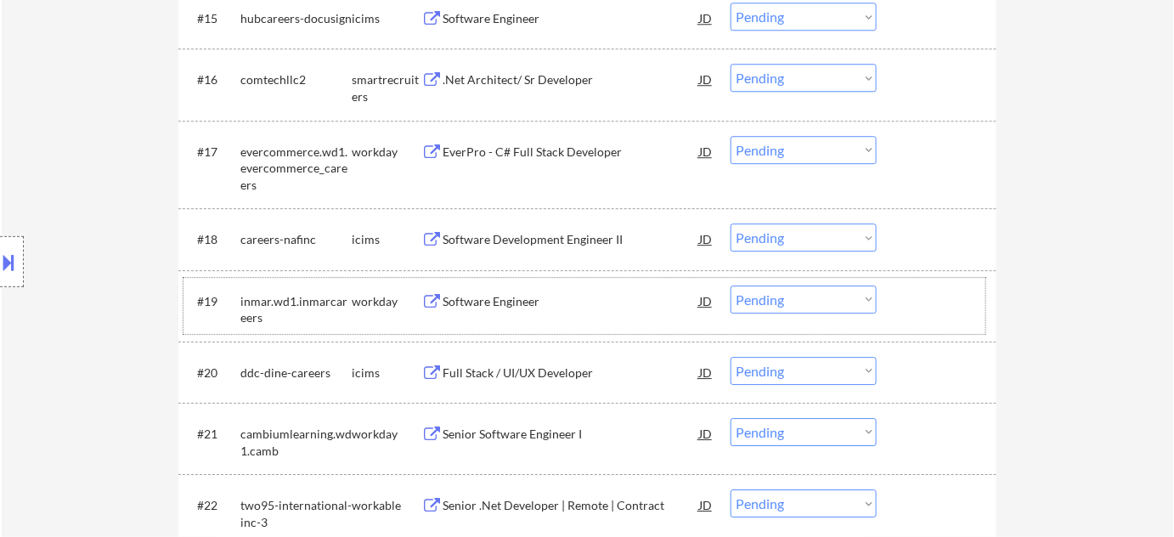
click at [518, 283] on div "#19 inmar.wd1.inmarcareers workday Software Engineer JD Choose an option... Pen…" at bounding box center [584, 306] width 802 height 56
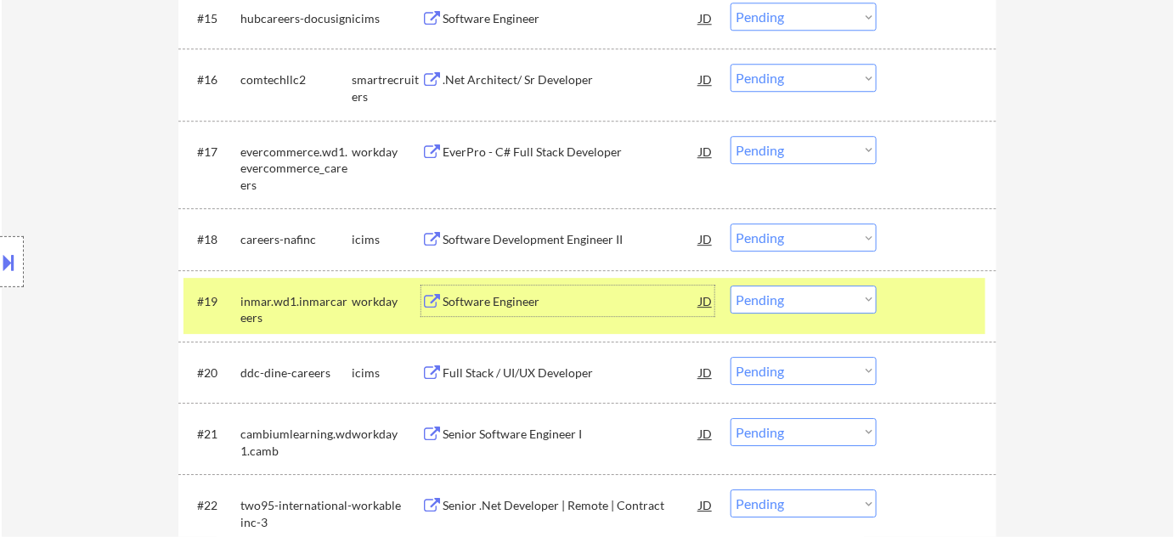
click at [518, 291] on div "Software Engineer" at bounding box center [571, 300] width 257 height 31
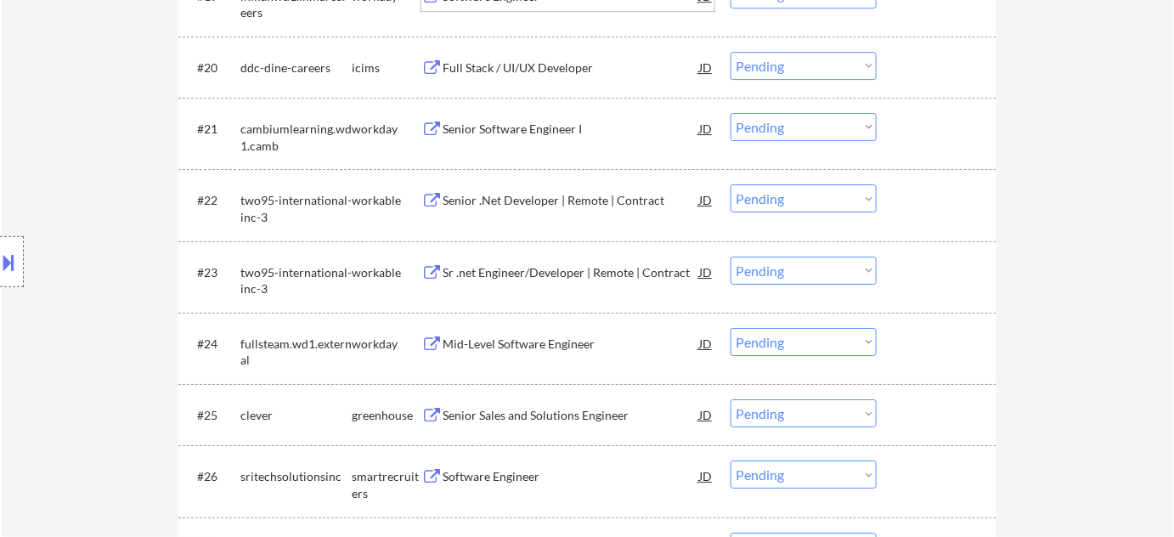
scroll to position [1930, 0]
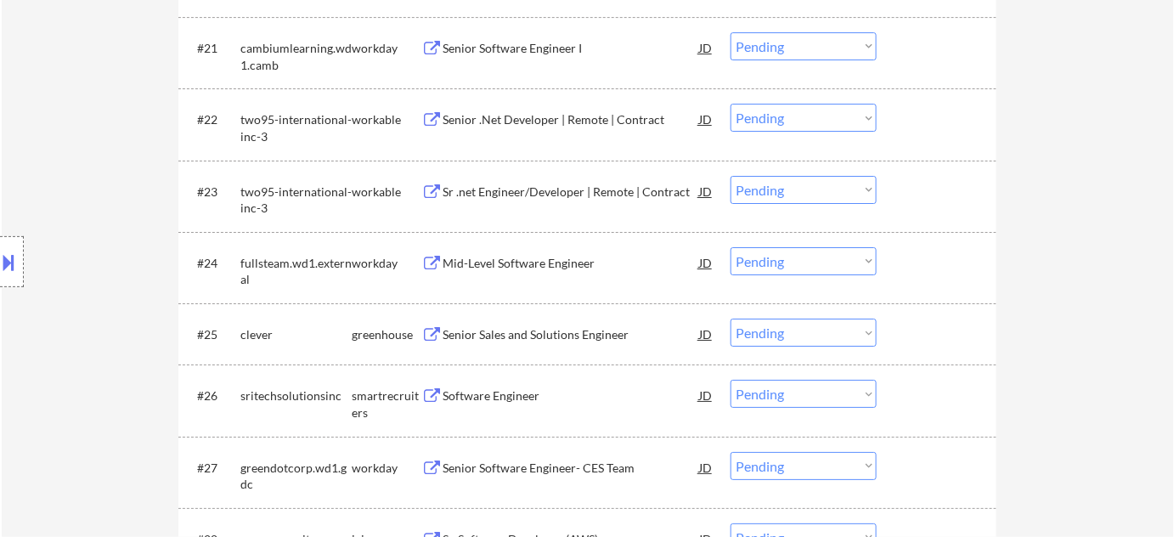
click at [511, 391] on div "Software Engineer" at bounding box center [571, 395] width 257 height 17
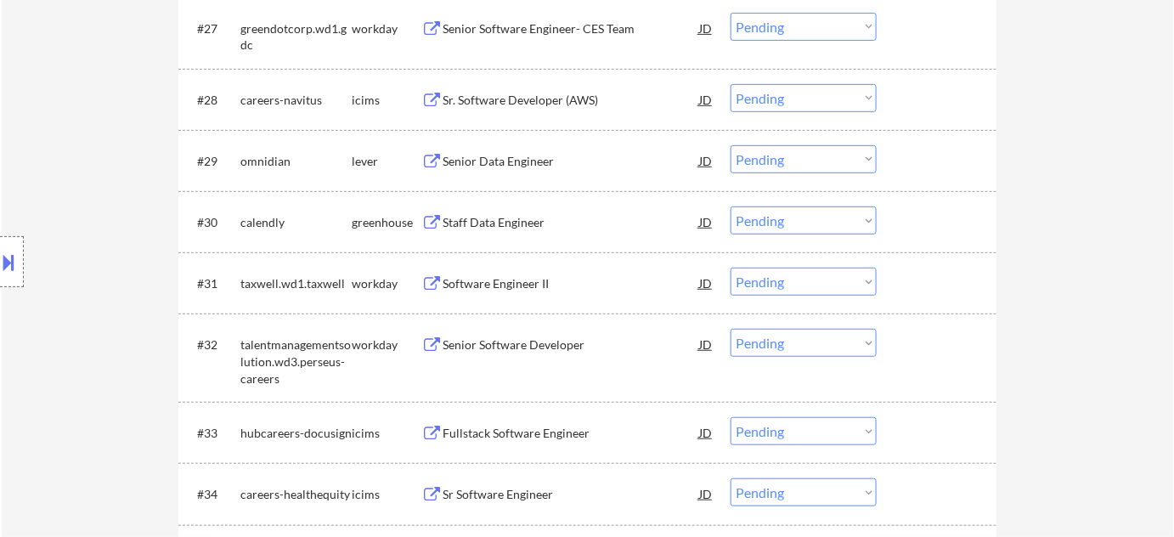
scroll to position [2394, 0]
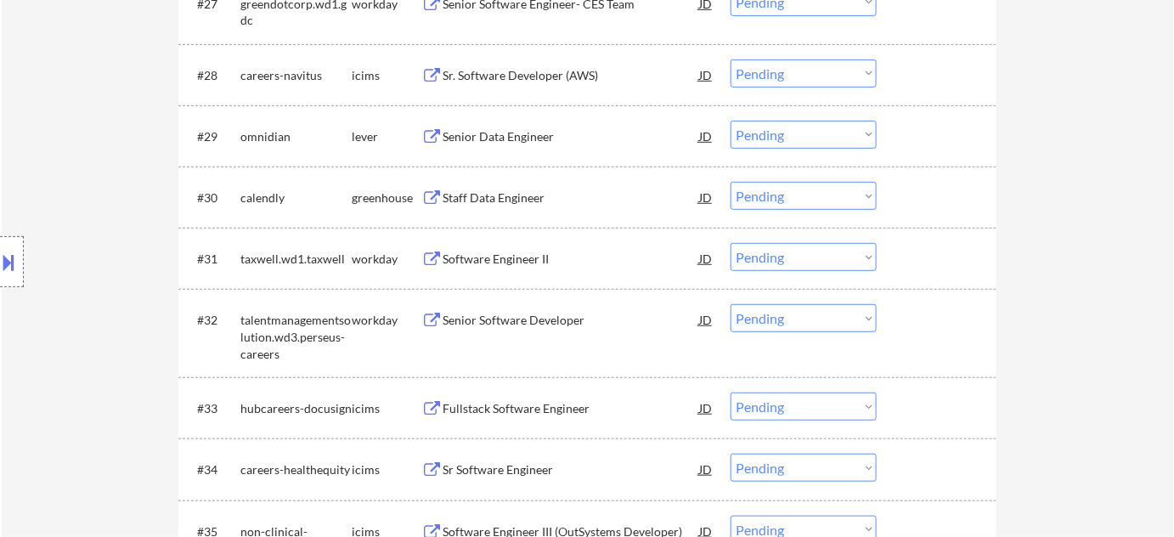
click at [469, 141] on div "Senior Data Engineer" at bounding box center [571, 136] width 257 height 17
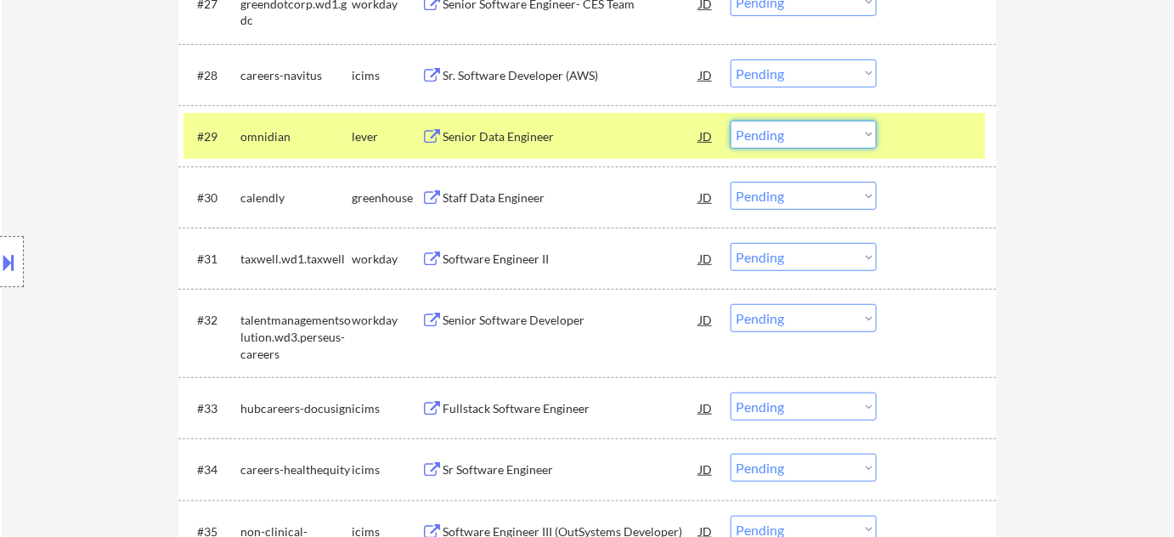
click at [788, 137] on select "Choose an option... Pending Applied Excluded (Questions) Excluded (Expired) Exc…" at bounding box center [803, 135] width 146 height 28
click at [730, 121] on select "Choose an option... Pending Applied Excluded (Questions) Excluded (Expired) Exc…" at bounding box center [803, 135] width 146 height 28
select select ""pending""
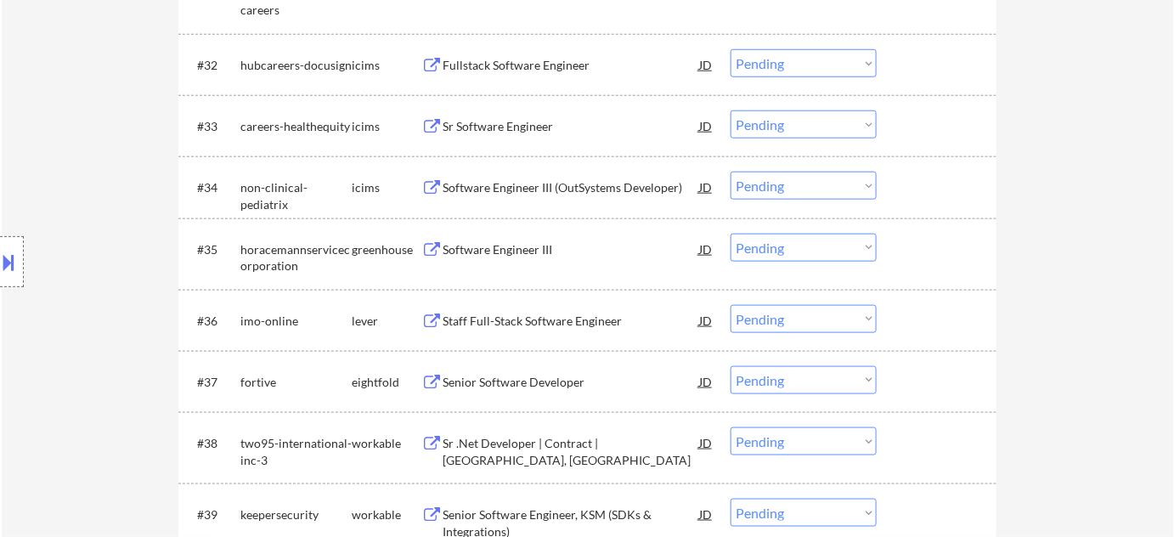
scroll to position [2702, 0]
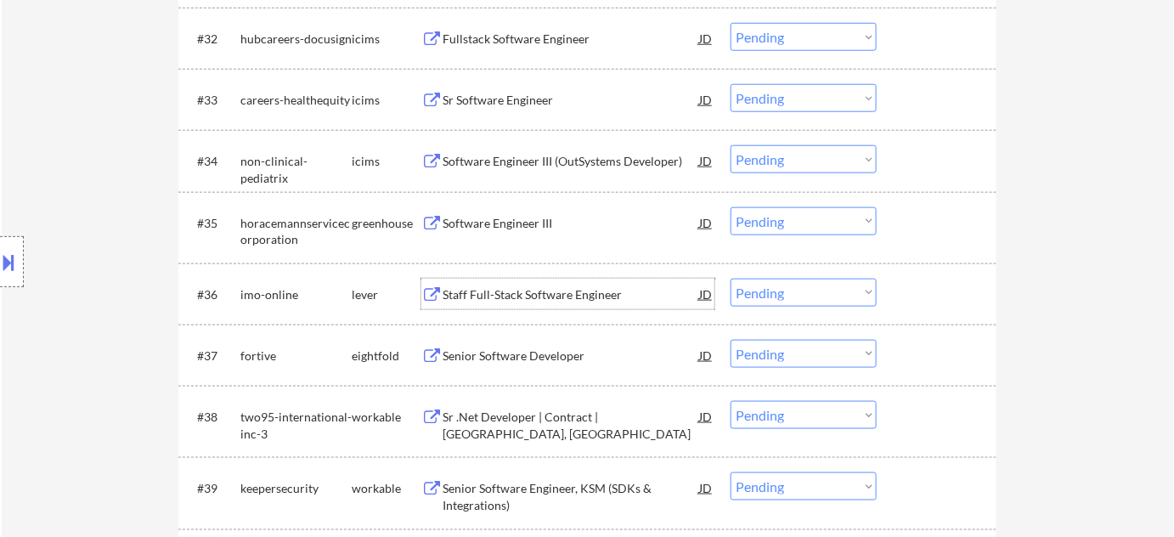
click at [544, 293] on div "Staff Full-Stack Software Engineer" at bounding box center [571, 294] width 257 height 17
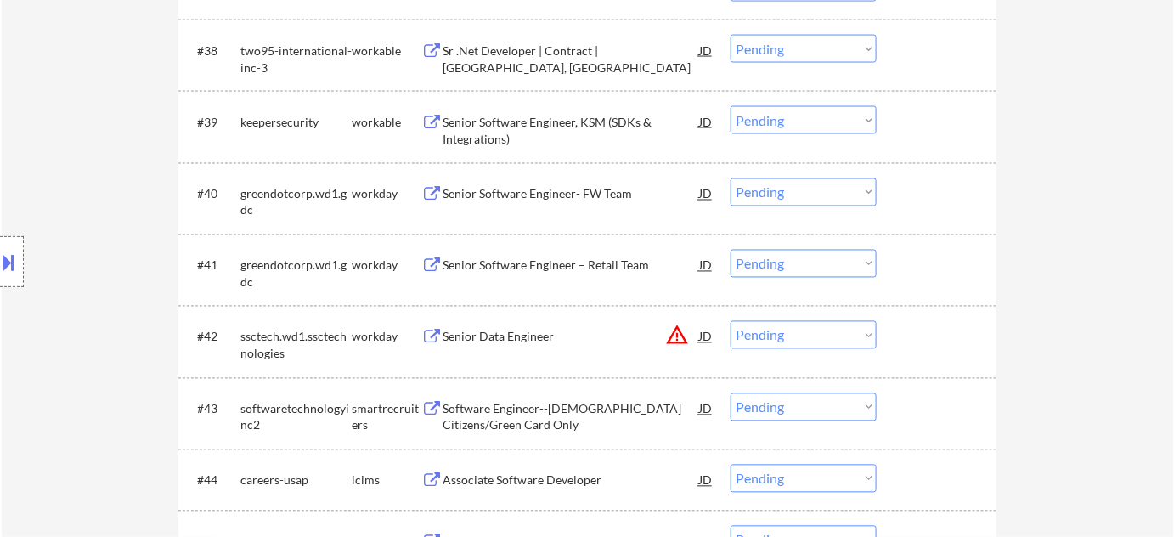
scroll to position [3088, 0]
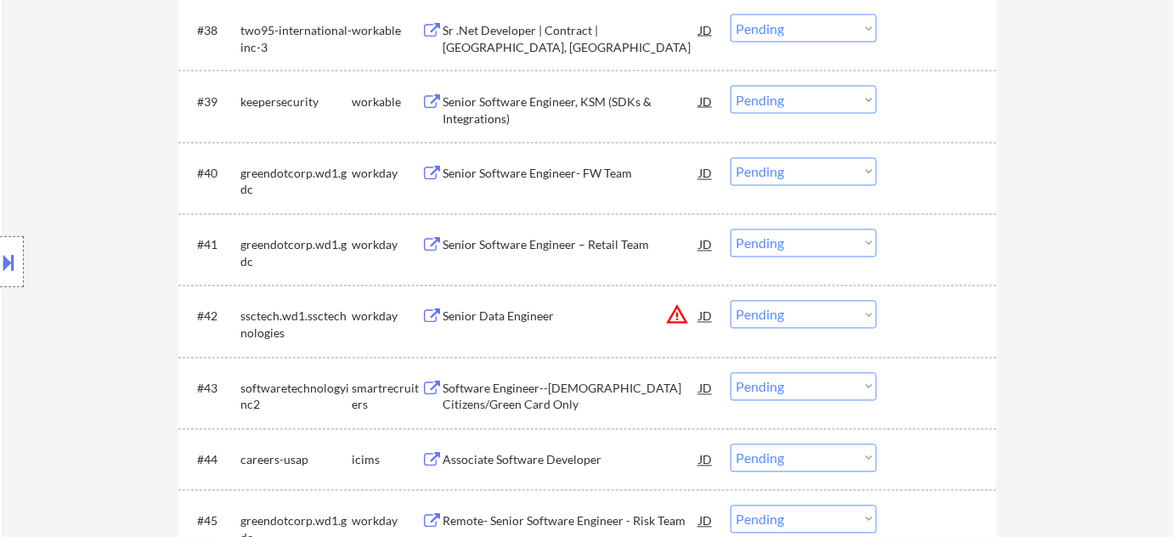
click at [677, 316] on button "warning_amber" at bounding box center [677, 315] width 24 height 24
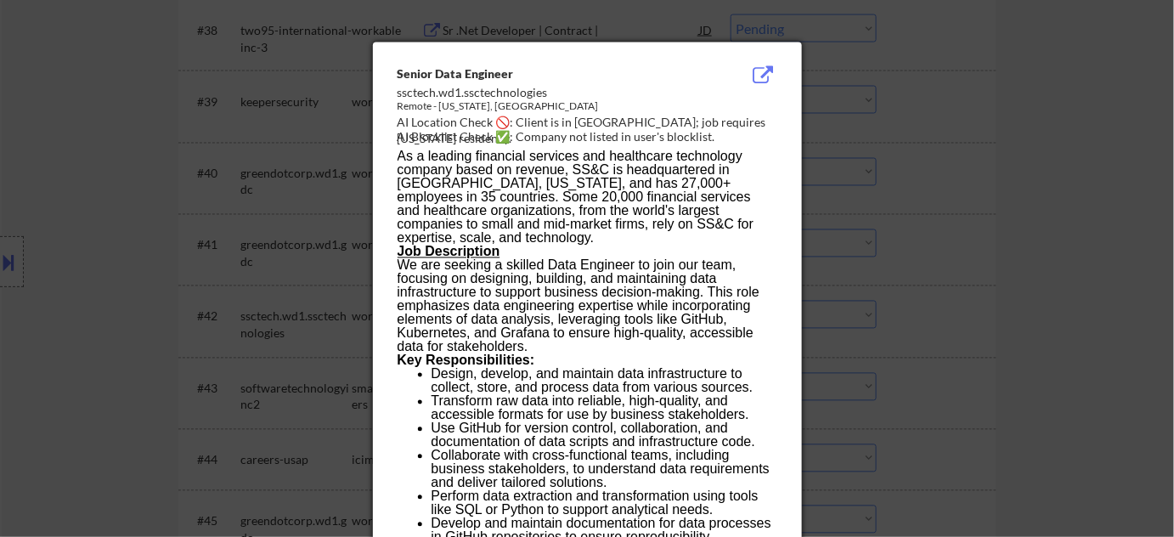
click at [919, 296] on div at bounding box center [587, 268] width 1174 height 537
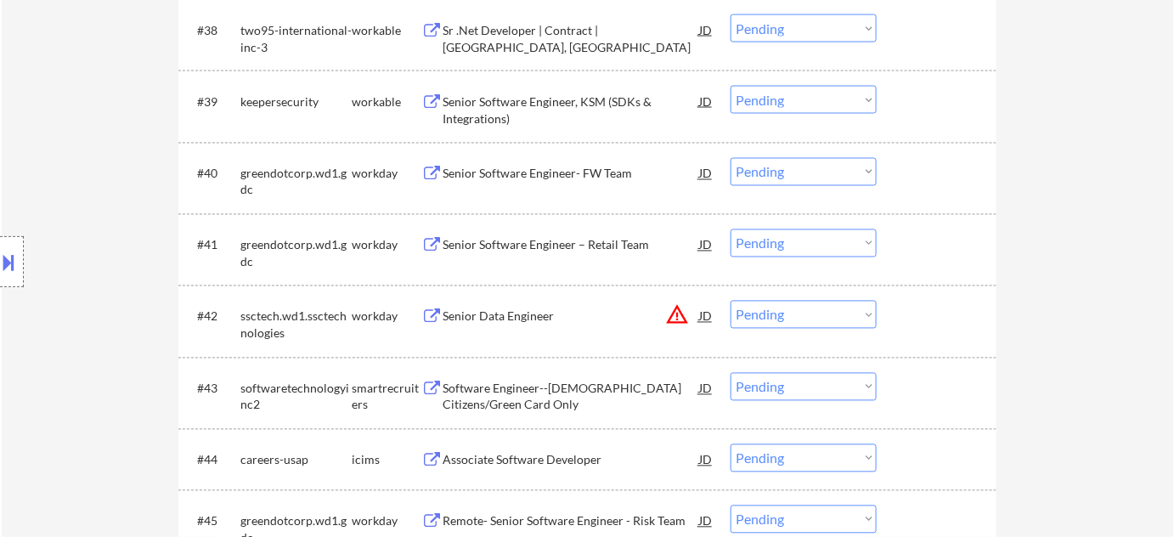
click at [827, 313] on select "Choose an option... Pending Applied Excluded (Questions) Excluded (Expired) Exc…" at bounding box center [803, 315] width 146 height 28
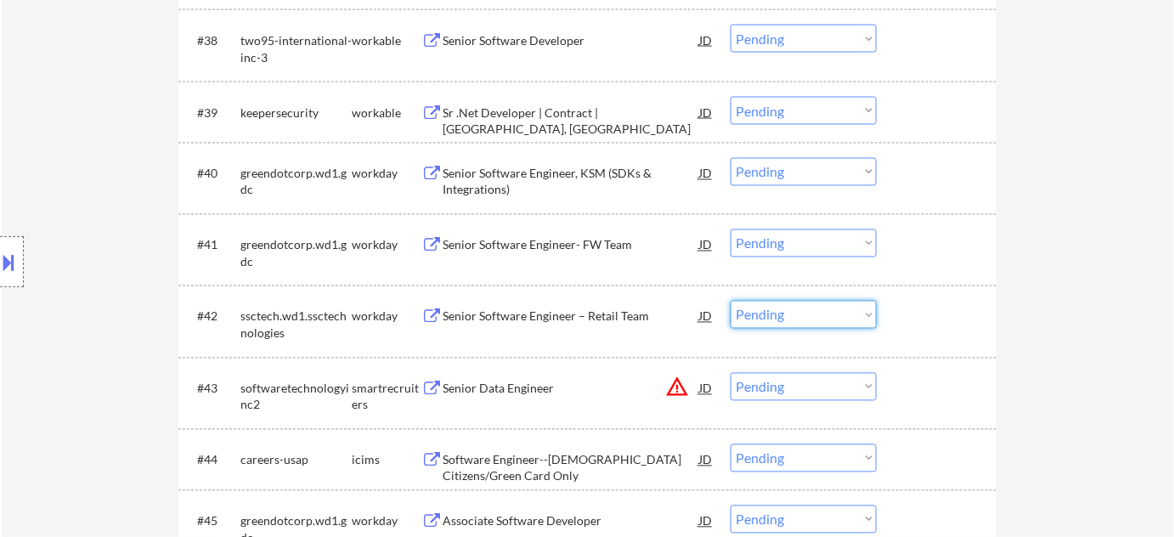
click at [972, 335] on div "#42 ssctech.wd1.ssctechnologies workday Senior Software Engineer – Retail Team …" at bounding box center [584, 321] width 802 height 56
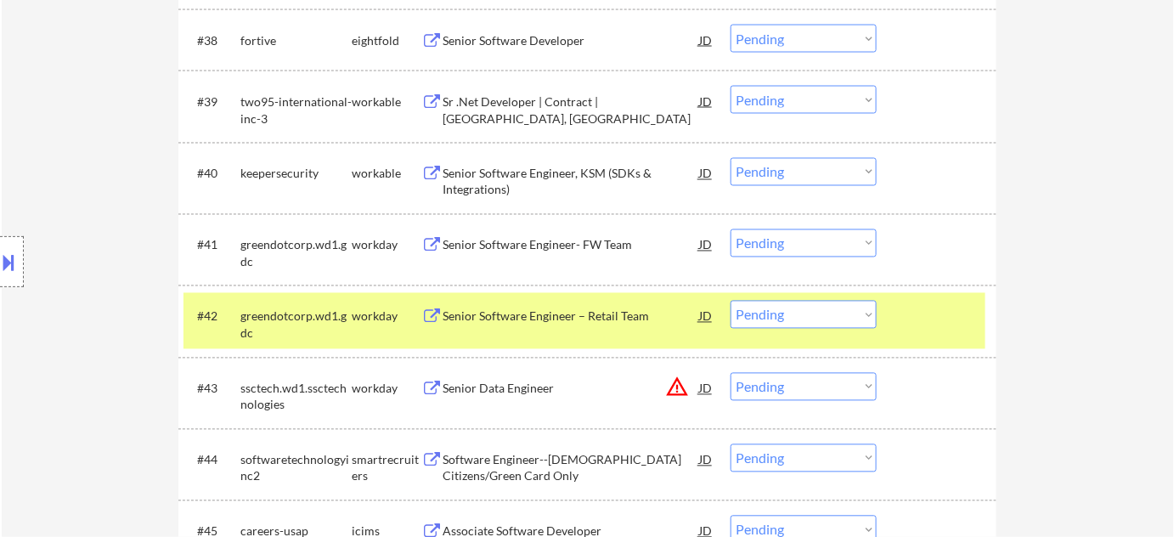
click at [764, 380] on select "Choose an option... Pending Applied Excluded (Questions) Excluded (Expired) Exc…" at bounding box center [803, 387] width 146 height 28
click at [730, 373] on select "Choose an option... Pending Applied Excluded (Questions) Excluded (Expired) Exc…" at bounding box center [803, 387] width 146 height 28
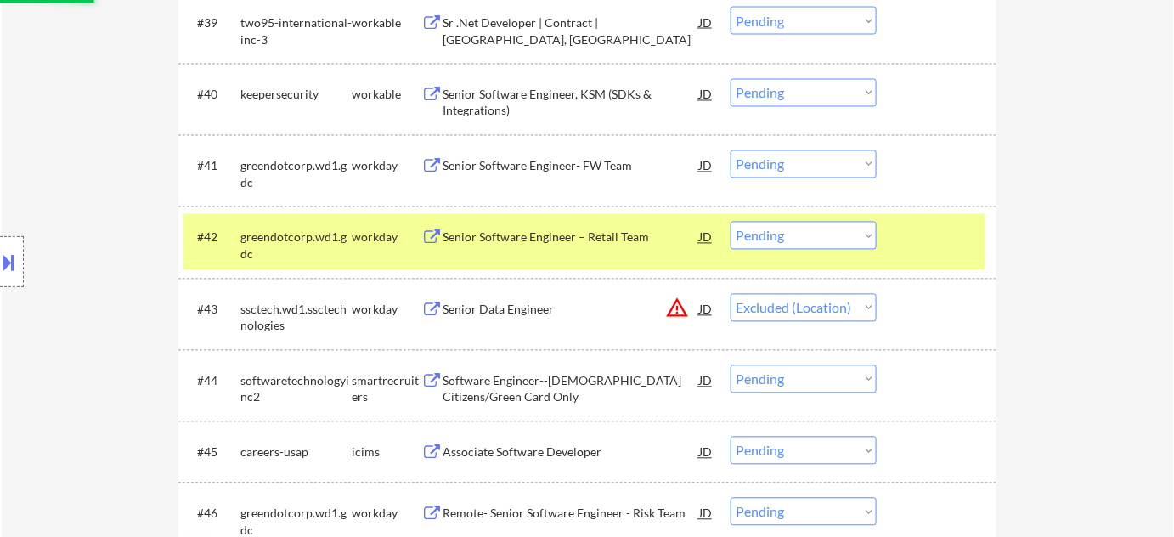
scroll to position [3398, 0]
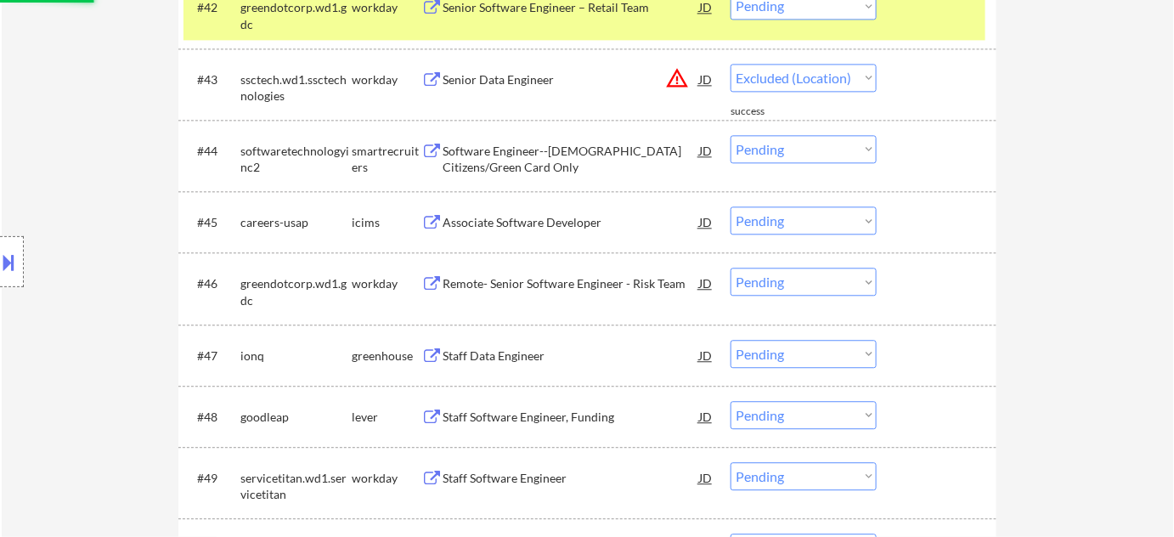
select select ""pending""
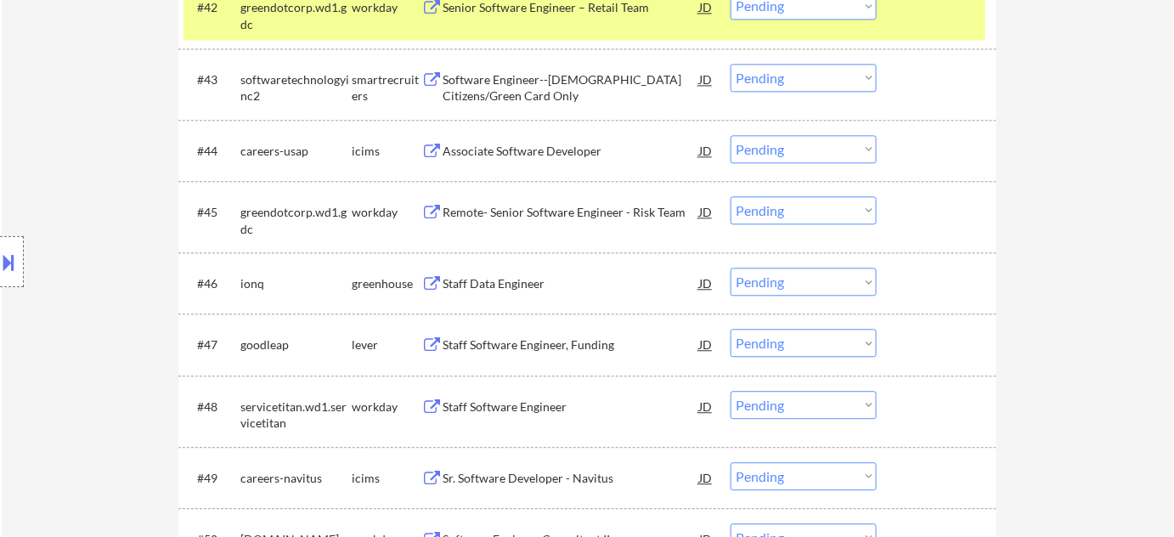
click at [530, 346] on div "Staff Software Engineer, Funding" at bounding box center [571, 344] width 257 height 17
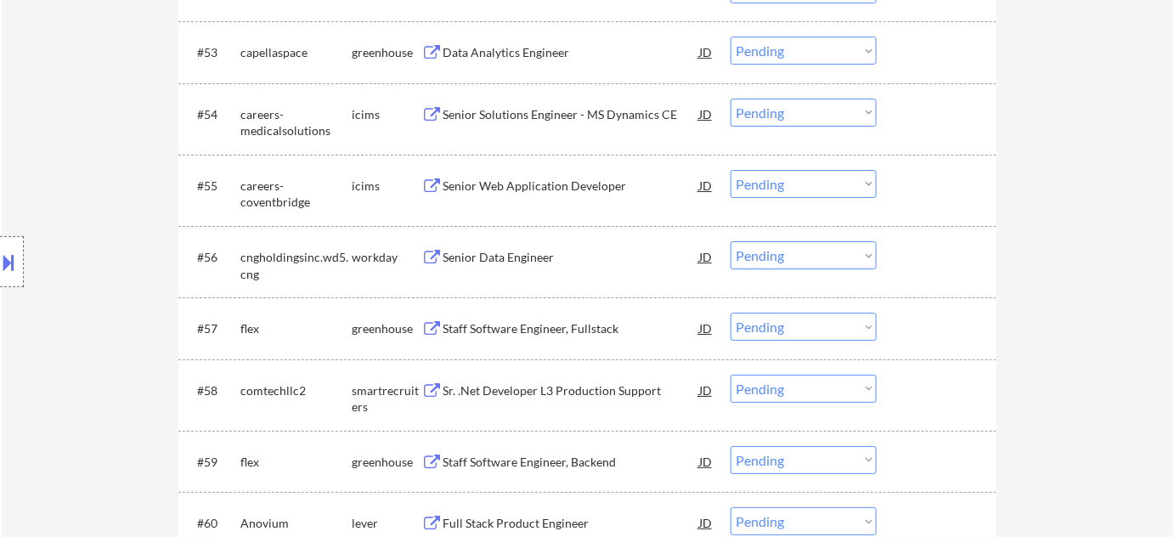
scroll to position [4170, 0]
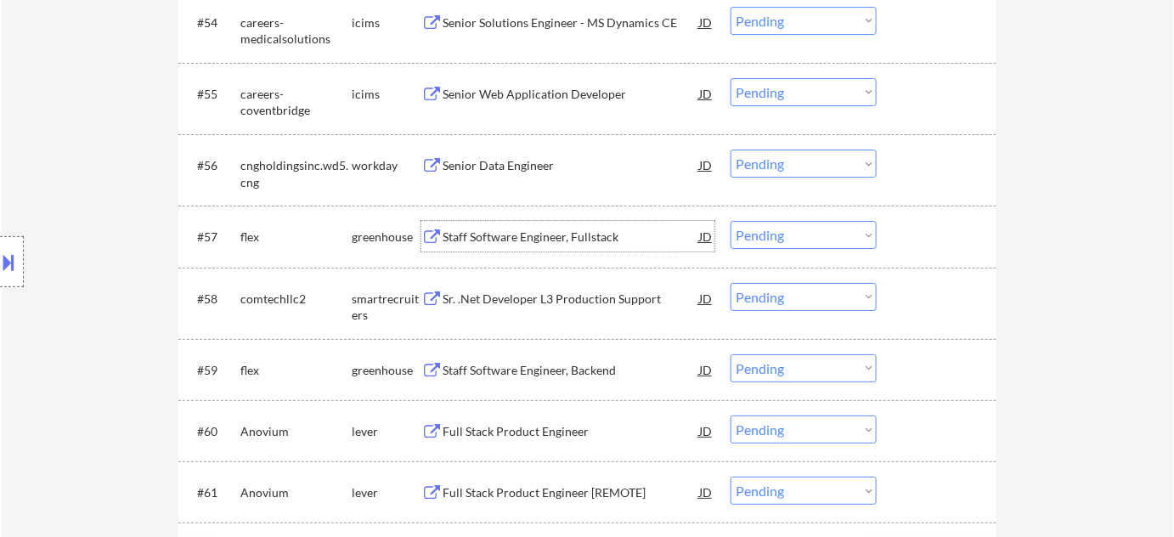
click at [552, 235] on div "Staff Software Engineer, Fullstack" at bounding box center [571, 236] width 257 height 17
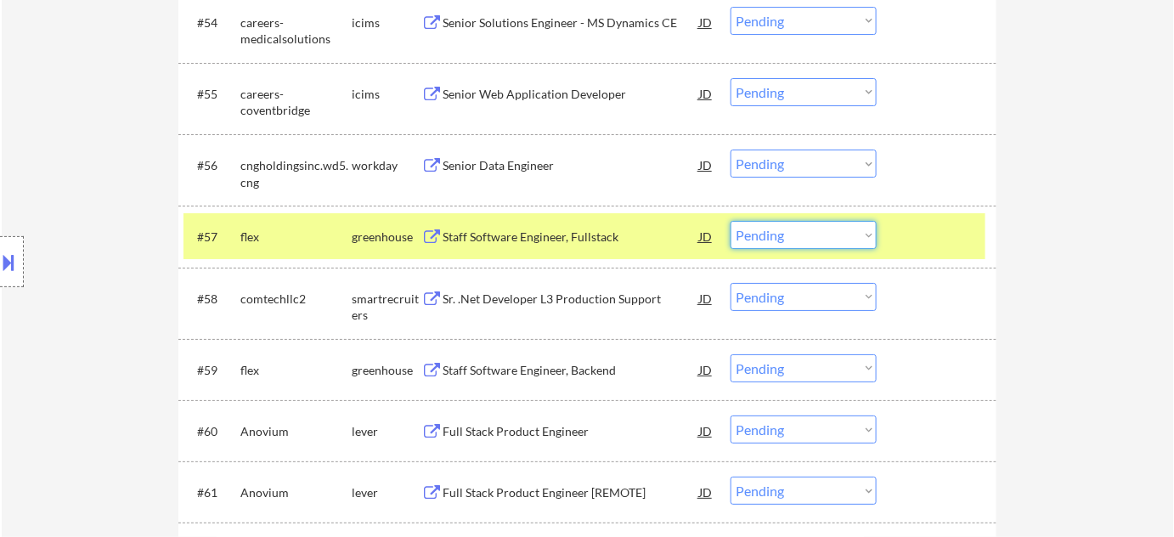
click at [821, 234] on select "Choose an option... Pending Applied Excluded (Questions) Excluded (Expired) Exc…" at bounding box center [803, 235] width 146 height 28
click at [730, 221] on select "Choose an option... Pending Applied Excluded (Questions) Excluded (Expired) Exc…" at bounding box center [803, 235] width 146 height 28
select select ""pending""
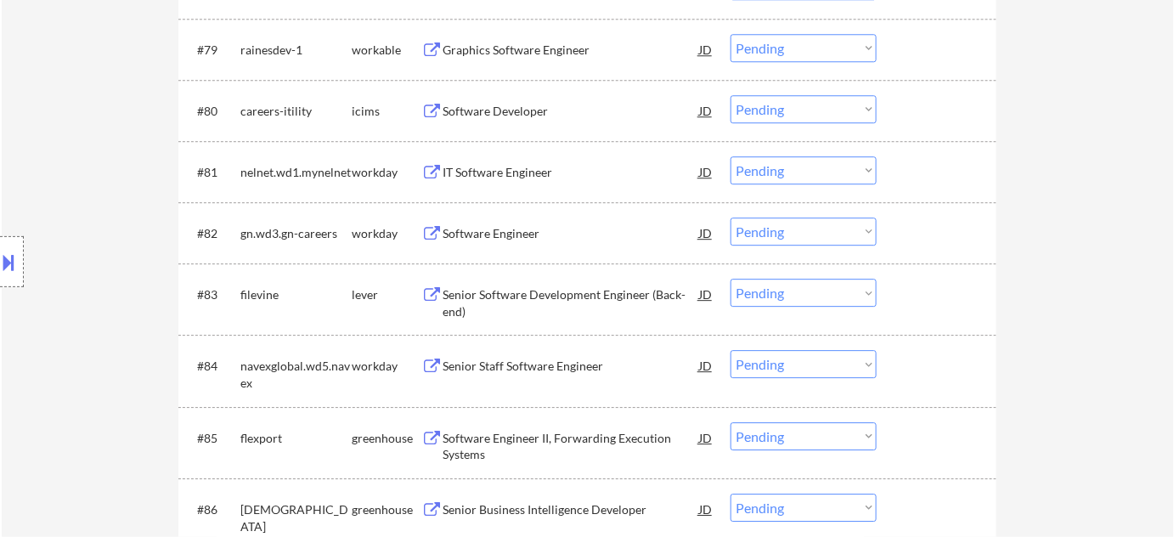
scroll to position [5868, 0]
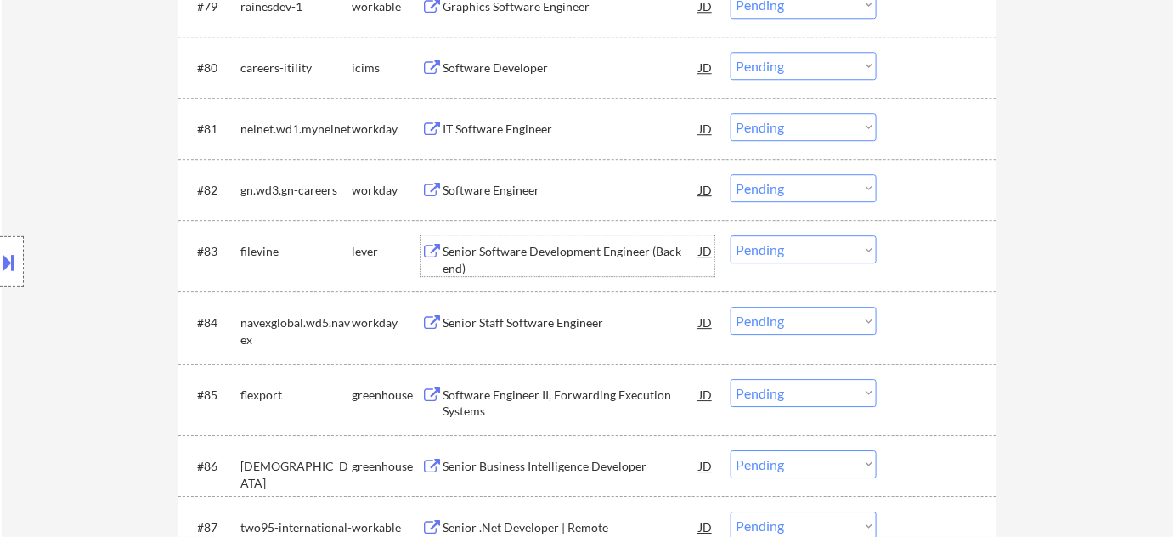
click at [537, 255] on div "Senior Software Development Engineer (Back-end)" at bounding box center [571, 259] width 257 height 33
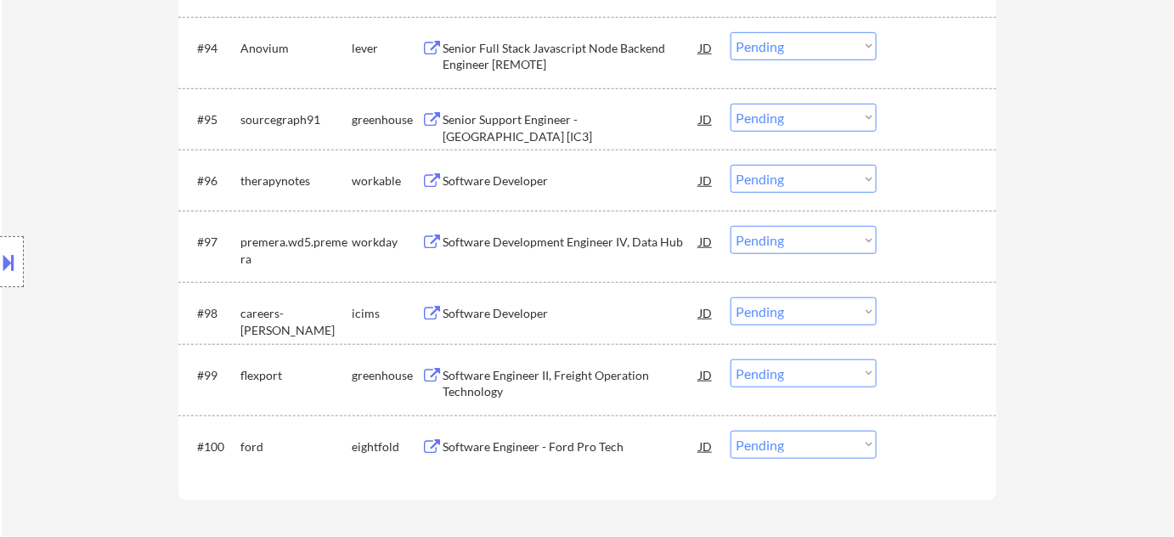
scroll to position [6872, 0]
